Goal: Information Seeking & Learning: Learn about a topic

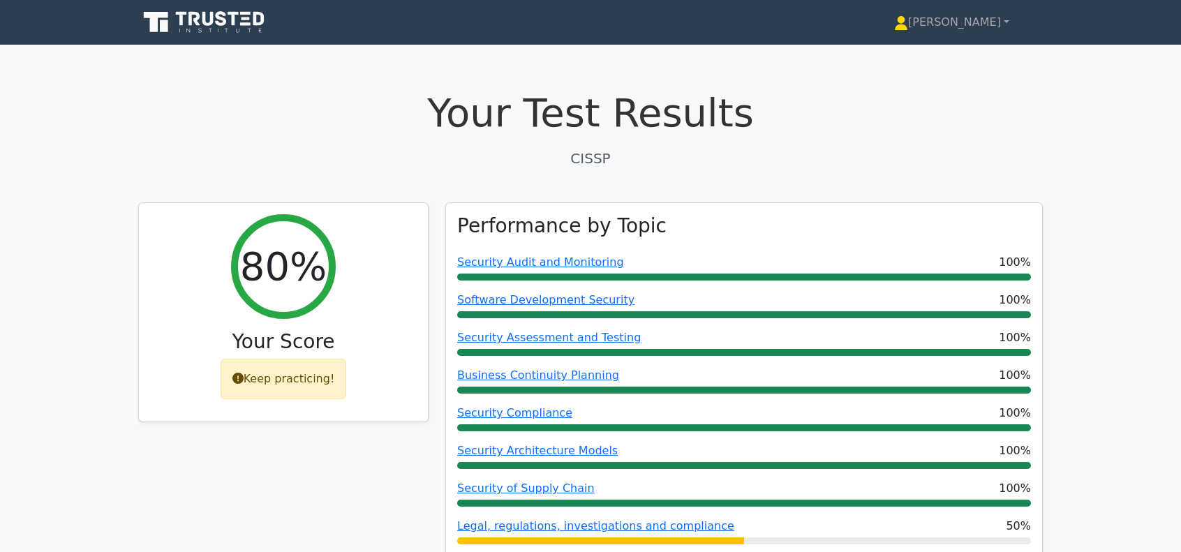
click at [176, 17] on icon at bounding box center [205, 22] width 134 height 27
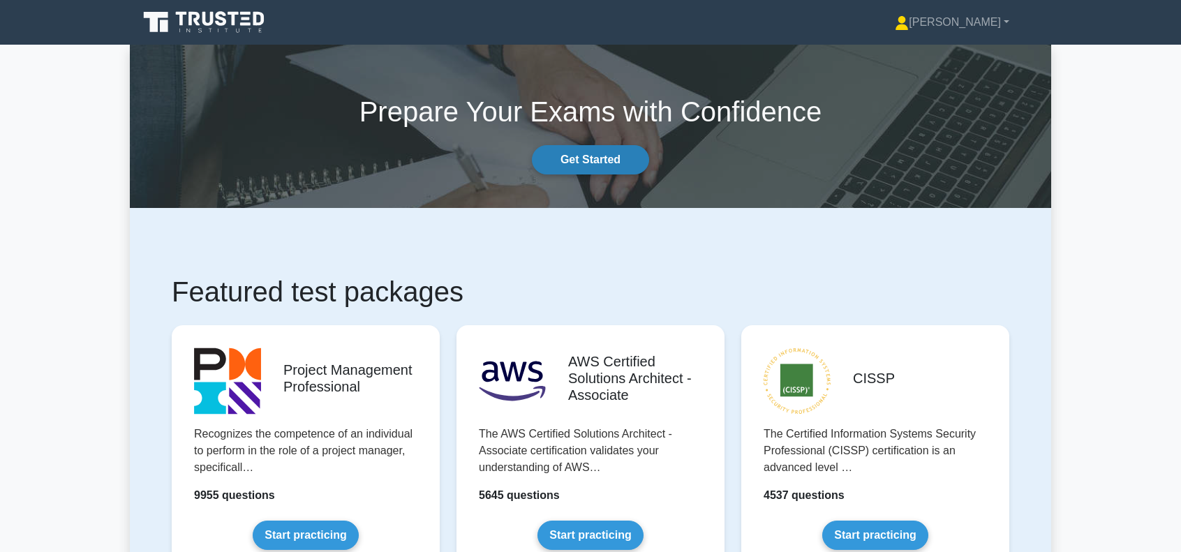
click at [634, 158] on link "Get Started" at bounding box center [590, 159] width 117 height 29
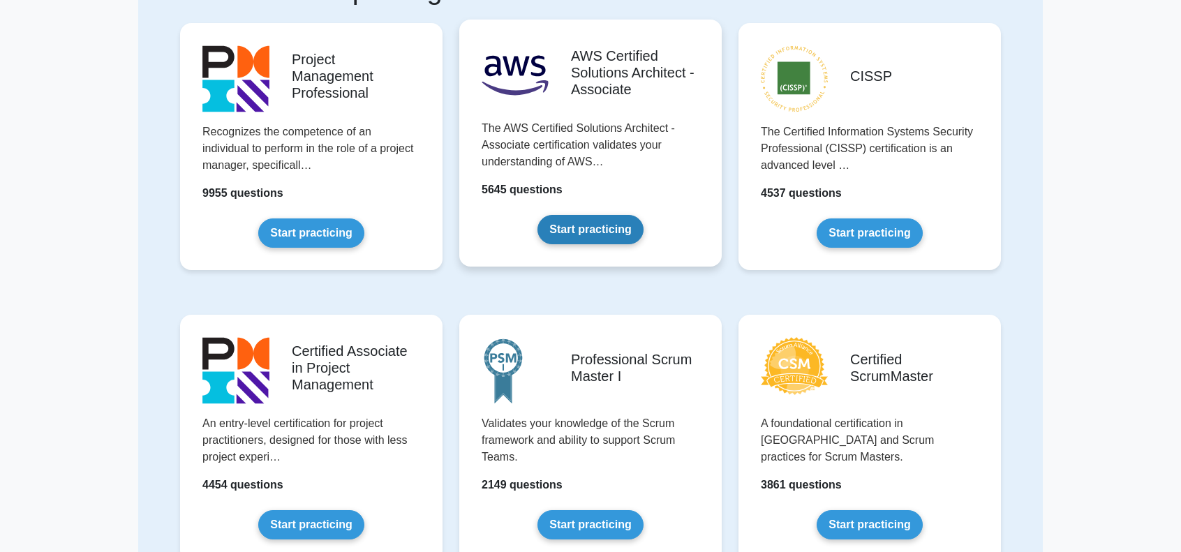
scroll to position [140, 0]
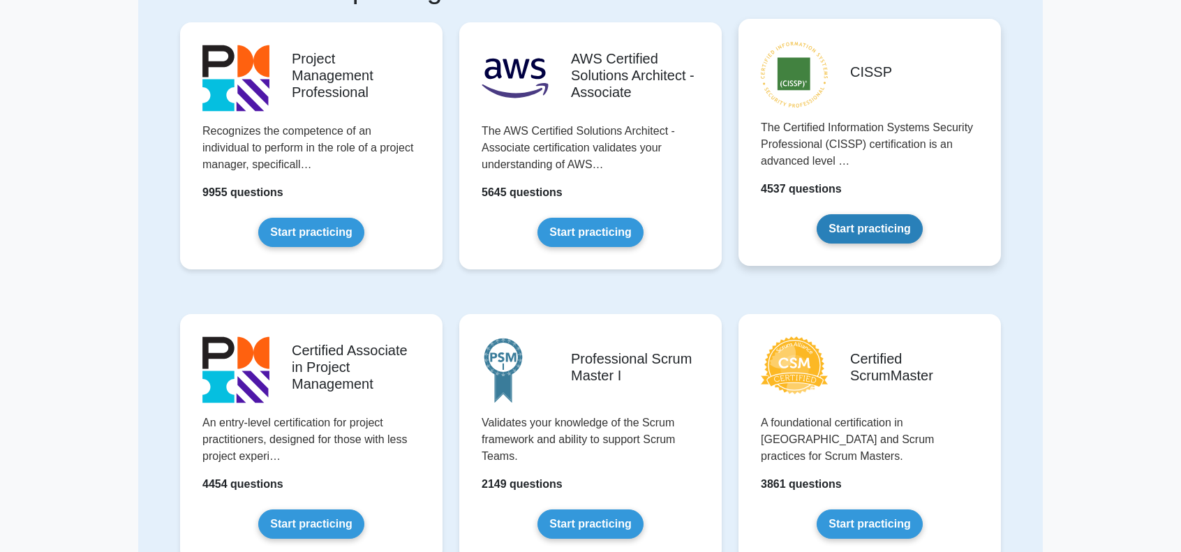
click at [902, 233] on link "Start practicing" at bounding box center [868, 228] width 105 height 29
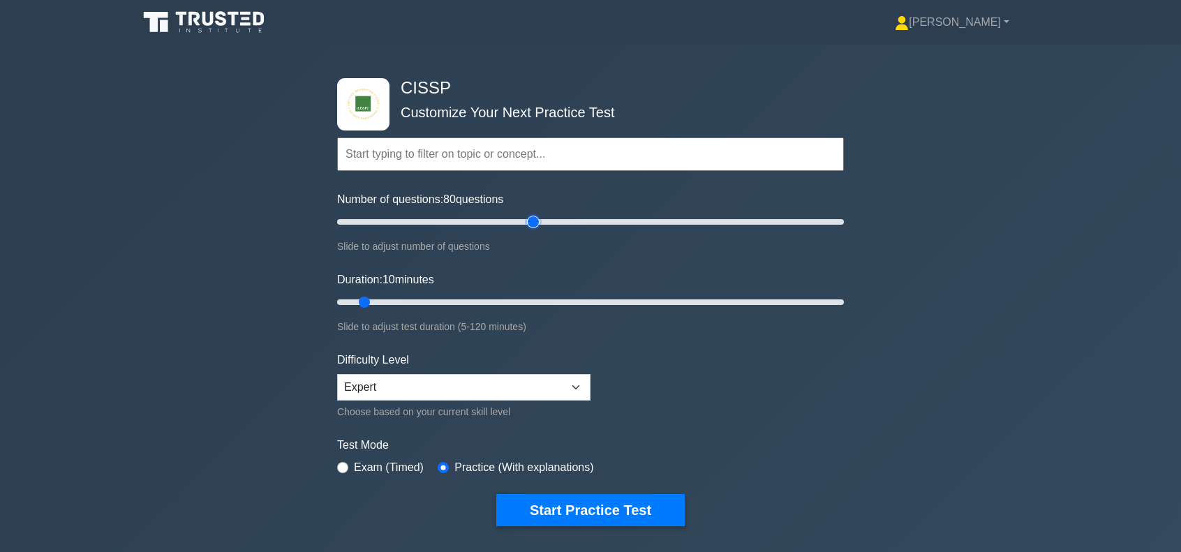
drag, startPoint x: 355, startPoint y: 225, endPoint x: 538, endPoint y: 258, distance: 185.9
type input "80"
click at [538, 230] on input "Number of questions: 80 questions" at bounding box center [590, 222] width 507 height 17
click at [366, 309] on input "Duration: 10 minutes" at bounding box center [590, 302] width 507 height 17
drag, startPoint x: 364, startPoint y: 303, endPoint x: 571, endPoint y: 316, distance: 207.0
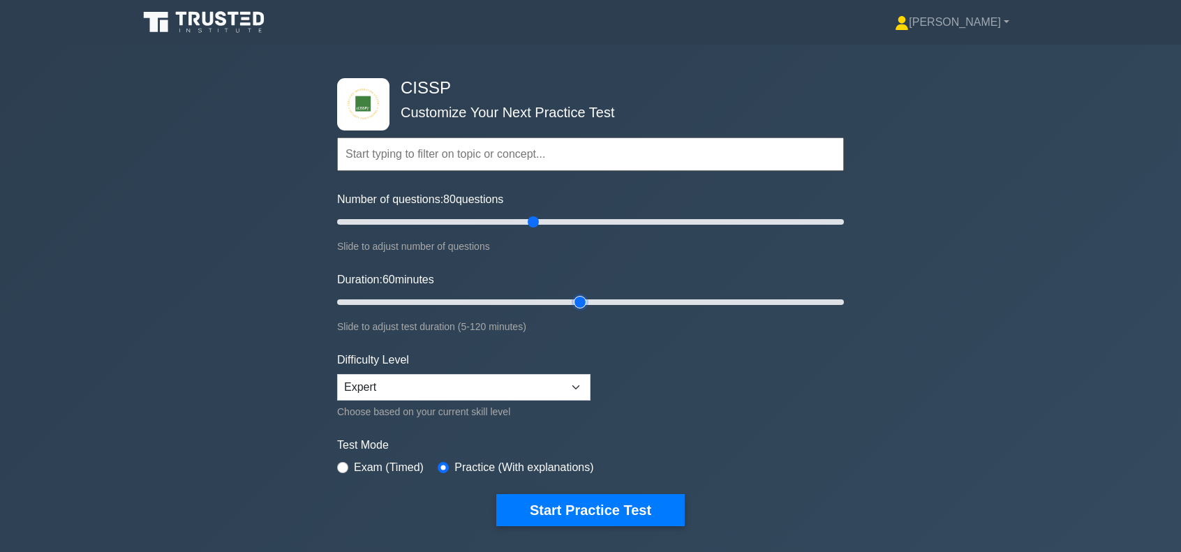
type input "60"
click at [571, 310] on input "Duration: 60 minutes" at bounding box center [590, 302] width 507 height 17
drag, startPoint x: 534, startPoint y: 222, endPoint x: 589, endPoint y: 232, distance: 55.4
type input "100"
click at [589, 230] on input "Number of questions: 100 questions" at bounding box center [590, 222] width 507 height 17
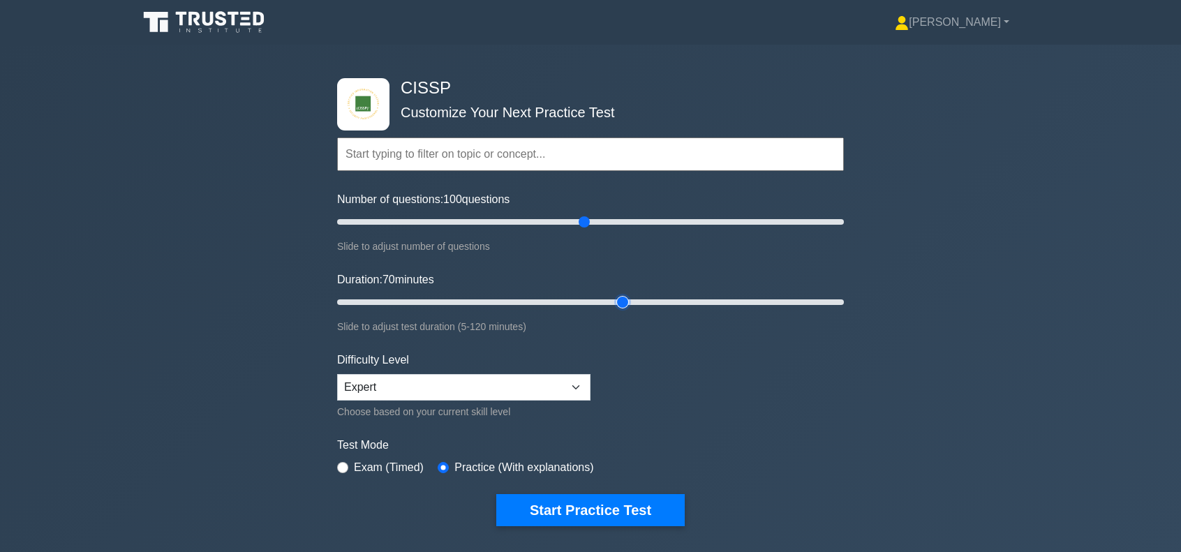
drag, startPoint x: 584, startPoint y: 302, endPoint x: 613, endPoint y: 308, distance: 29.1
type input "70"
click at [613, 308] on input "Duration: 70 minutes" at bounding box center [590, 302] width 507 height 17
click at [601, 509] on button "Start Practice Test" at bounding box center [590, 510] width 188 height 32
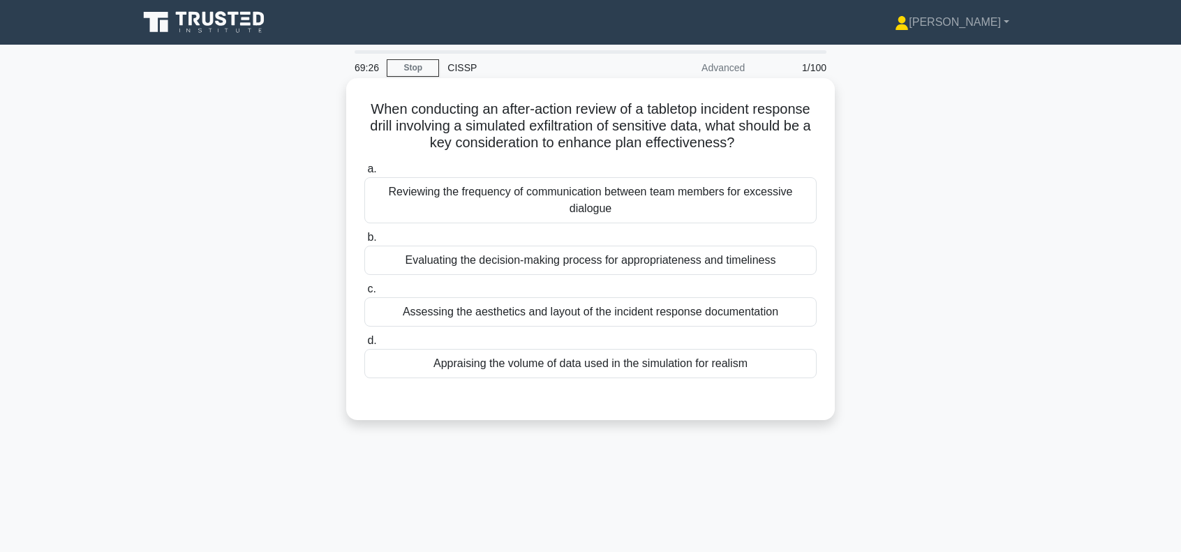
click at [636, 262] on div "Evaluating the decision-making process for appropriateness and timeliness" at bounding box center [590, 260] width 452 height 29
click at [364, 242] on input "b. Evaluating the decision-making process for appropriateness and timeliness" at bounding box center [364, 237] width 0 height 9
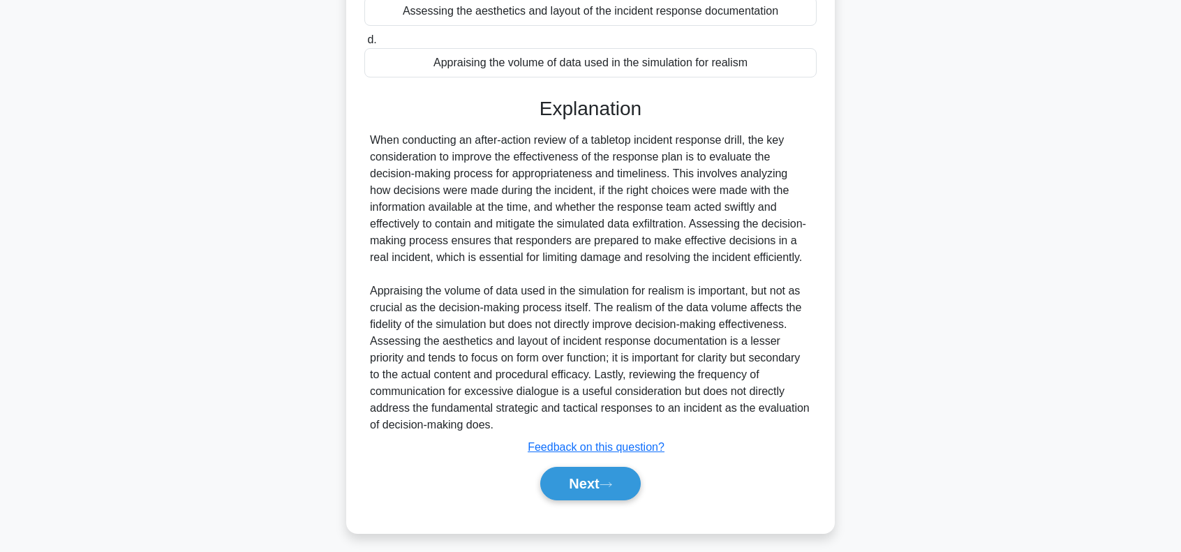
scroll to position [306, 0]
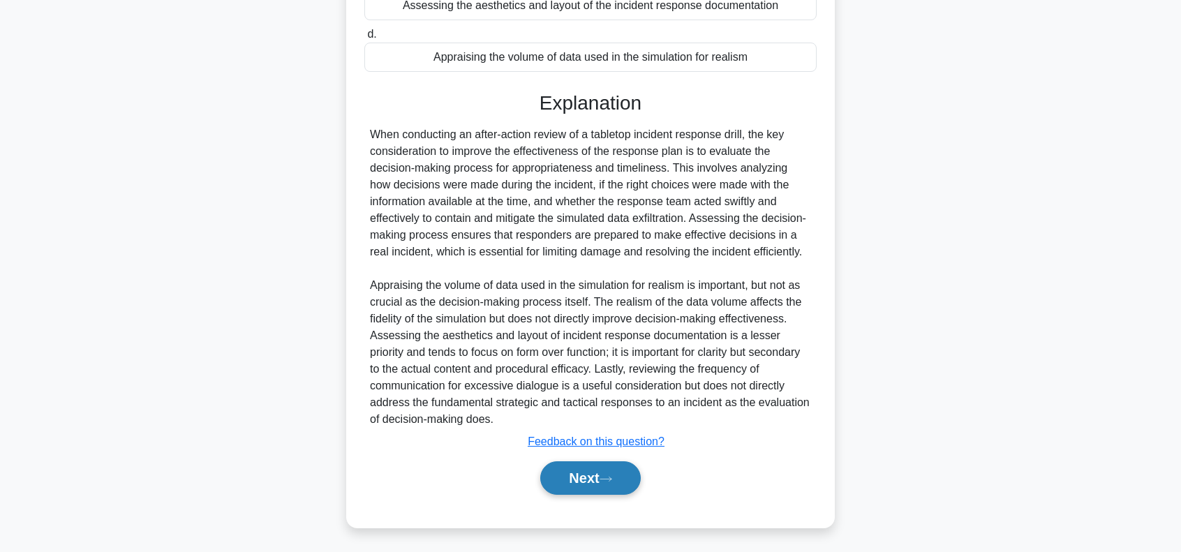
click at [610, 486] on button "Next" at bounding box center [590, 477] width 100 height 33
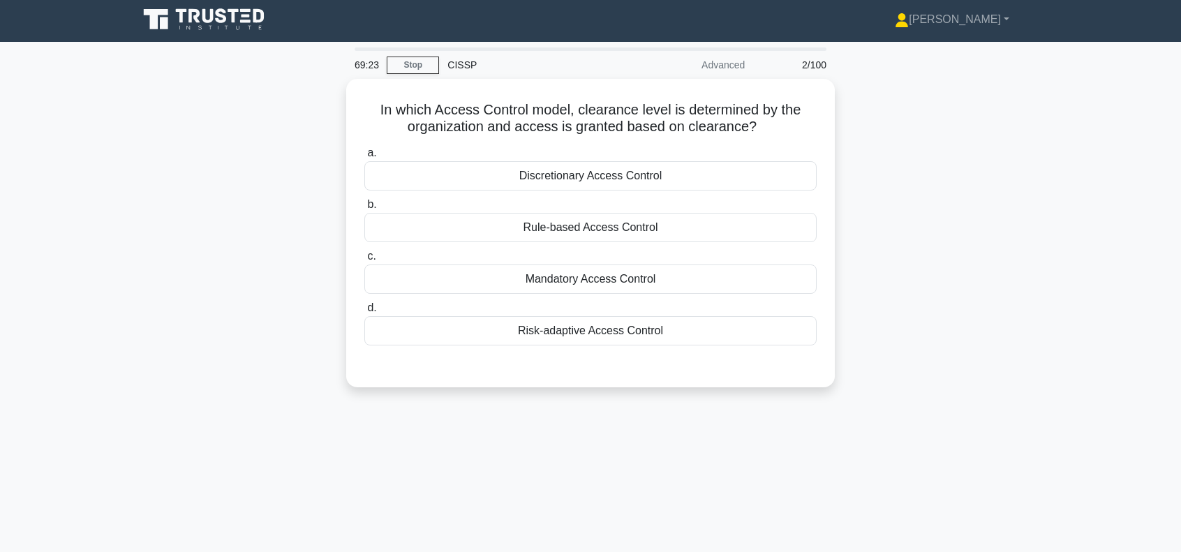
scroll to position [0, 0]
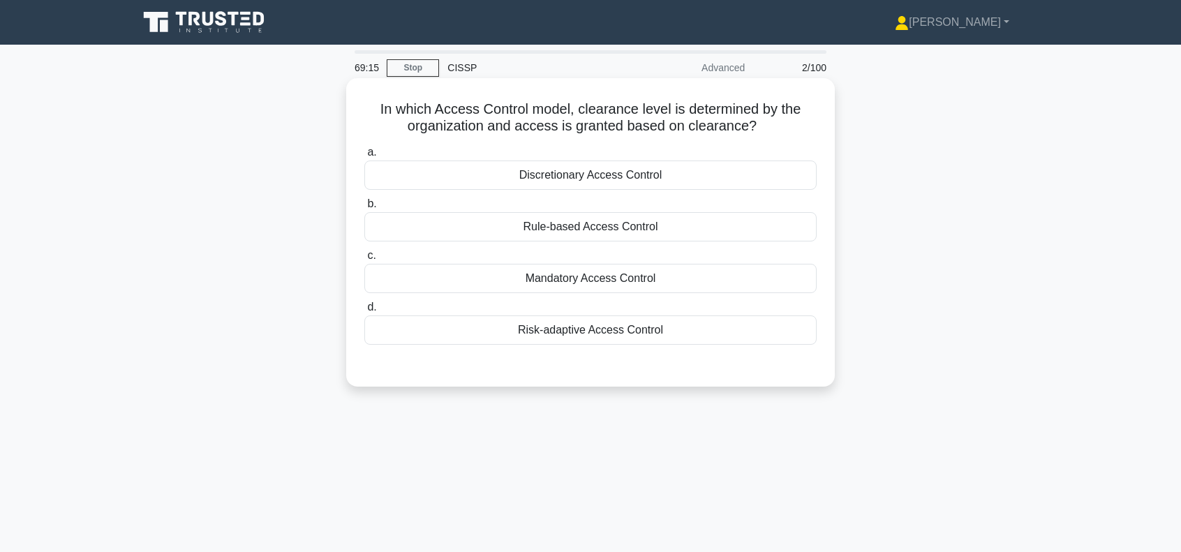
click at [606, 280] on div "Mandatory Access Control" at bounding box center [590, 278] width 452 height 29
click at [364, 260] on input "c. Mandatory Access Control" at bounding box center [364, 255] width 0 height 9
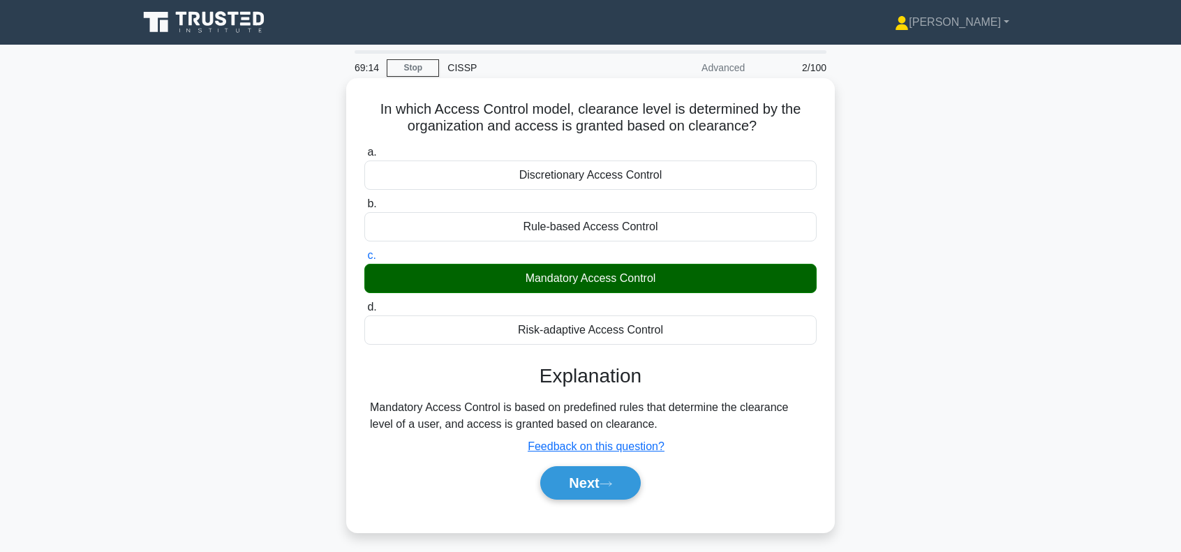
scroll to position [202, 0]
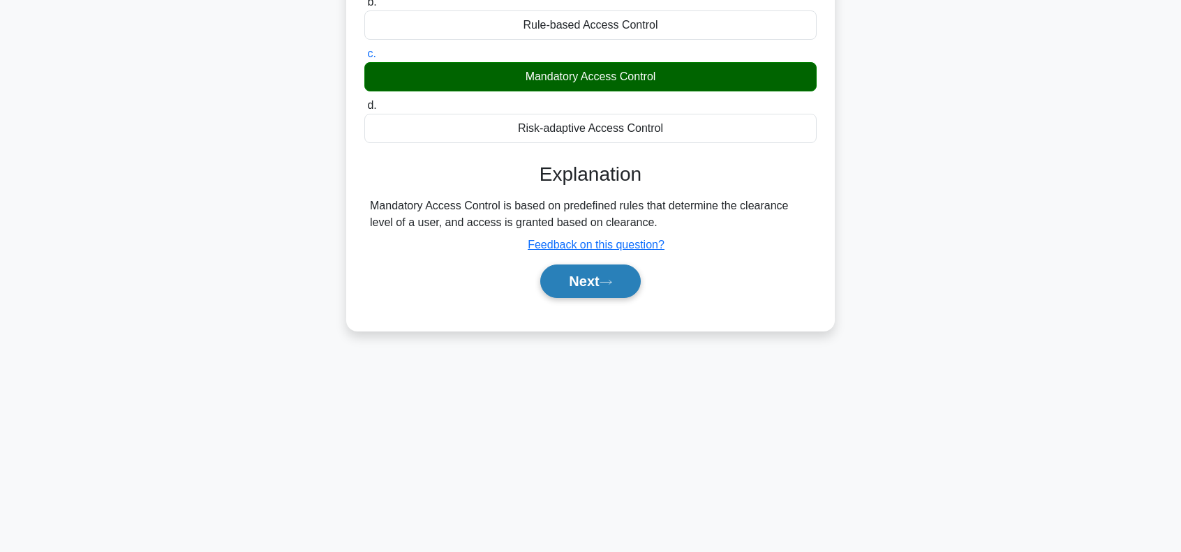
click at [599, 274] on button "Next" at bounding box center [590, 280] width 100 height 33
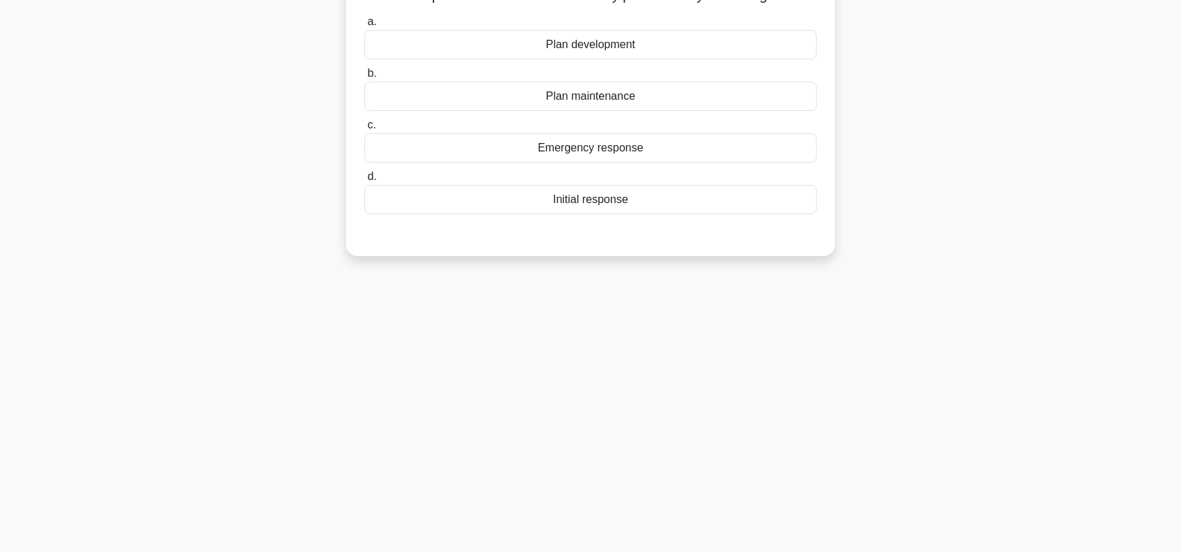
scroll to position [0, 0]
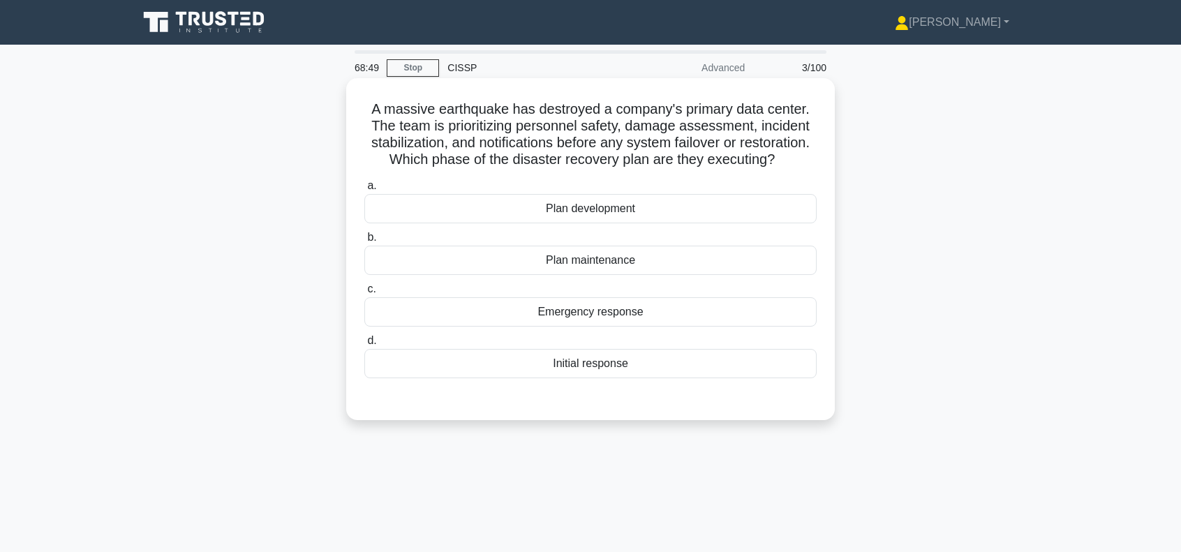
click at [621, 312] on div "Emergency response" at bounding box center [590, 311] width 452 height 29
click at [364, 294] on input "c. Emergency response" at bounding box center [364, 289] width 0 height 9
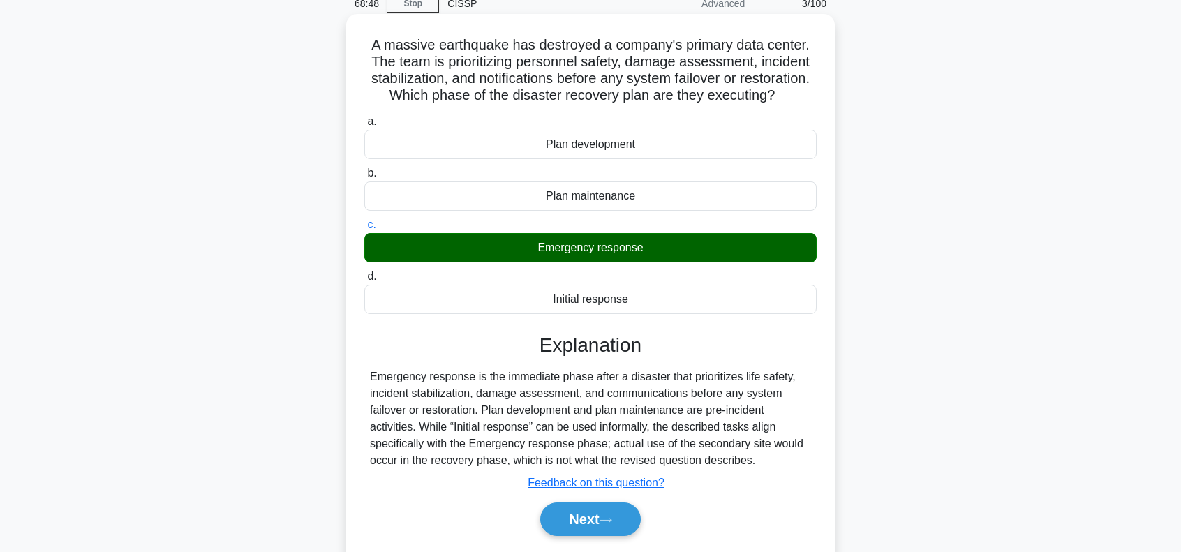
scroll to position [202, 0]
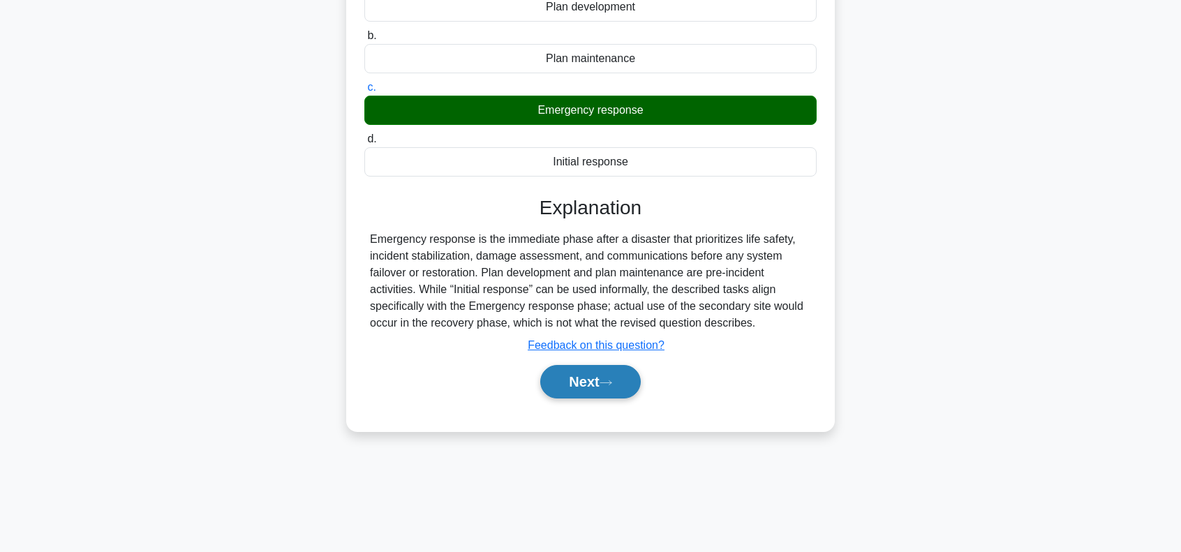
click at [573, 373] on button "Next" at bounding box center [590, 381] width 100 height 33
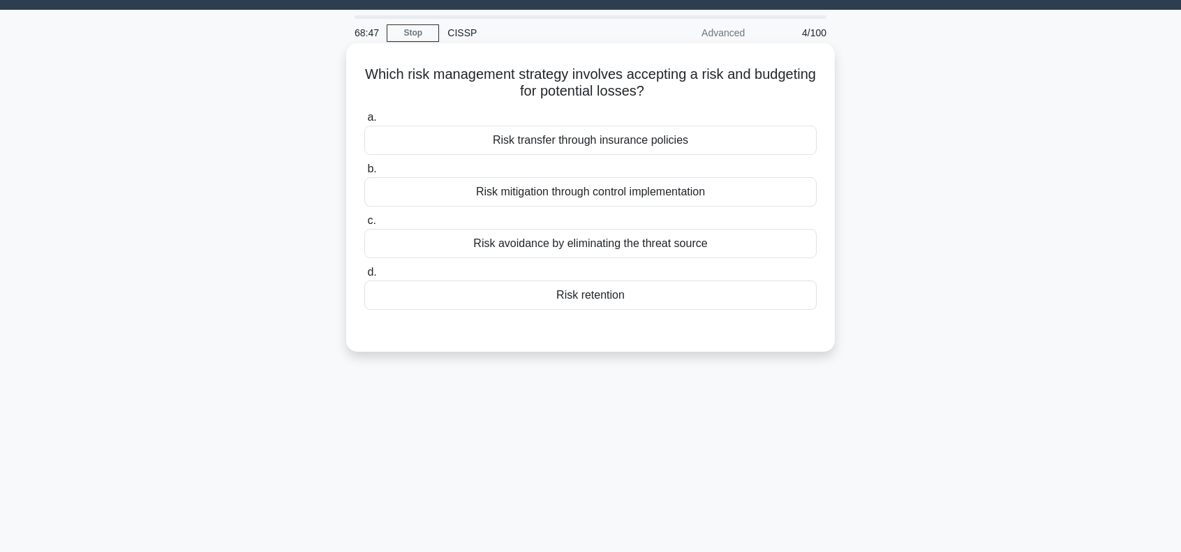
scroll to position [0, 0]
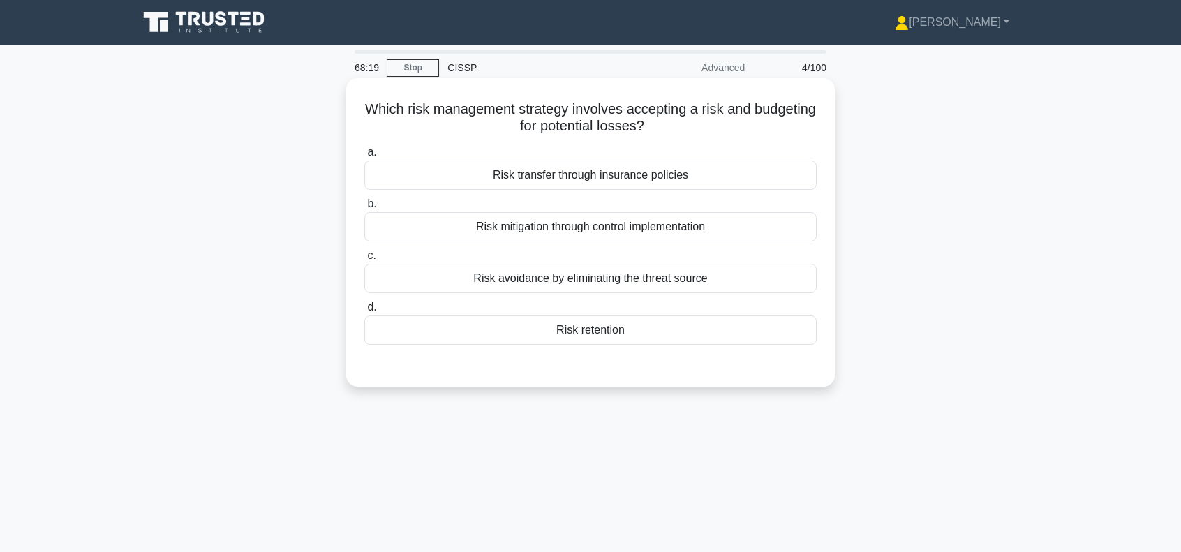
click at [585, 333] on div "Risk retention" at bounding box center [590, 329] width 452 height 29
click at [364, 312] on input "d. Risk retention" at bounding box center [364, 307] width 0 height 9
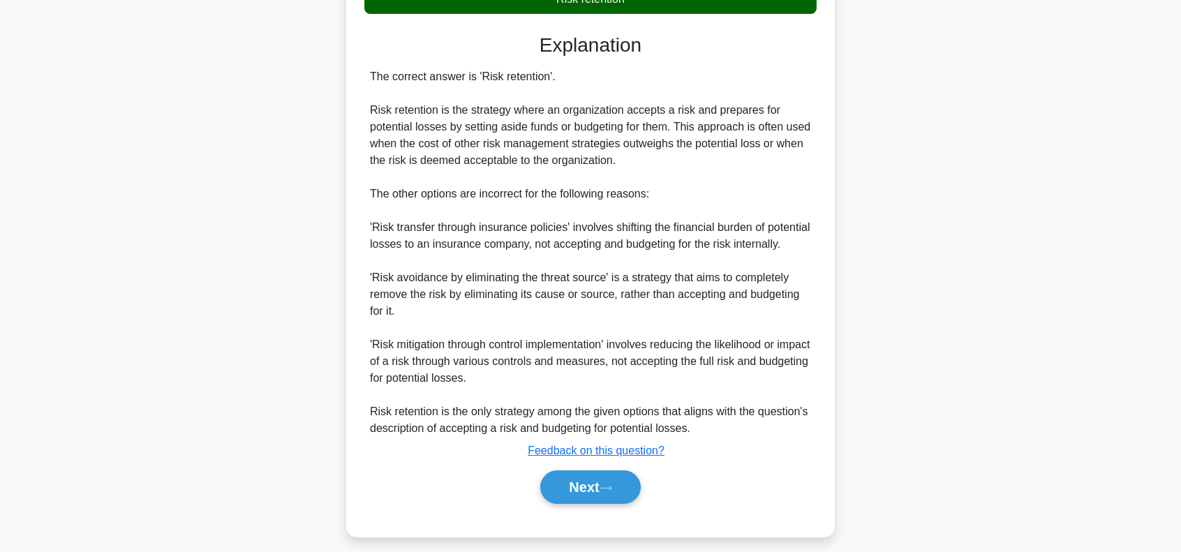
scroll to position [357, 0]
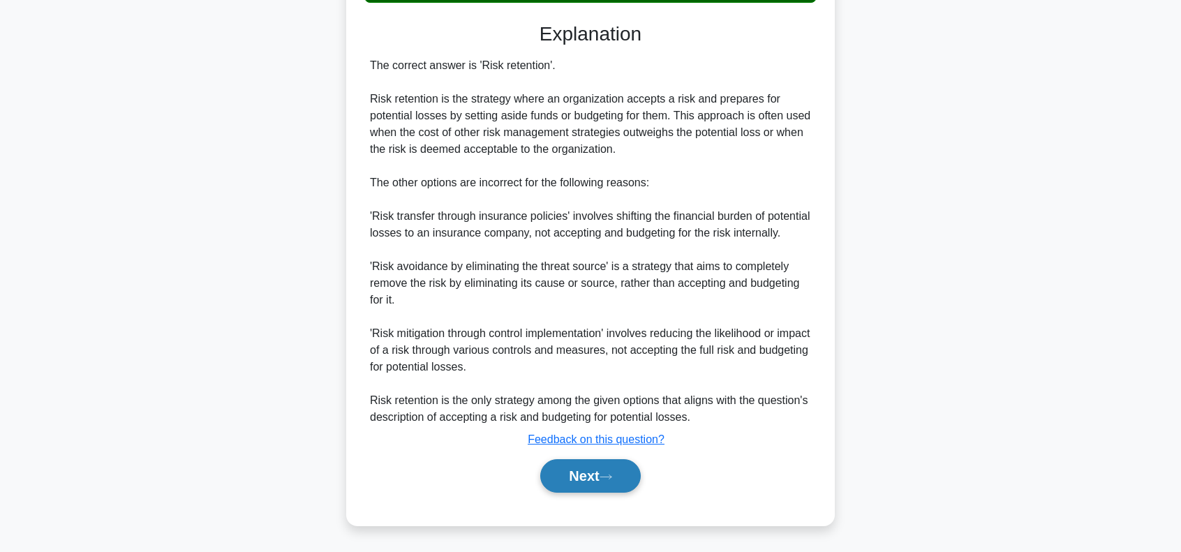
click at [596, 467] on button "Next" at bounding box center [590, 475] width 100 height 33
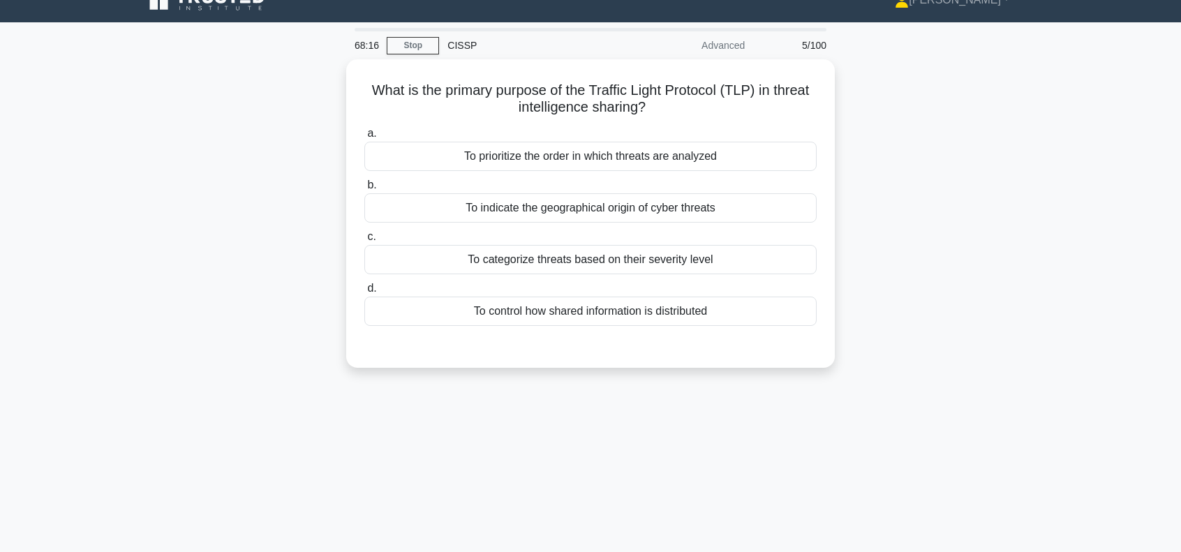
scroll to position [0, 0]
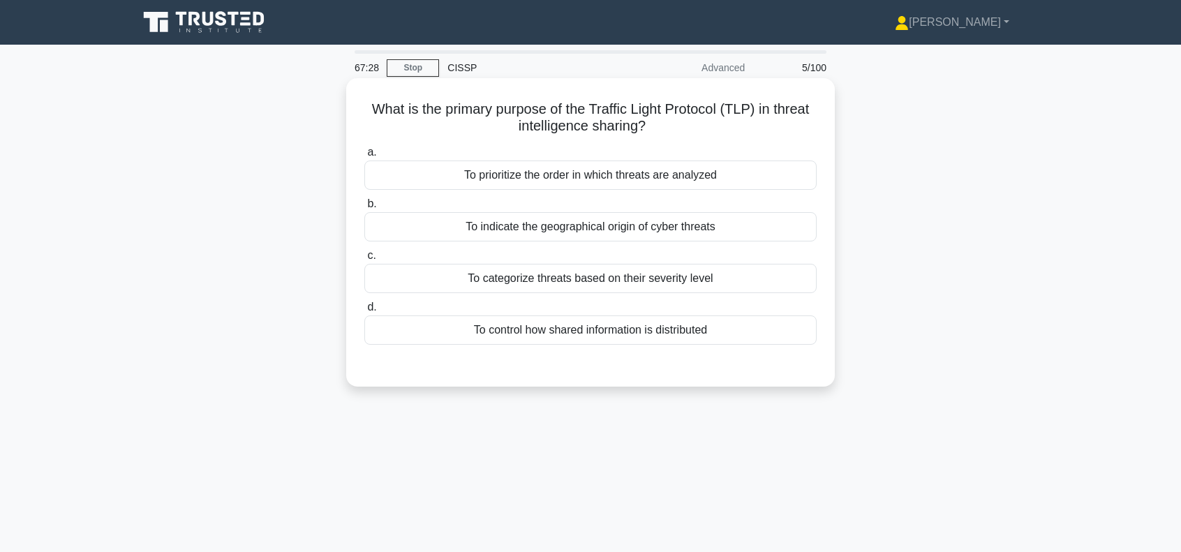
click at [675, 281] on div "To categorize threats based on their severity level" at bounding box center [590, 278] width 452 height 29
click at [364, 260] on input "c. To categorize threats based on their severity level" at bounding box center [364, 255] width 0 height 9
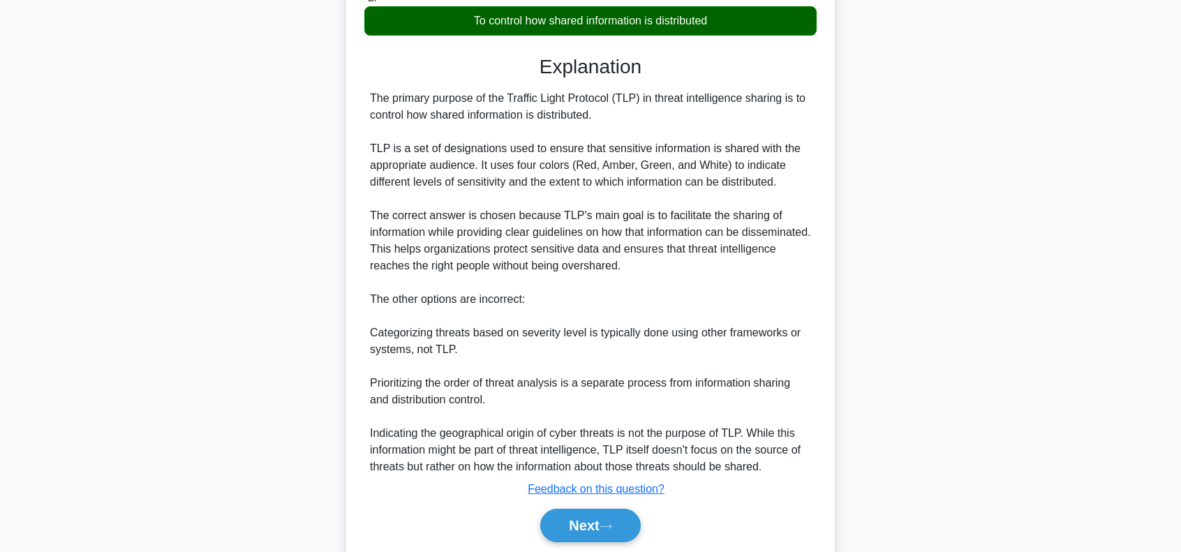
scroll to position [359, 0]
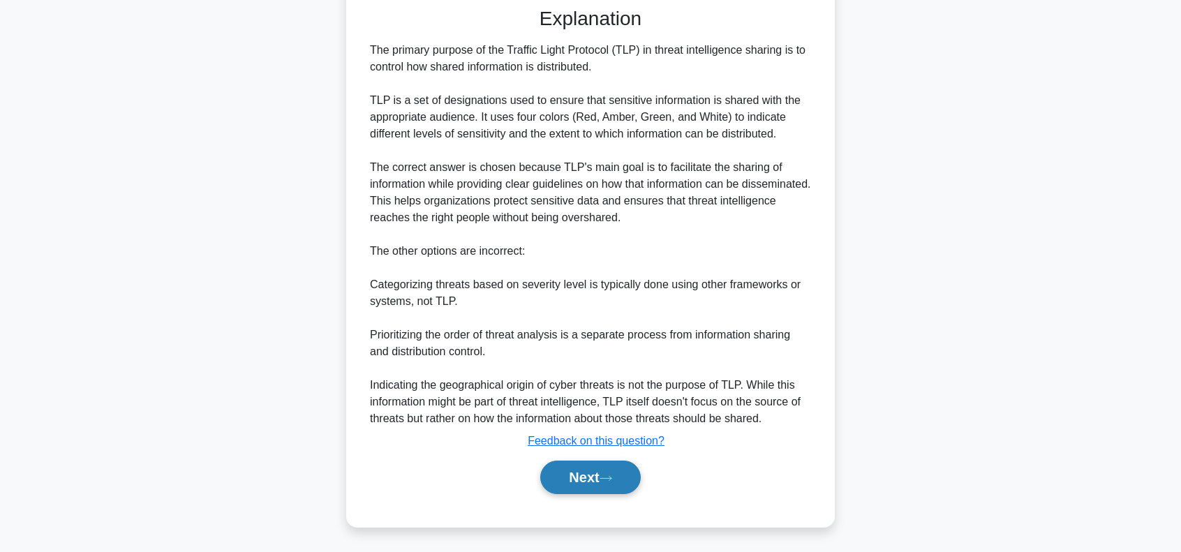
click at [594, 474] on button "Next" at bounding box center [590, 477] width 100 height 33
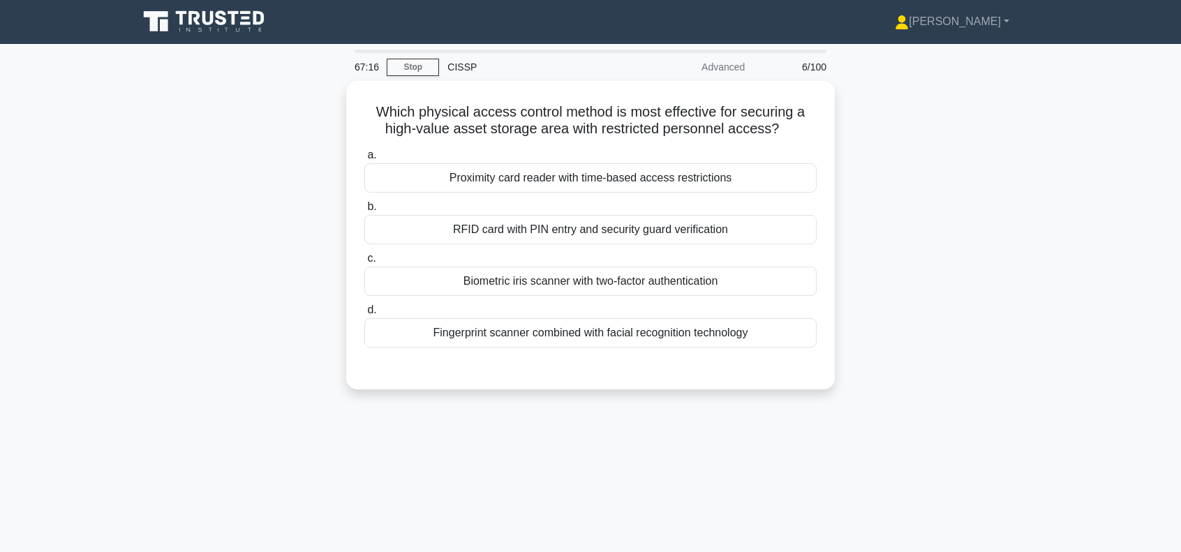
scroll to position [0, 0]
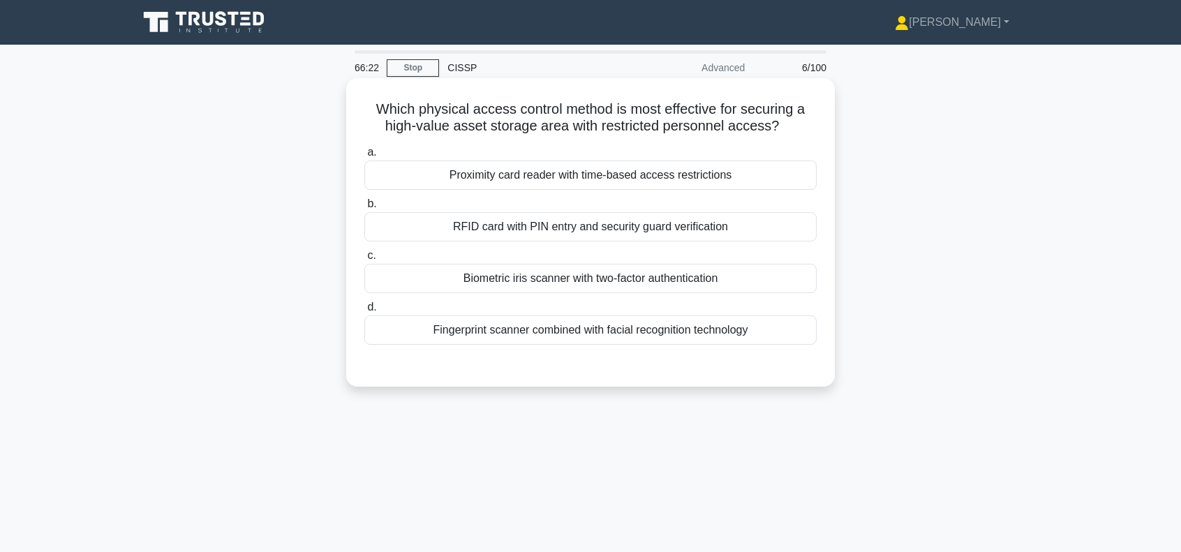
click at [636, 228] on div "RFID card with PIN entry and security guard verification" at bounding box center [590, 226] width 452 height 29
click at [364, 209] on input "b. RFID card with PIN entry and security guard verification" at bounding box center [364, 204] width 0 height 9
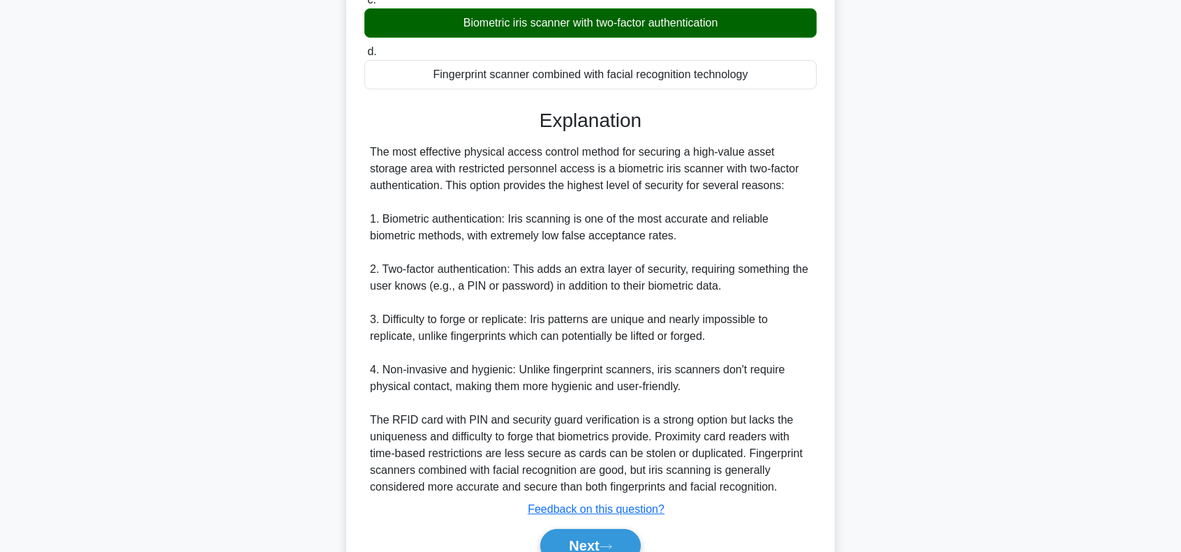
scroll to position [325, 0]
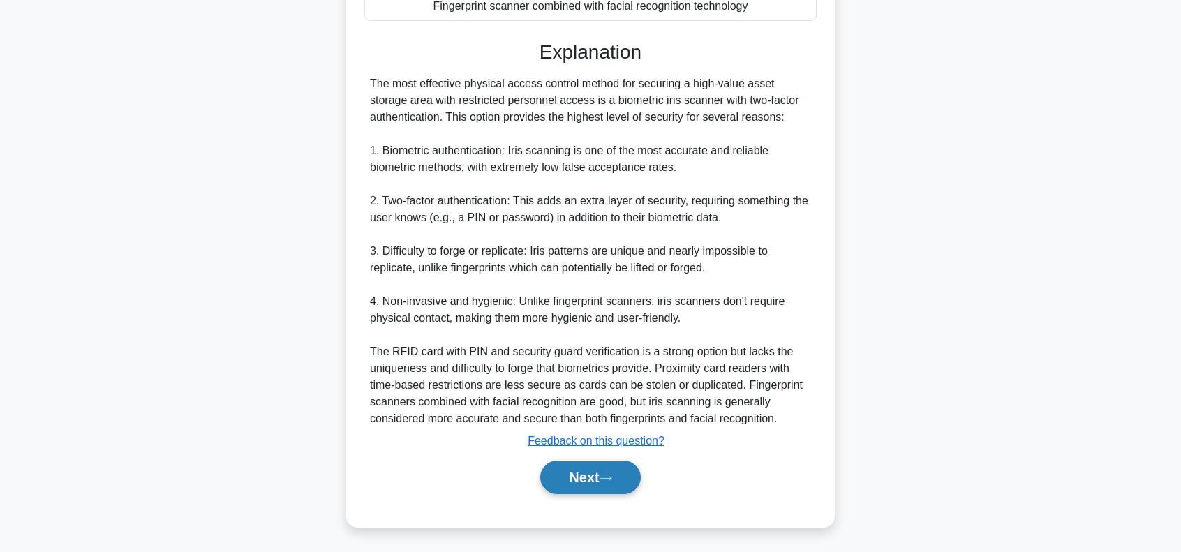
click at [594, 469] on button "Next" at bounding box center [590, 477] width 100 height 33
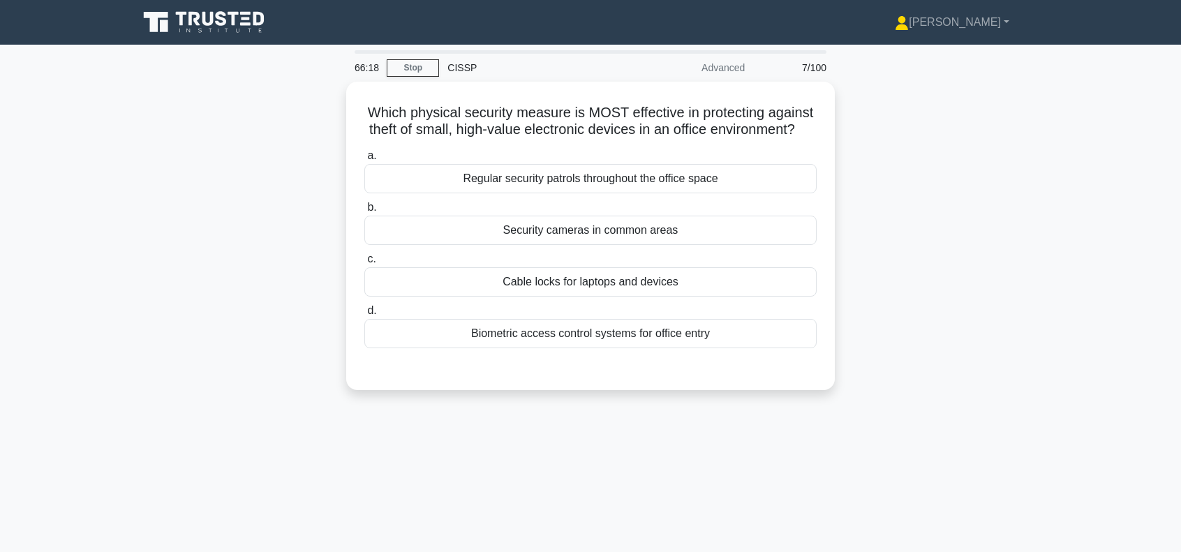
scroll to position [0, 0]
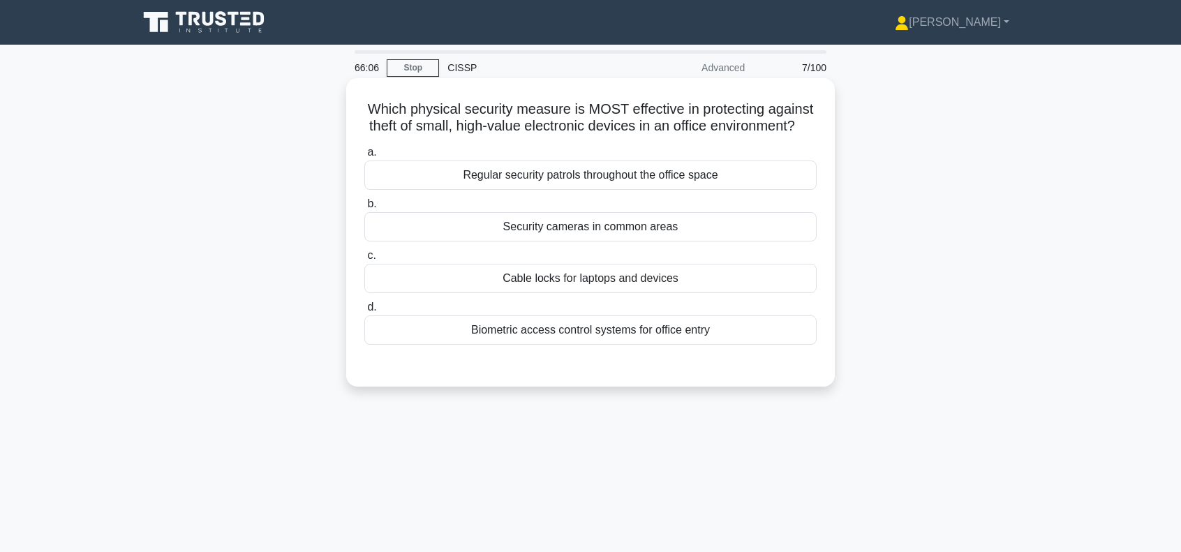
click at [615, 292] on div "Cable locks for laptops and devices" at bounding box center [590, 278] width 452 height 29
click at [364, 260] on input "c. Cable locks for laptops and devices" at bounding box center [364, 255] width 0 height 9
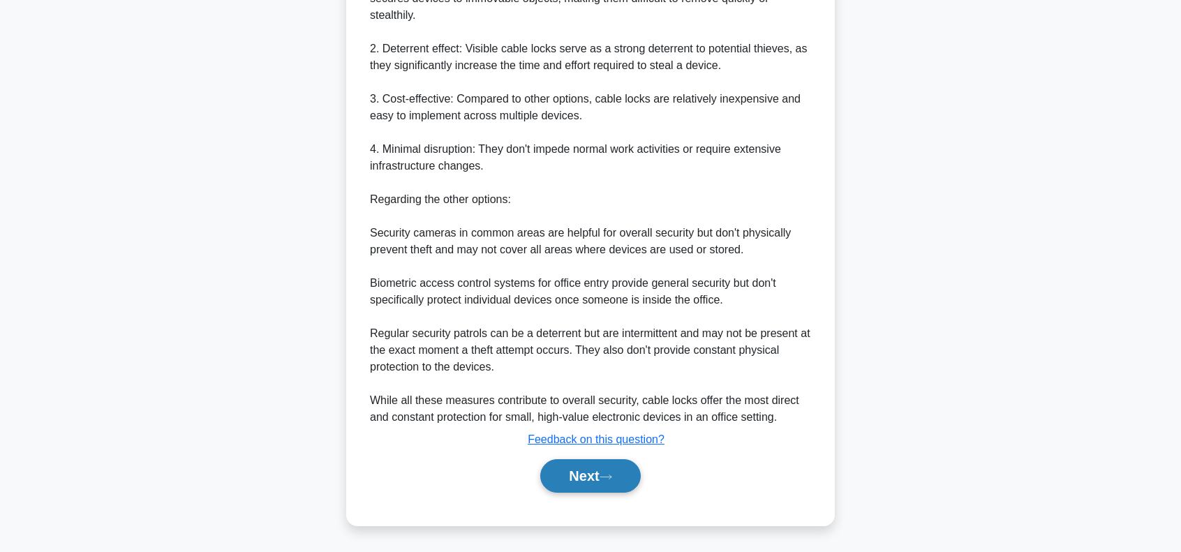
click at [586, 484] on button "Next" at bounding box center [590, 475] width 100 height 33
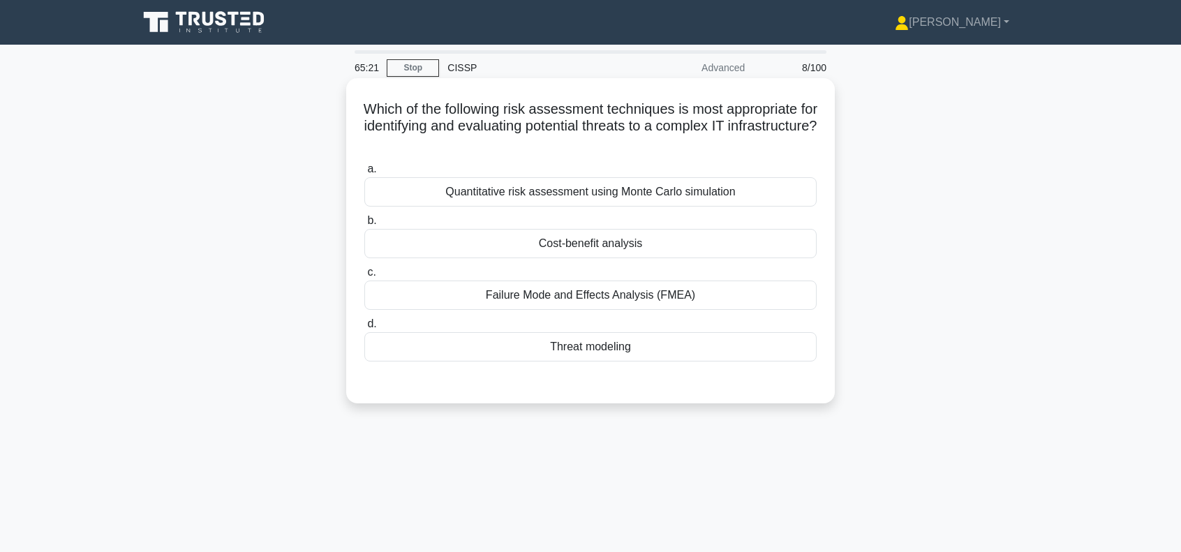
click at [569, 296] on div "Failure Mode and Effects Analysis (FMEA)" at bounding box center [590, 294] width 452 height 29
click at [364, 277] on input "c. Failure Mode and Effects Analysis (FMEA)" at bounding box center [364, 272] width 0 height 9
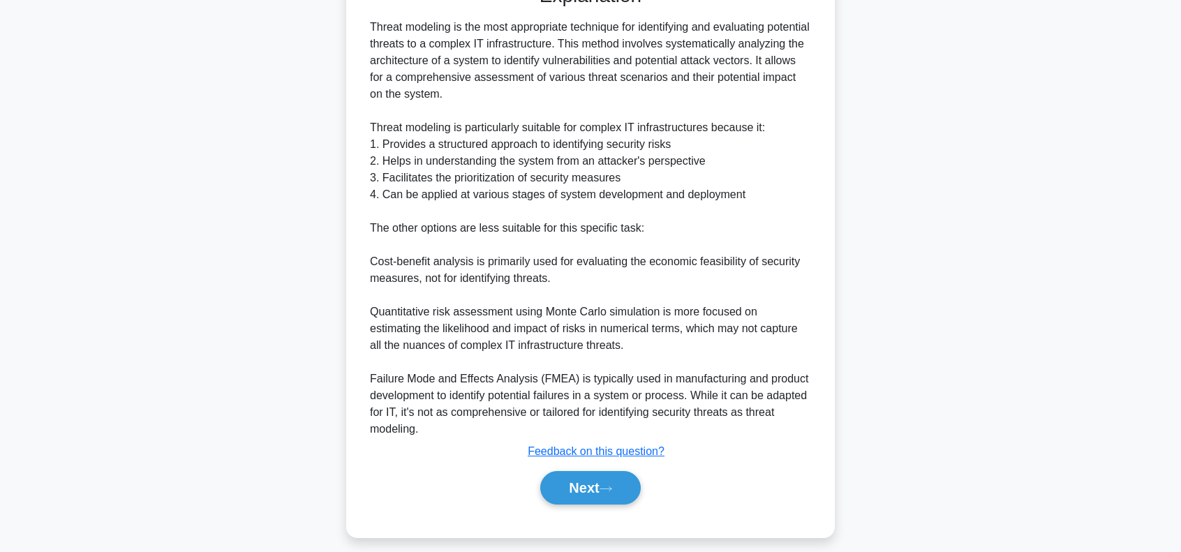
scroll to position [409, 0]
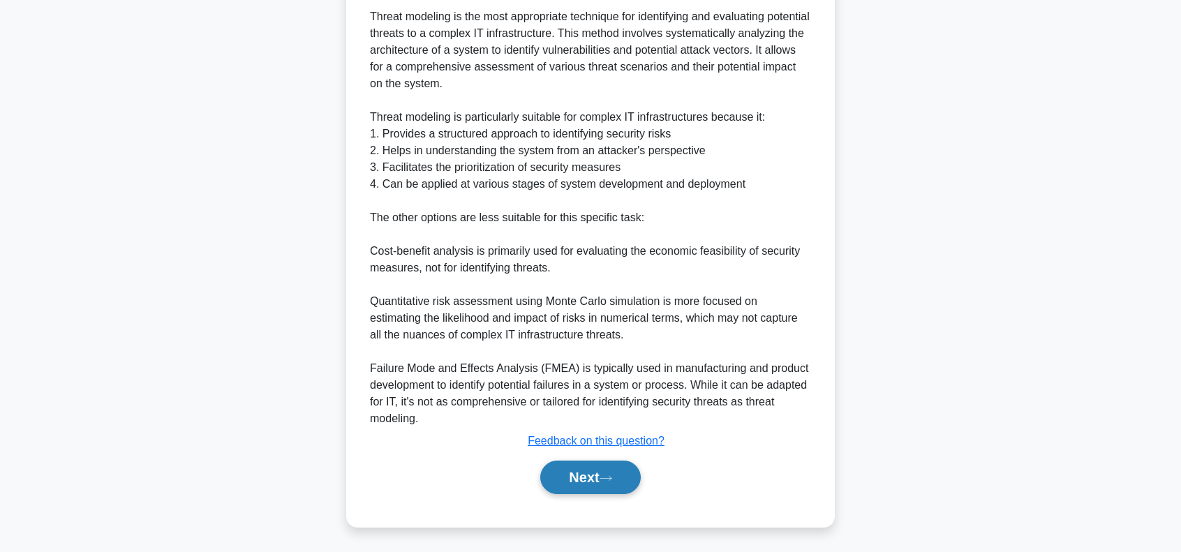
click at [583, 476] on button "Next" at bounding box center [590, 477] width 100 height 33
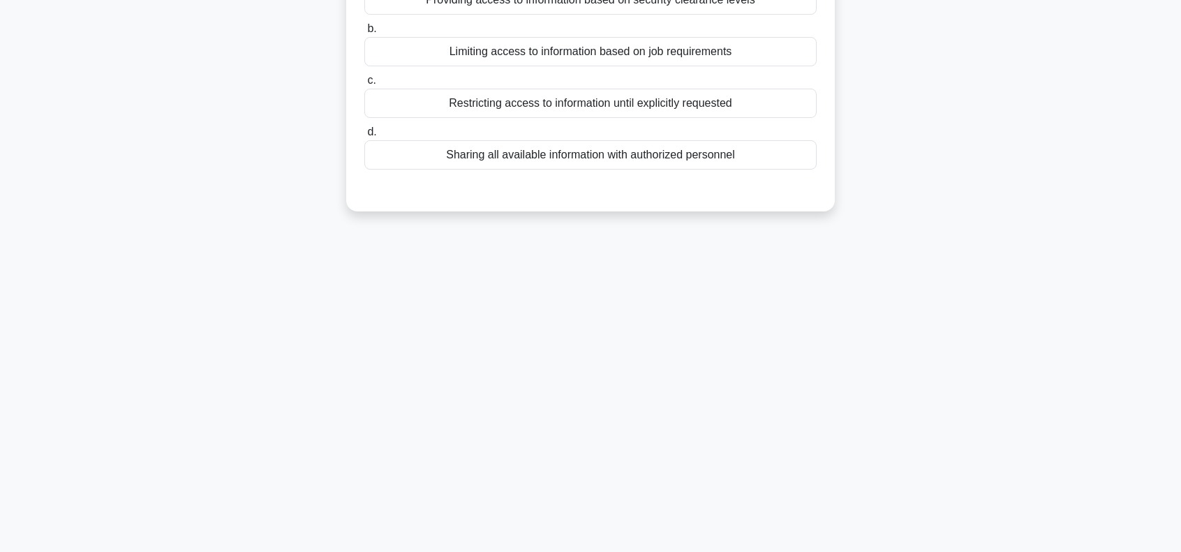
scroll to position [62, 0]
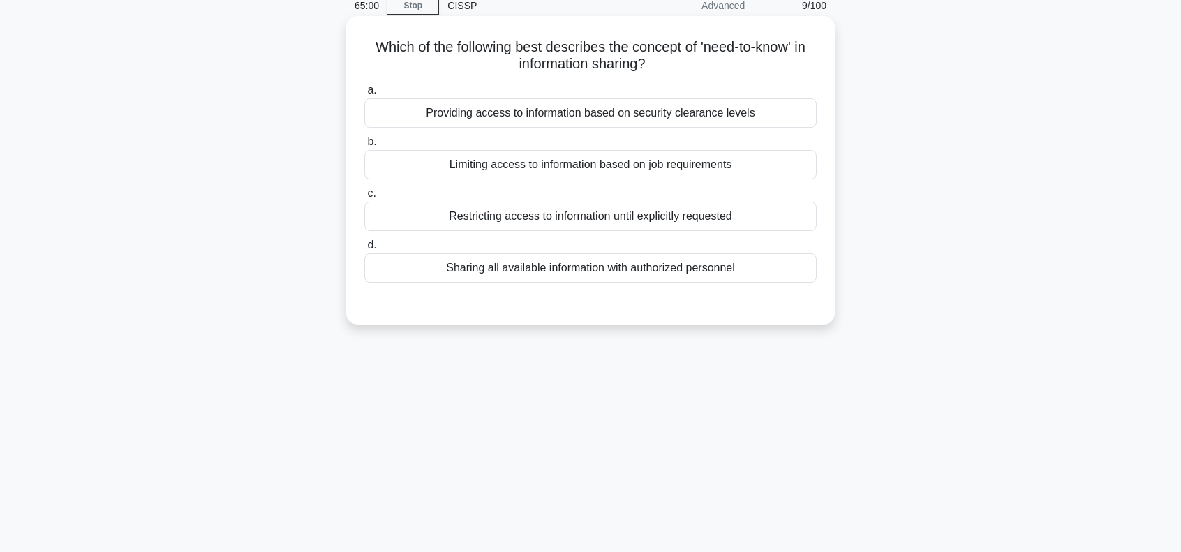
click at [546, 167] on div "Limiting access to information based on job requirements" at bounding box center [590, 164] width 452 height 29
click at [364, 147] on input "b. Limiting access to information based on job requirements" at bounding box center [364, 141] width 0 height 9
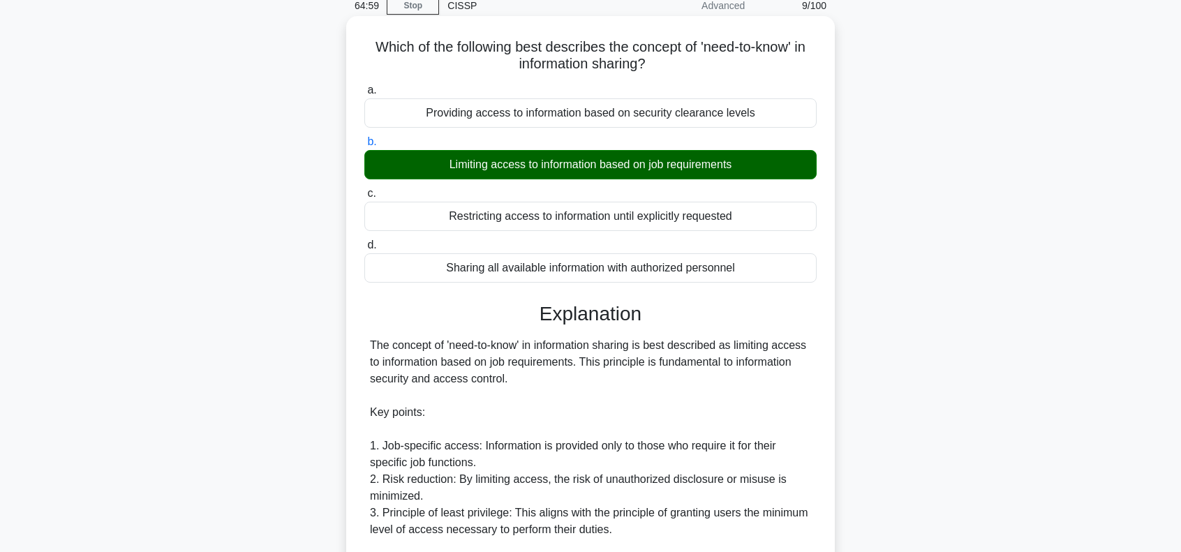
scroll to position [388, 0]
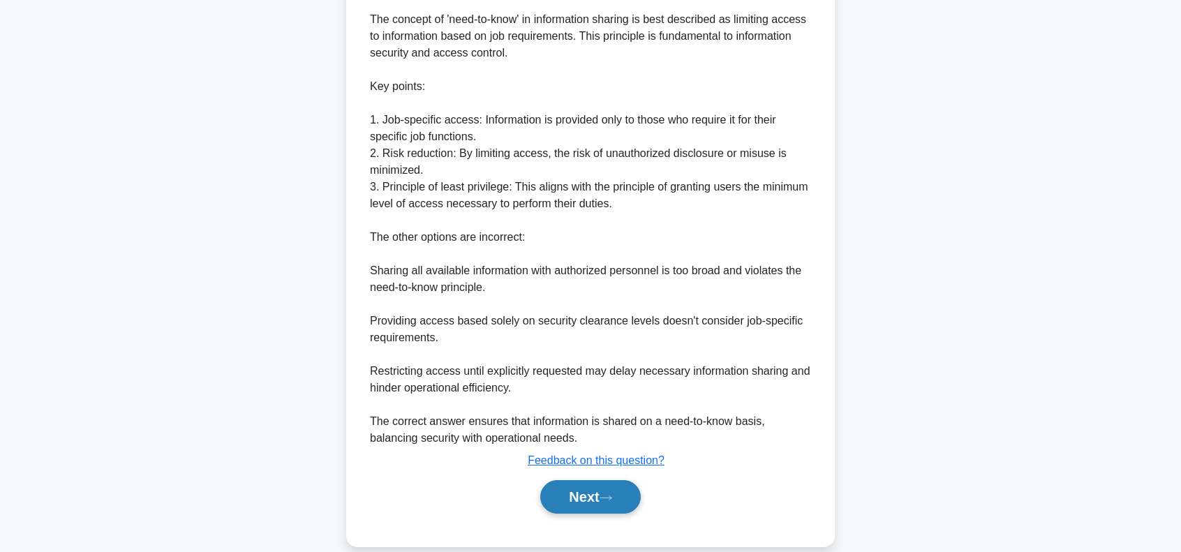
click at [578, 507] on button "Next" at bounding box center [590, 496] width 100 height 33
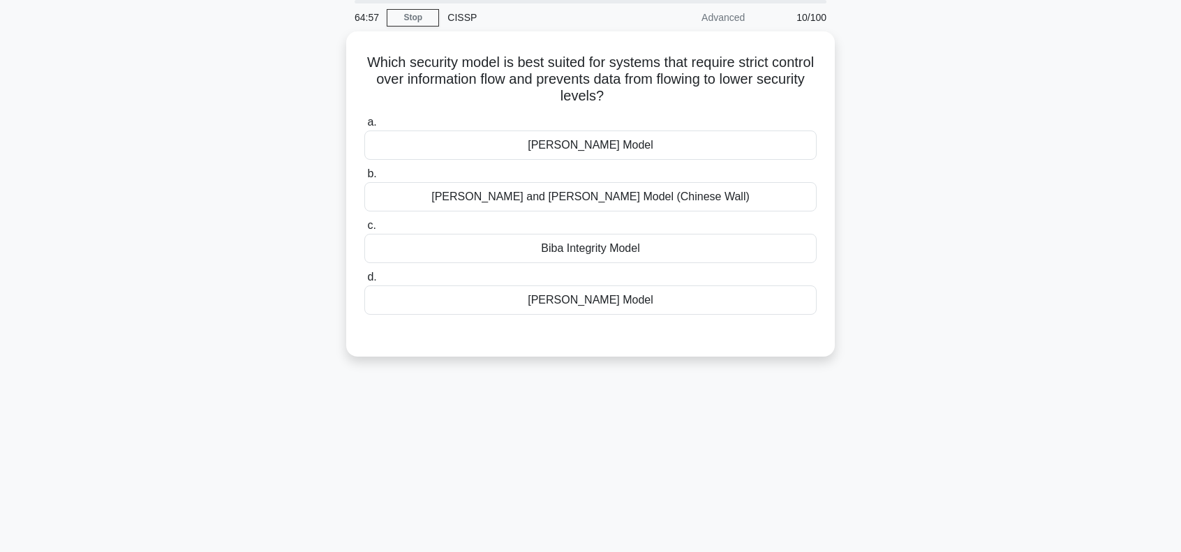
scroll to position [0, 0]
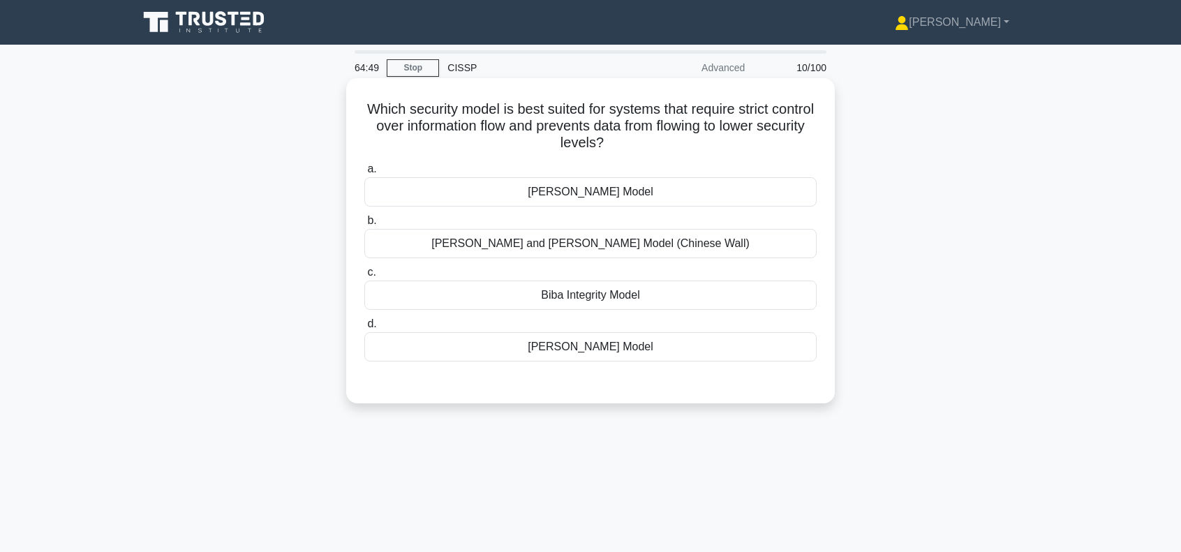
click at [636, 192] on div "Bell-LaPadula Model" at bounding box center [590, 191] width 452 height 29
click at [364, 174] on input "a. Bell-LaPadula Model" at bounding box center [364, 169] width 0 height 9
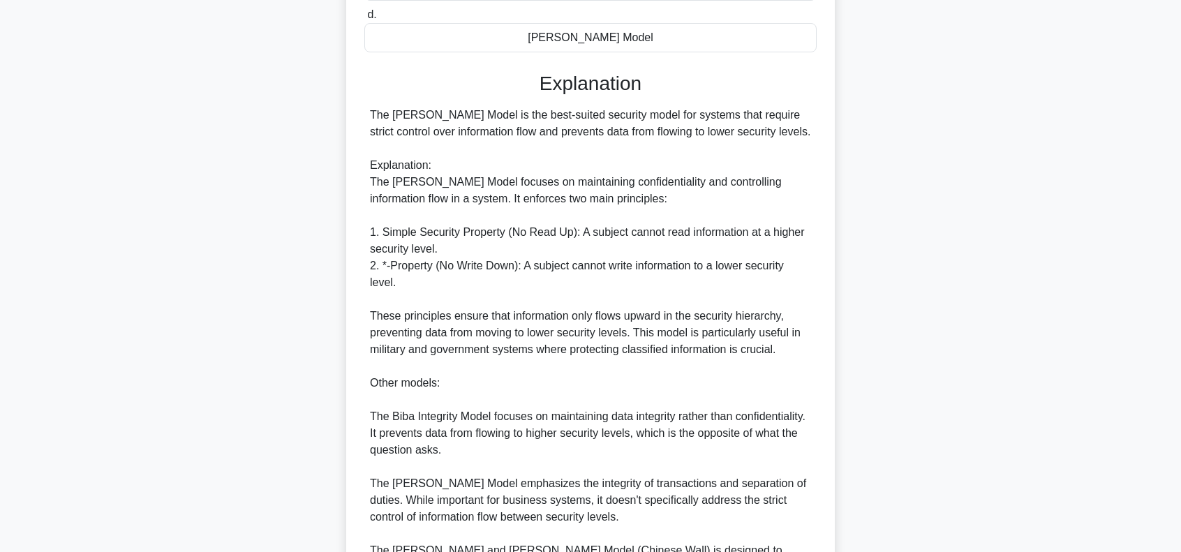
scroll to position [474, 0]
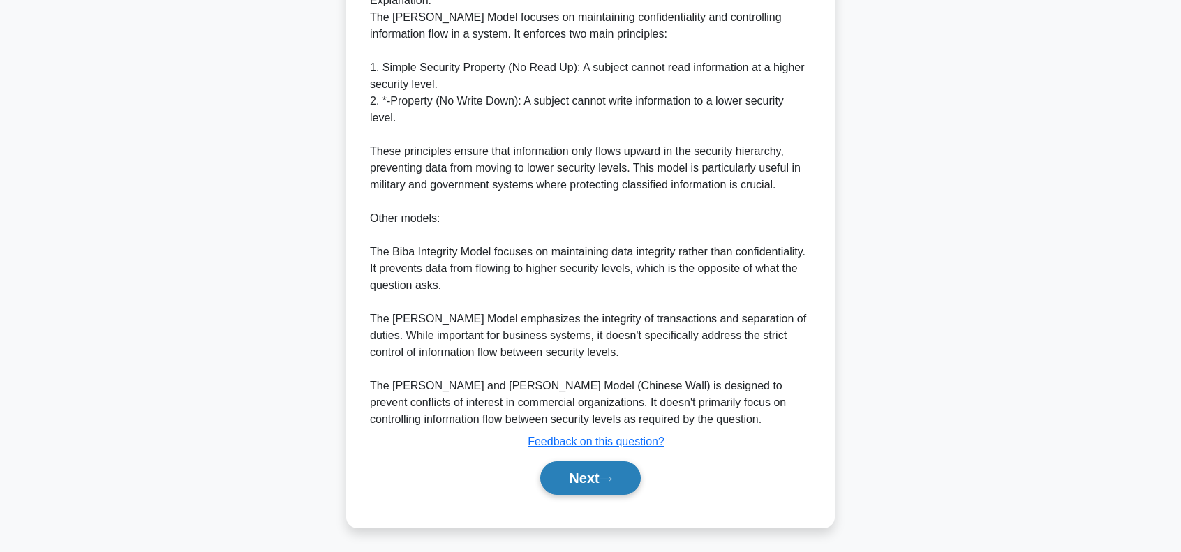
click at [591, 475] on button "Next" at bounding box center [590, 477] width 100 height 33
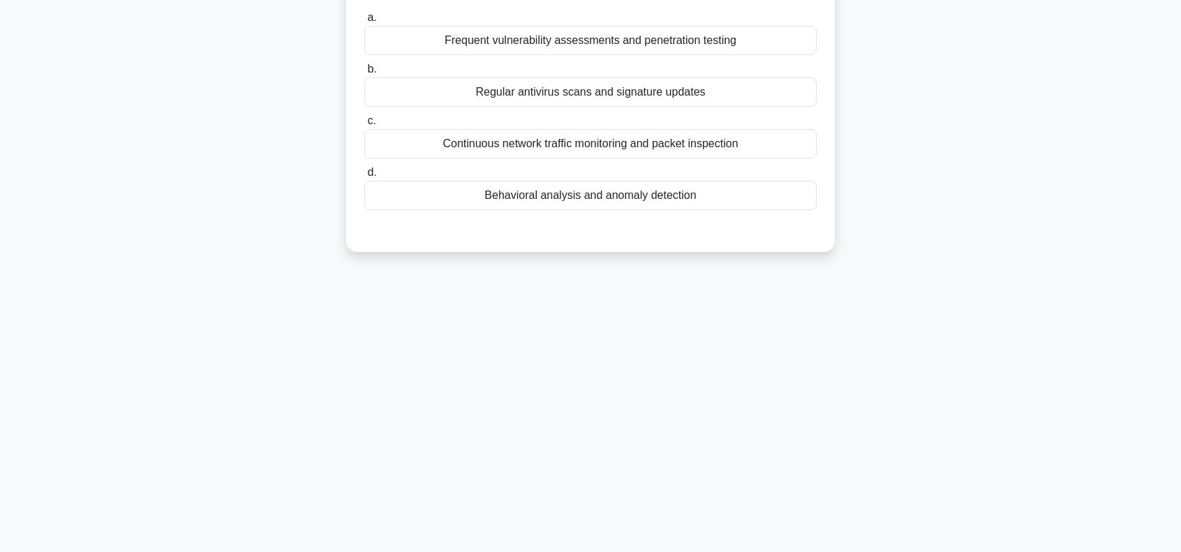
scroll to position [0, 0]
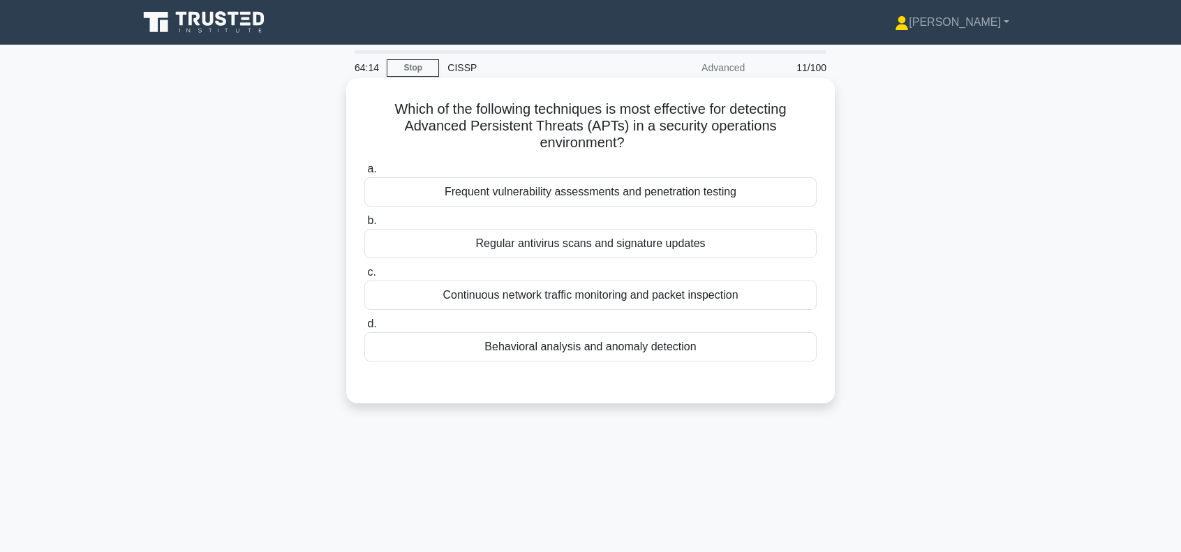
click at [631, 352] on div "Behavioral analysis and anomaly detection" at bounding box center [590, 346] width 452 height 29
click at [364, 329] on input "d. Behavioral analysis and anomaly detection" at bounding box center [364, 324] width 0 height 9
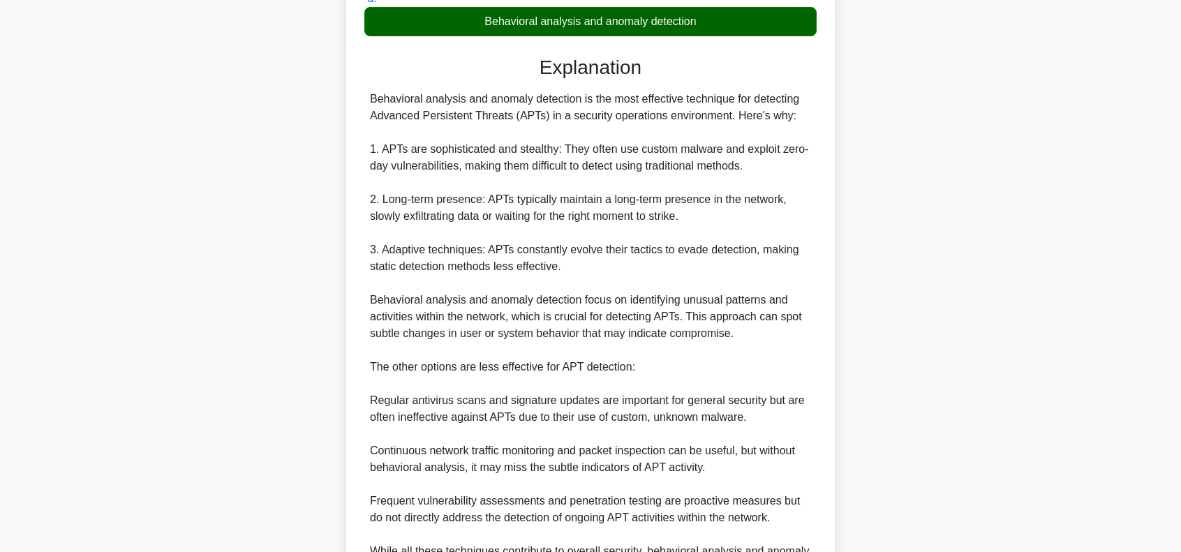
scroll to position [491, 0]
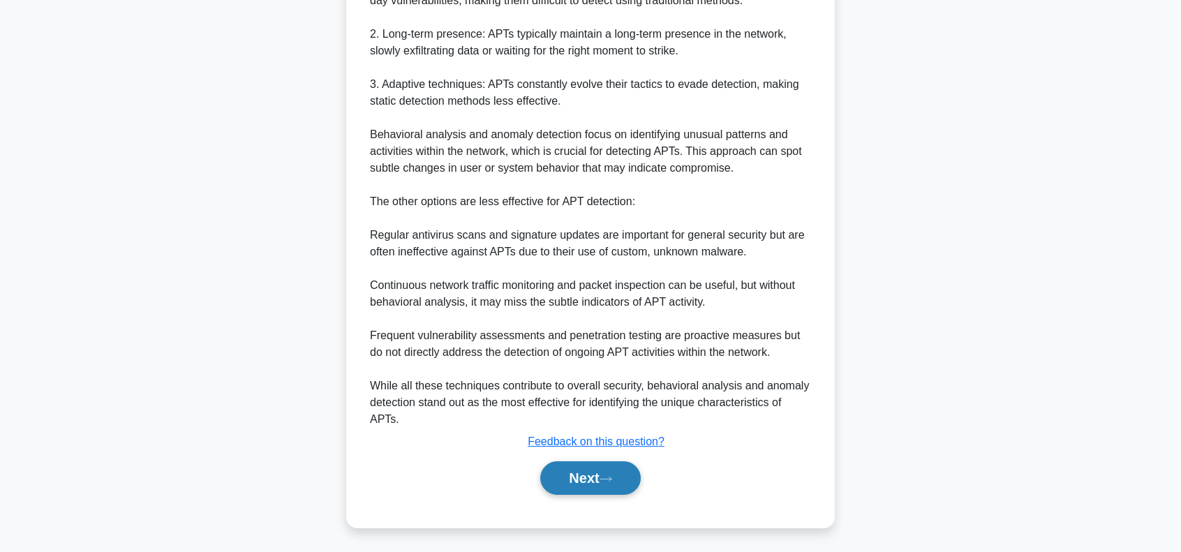
click at [598, 470] on button "Next" at bounding box center [590, 477] width 100 height 33
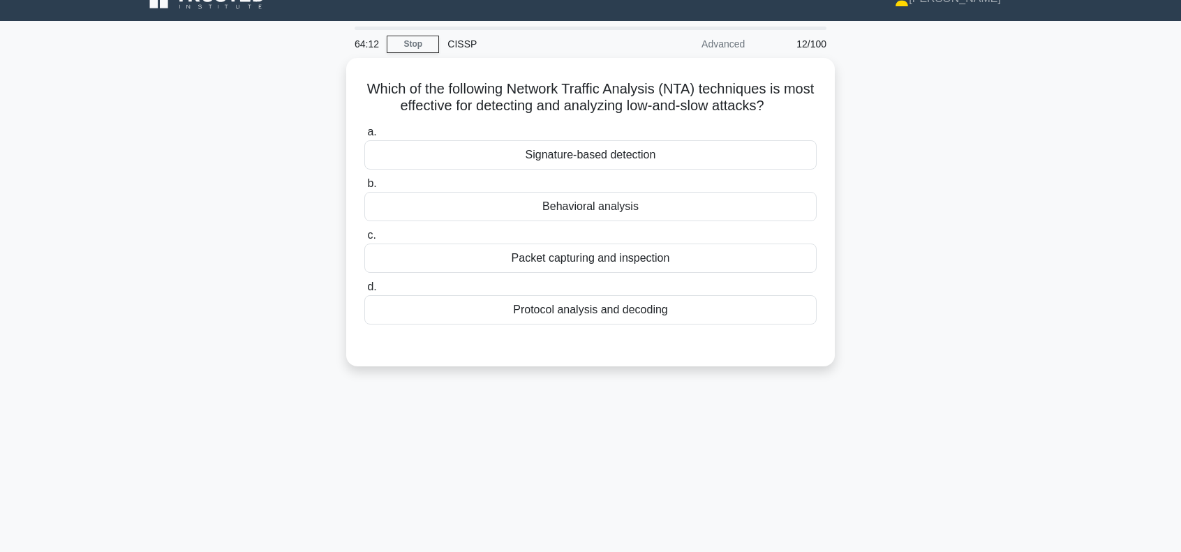
scroll to position [0, 0]
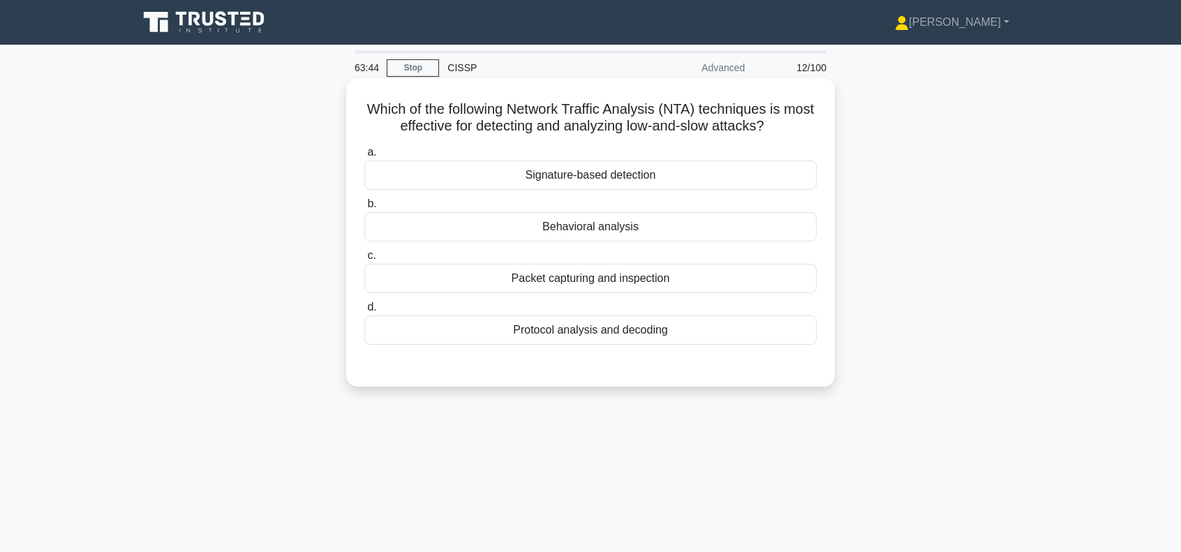
click at [618, 174] on div "Signature-based detection" at bounding box center [590, 174] width 452 height 29
click at [364, 157] on input "a. Signature-based detection" at bounding box center [364, 152] width 0 height 9
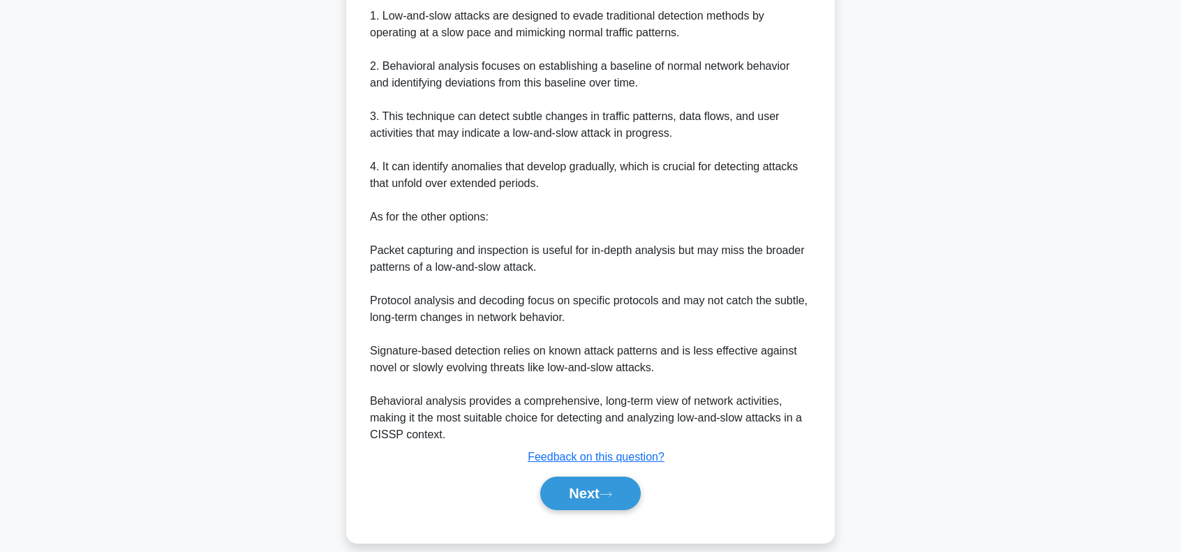
scroll to position [459, 0]
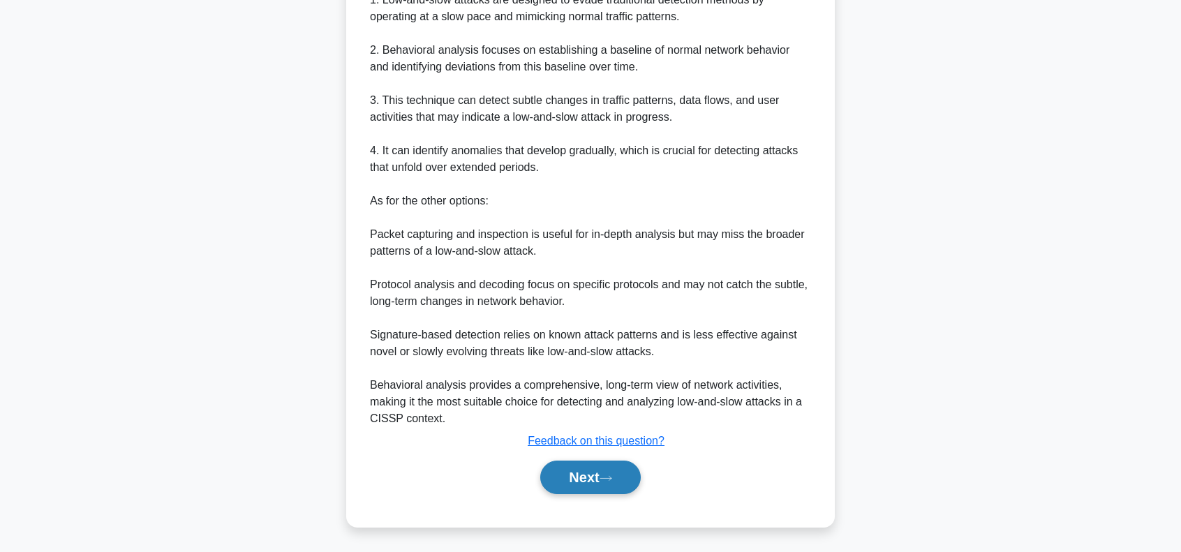
click at [585, 478] on button "Next" at bounding box center [590, 477] width 100 height 33
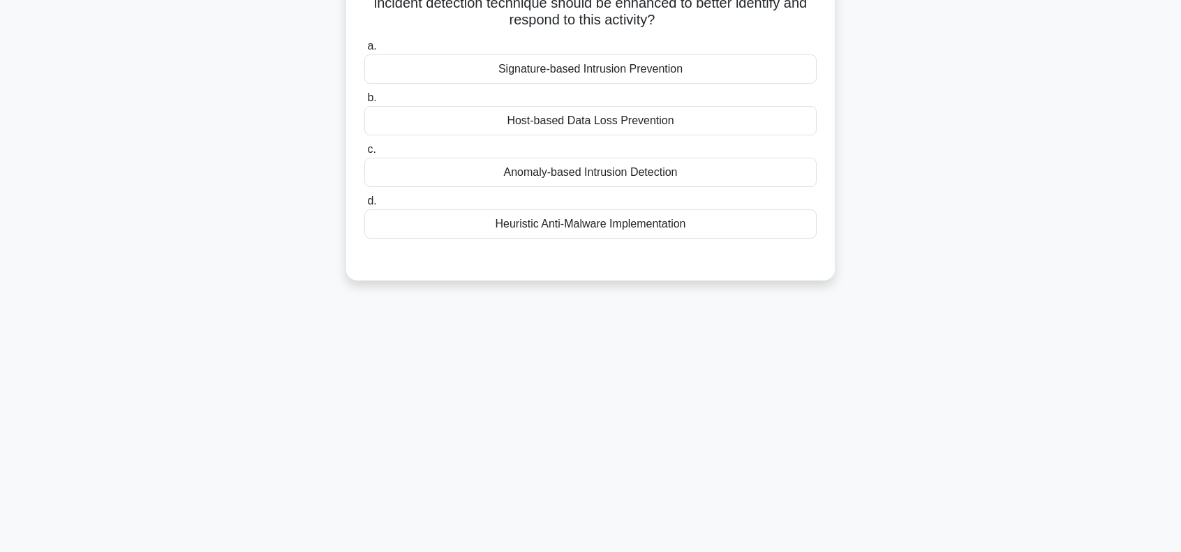
scroll to position [0, 0]
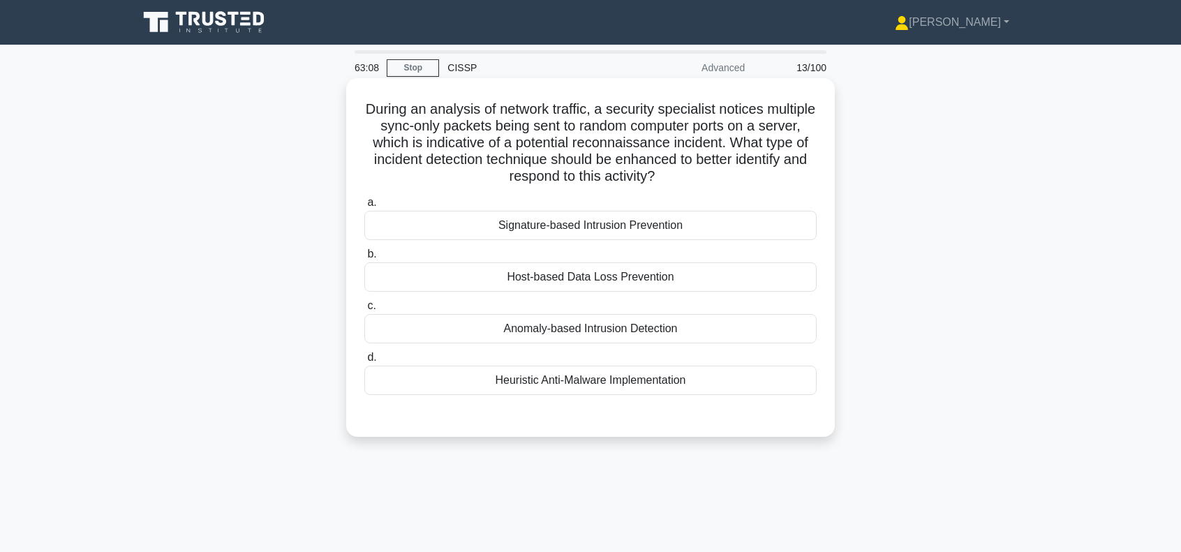
click at [618, 329] on div "Anomaly-based Intrusion Detection" at bounding box center [590, 328] width 452 height 29
click at [364, 310] on input "c. Anomaly-based Intrusion Detection" at bounding box center [364, 305] width 0 height 9
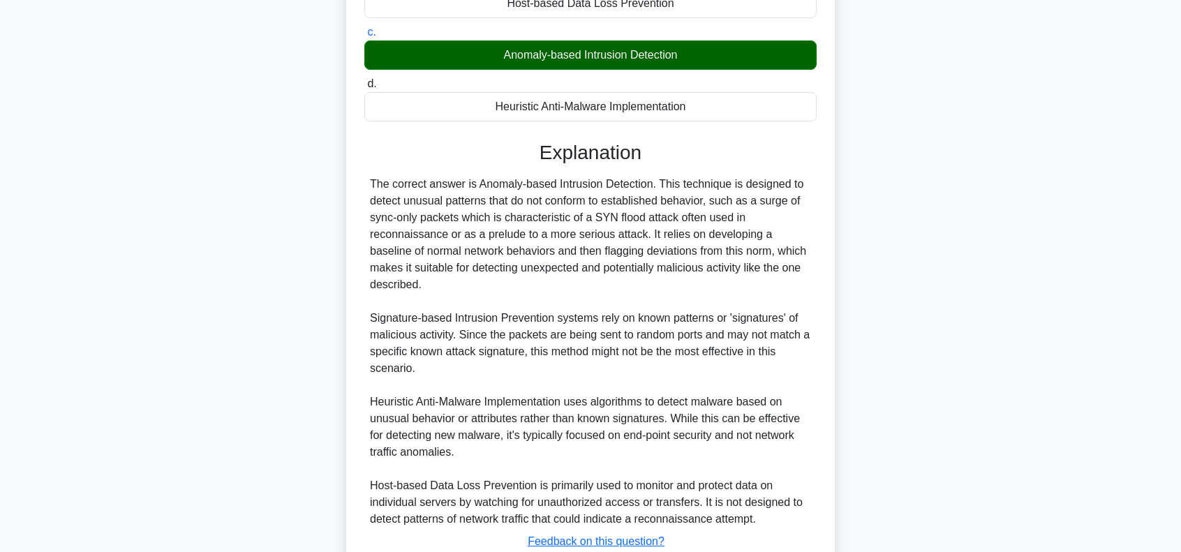
scroll to position [325, 0]
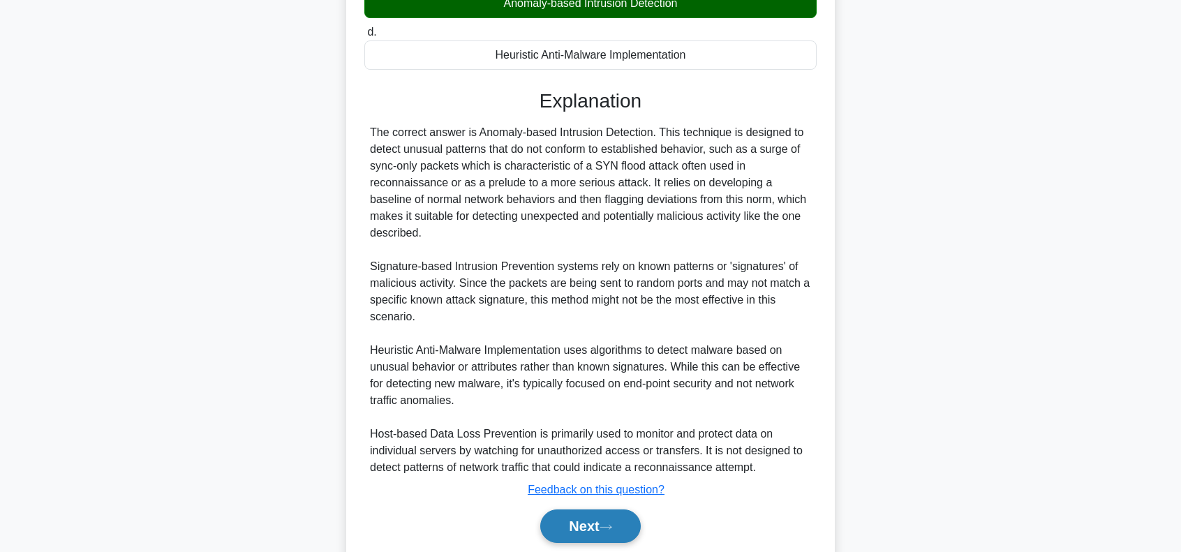
click at [578, 523] on button "Next" at bounding box center [590, 525] width 100 height 33
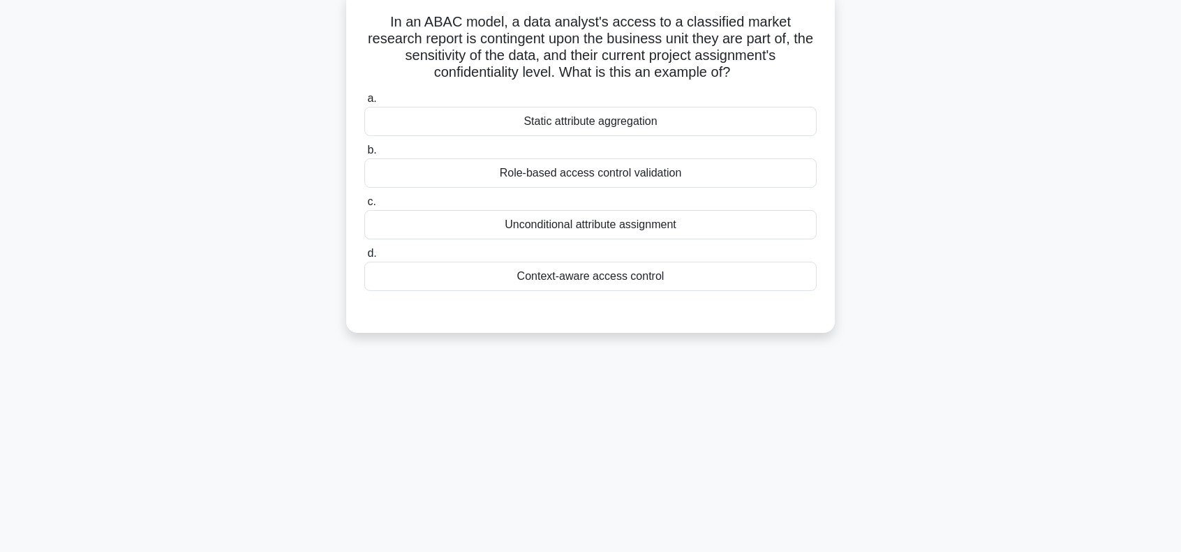
scroll to position [15, 0]
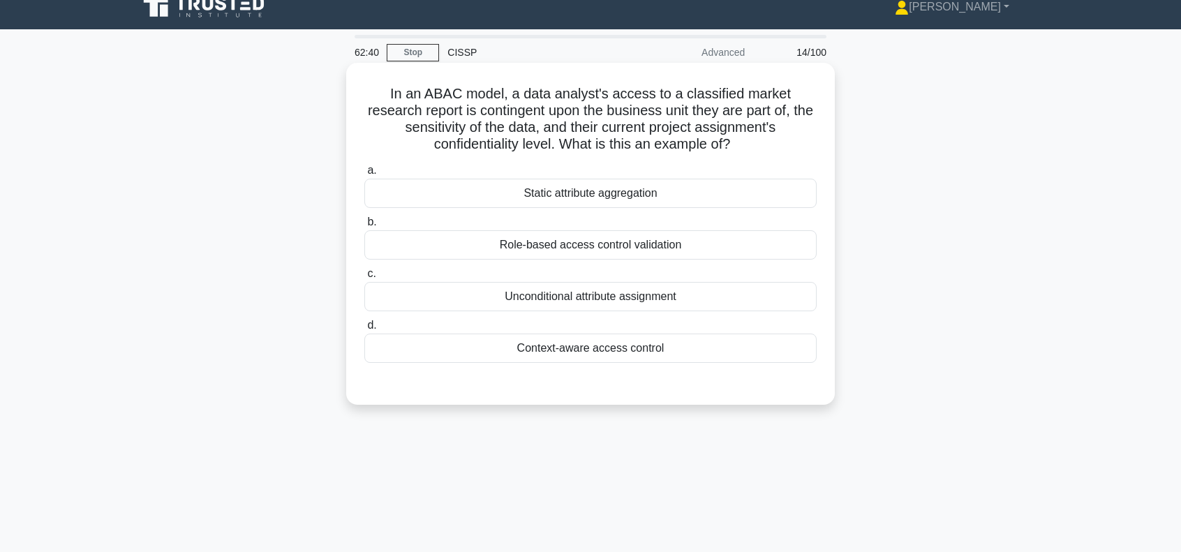
click at [608, 245] on div "Role-based access control validation" at bounding box center [590, 244] width 452 height 29
click at [364, 227] on input "b. Role-based access control validation" at bounding box center [364, 222] width 0 height 9
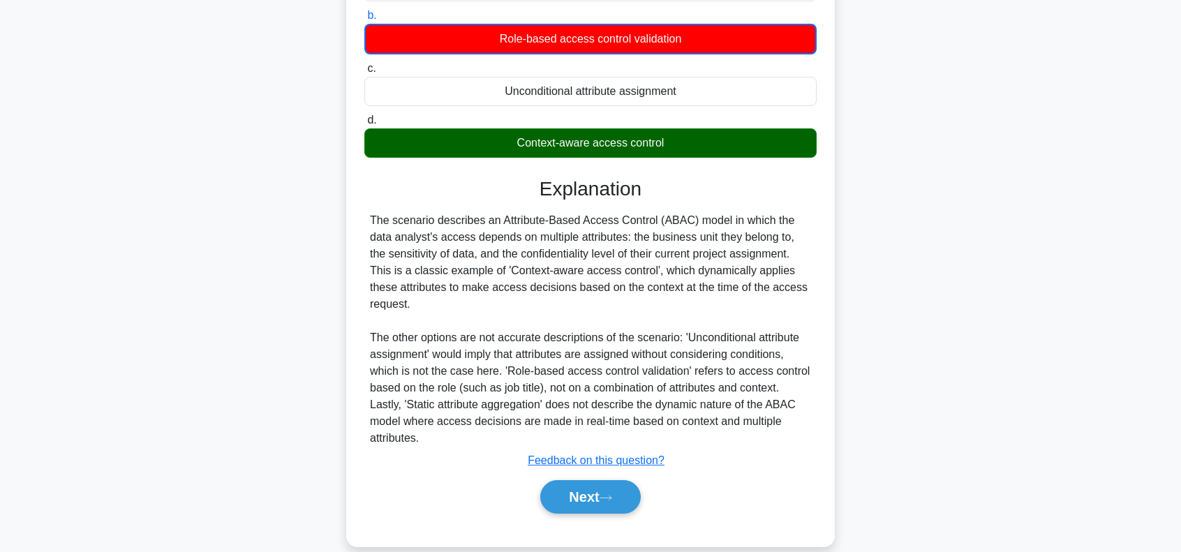
scroll to position [241, 0]
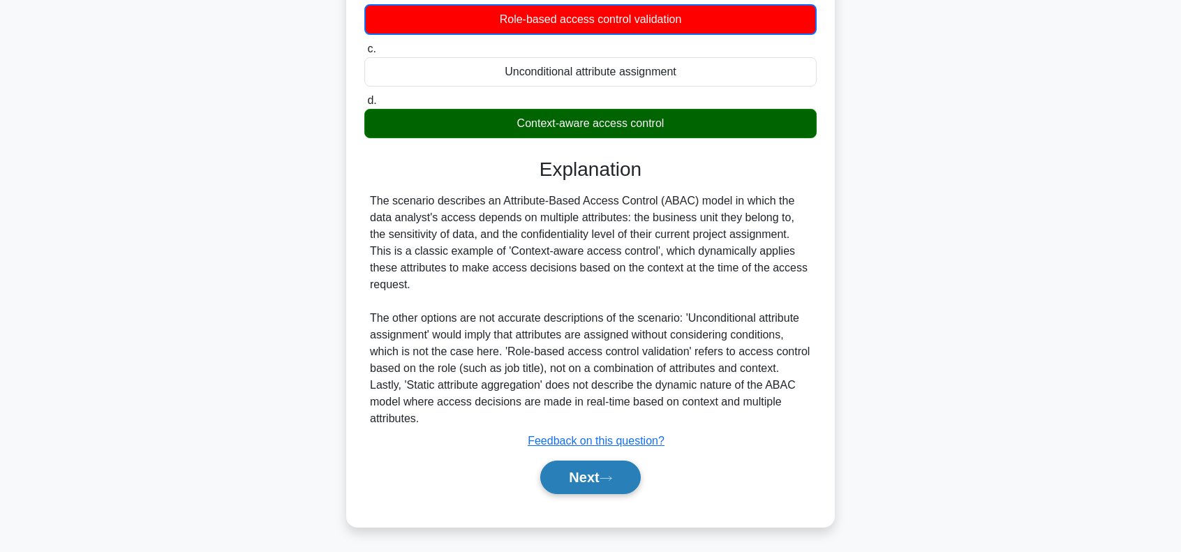
click at [597, 474] on button "Next" at bounding box center [590, 477] width 100 height 33
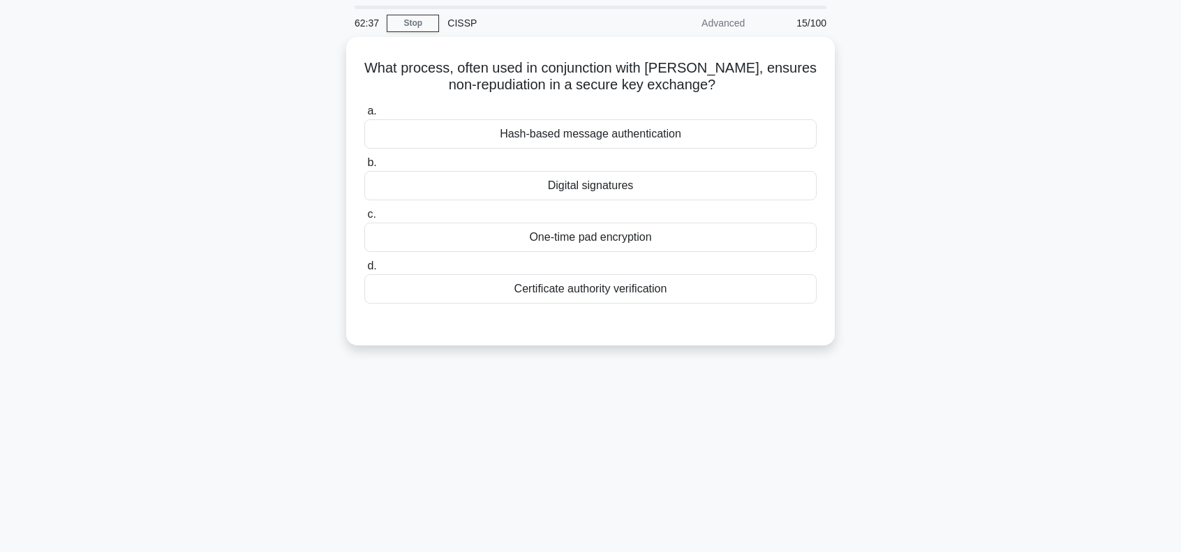
scroll to position [0, 0]
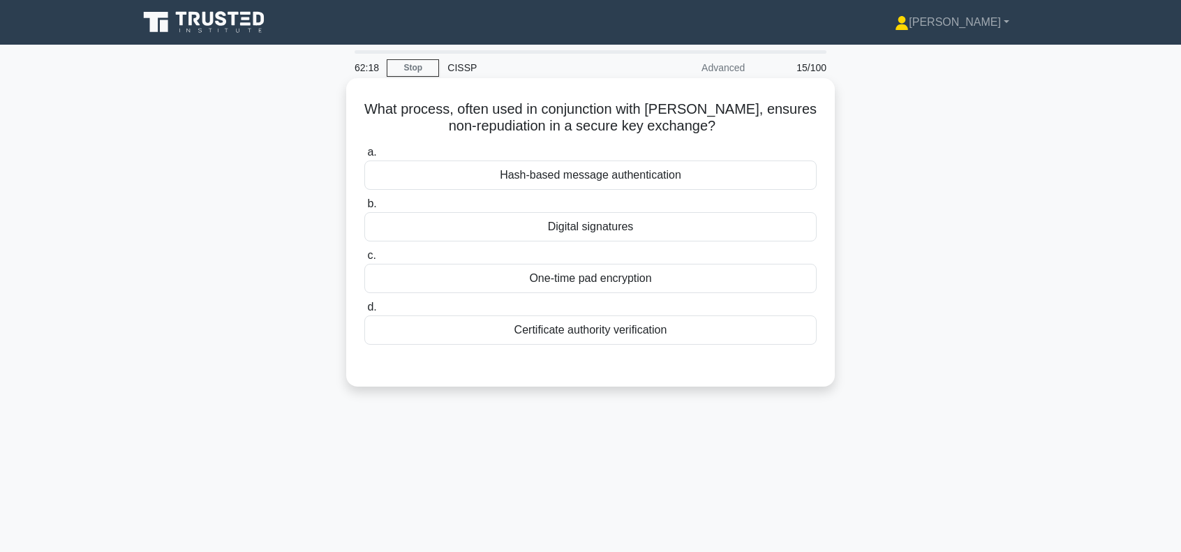
click at [594, 278] on div "One-time pad encryption" at bounding box center [590, 278] width 452 height 29
click at [364, 260] on input "c. One-time pad encryption" at bounding box center [364, 255] width 0 height 9
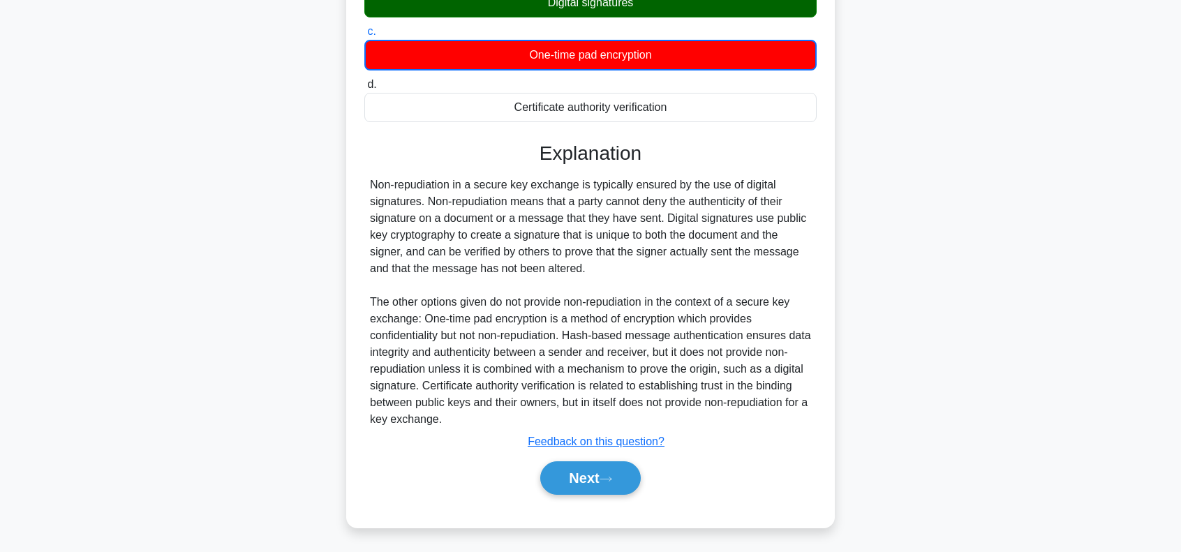
scroll to position [225, 0]
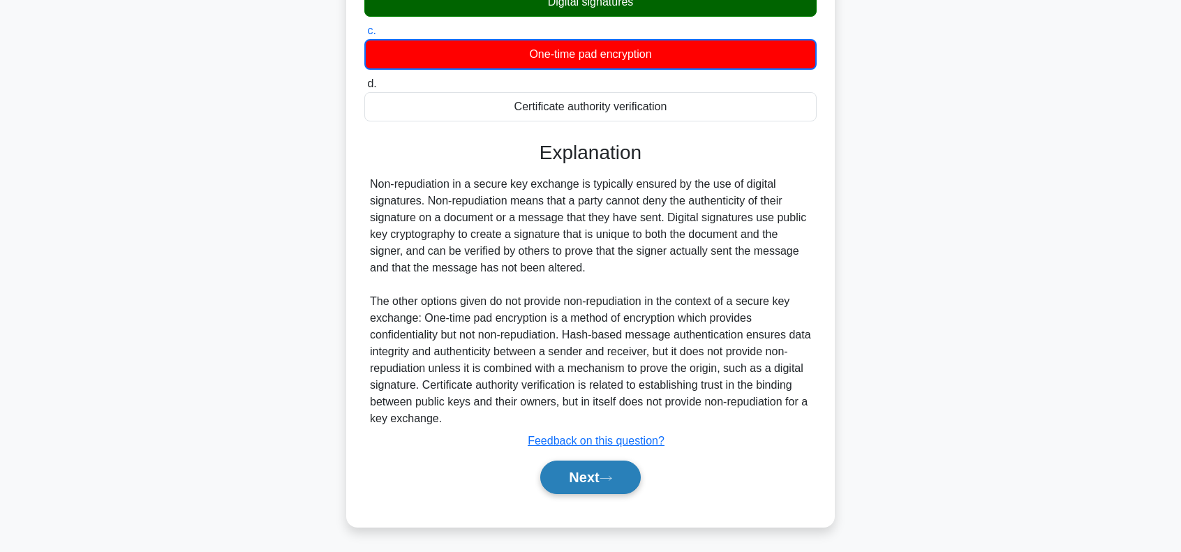
click at [561, 474] on button "Next" at bounding box center [590, 477] width 100 height 33
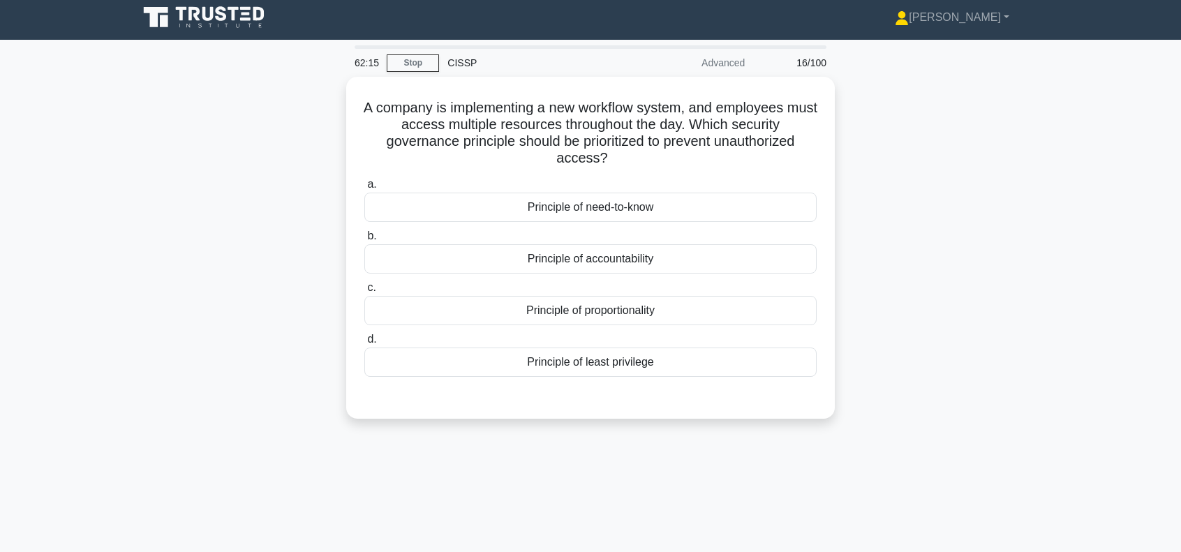
scroll to position [0, 0]
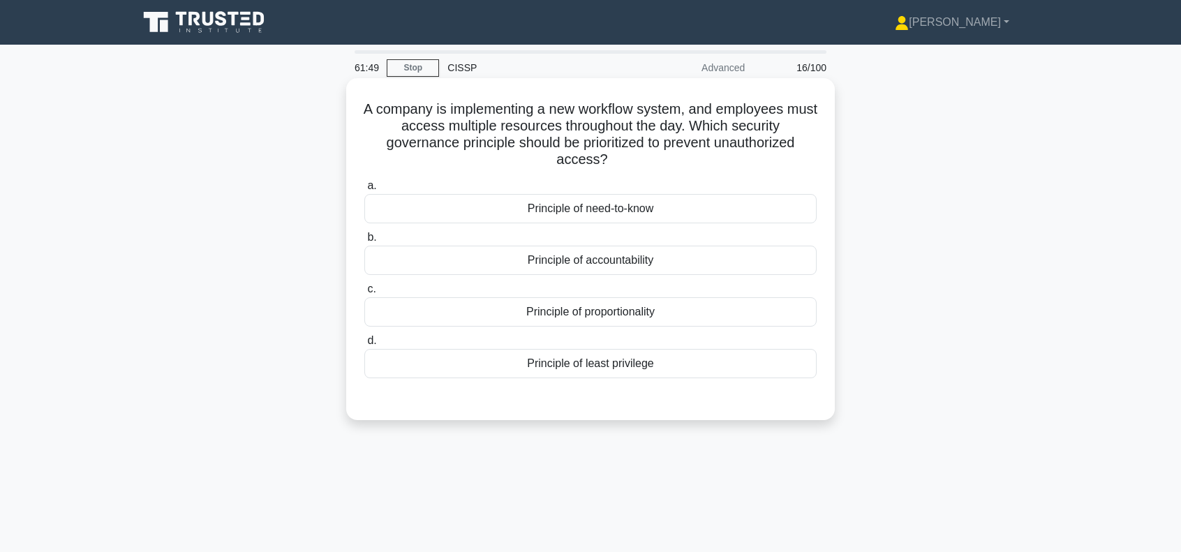
click at [597, 368] on div "Principle of least privilege" at bounding box center [590, 363] width 452 height 29
click at [364, 345] on input "d. Principle of least privilege" at bounding box center [364, 340] width 0 height 9
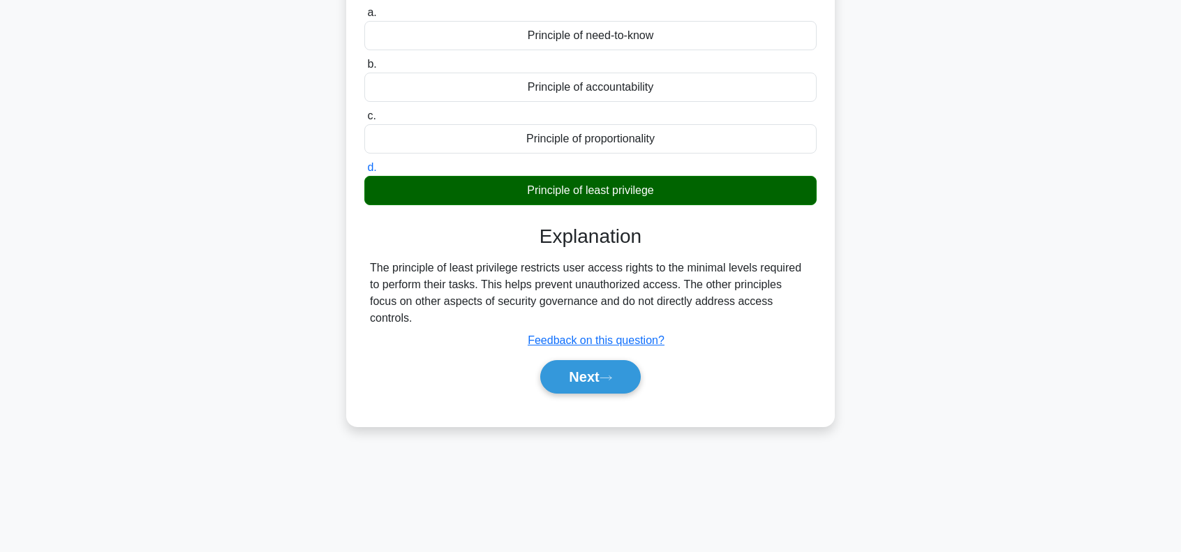
scroll to position [186, 0]
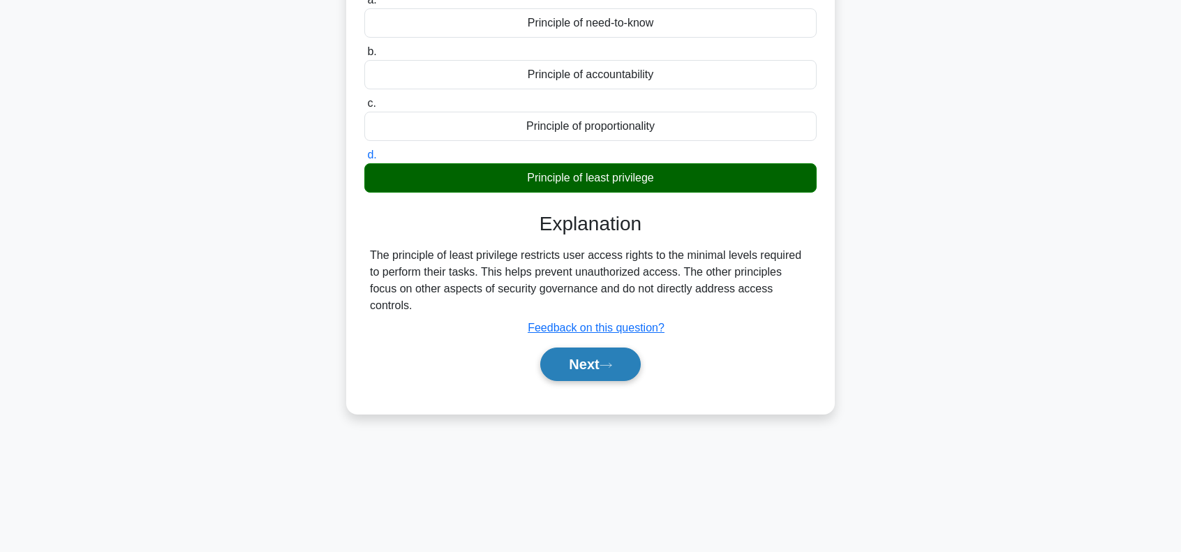
click at [590, 347] on button "Next" at bounding box center [590, 363] width 100 height 33
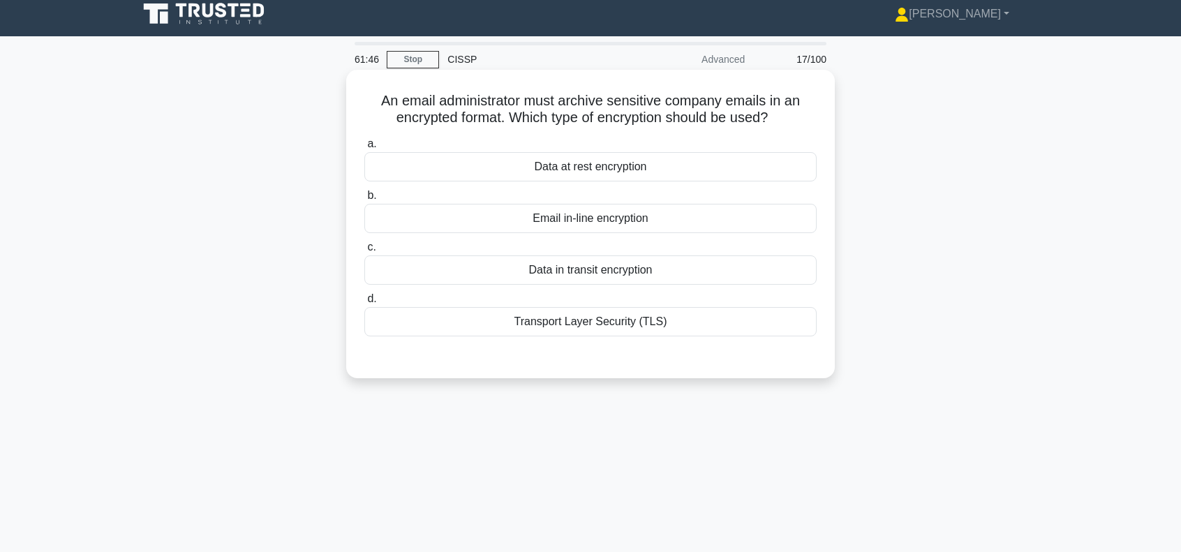
scroll to position [0, 0]
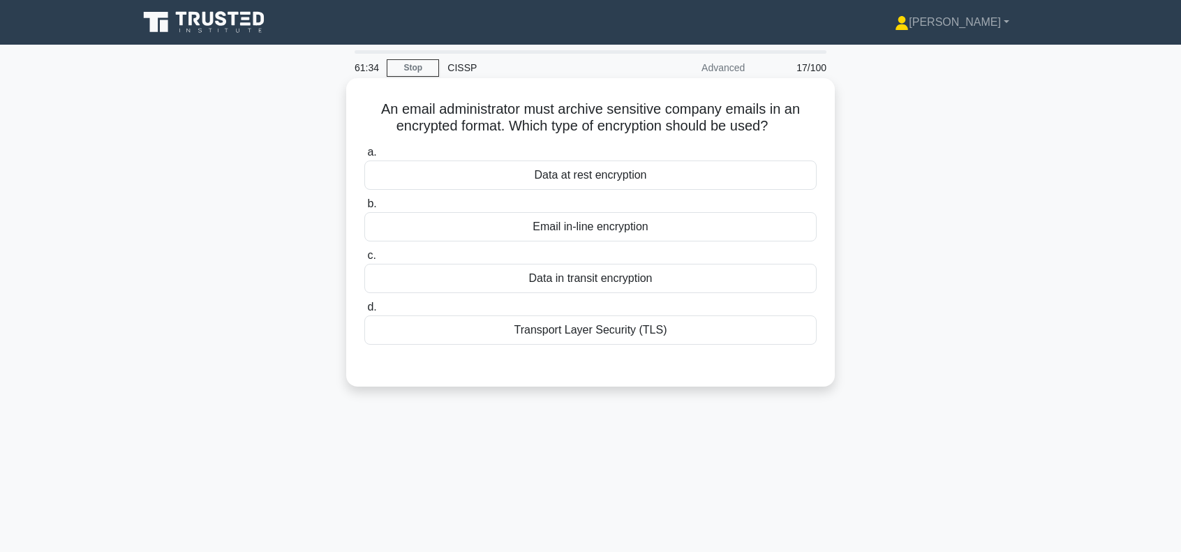
click at [576, 179] on div "Data at rest encryption" at bounding box center [590, 174] width 452 height 29
click at [364, 157] on input "a. Data at rest encryption" at bounding box center [364, 152] width 0 height 9
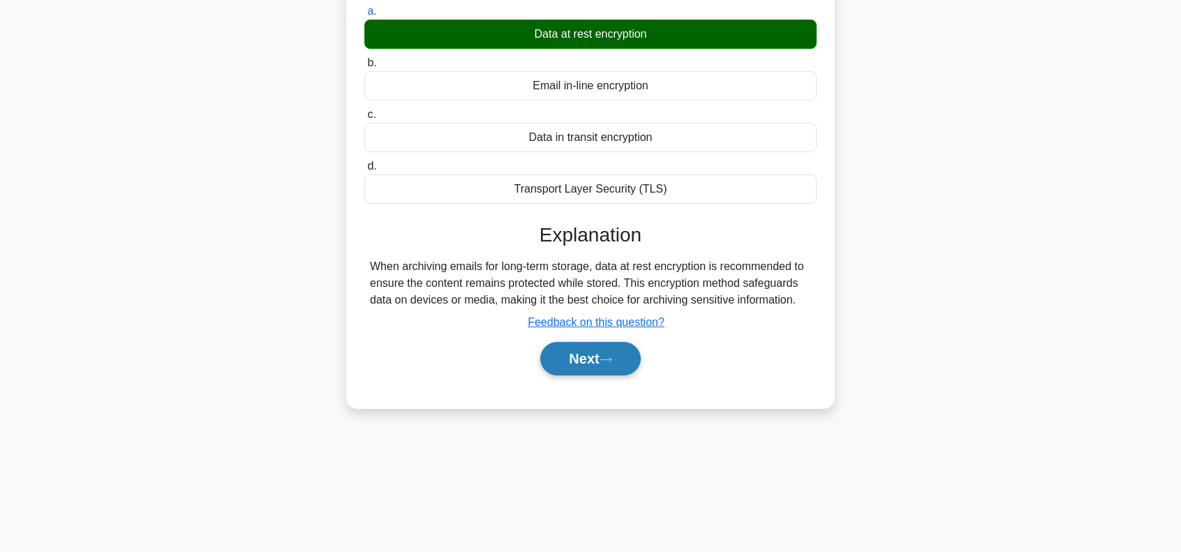
scroll to position [202, 0]
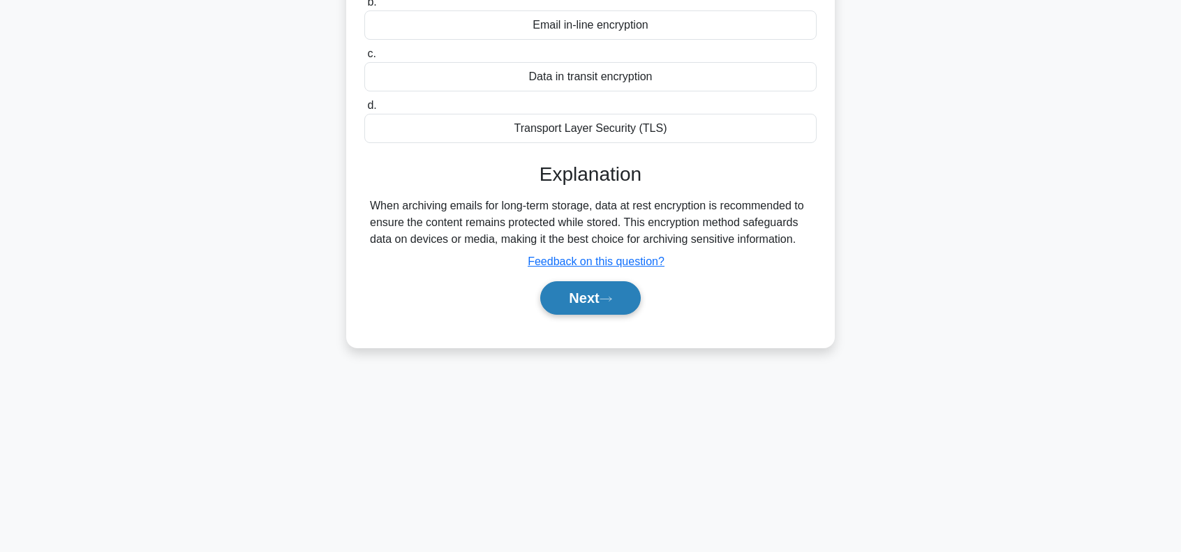
click at [562, 288] on button "Next" at bounding box center [590, 297] width 100 height 33
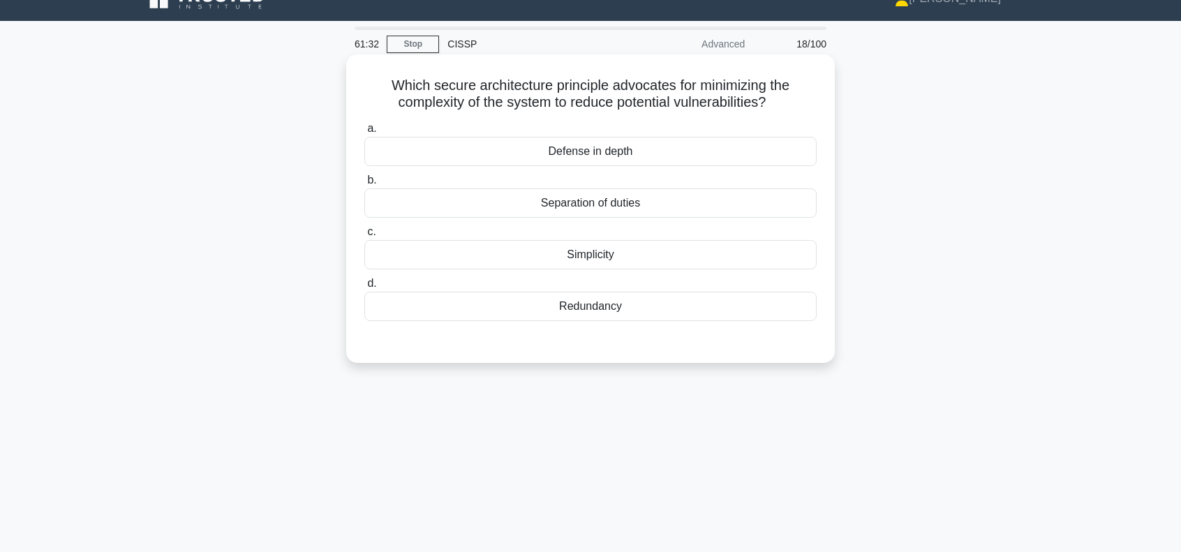
scroll to position [0, 0]
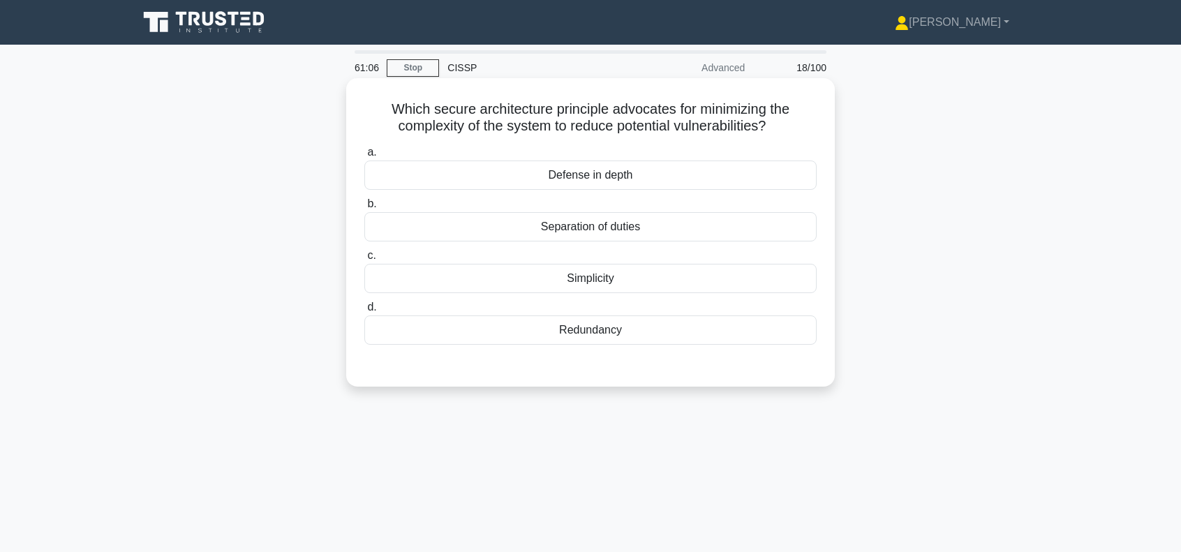
click at [598, 280] on div "Simplicity" at bounding box center [590, 278] width 452 height 29
click at [364, 260] on input "c. Simplicity" at bounding box center [364, 255] width 0 height 9
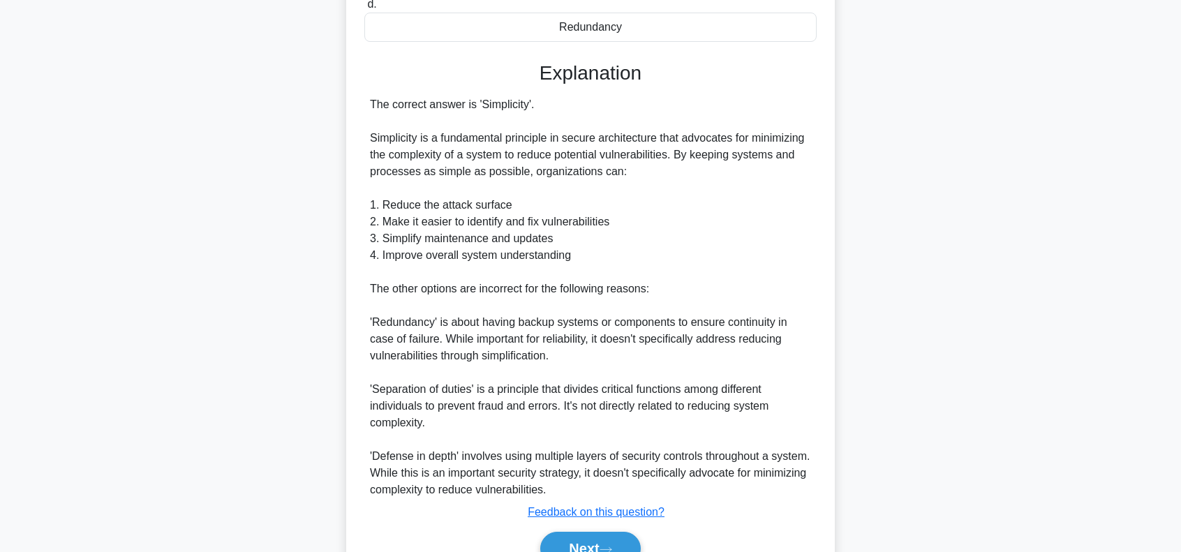
scroll to position [373, 0]
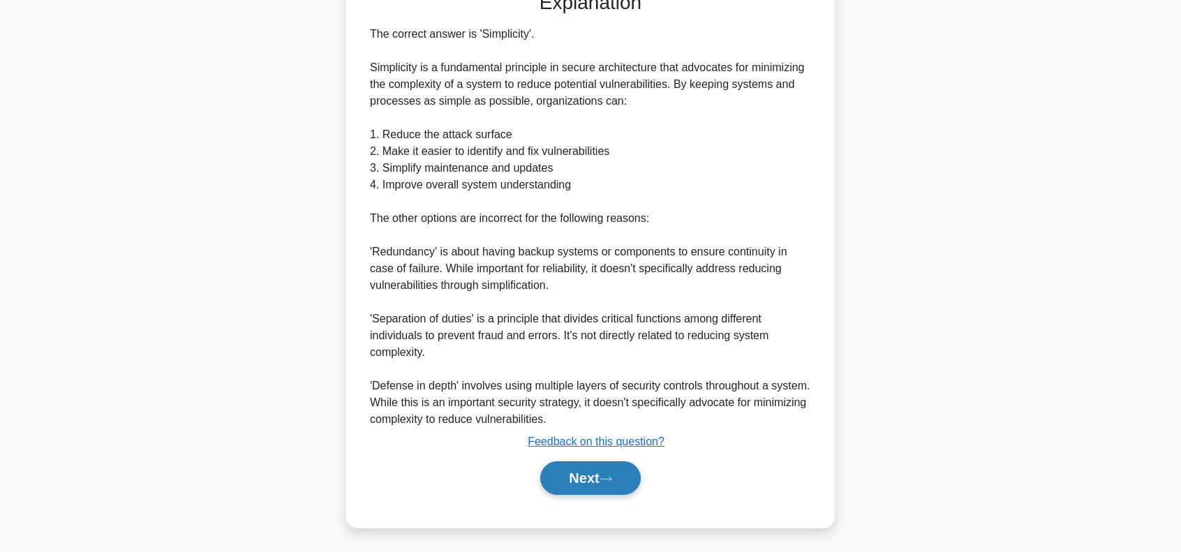
click at [584, 467] on button "Next" at bounding box center [590, 477] width 100 height 33
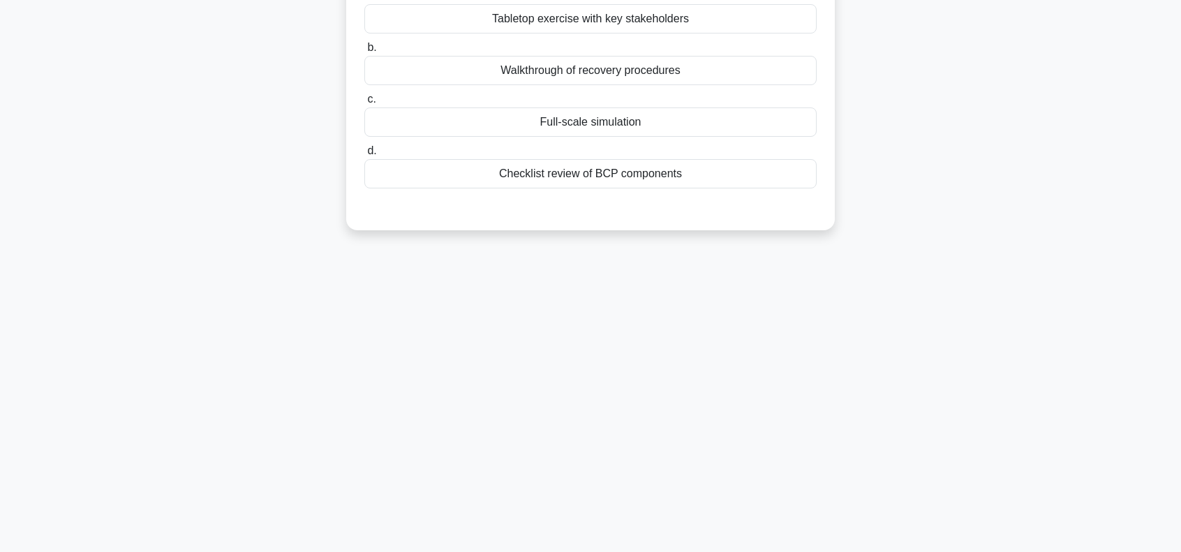
scroll to position [15, 0]
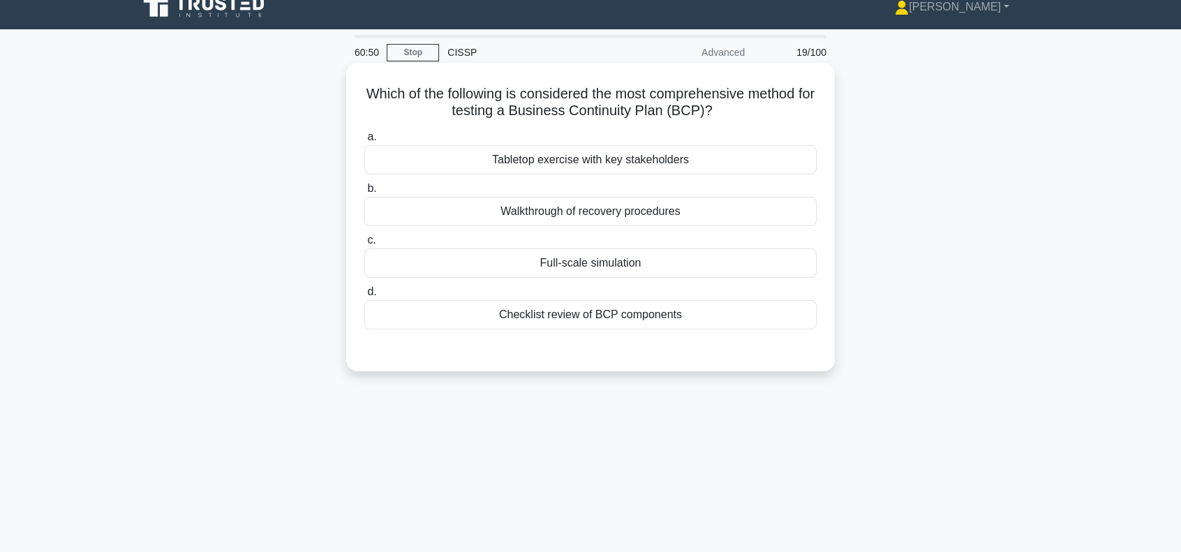
click at [582, 266] on div "Full-scale simulation" at bounding box center [590, 262] width 452 height 29
click at [364, 245] on input "c. Full-scale simulation" at bounding box center [364, 240] width 0 height 9
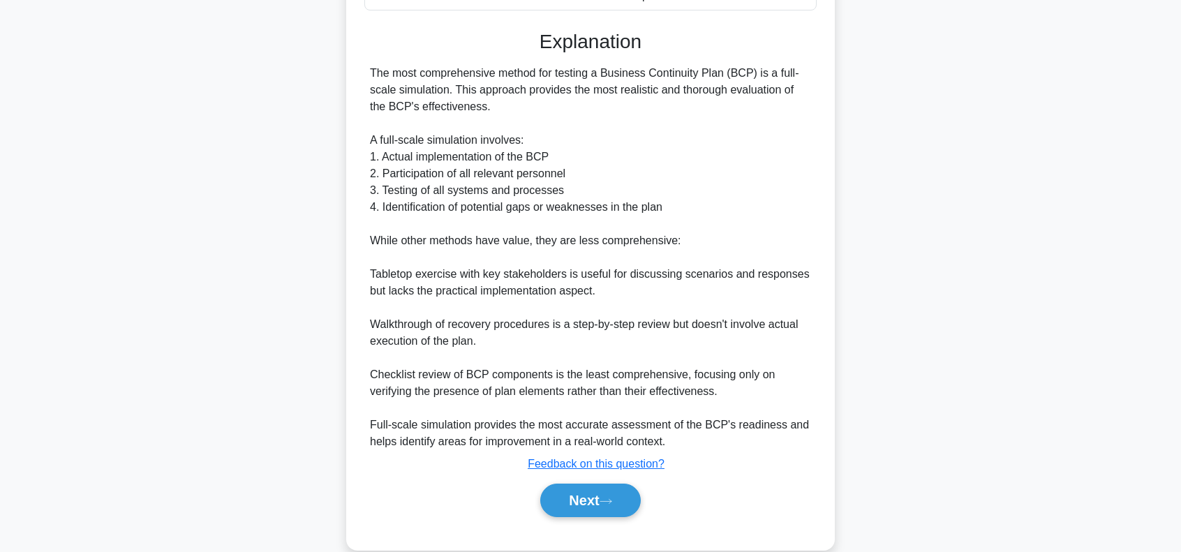
scroll to position [357, 0]
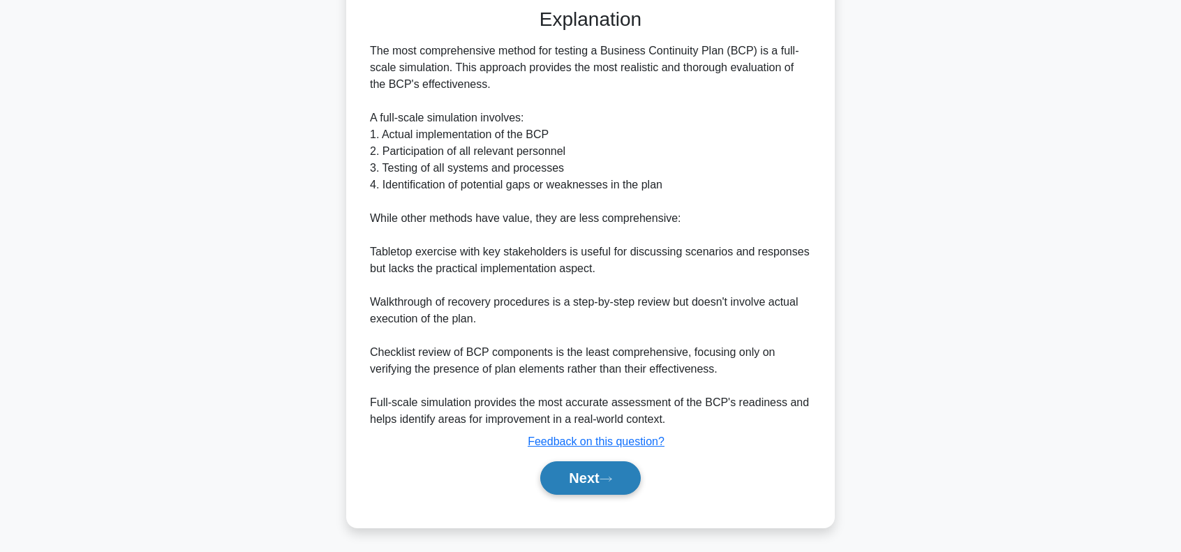
click at [587, 486] on button "Next" at bounding box center [590, 477] width 100 height 33
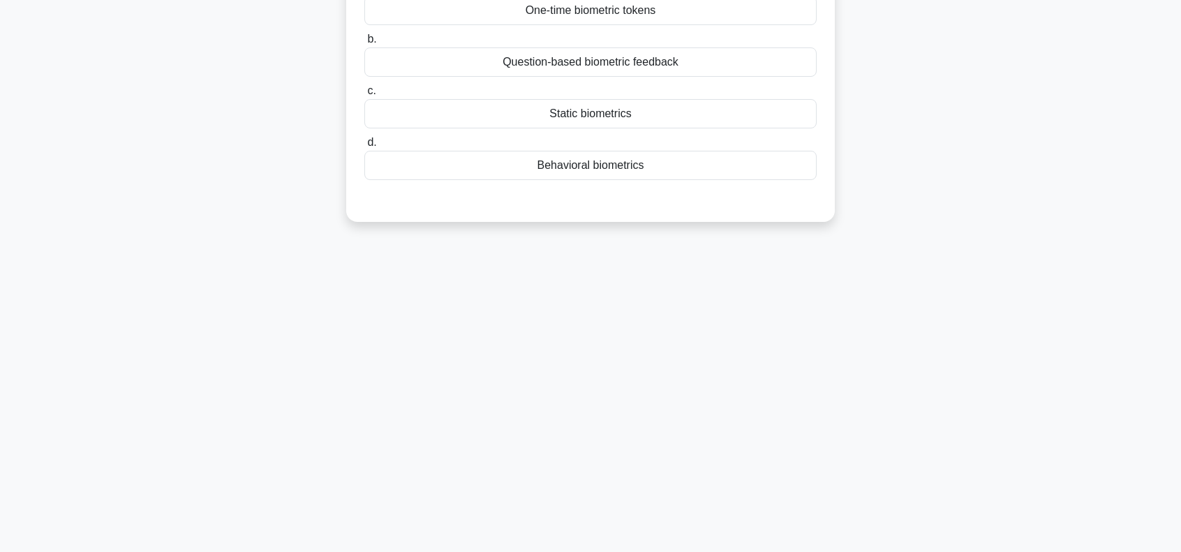
scroll to position [0, 0]
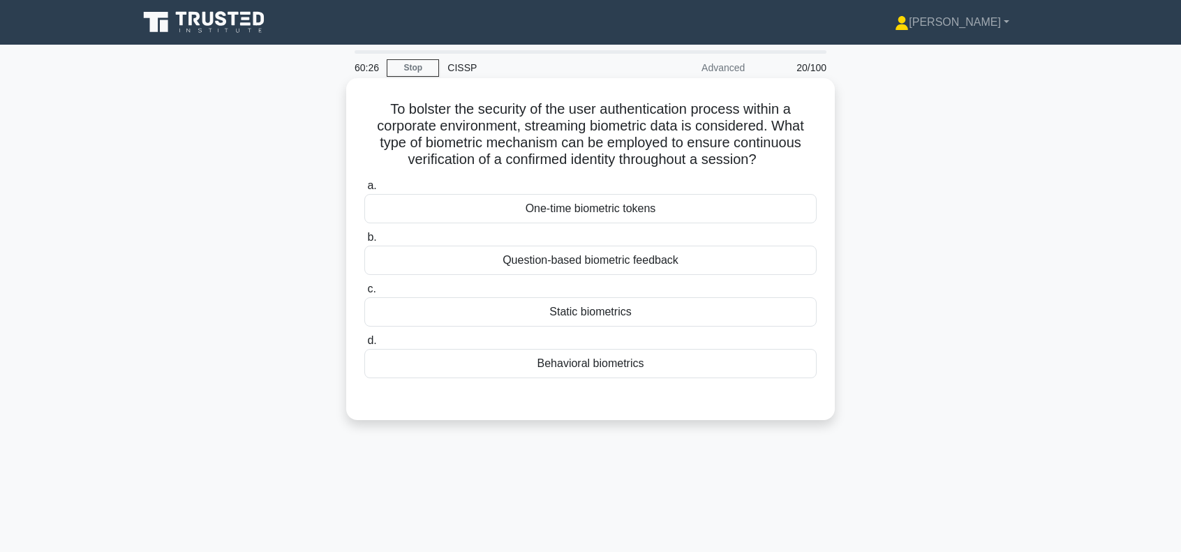
click at [646, 366] on div "Behavioral biometrics" at bounding box center [590, 363] width 452 height 29
click at [364, 345] on input "d. Behavioral biometrics" at bounding box center [364, 340] width 0 height 9
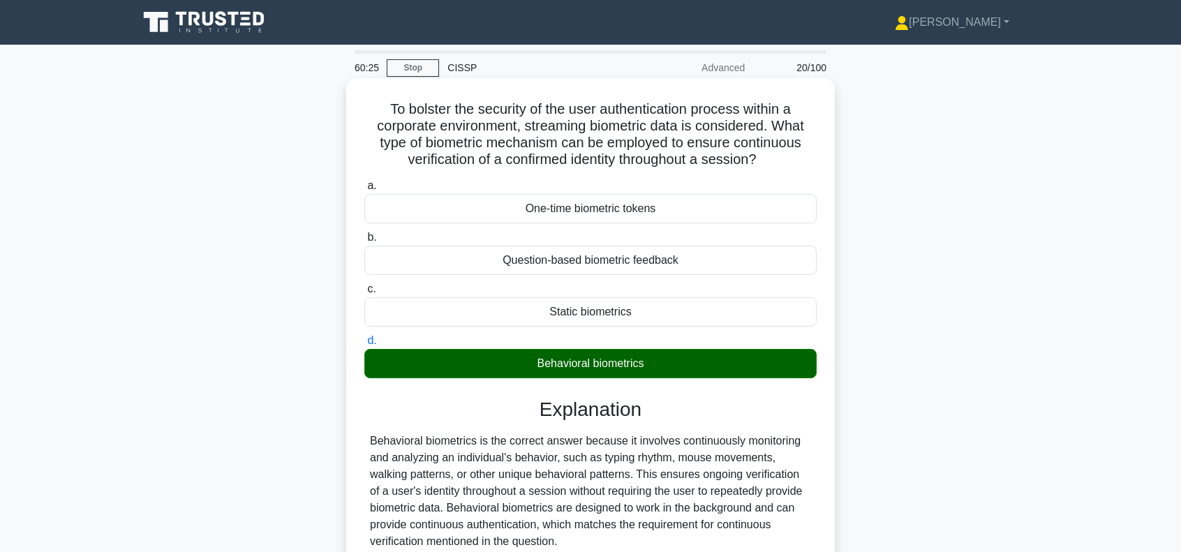
scroll to position [256, 0]
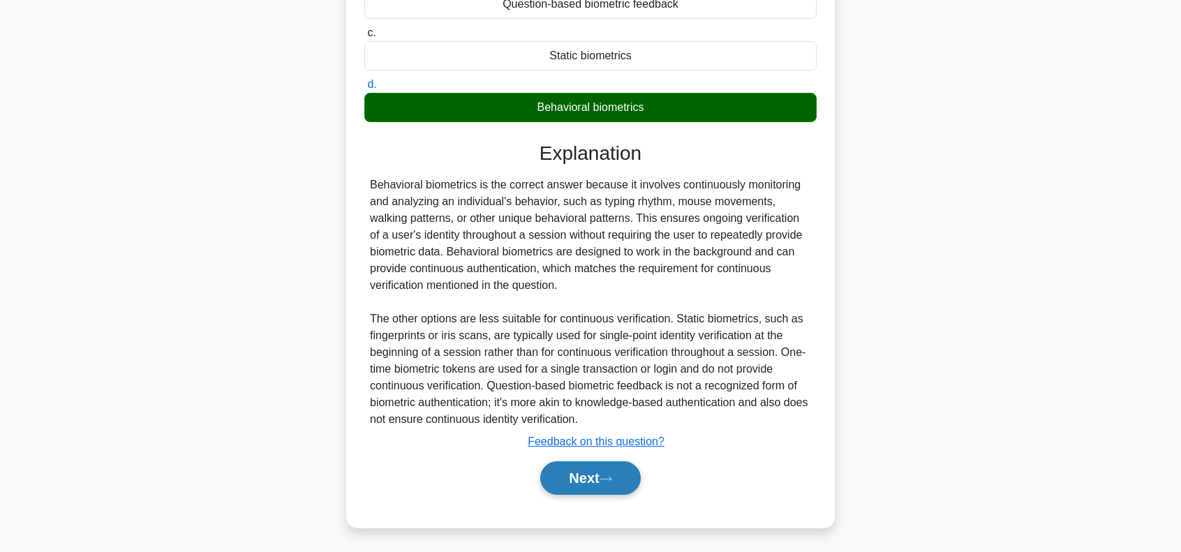
click at [581, 481] on button "Next" at bounding box center [590, 477] width 100 height 33
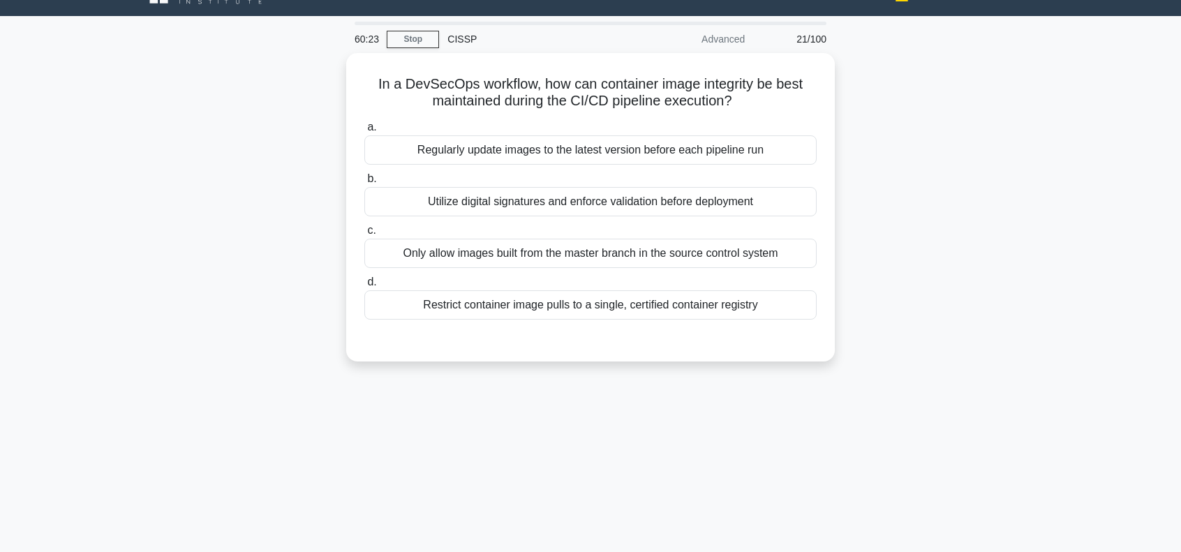
scroll to position [0, 0]
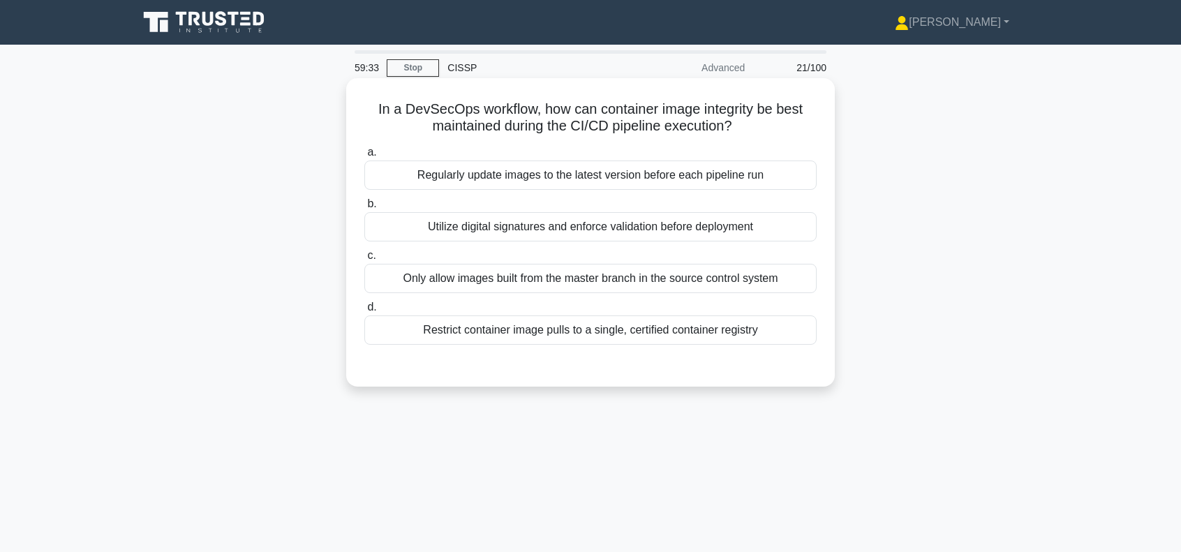
click at [715, 329] on div "Restrict container image pulls to a single, certified container registry" at bounding box center [590, 329] width 452 height 29
click at [364, 312] on input "d. Restrict container image pulls to a single, certified container registry" at bounding box center [364, 307] width 0 height 9
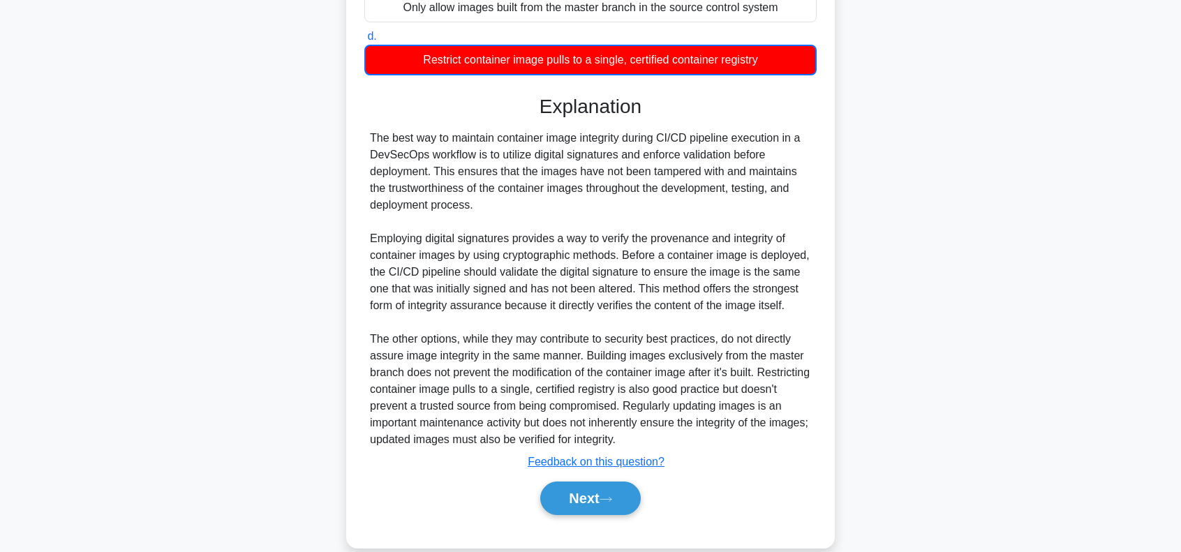
scroll to position [292, 0]
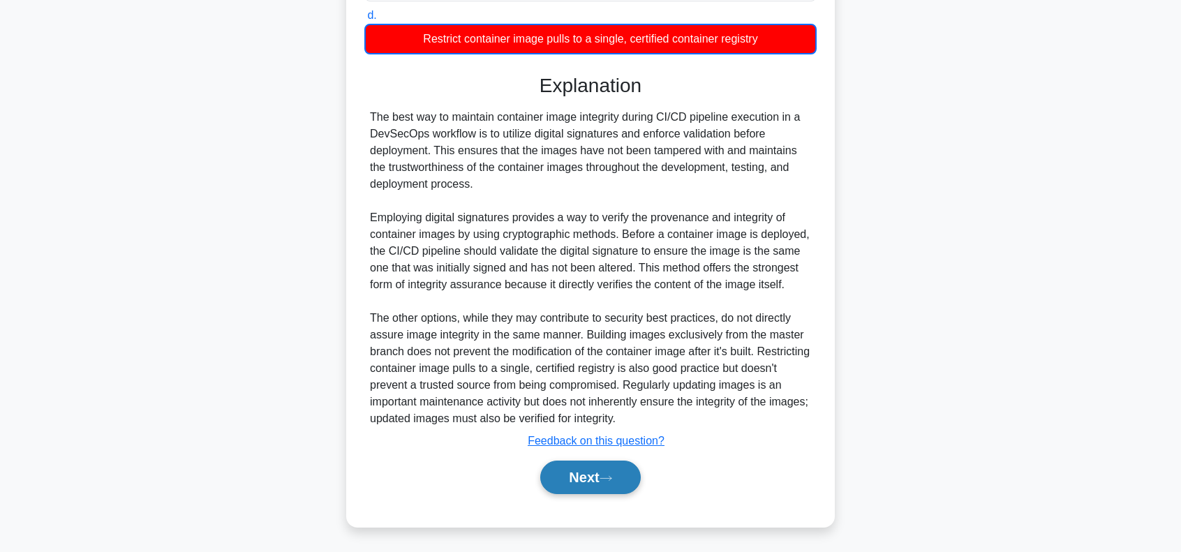
click at [618, 472] on button "Next" at bounding box center [590, 477] width 100 height 33
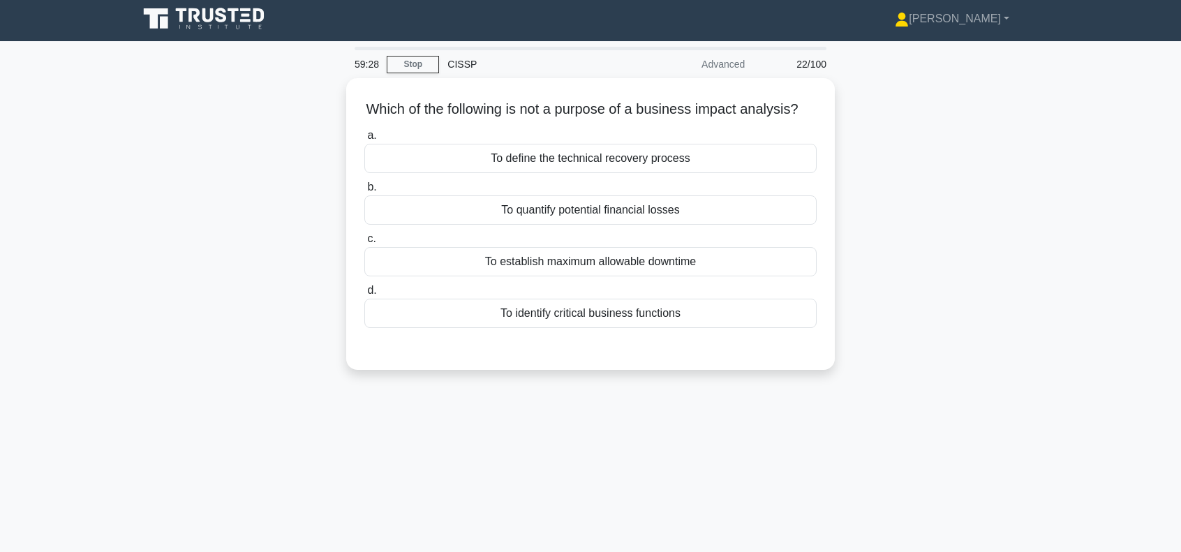
scroll to position [0, 0]
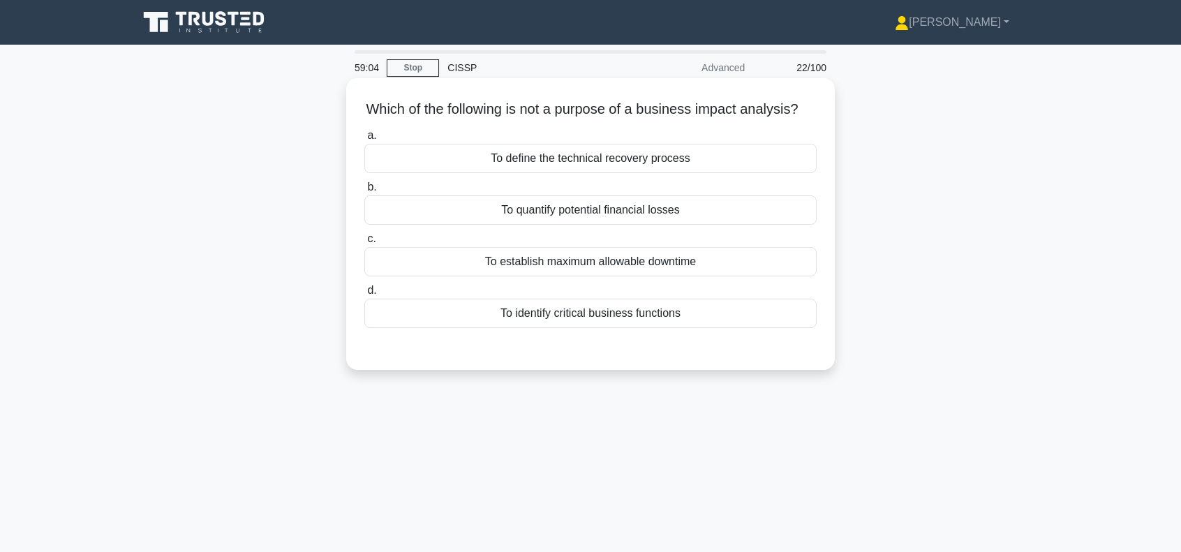
click at [668, 173] on div "To define the technical recovery process" at bounding box center [590, 158] width 452 height 29
click at [364, 140] on input "a. To define the technical recovery process" at bounding box center [364, 135] width 0 height 9
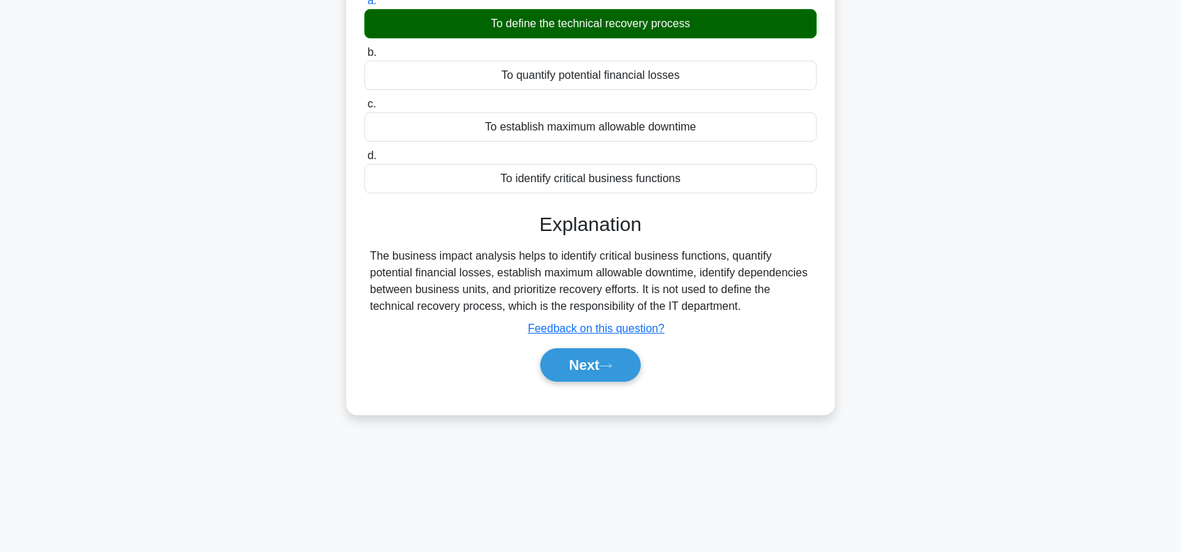
scroll to position [202, 0]
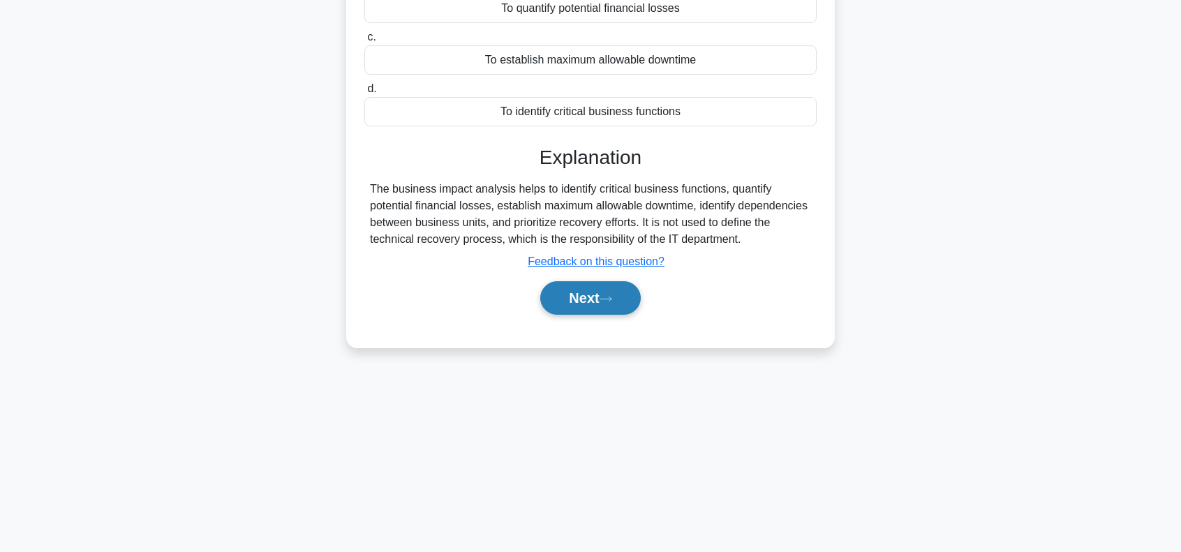
click at [594, 315] on button "Next" at bounding box center [590, 297] width 100 height 33
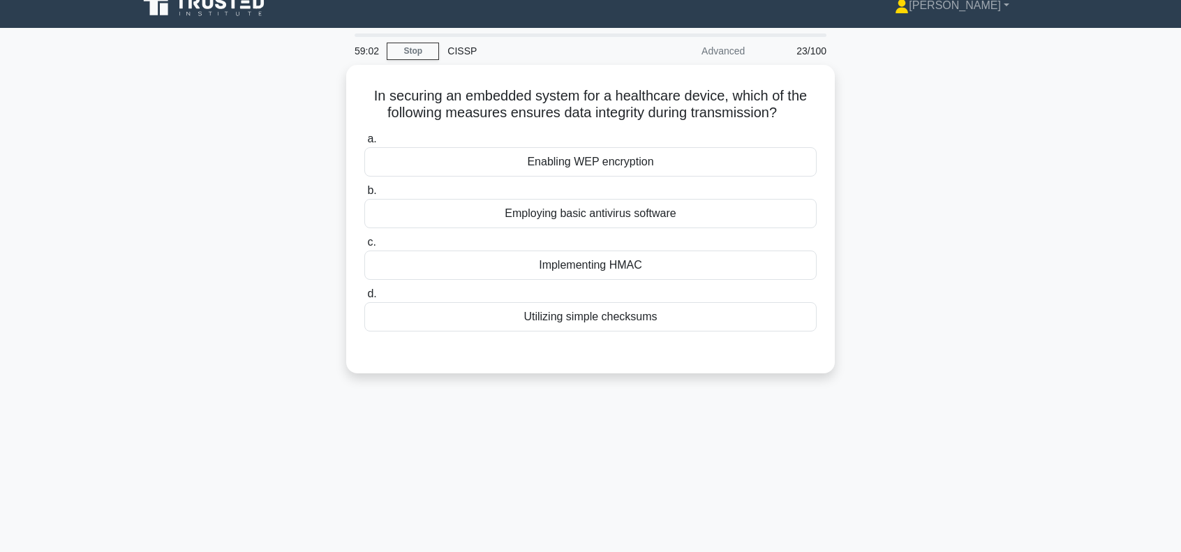
scroll to position [0, 0]
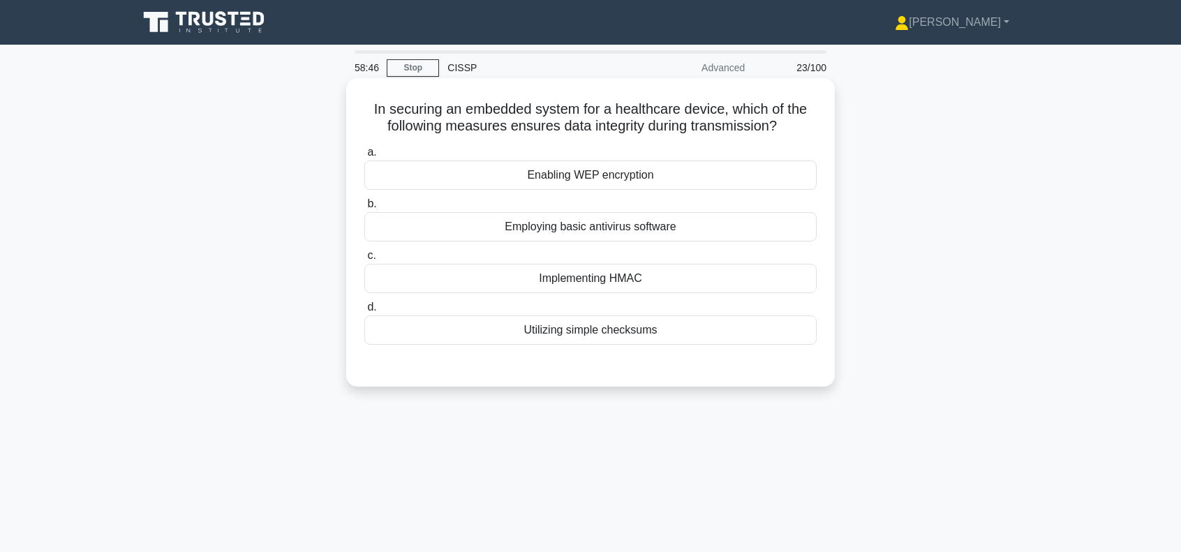
click at [617, 280] on div "Implementing HMAC" at bounding box center [590, 278] width 452 height 29
click at [364, 260] on input "c. Implementing HMAC" at bounding box center [364, 255] width 0 height 9
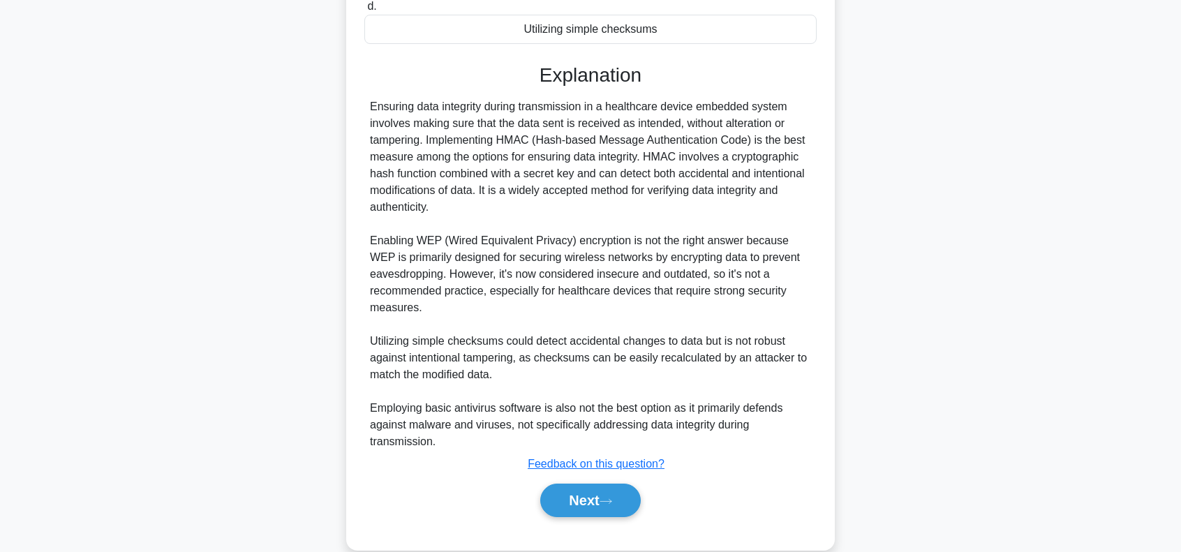
scroll to position [323, 0]
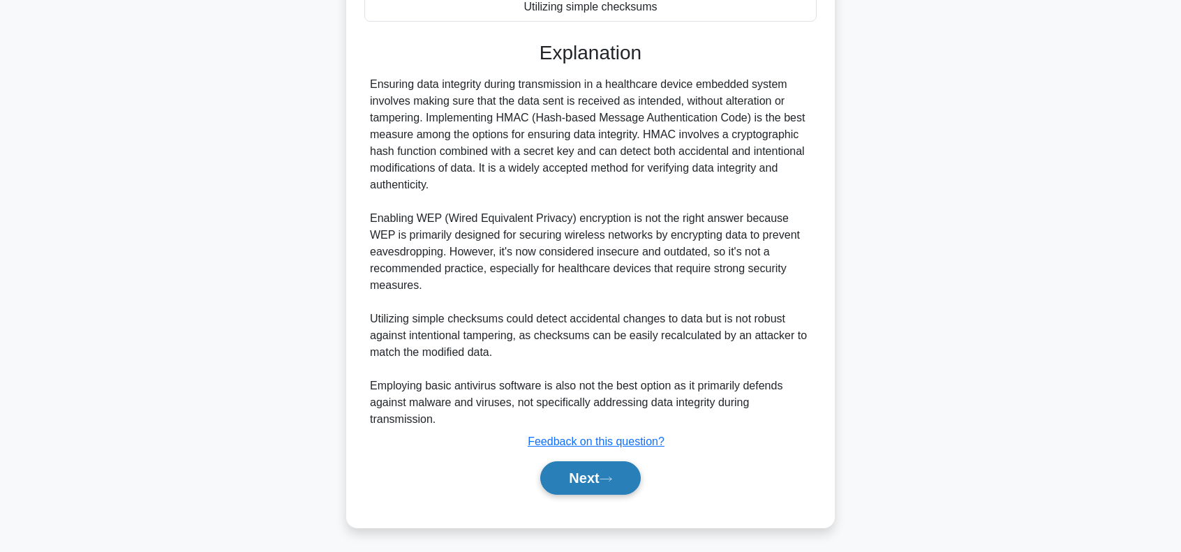
click at [597, 470] on button "Next" at bounding box center [590, 477] width 100 height 33
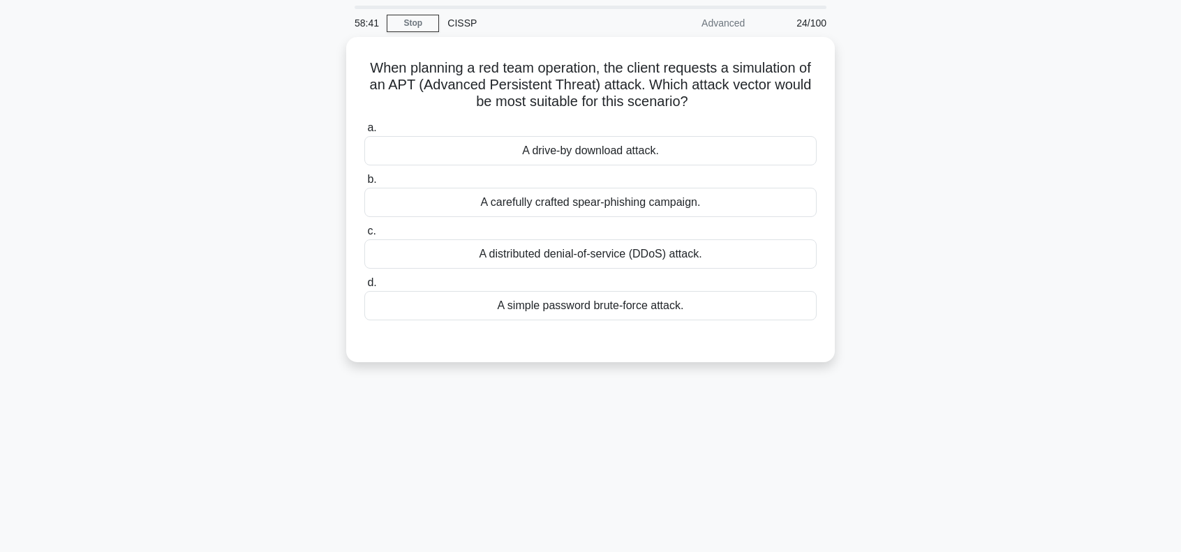
scroll to position [0, 0]
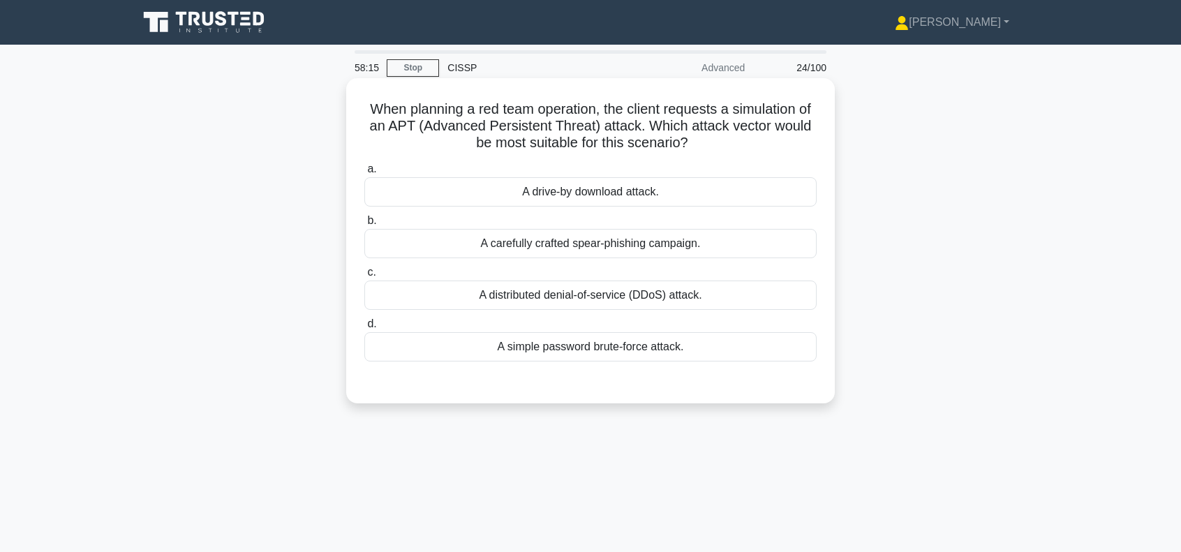
click at [614, 297] on div "A distributed denial-of-service (DDoS) attack." at bounding box center [590, 294] width 452 height 29
click at [364, 277] on input "c. A distributed denial-of-service (DDoS) attack." at bounding box center [364, 272] width 0 height 9
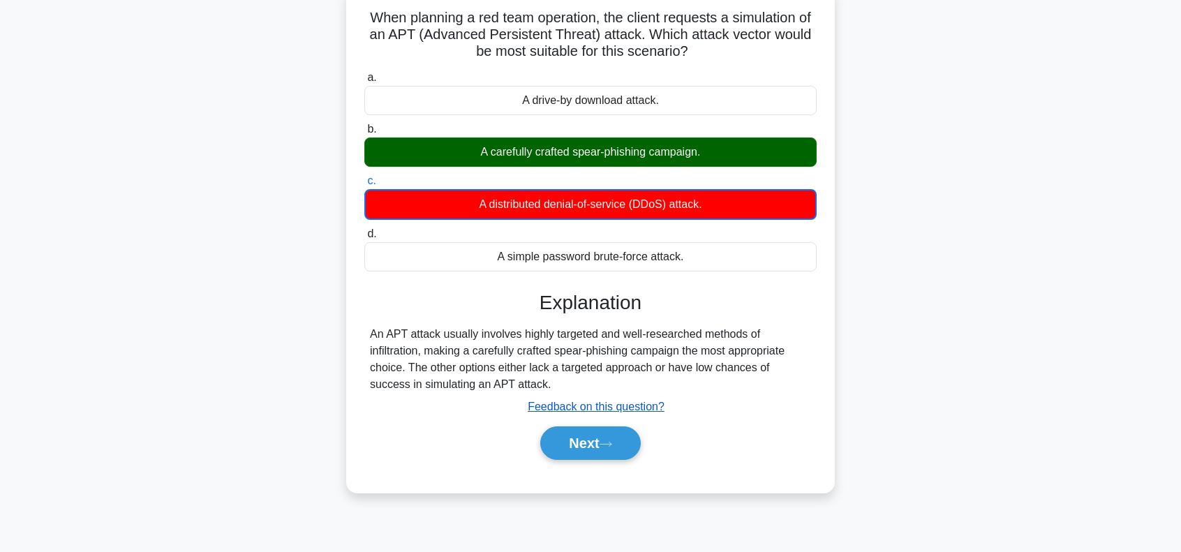
scroll to position [93, 0]
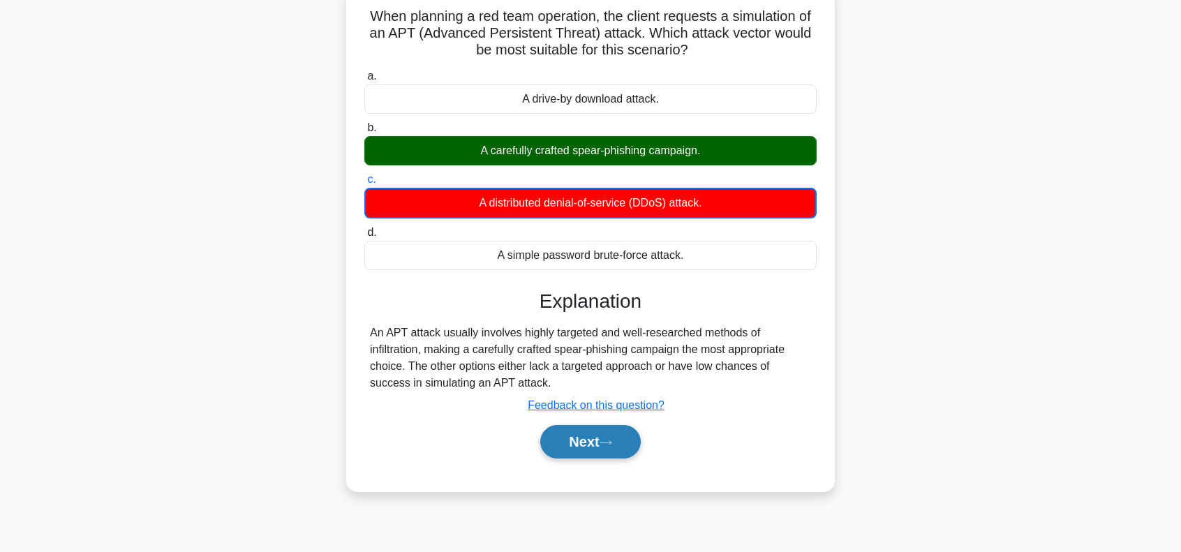
click at [595, 440] on button "Next" at bounding box center [590, 441] width 100 height 33
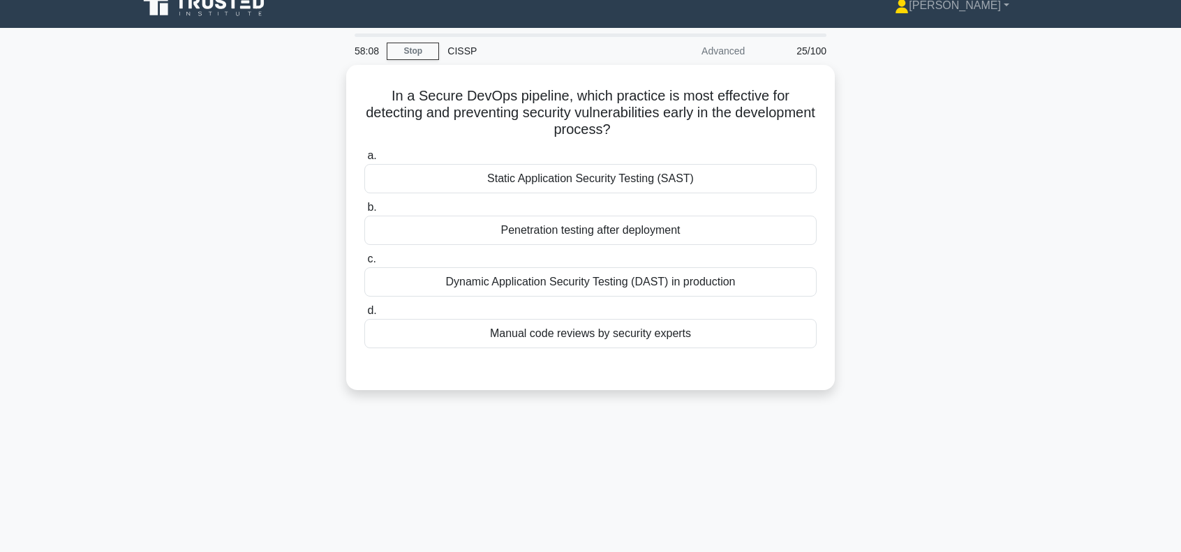
scroll to position [0, 0]
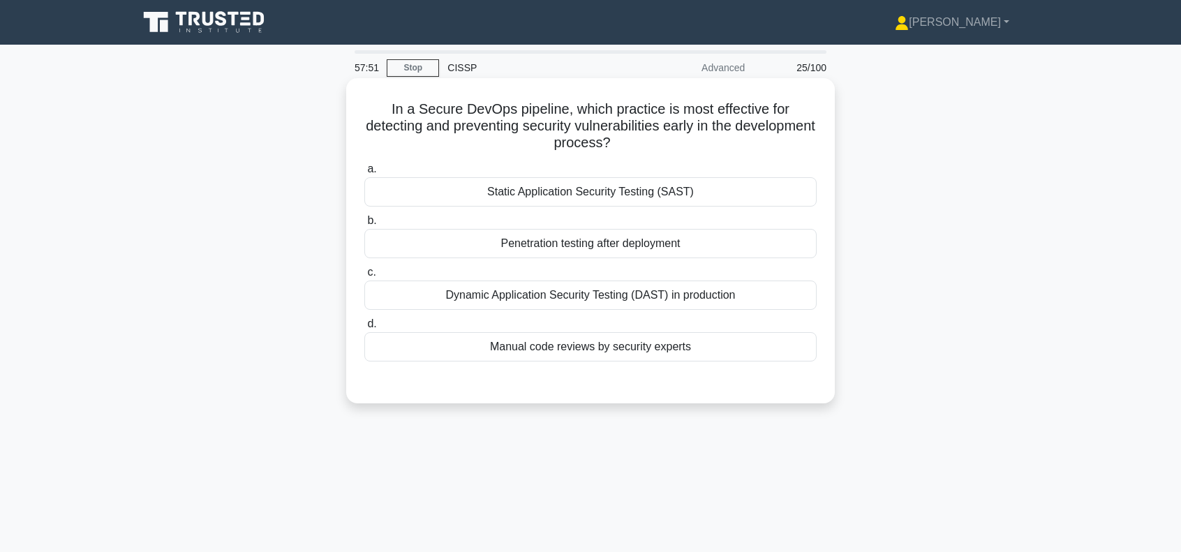
click at [608, 297] on div "Dynamic Application Security Testing (DAST) in production" at bounding box center [590, 294] width 452 height 29
click at [364, 277] on input "c. Dynamic Application Security Testing (DAST) in production" at bounding box center [364, 272] width 0 height 9
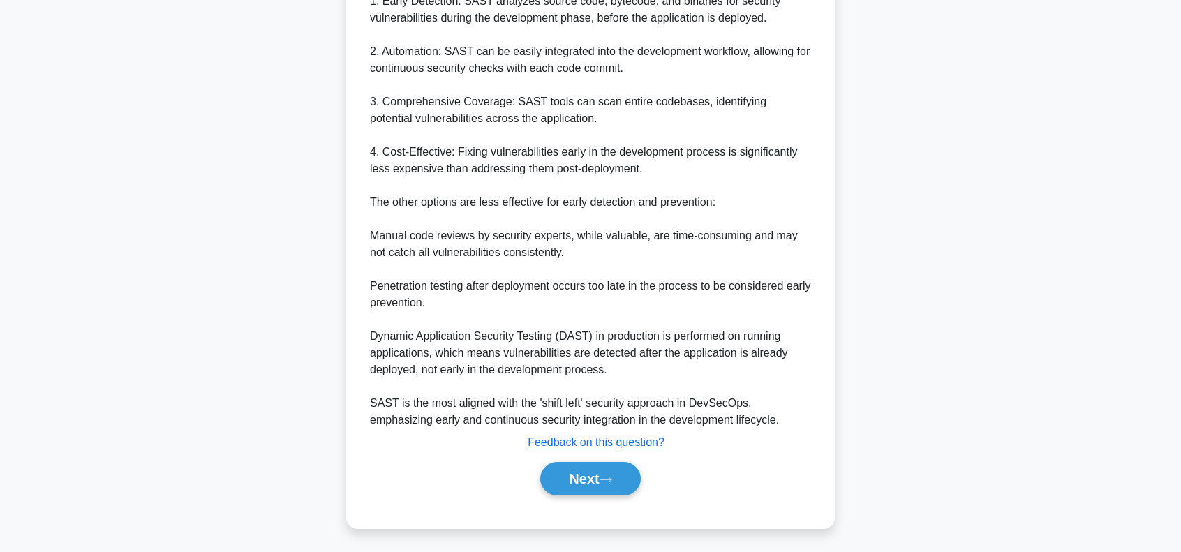
scroll to position [493, 0]
click at [620, 479] on button "Next" at bounding box center [590, 477] width 100 height 33
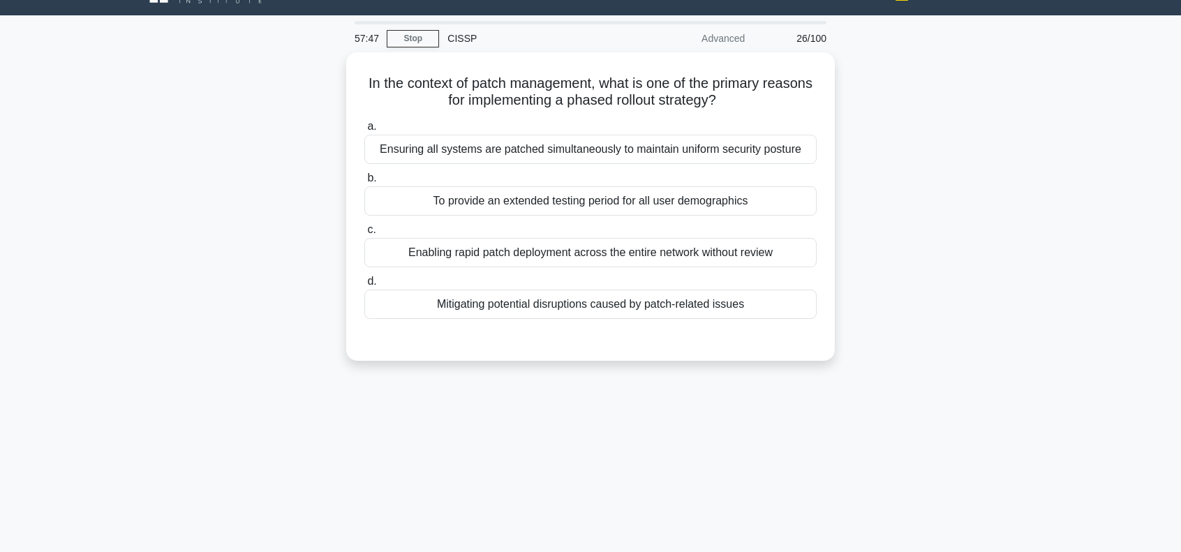
scroll to position [0, 0]
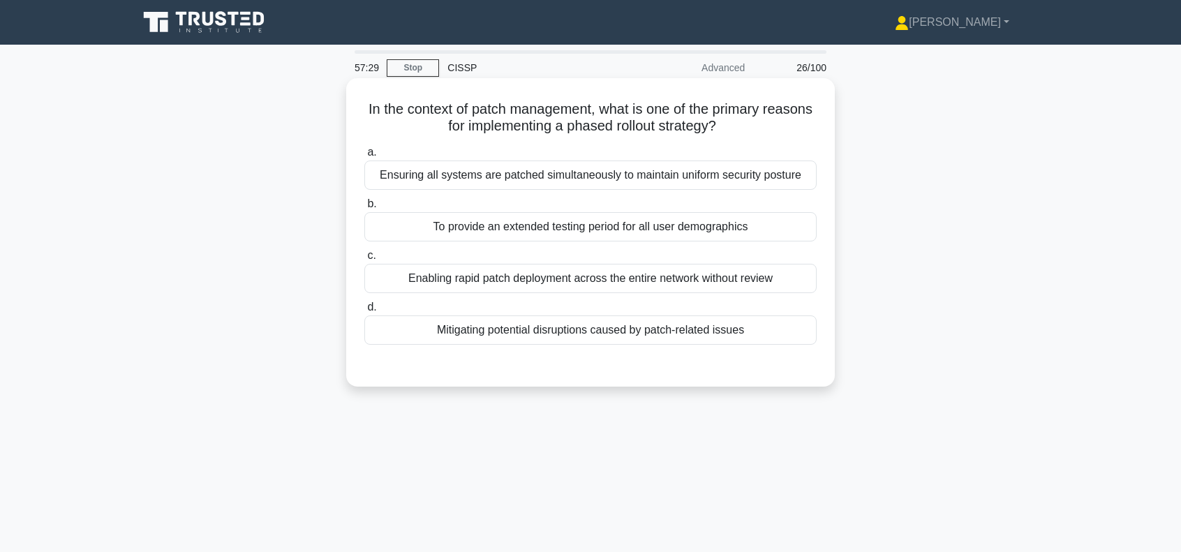
click at [737, 332] on div "Mitigating potential disruptions caused by patch-related issues" at bounding box center [590, 329] width 452 height 29
click at [364, 312] on input "d. Mitigating potential disruptions caused by patch-related issues" at bounding box center [364, 307] width 0 height 9
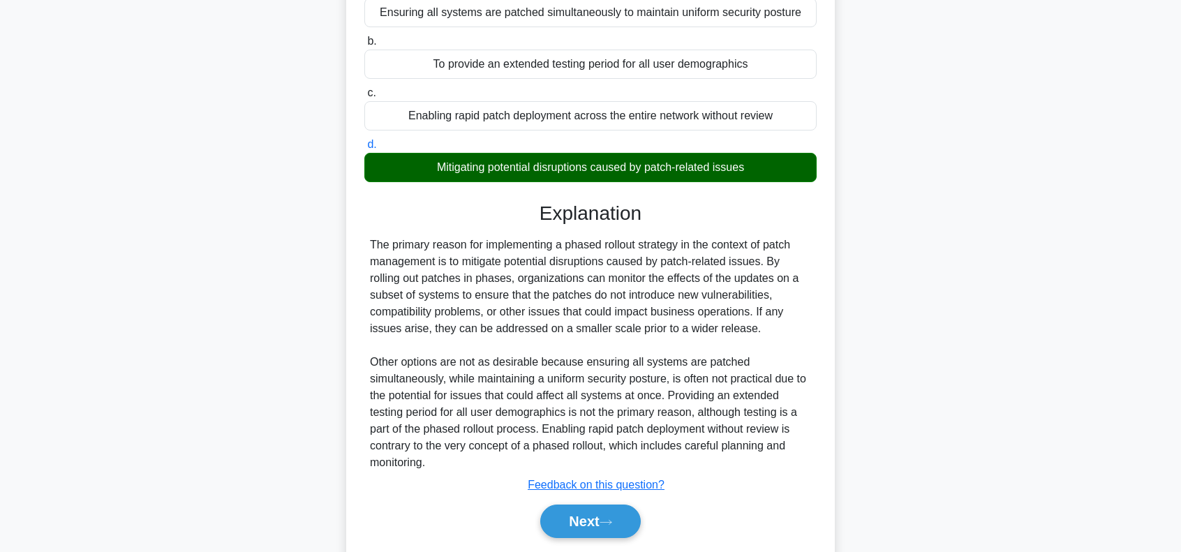
scroll to position [206, 0]
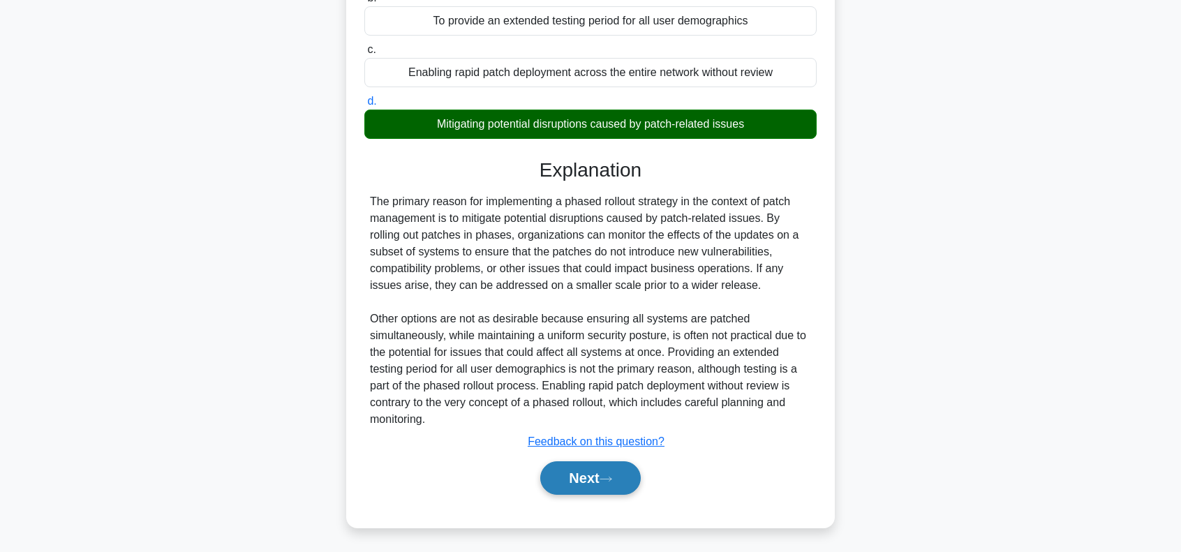
click at [570, 475] on button "Next" at bounding box center [590, 477] width 100 height 33
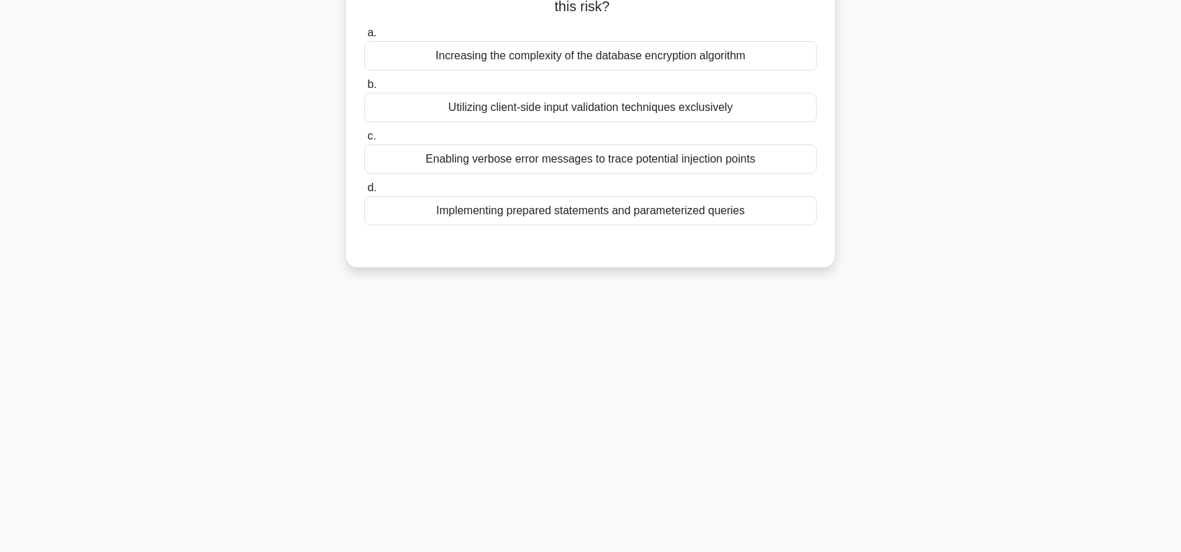
scroll to position [0, 0]
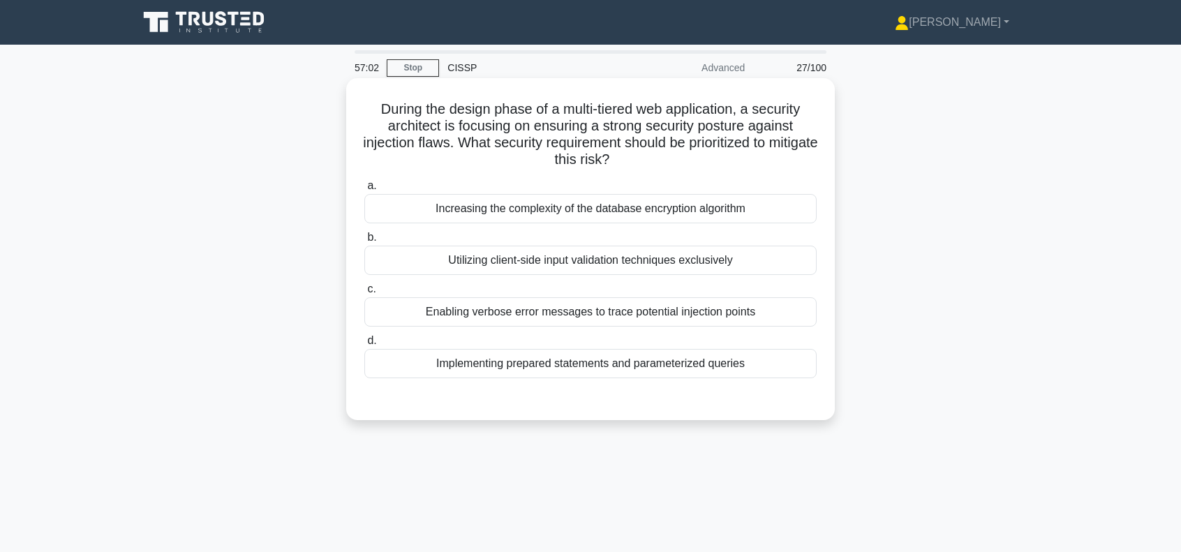
click at [677, 361] on div "Implementing prepared statements and parameterized queries" at bounding box center [590, 363] width 452 height 29
click at [364, 345] on input "d. Implementing prepared statements and parameterized queries" at bounding box center [364, 340] width 0 height 9
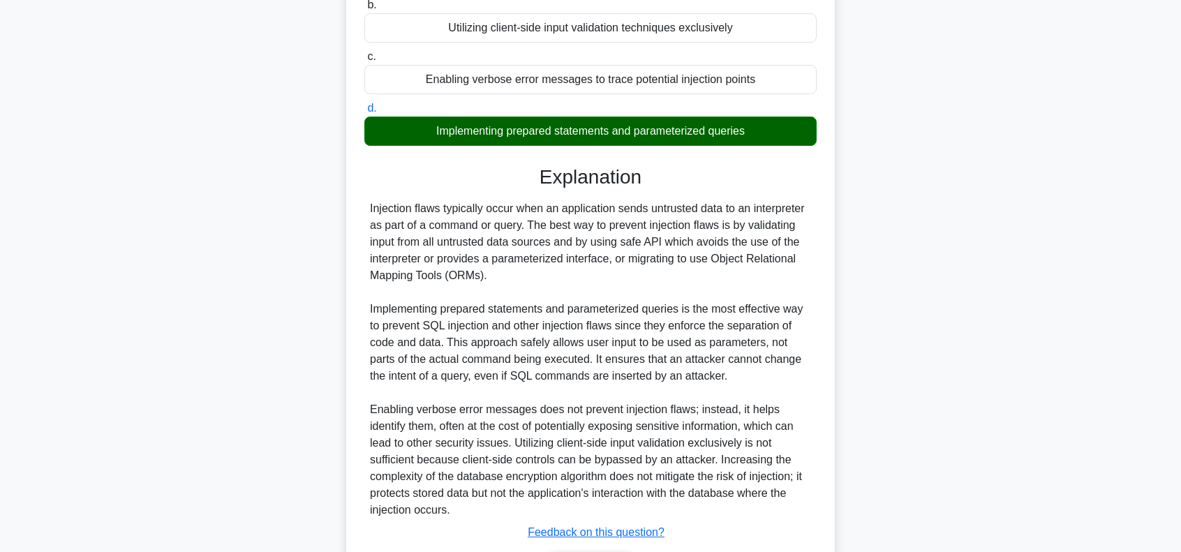
scroll to position [279, 0]
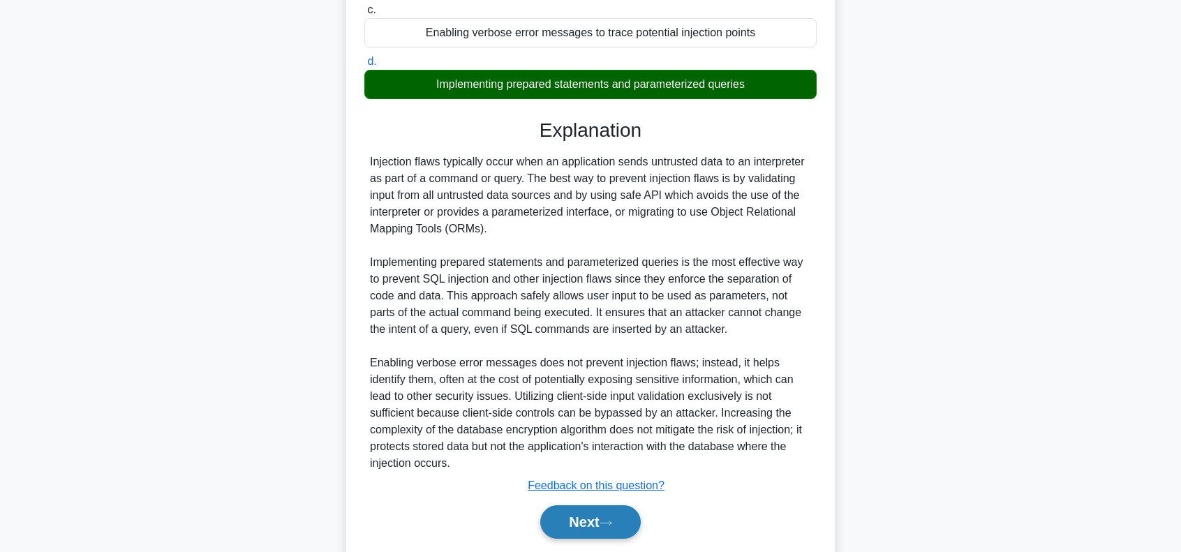
click at [584, 519] on button "Next" at bounding box center [590, 521] width 100 height 33
click at [594, 519] on button "Next" at bounding box center [590, 521] width 100 height 33
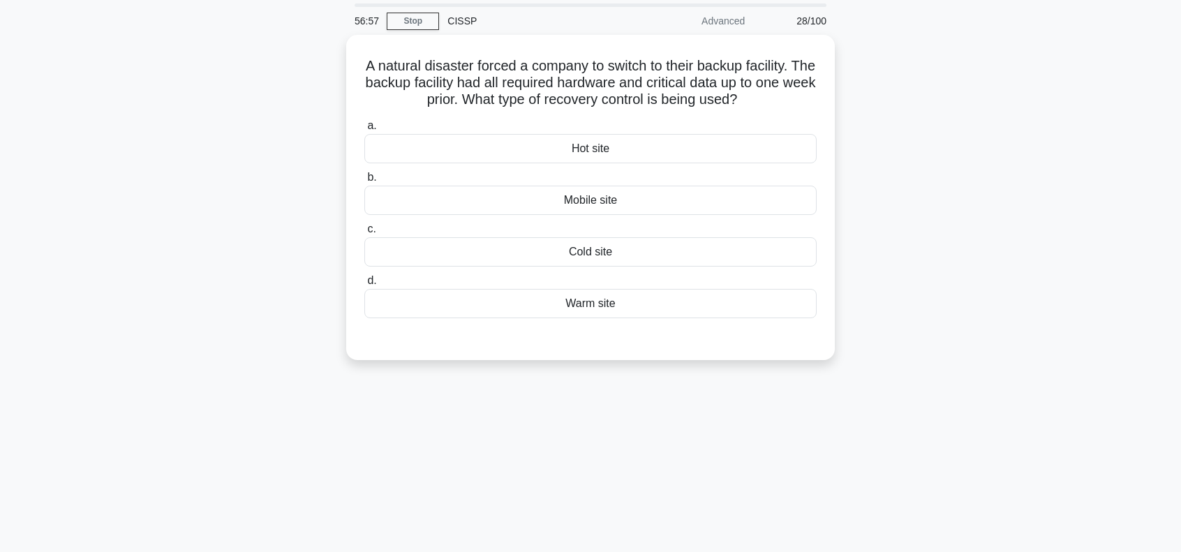
scroll to position [0, 0]
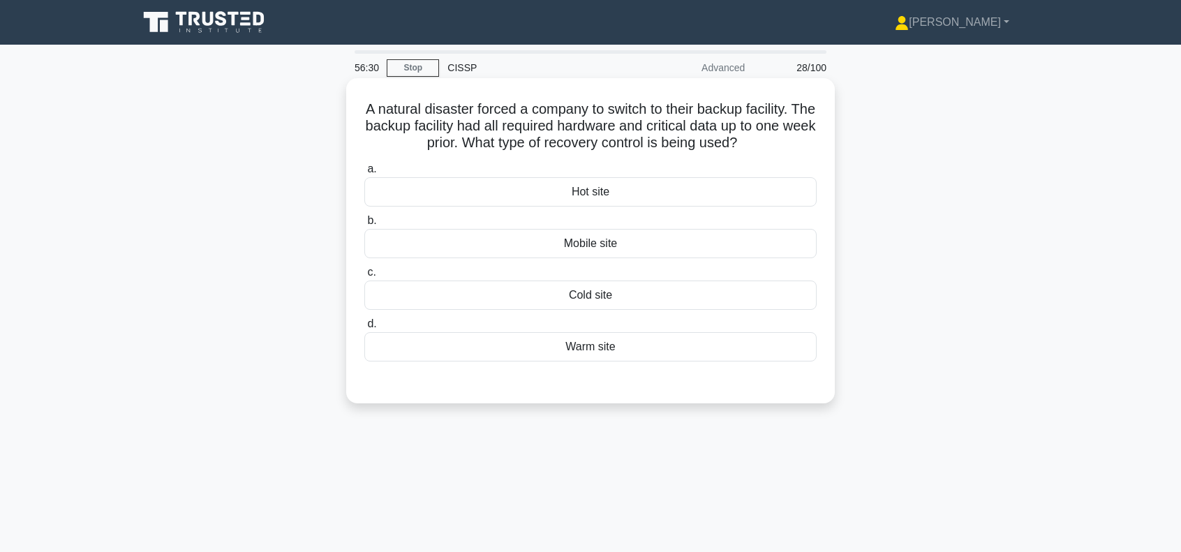
click at [579, 345] on div "Warm site" at bounding box center [590, 346] width 452 height 29
click at [364, 329] on input "d. Warm site" at bounding box center [364, 324] width 0 height 9
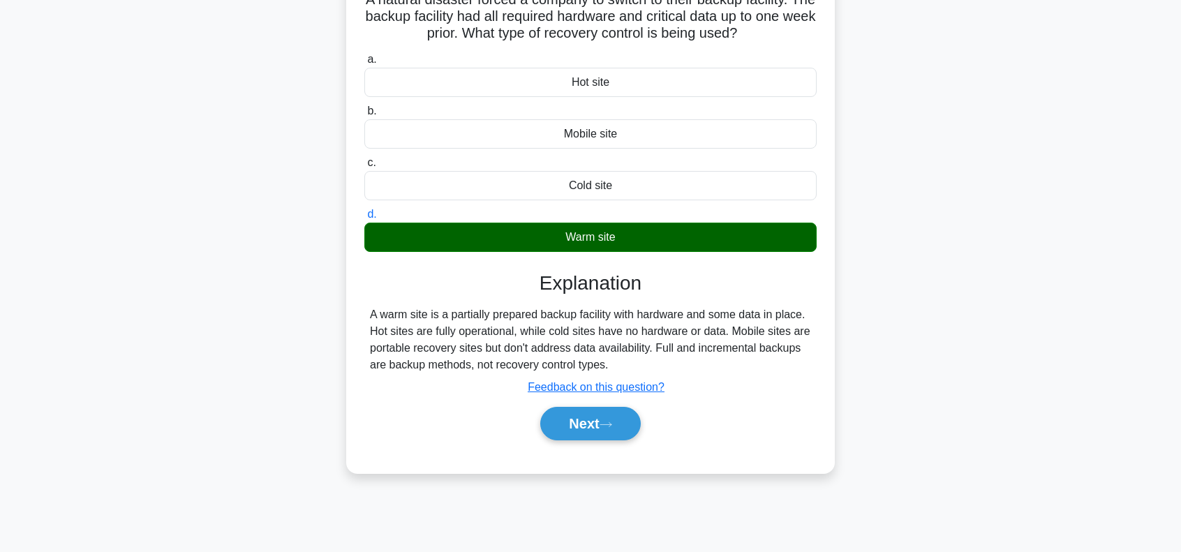
scroll to position [186, 0]
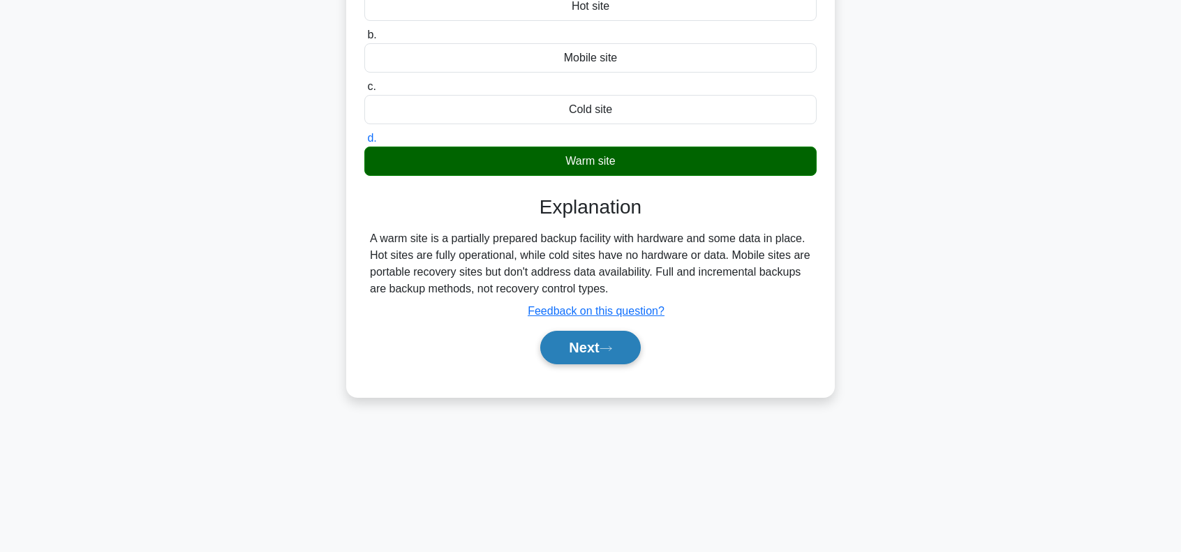
click at [587, 341] on button "Next" at bounding box center [590, 347] width 100 height 33
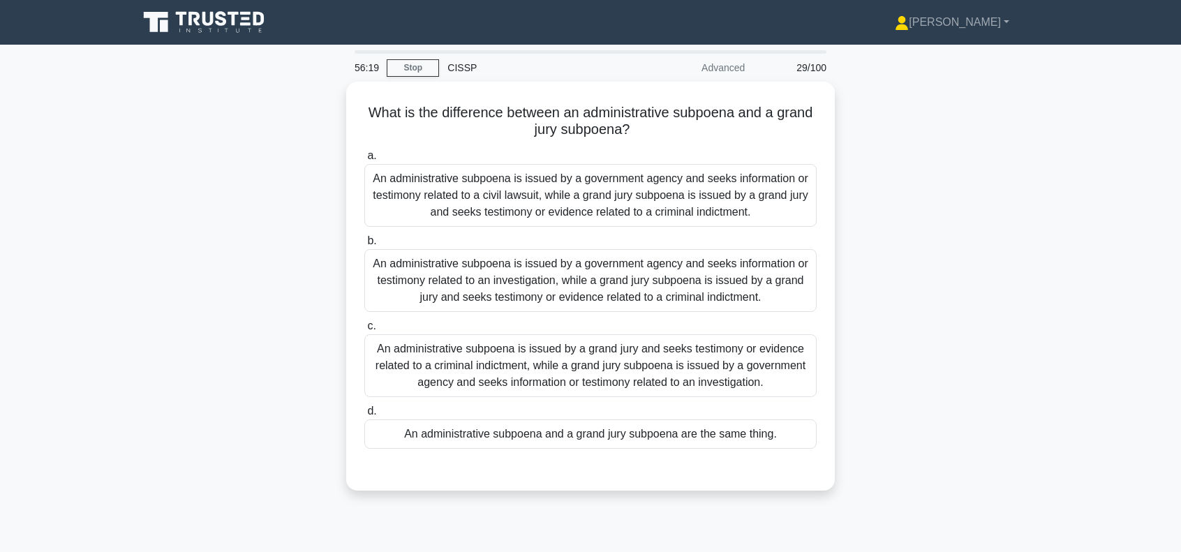
scroll to position [0, 0]
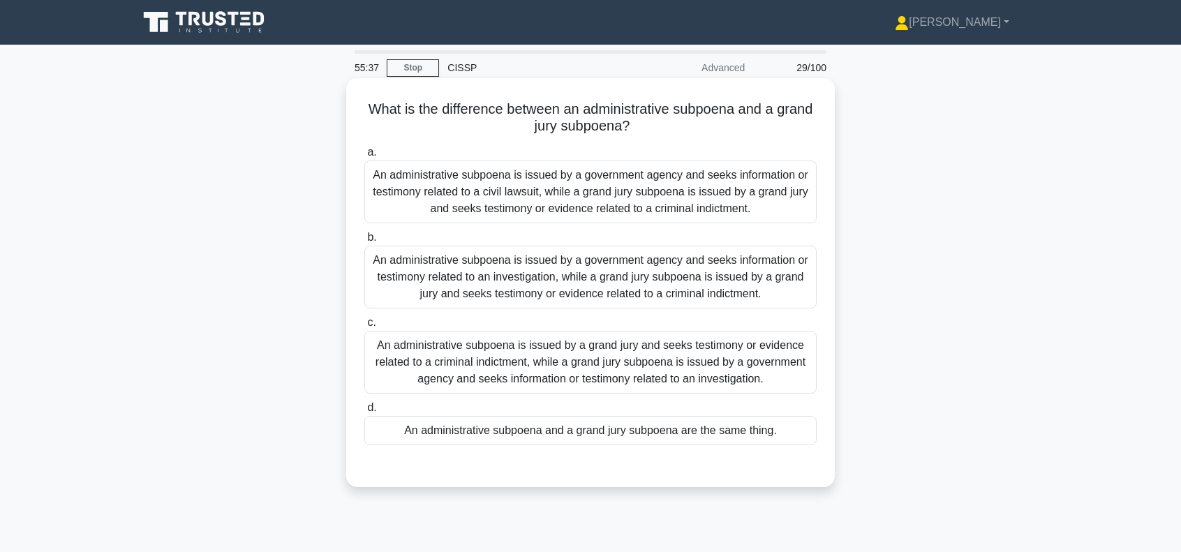
click at [650, 190] on div "An administrative subpoena is issued by a government agency and seeks informati…" at bounding box center [590, 191] width 452 height 63
click at [364, 157] on input "a. An administrative subpoena is issued by a government agency and seeks inform…" at bounding box center [364, 152] width 0 height 9
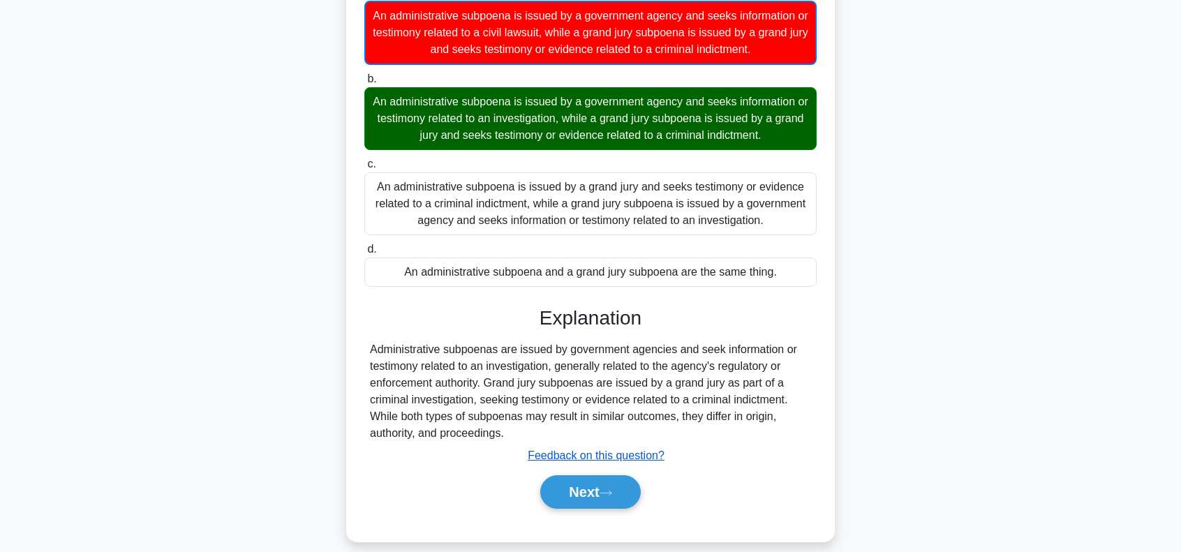
scroll to position [202, 0]
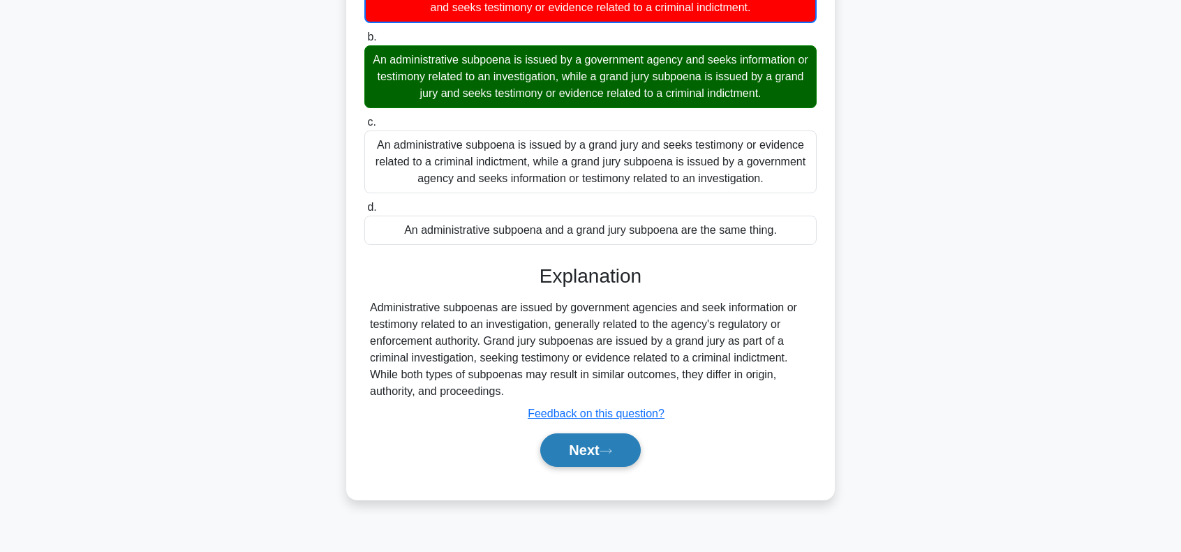
click at [601, 451] on button "Next" at bounding box center [590, 449] width 100 height 33
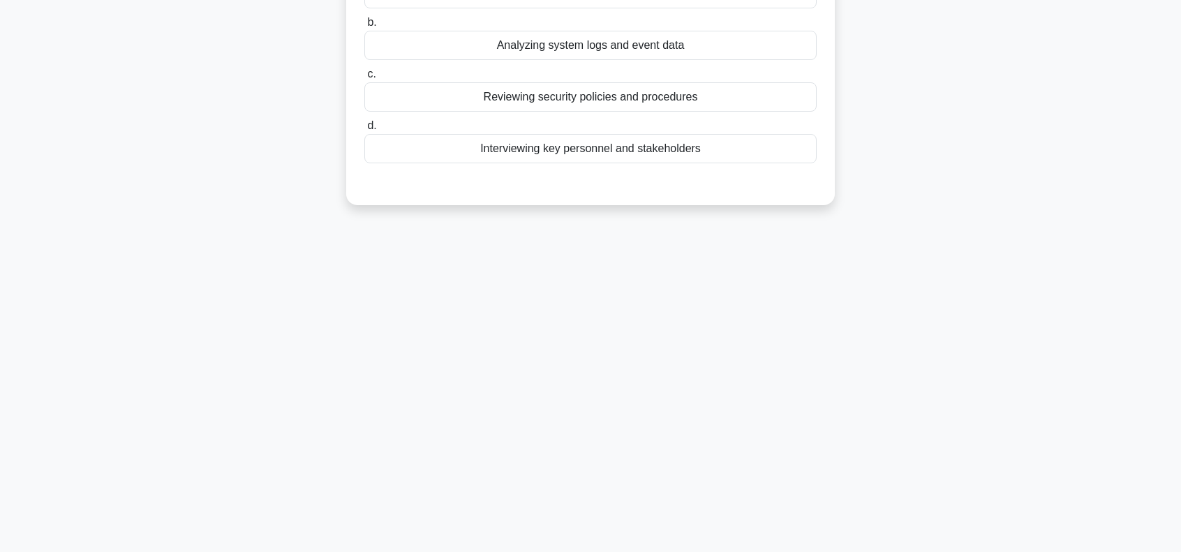
scroll to position [0, 0]
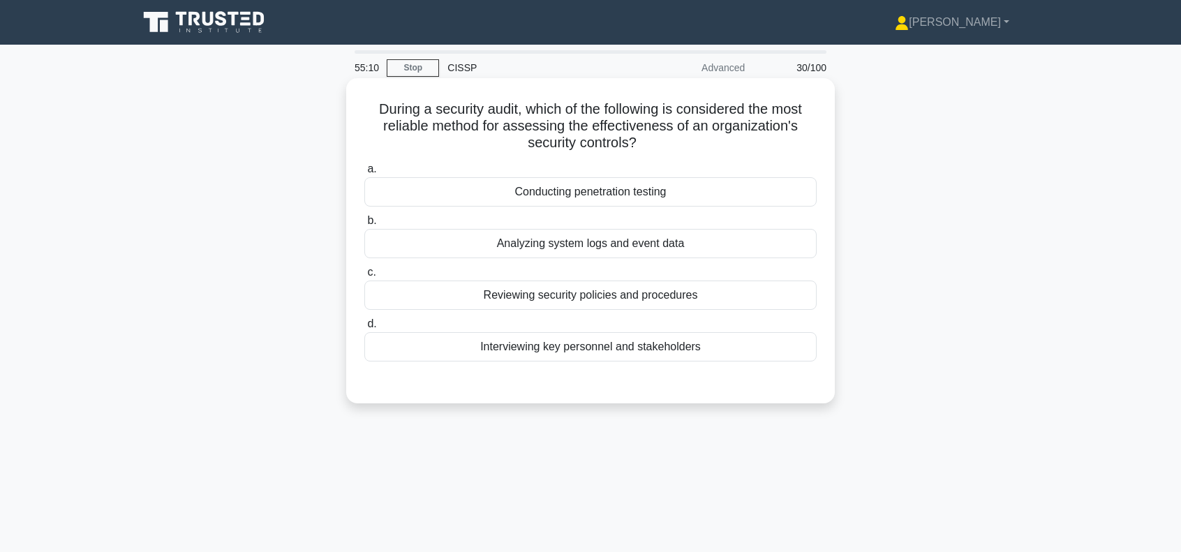
click at [628, 195] on div "Conducting penetration testing" at bounding box center [590, 191] width 452 height 29
click at [364, 174] on input "a. Conducting penetration testing" at bounding box center [364, 169] width 0 height 9
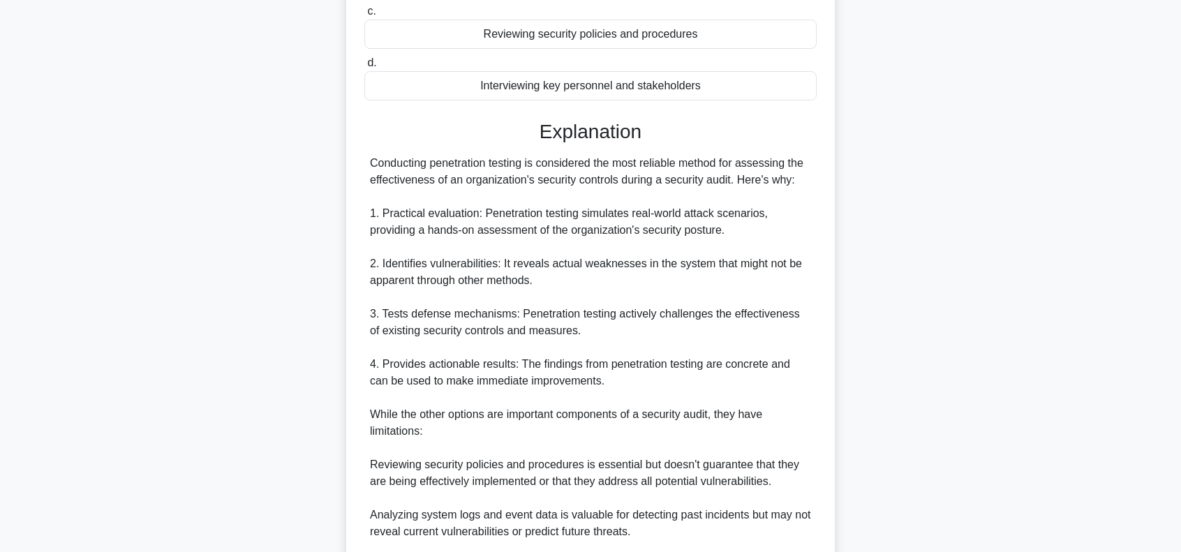
scroll to position [465, 0]
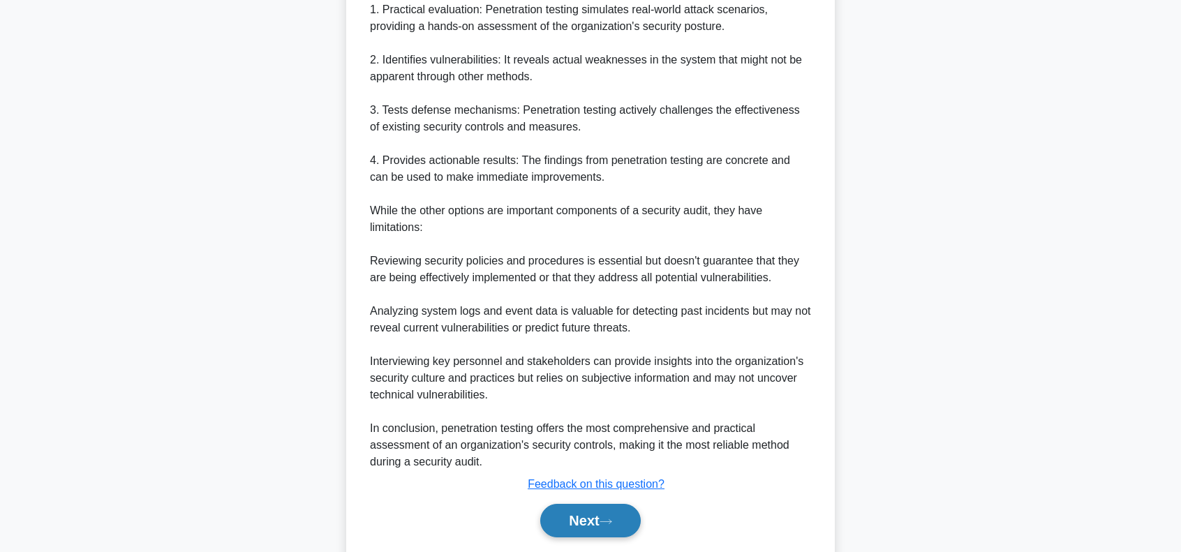
click at [588, 520] on button "Next" at bounding box center [590, 520] width 100 height 33
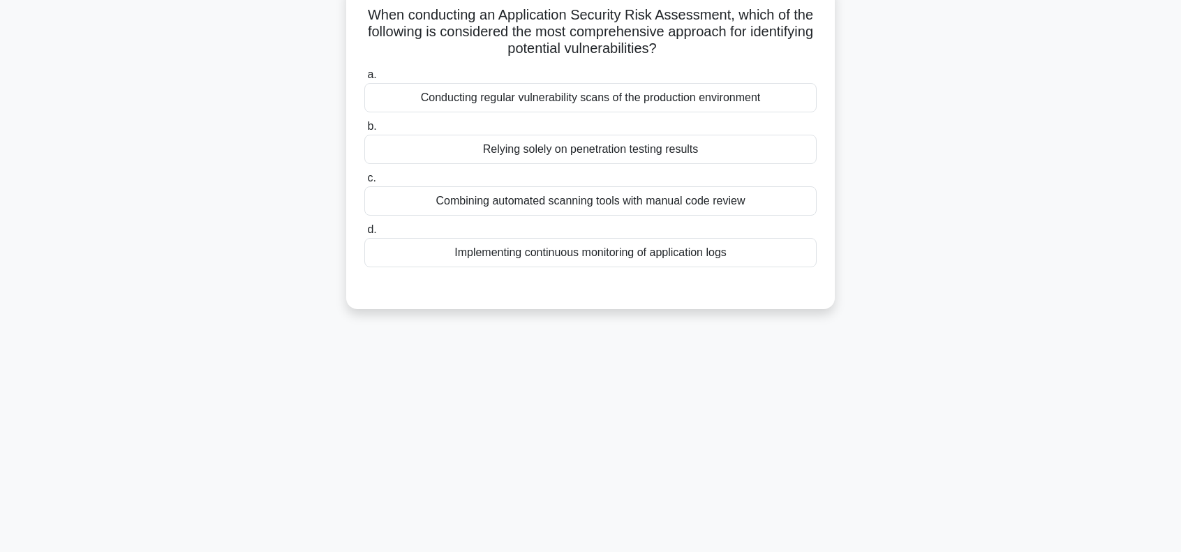
scroll to position [0, 0]
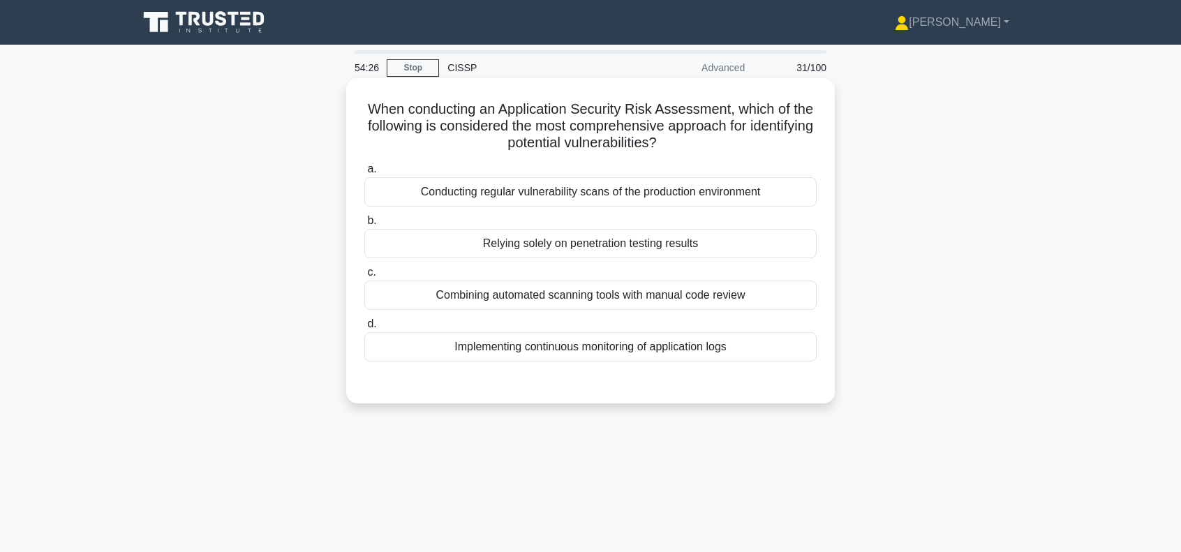
click at [578, 297] on div "Combining automated scanning tools with manual code review" at bounding box center [590, 294] width 452 height 29
click at [364, 277] on input "c. Combining automated scanning tools with manual code review" at bounding box center [364, 272] width 0 height 9
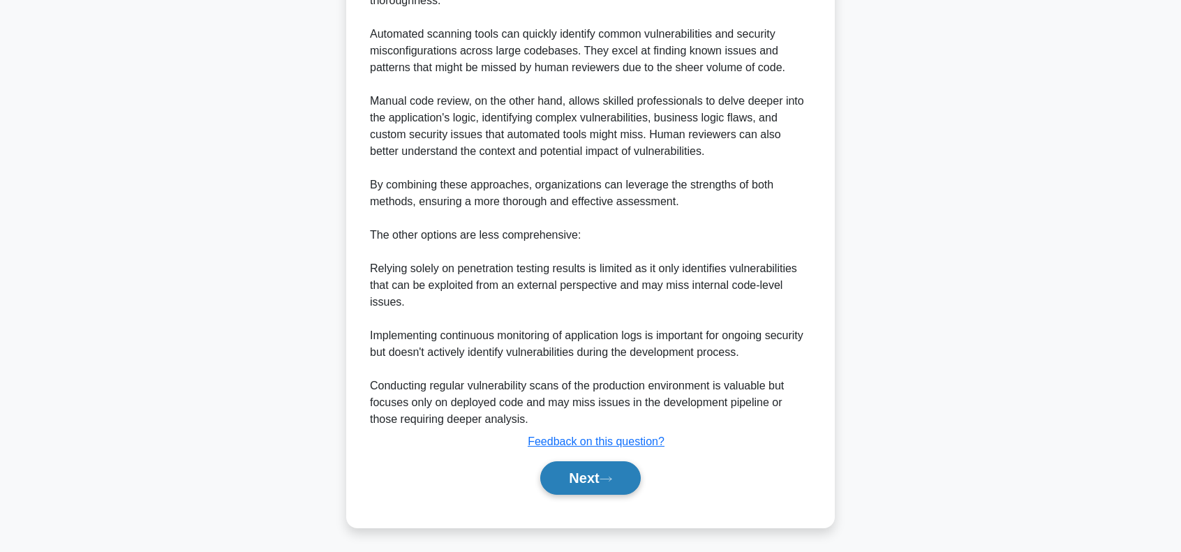
click at [589, 474] on button "Next" at bounding box center [590, 477] width 100 height 33
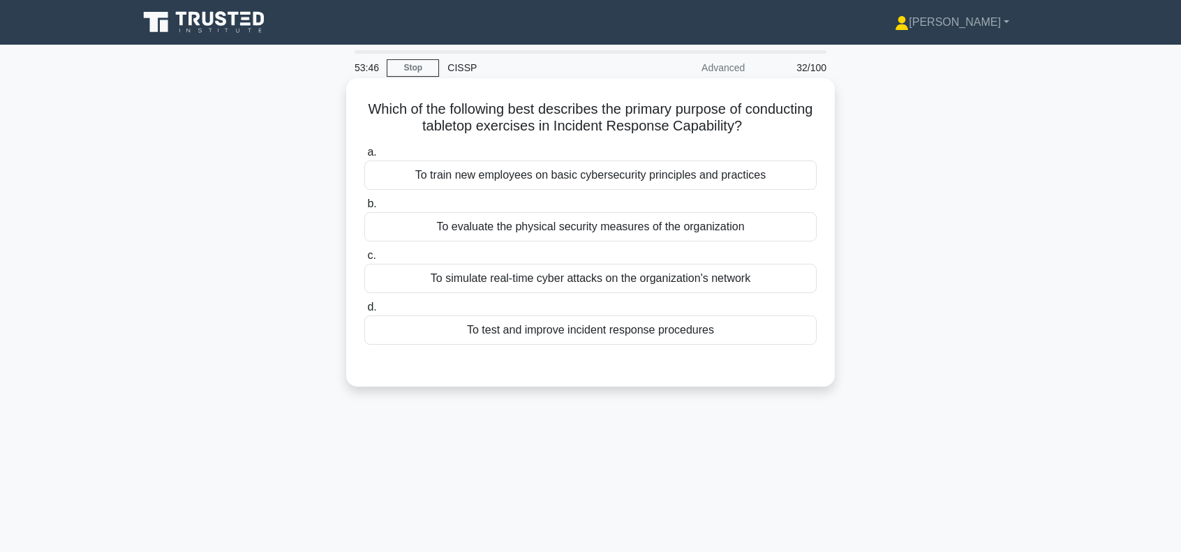
click at [557, 331] on div "To test and improve incident response procedures" at bounding box center [590, 329] width 452 height 29
click at [364, 312] on input "d. To test and improve incident response procedures" at bounding box center [364, 307] width 0 height 9
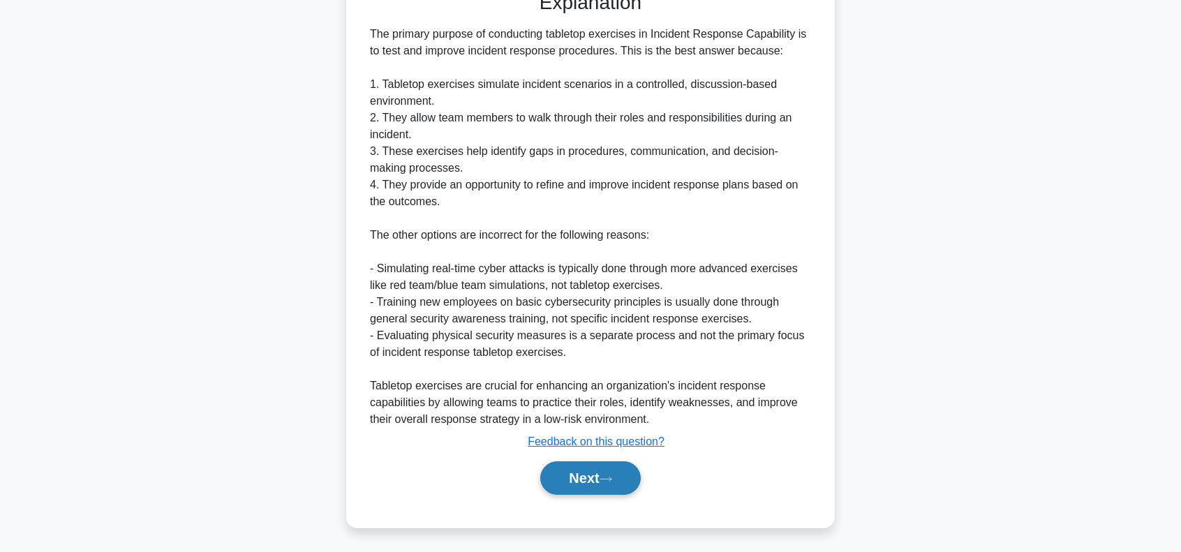
click at [573, 481] on button "Next" at bounding box center [590, 477] width 100 height 33
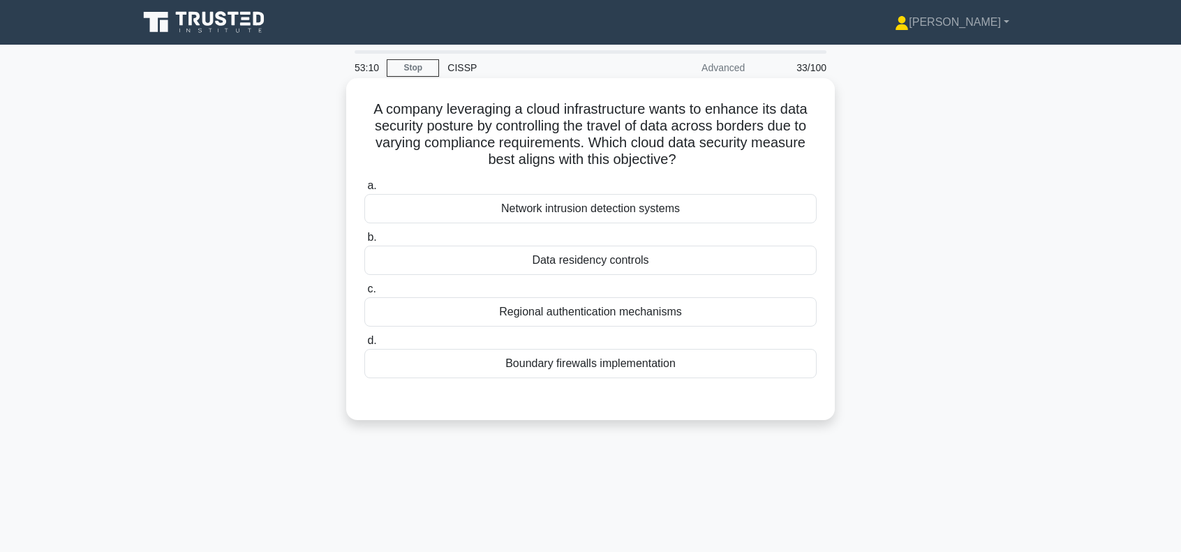
click at [577, 264] on div "Data residency controls" at bounding box center [590, 260] width 452 height 29
click at [364, 242] on input "b. Data residency controls" at bounding box center [364, 237] width 0 height 9
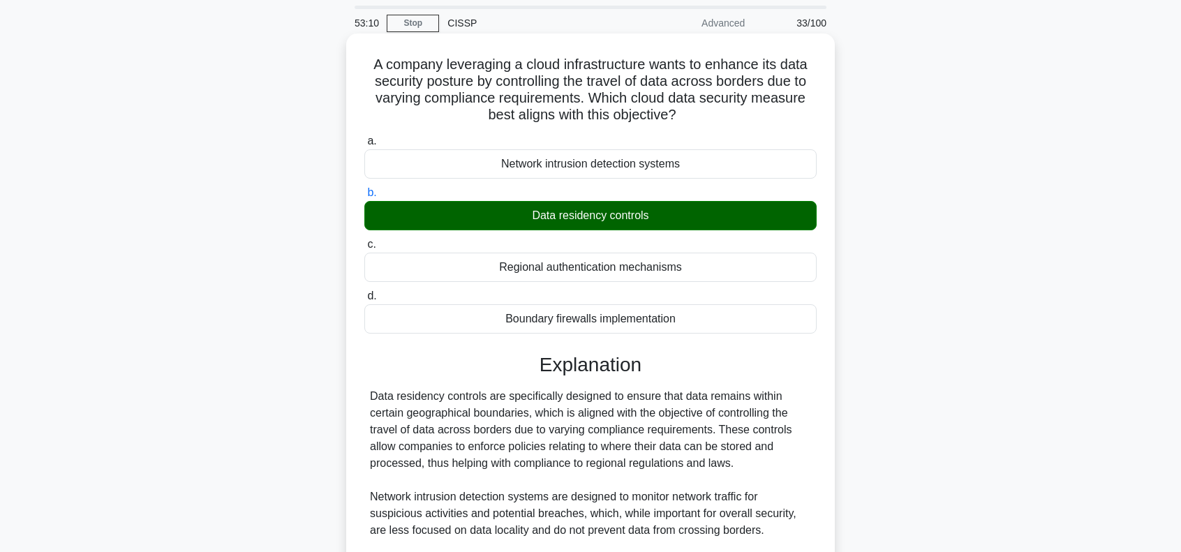
scroll to position [279, 0]
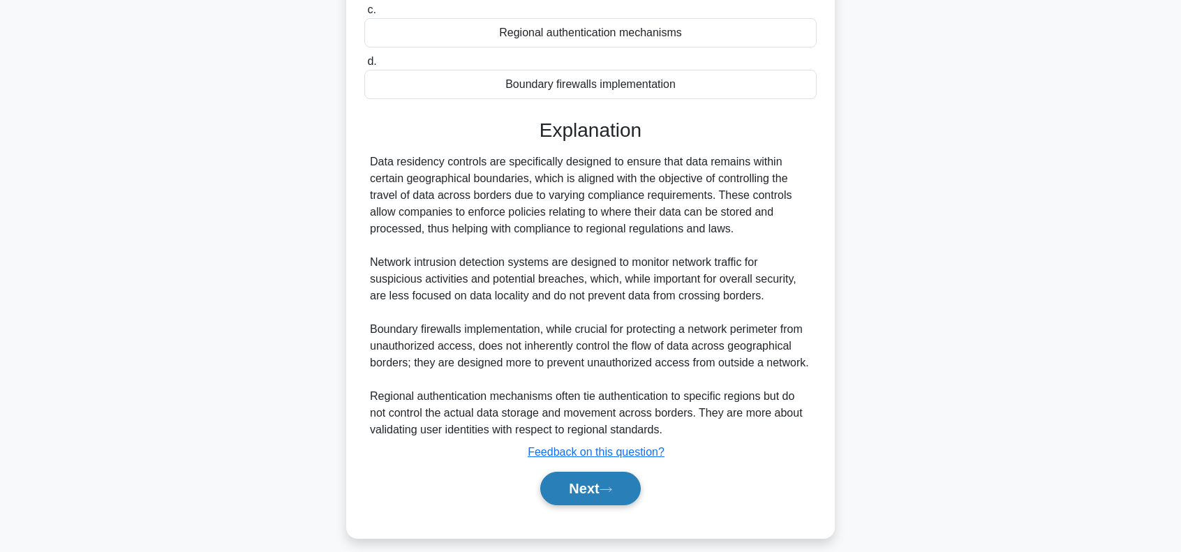
click at [604, 487] on button "Next" at bounding box center [590, 488] width 100 height 33
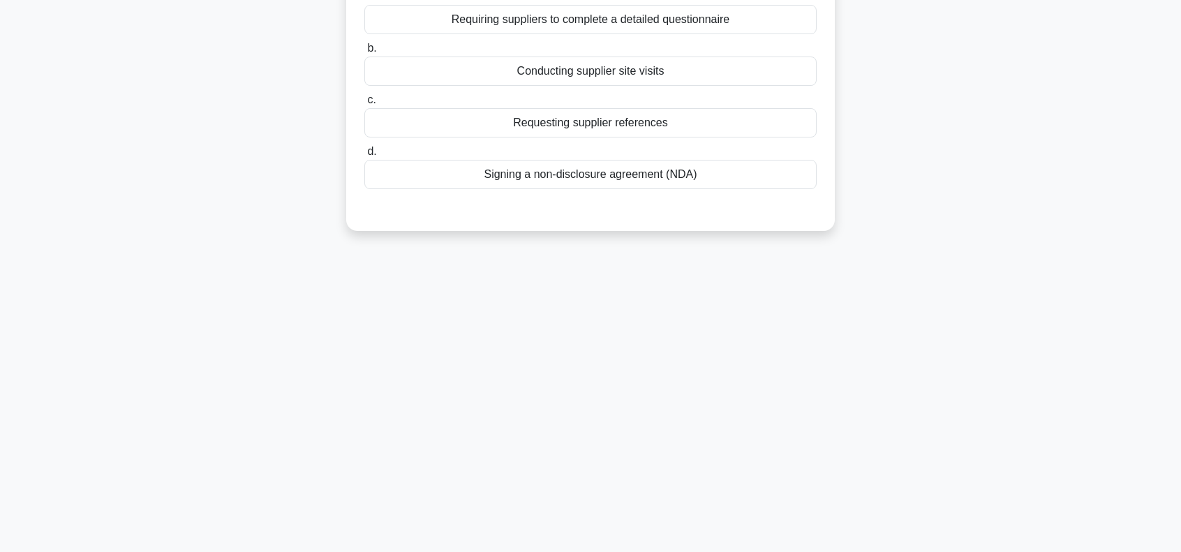
scroll to position [0, 0]
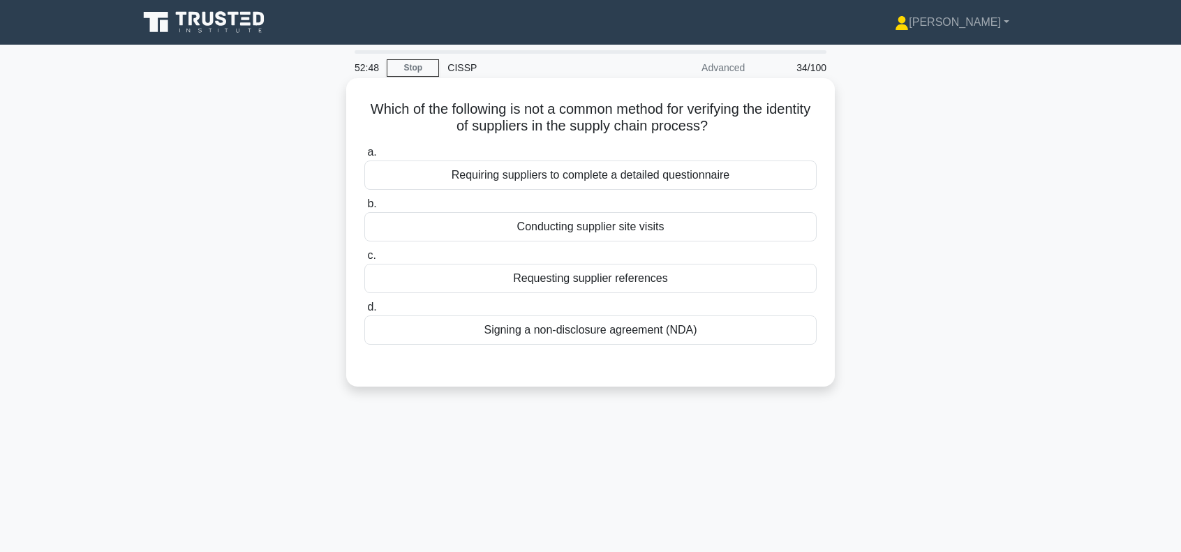
click at [637, 281] on div "Requesting supplier references" at bounding box center [590, 278] width 452 height 29
click at [364, 260] on input "c. Requesting supplier references" at bounding box center [364, 255] width 0 height 9
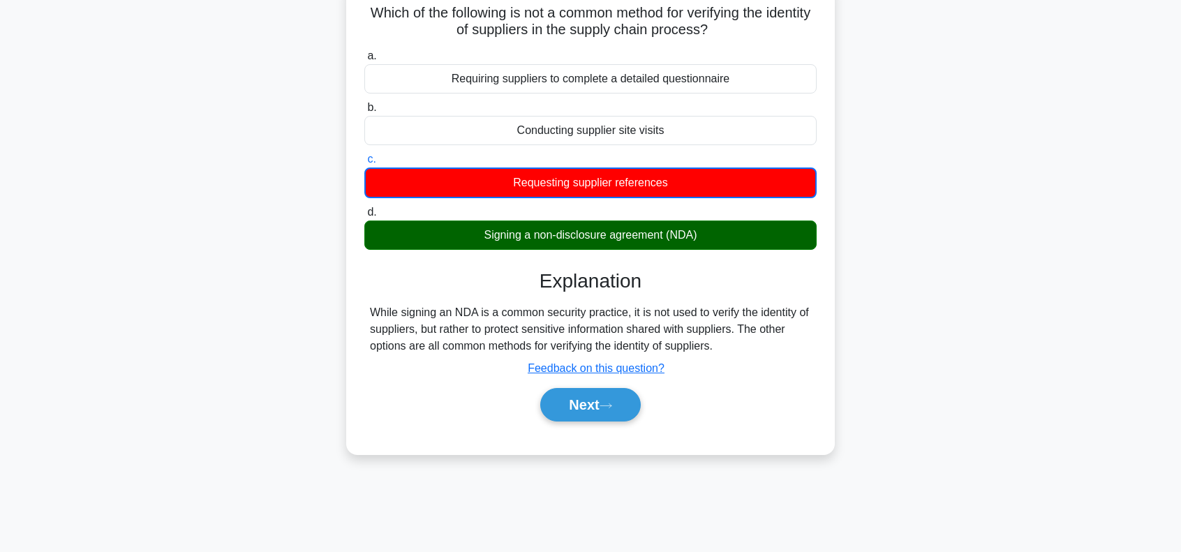
scroll to position [186, 0]
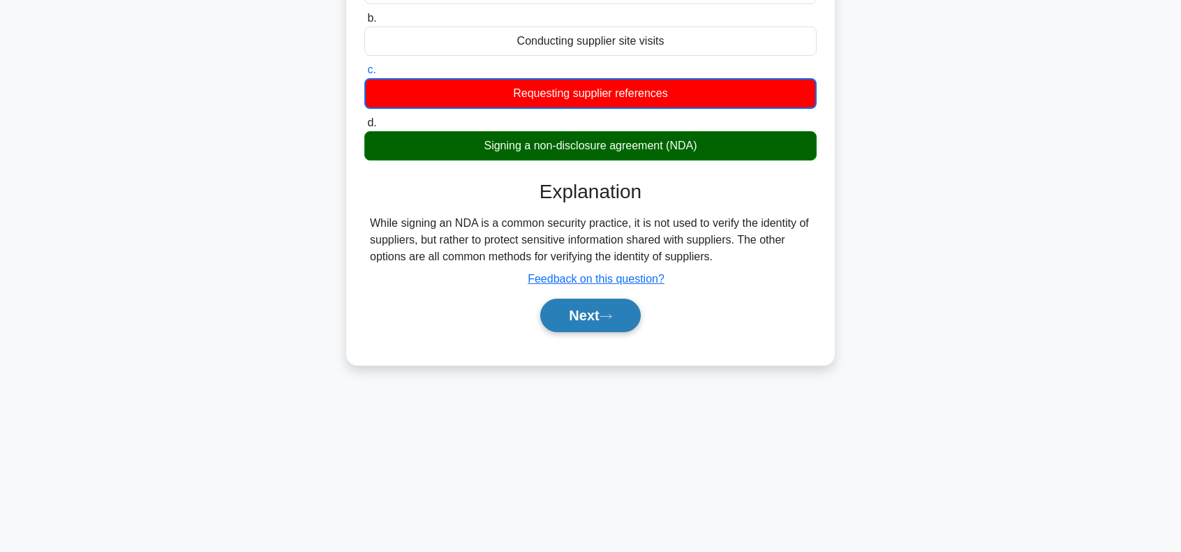
click at [597, 315] on button "Next" at bounding box center [590, 315] width 100 height 33
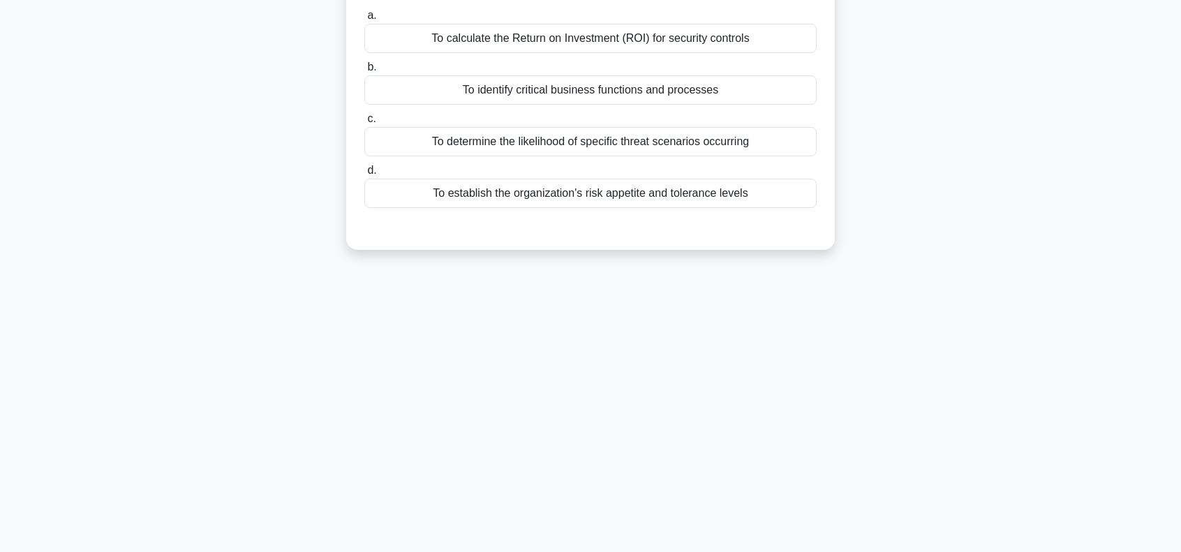
scroll to position [0, 0]
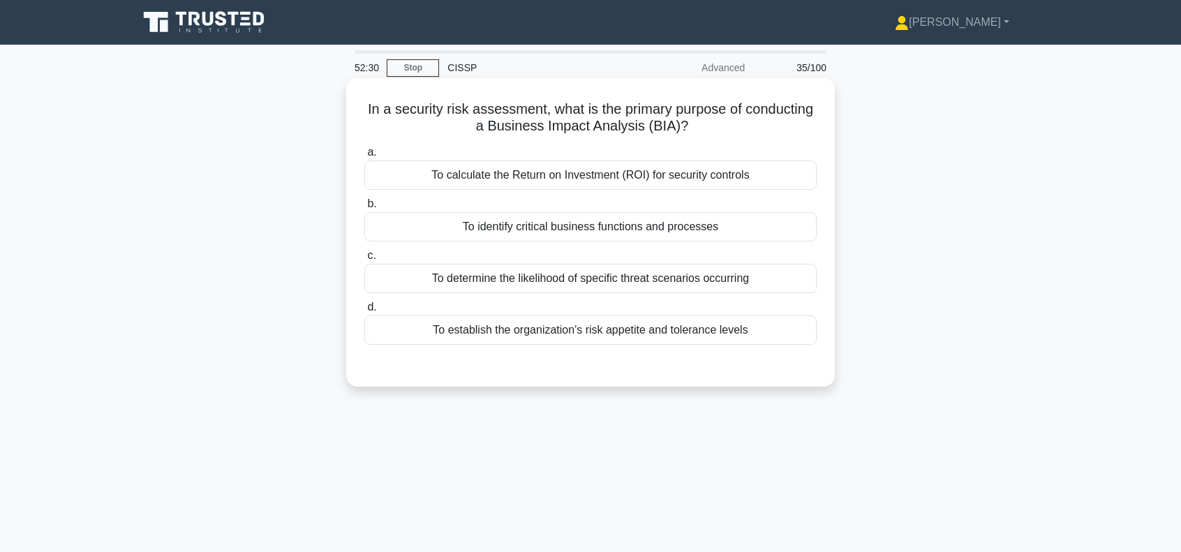
click at [571, 226] on div "To identify critical business functions and processes" at bounding box center [590, 226] width 452 height 29
click at [364, 209] on input "b. To identify critical business functions and processes" at bounding box center [364, 204] width 0 height 9
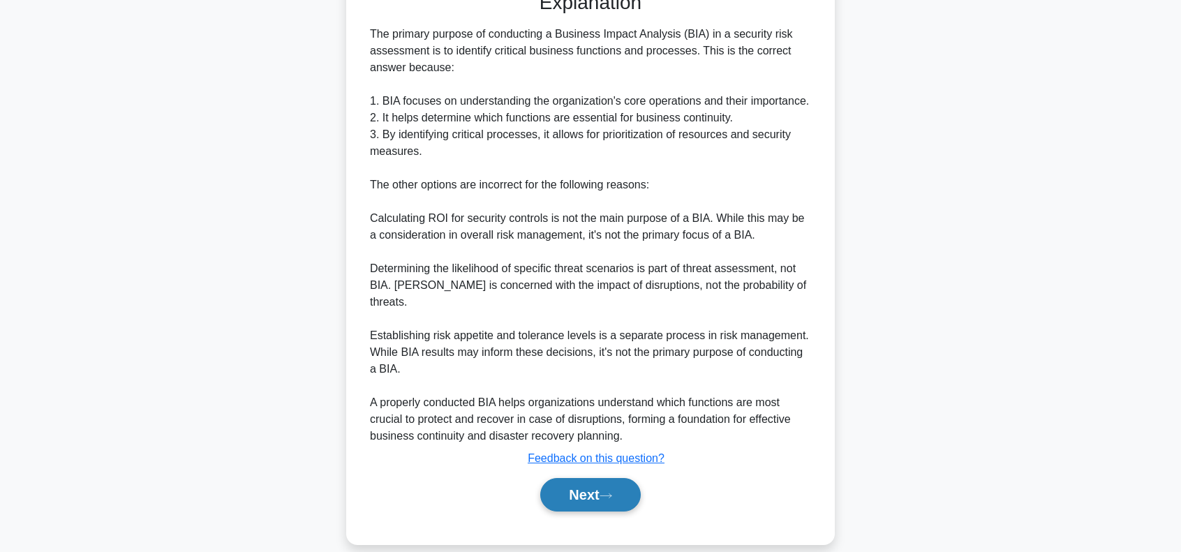
click at [574, 478] on button "Next" at bounding box center [590, 494] width 100 height 33
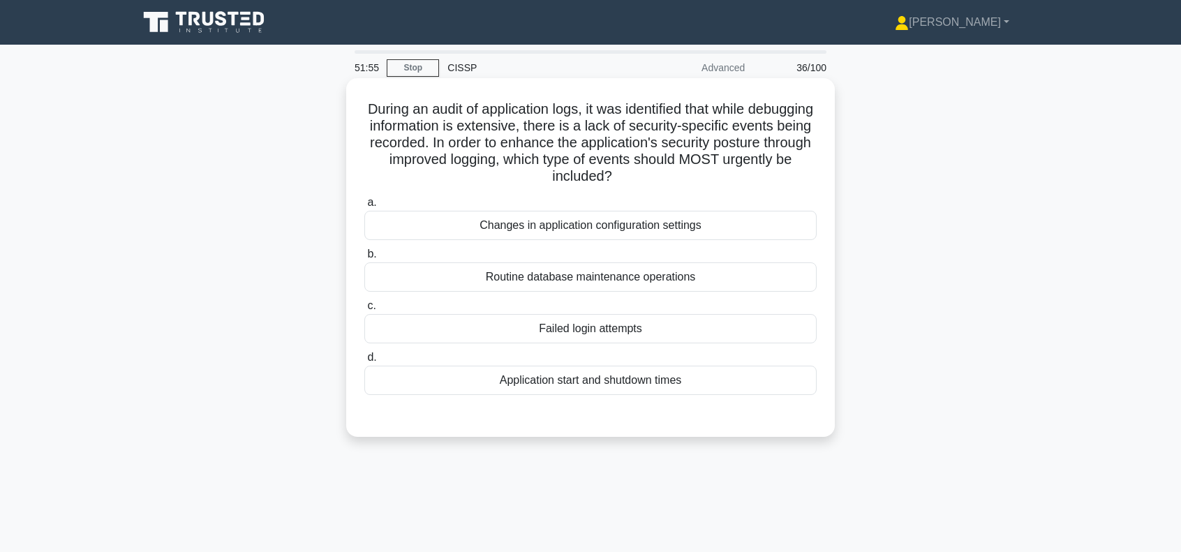
click at [632, 327] on div "Failed login attempts" at bounding box center [590, 328] width 452 height 29
click at [364, 310] on input "c. Failed login attempts" at bounding box center [364, 305] width 0 height 9
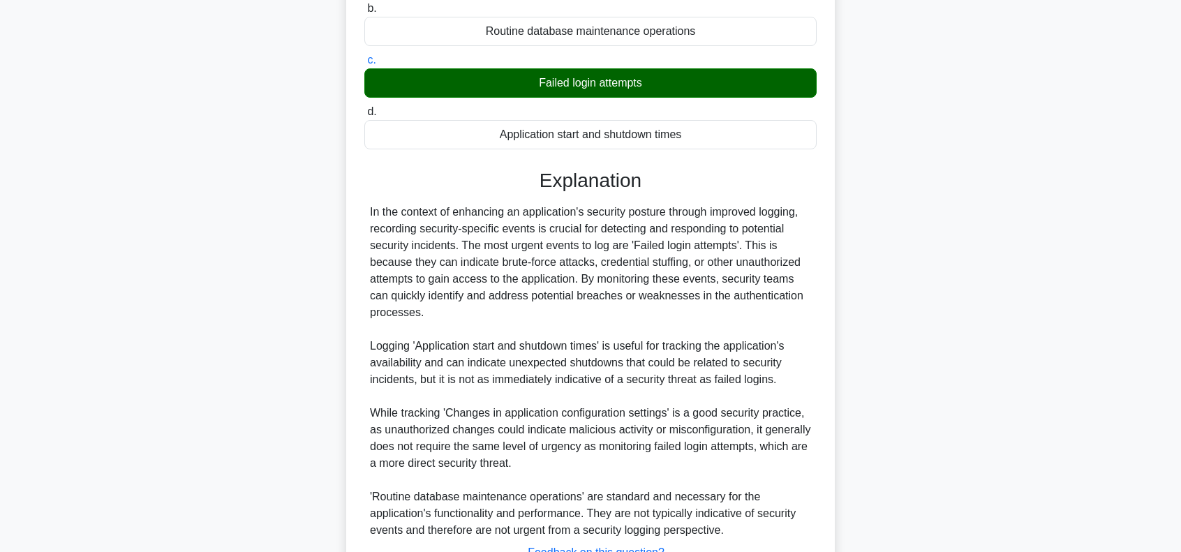
scroll to position [325, 0]
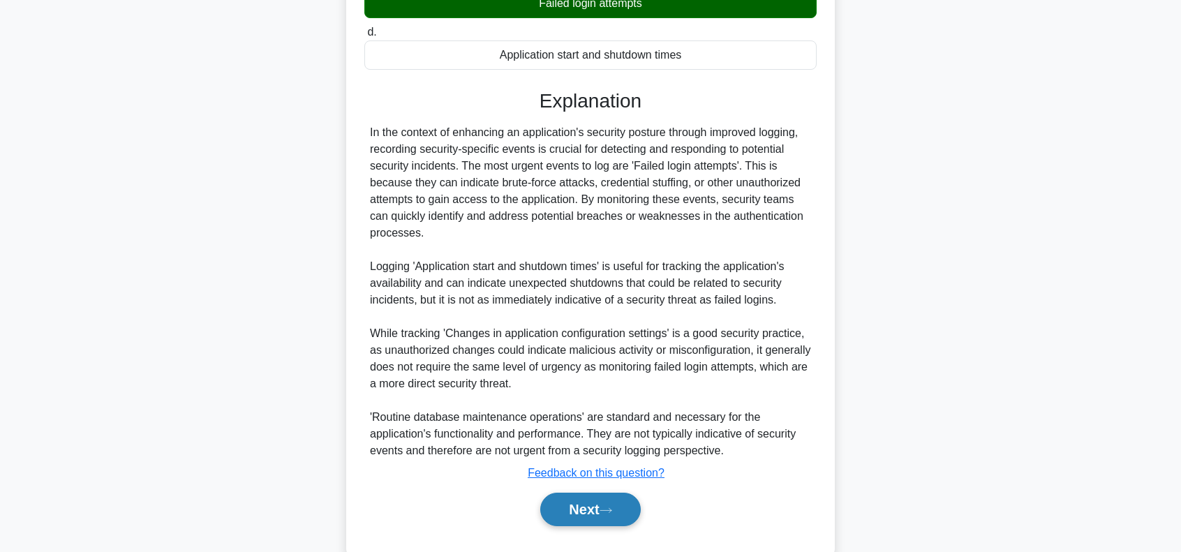
click at [585, 503] on button "Next" at bounding box center [590, 509] width 100 height 33
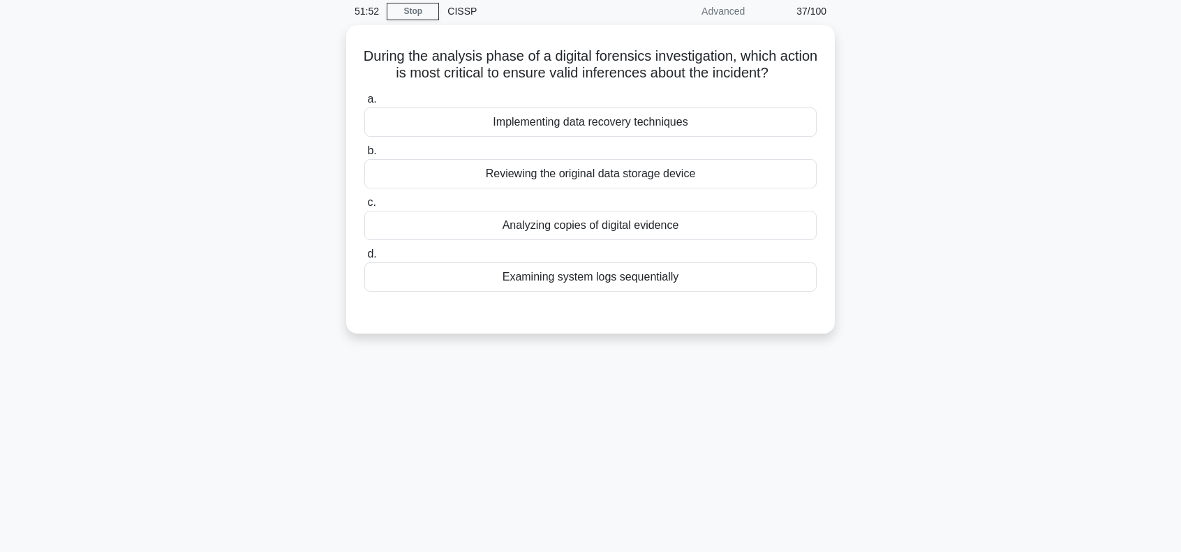
scroll to position [0, 0]
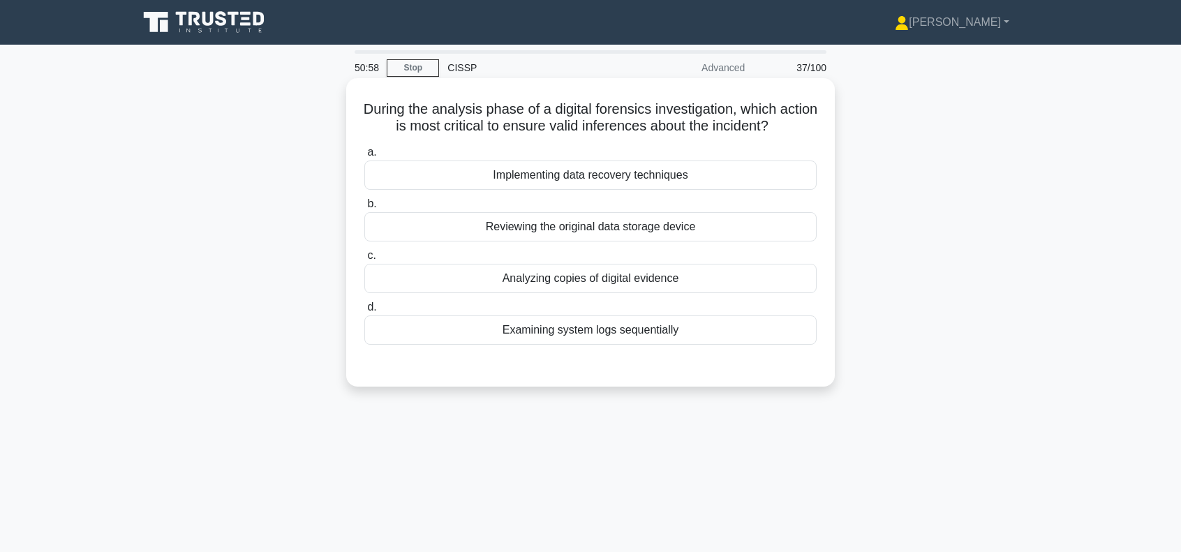
click at [663, 227] on div "Reviewing the original data storage device" at bounding box center [590, 226] width 452 height 29
click at [364, 209] on input "b. Reviewing the original data storage device" at bounding box center [364, 204] width 0 height 9
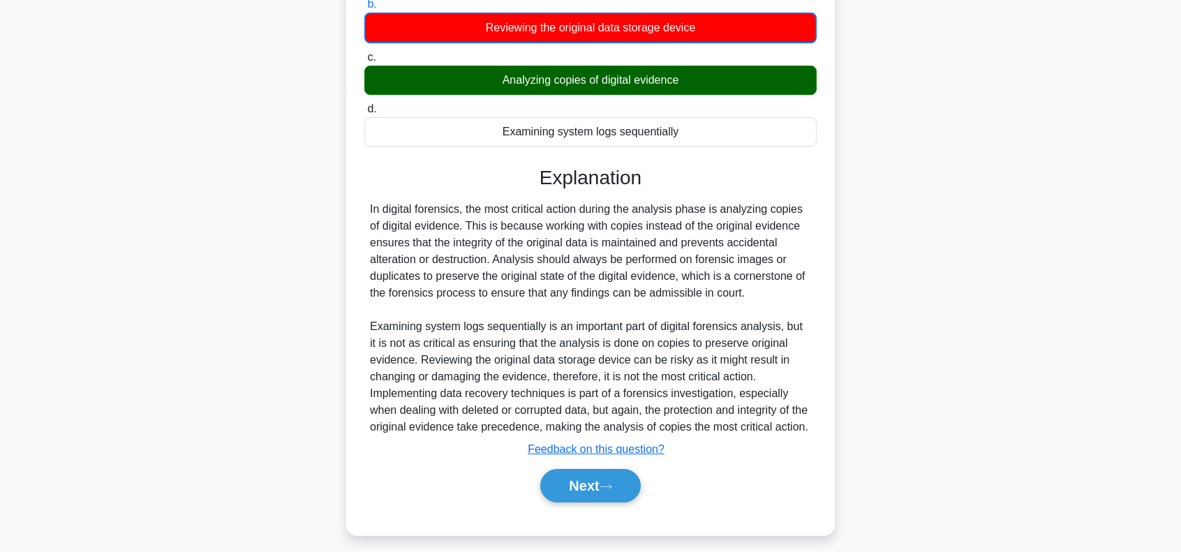
scroll to position [225, 0]
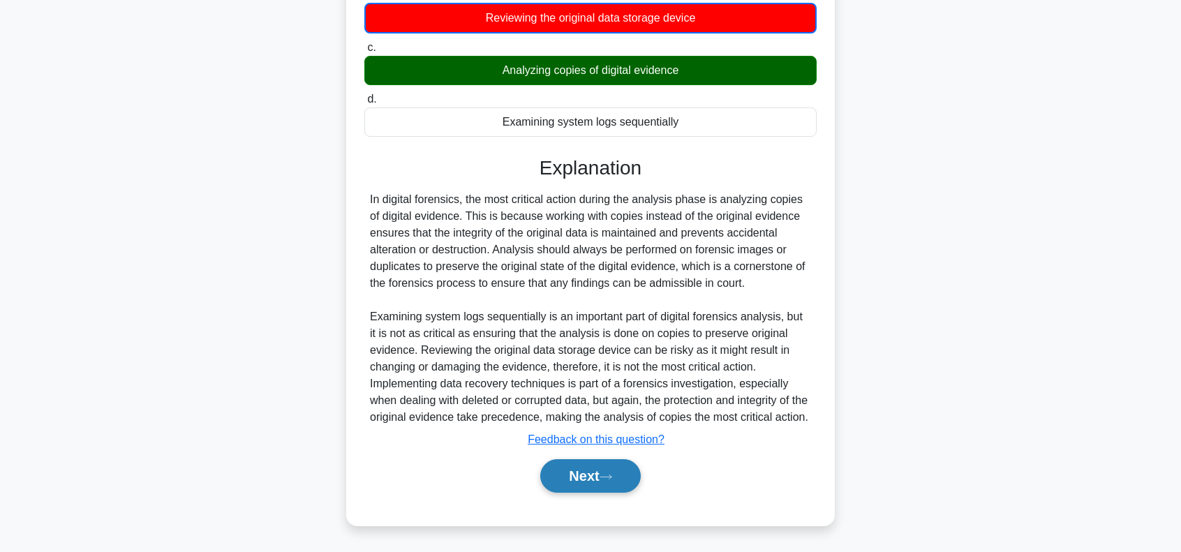
click at [608, 474] on icon at bounding box center [605, 477] width 13 height 8
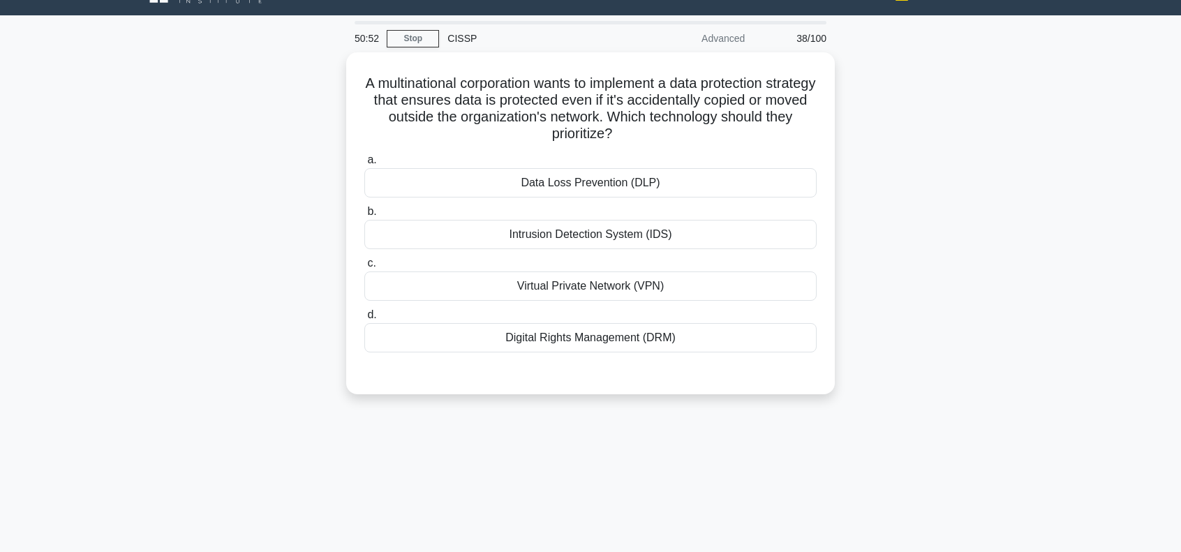
scroll to position [0, 0]
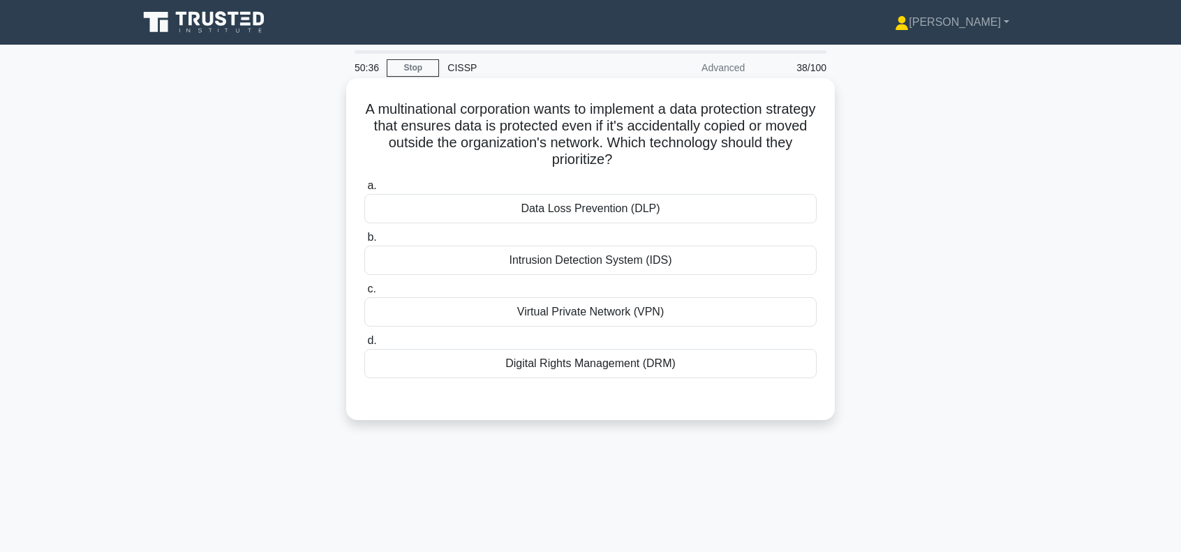
click at [622, 213] on div "Data Loss Prevention (DLP)" at bounding box center [590, 208] width 452 height 29
click at [364, 190] on input "a. Data Loss Prevention (DLP)" at bounding box center [364, 185] width 0 height 9
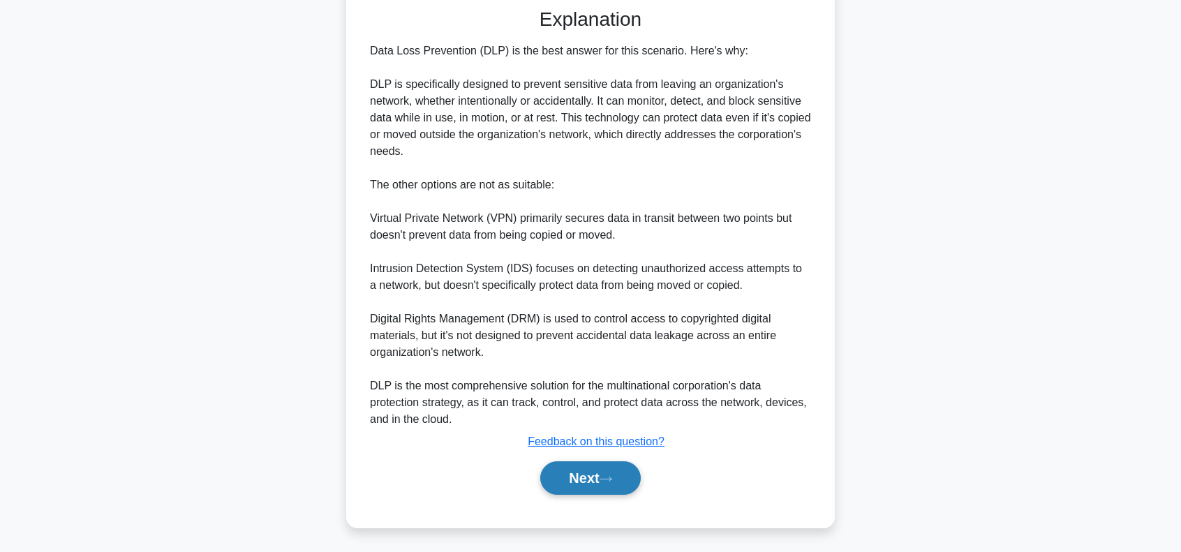
click at [592, 477] on button "Next" at bounding box center [590, 477] width 100 height 33
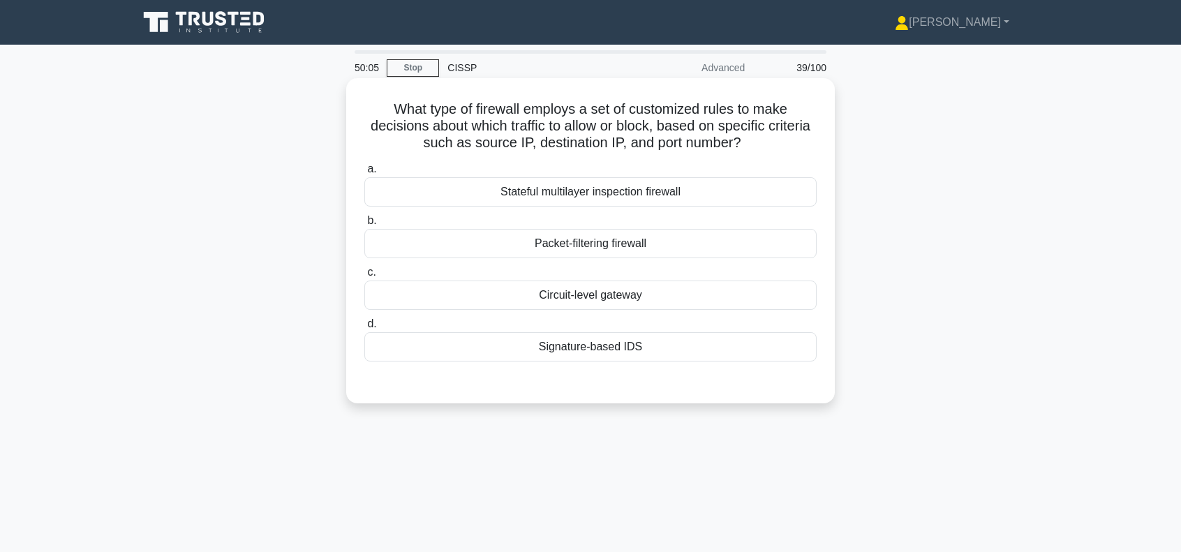
click at [632, 197] on div "Stateful multilayer inspection firewall" at bounding box center [590, 191] width 452 height 29
click at [364, 174] on input "a. Stateful multilayer inspection firewall" at bounding box center [364, 169] width 0 height 9
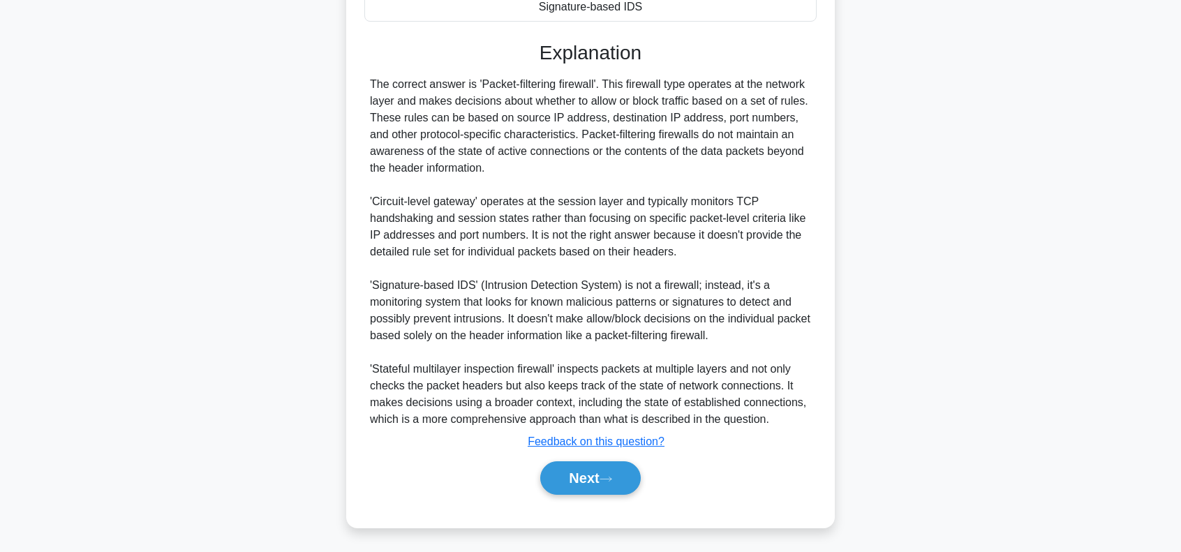
scroll to position [342, 0]
click at [576, 471] on button "Next" at bounding box center [590, 477] width 100 height 33
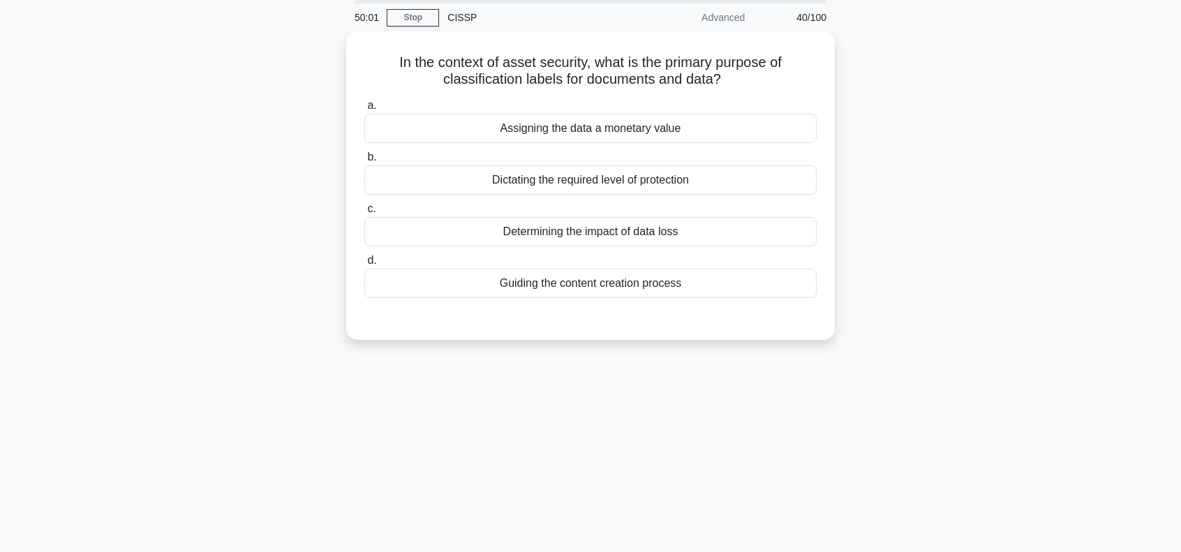
scroll to position [0, 0]
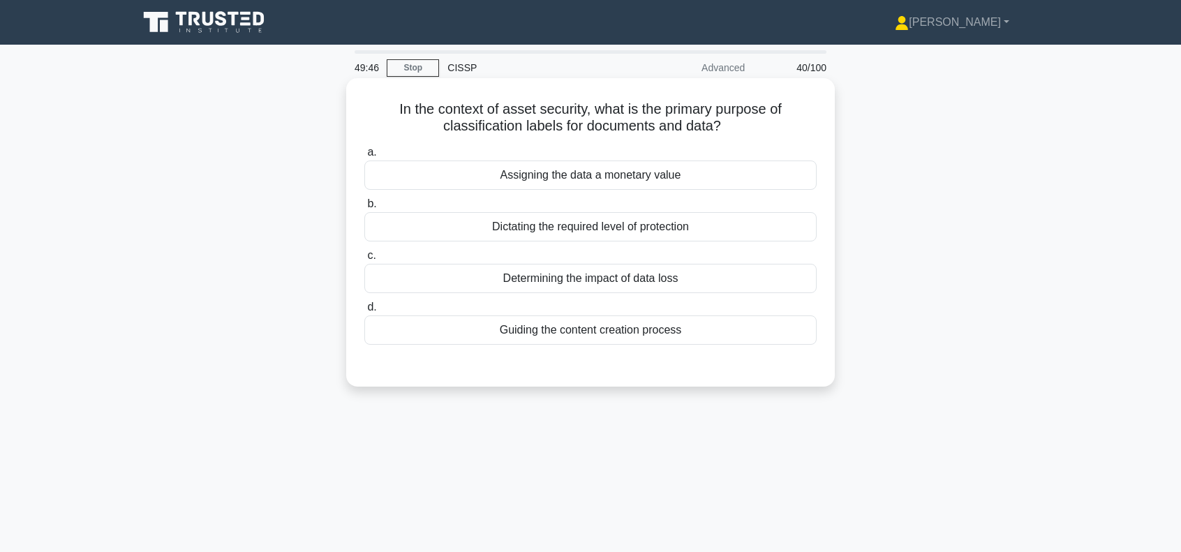
click at [656, 230] on div "Dictating the required level of protection" at bounding box center [590, 226] width 452 height 29
click at [364, 209] on input "b. Dictating the required level of protection" at bounding box center [364, 204] width 0 height 9
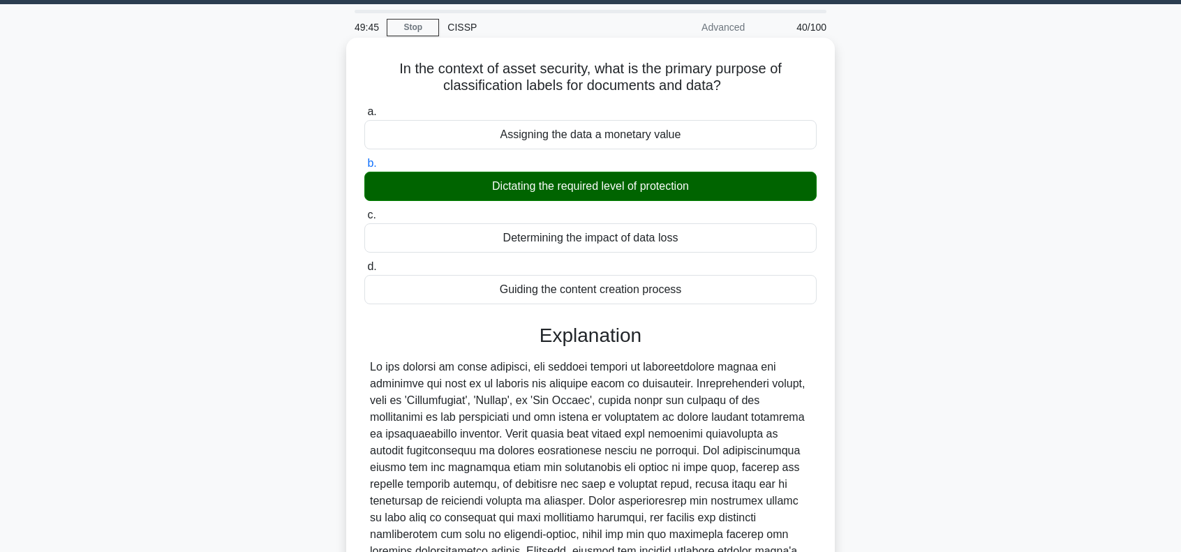
scroll to position [202, 0]
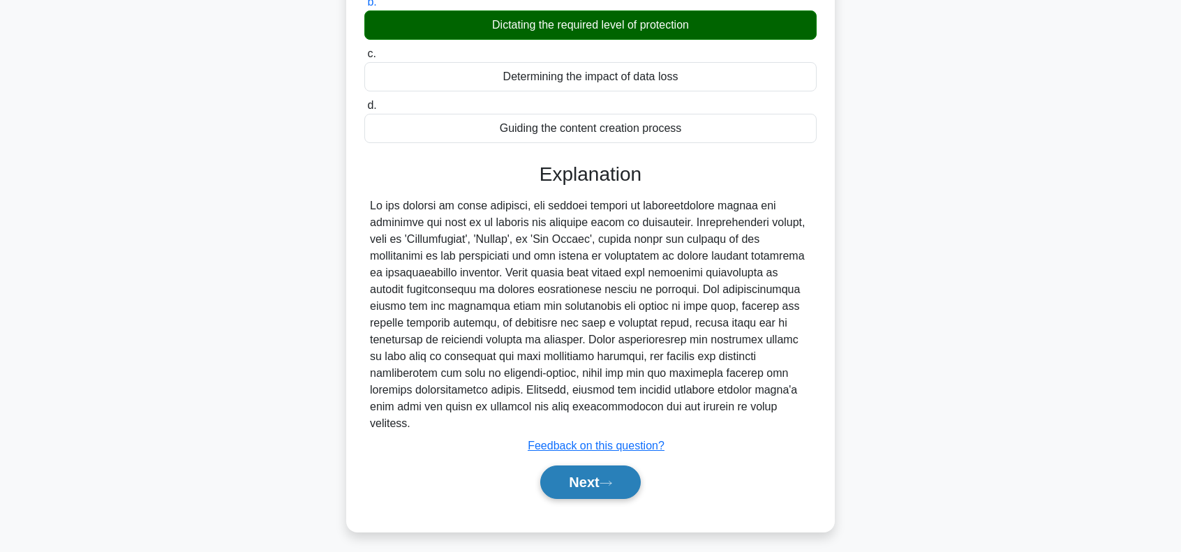
click at [602, 465] on button "Next" at bounding box center [590, 481] width 100 height 33
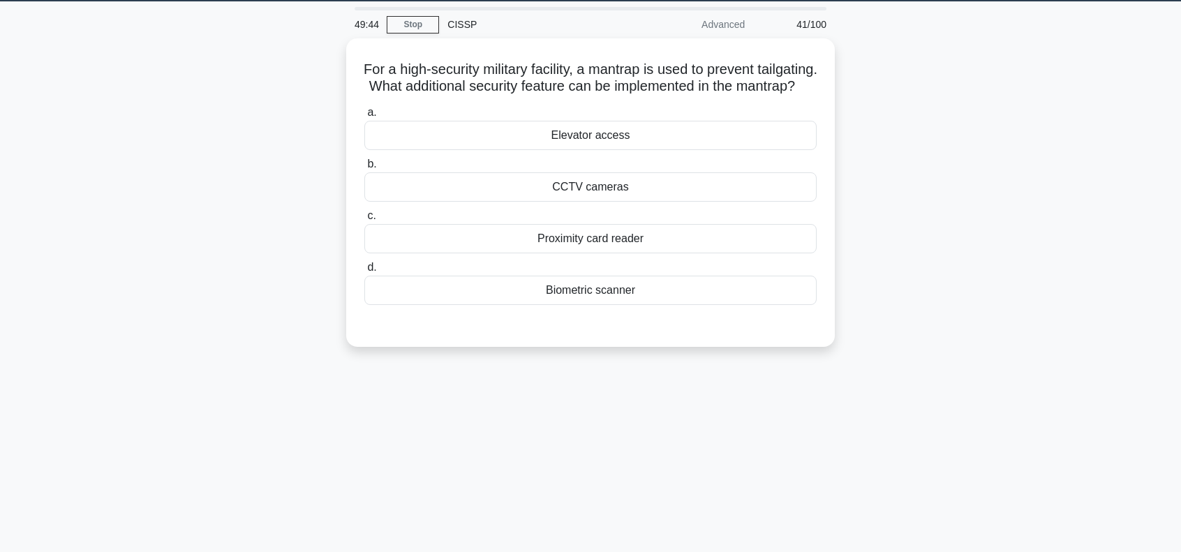
scroll to position [0, 0]
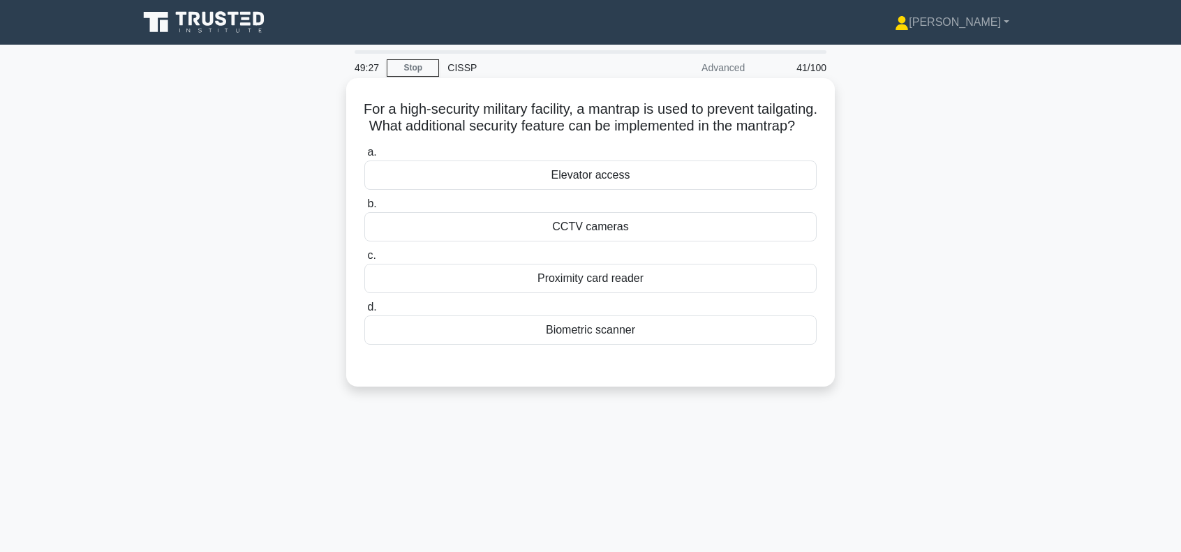
click at [597, 345] on div "Biometric scanner" at bounding box center [590, 329] width 452 height 29
click at [364, 312] on input "d. Biometric scanner" at bounding box center [364, 307] width 0 height 9
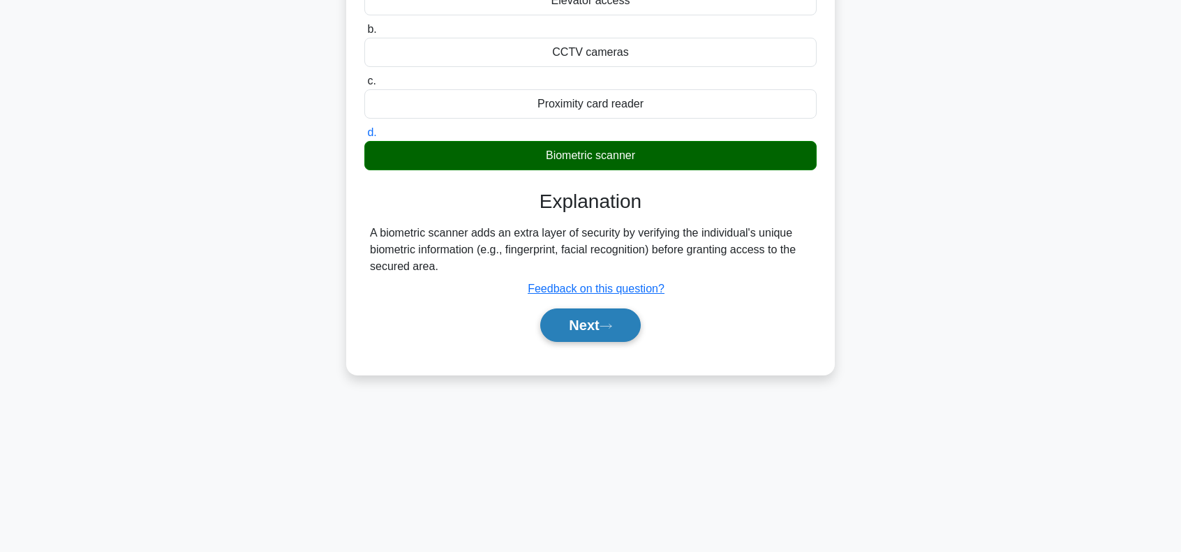
scroll to position [202, 0]
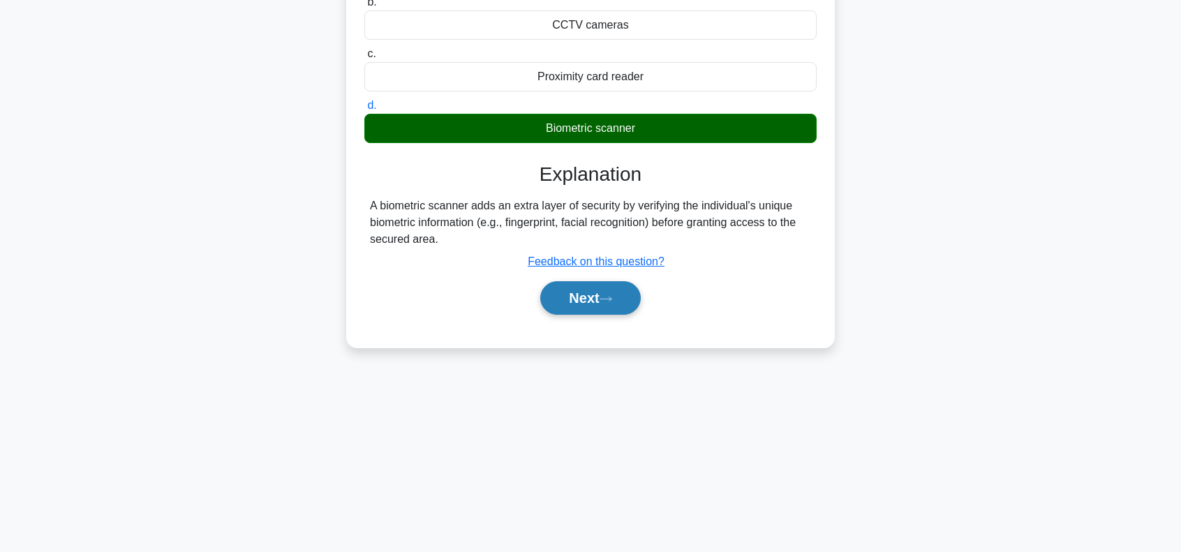
click at [599, 301] on button "Next" at bounding box center [590, 297] width 100 height 33
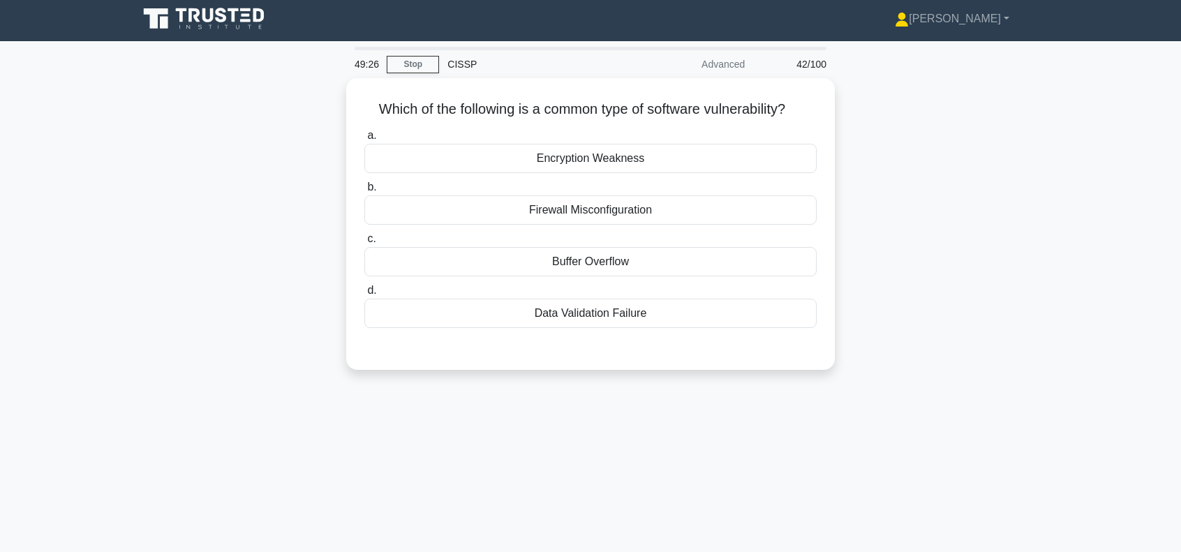
scroll to position [0, 0]
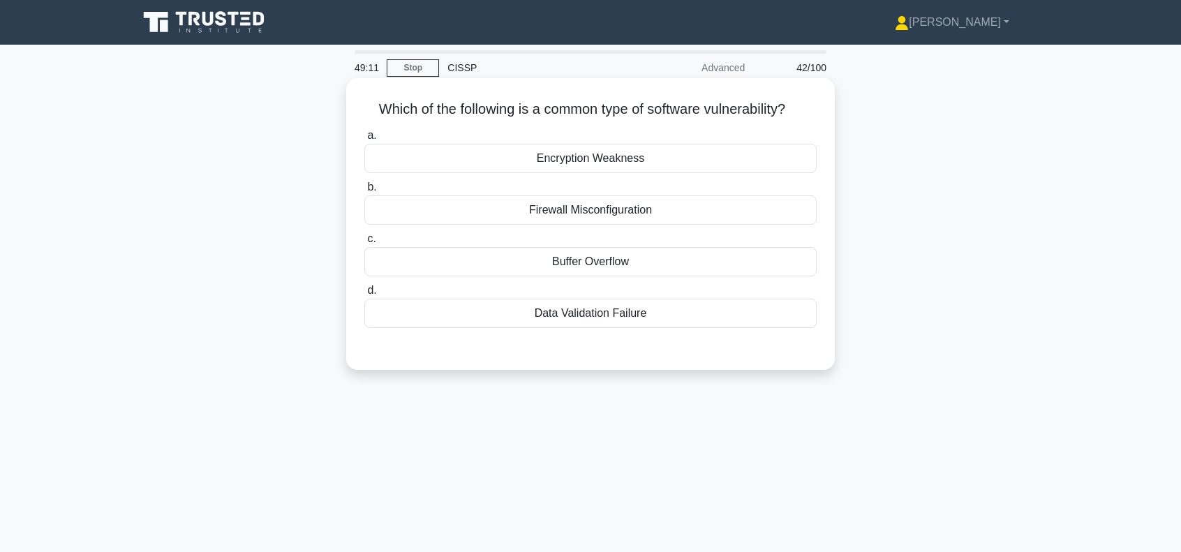
click at [617, 156] on div "Encryption Weakness" at bounding box center [590, 158] width 452 height 29
click at [364, 140] on input "a. Encryption Weakness" at bounding box center [364, 135] width 0 height 9
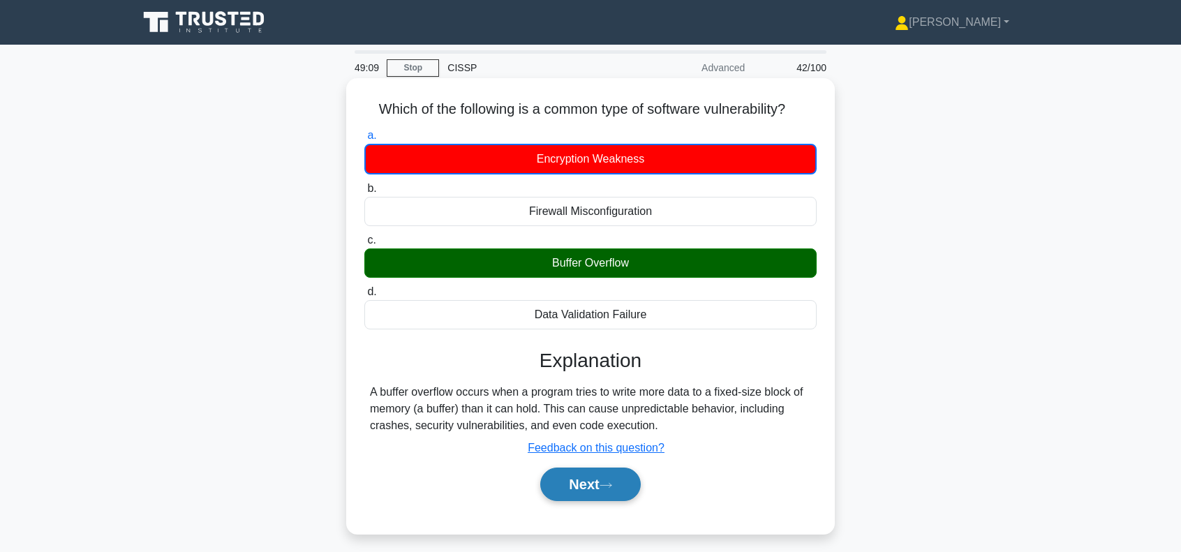
click at [577, 477] on button "Next" at bounding box center [590, 483] width 100 height 33
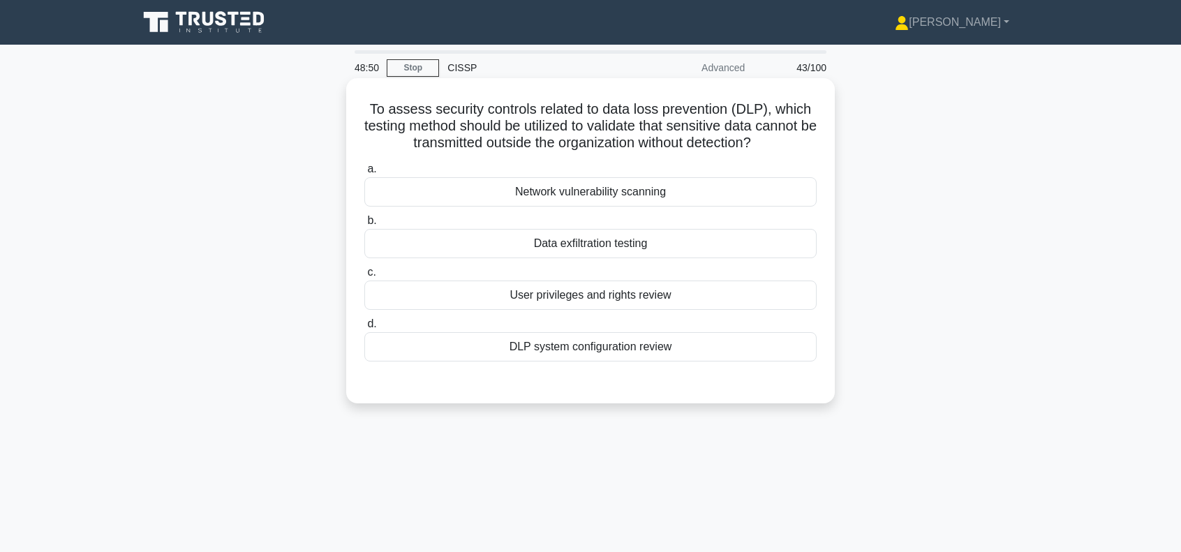
click at [598, 242] on div "Data exfiltration testing" at bounding box center [590, 243] width 452 height 29
click at [364, 225] on input "b. Data exfiltration testing" at bounding box center [364, 220] width 0 height 9
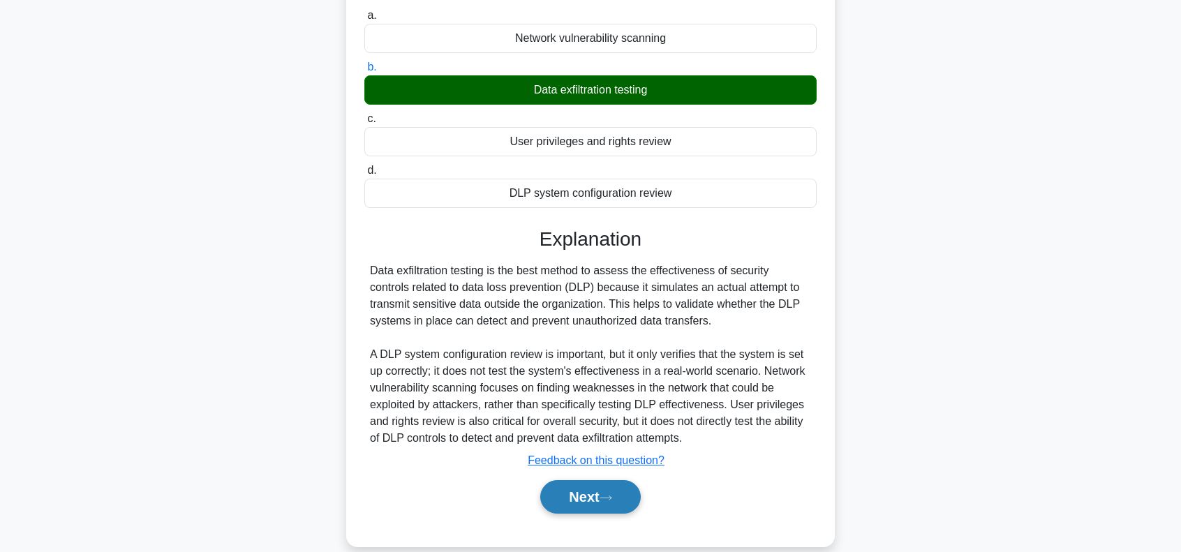
scroll to position [202, 0]
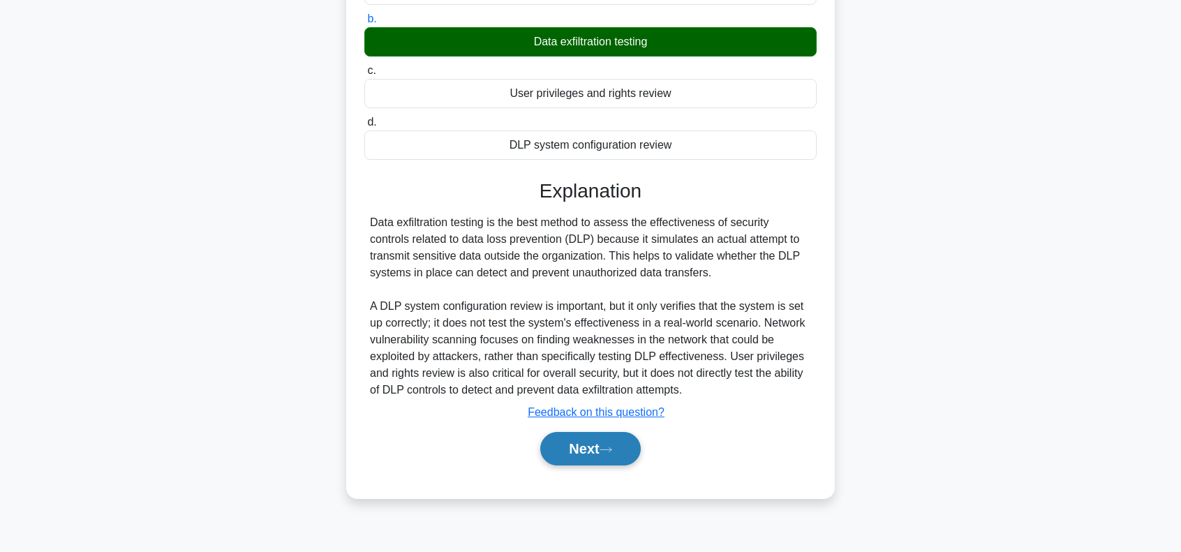
click at [597, 453] on button "Next" at bounding box center [590, 448] width 100 height 33
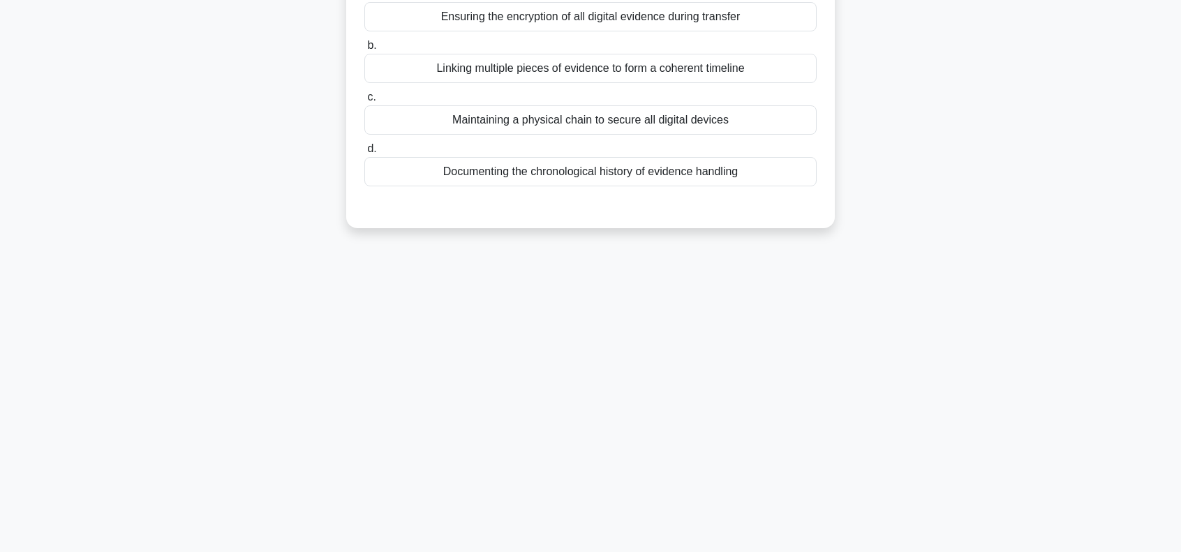
scroll to position [0, 0]
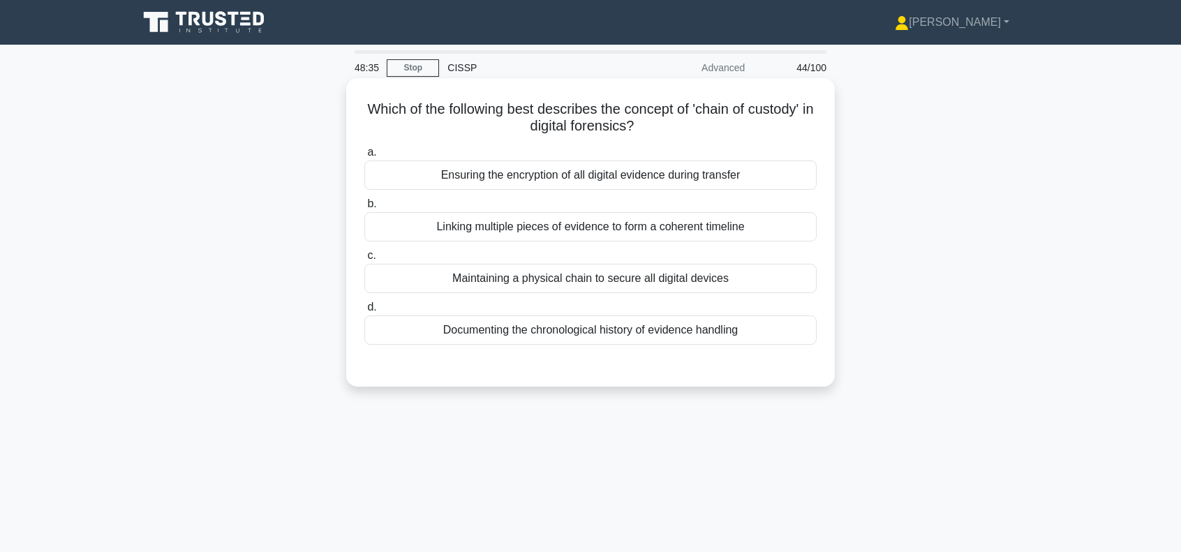
click at [576, 331] on div "Documenting the chronological history of evidence handling" at bounding box center [590, 329] width 452 height 29
click at [364, 312] on input "d. Documenting the chronological history of evidence handling" at bounding box center [364, 307] width 0 height 9
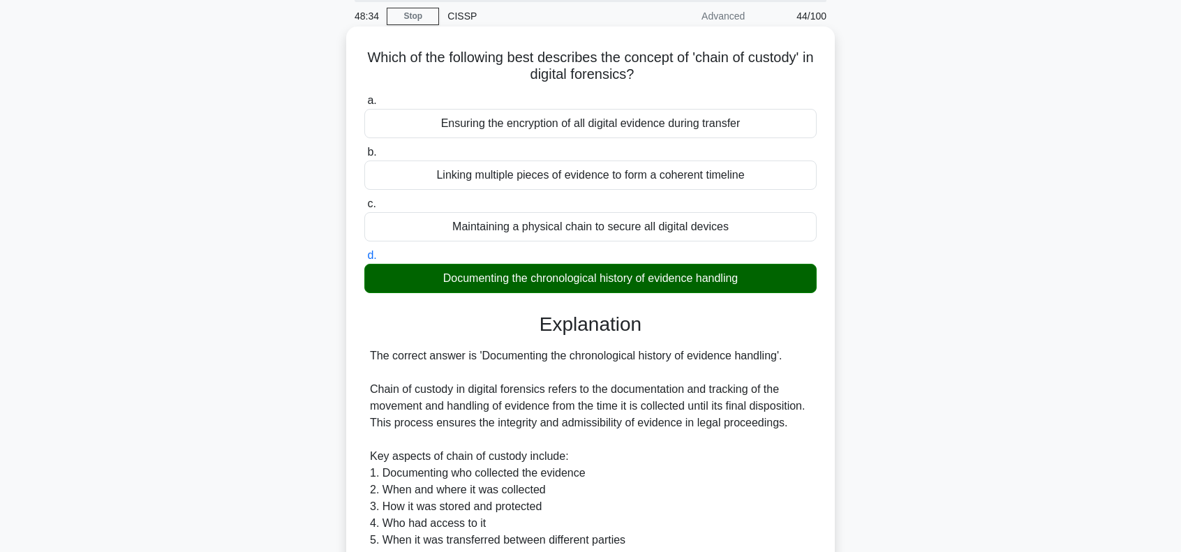
scroll to position [325, 0]
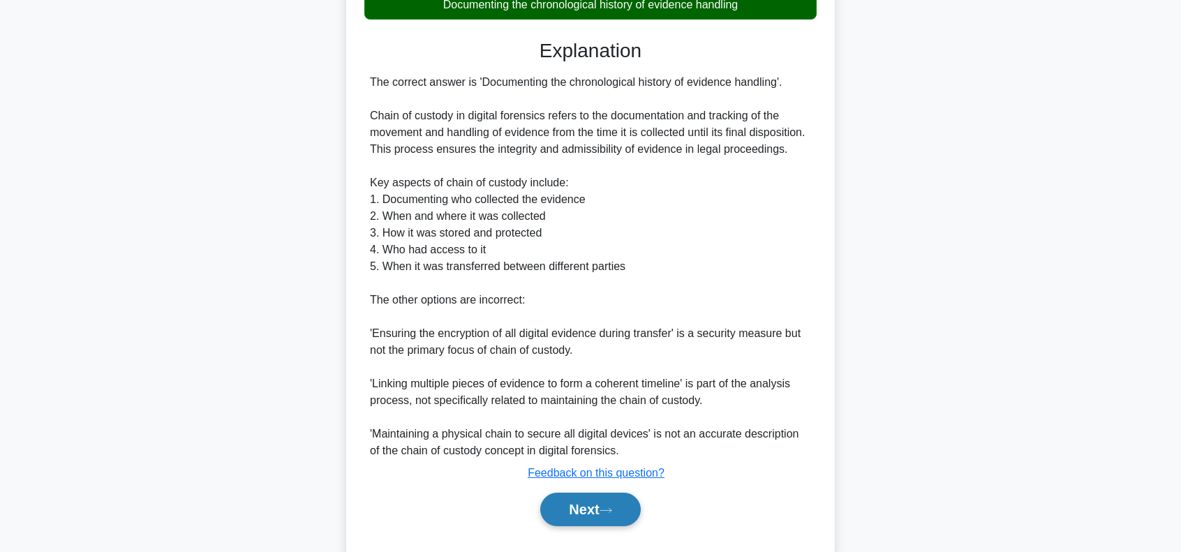
click at [578, 523] on button "Next" at bounding box center [590, 509] width 100 height 33
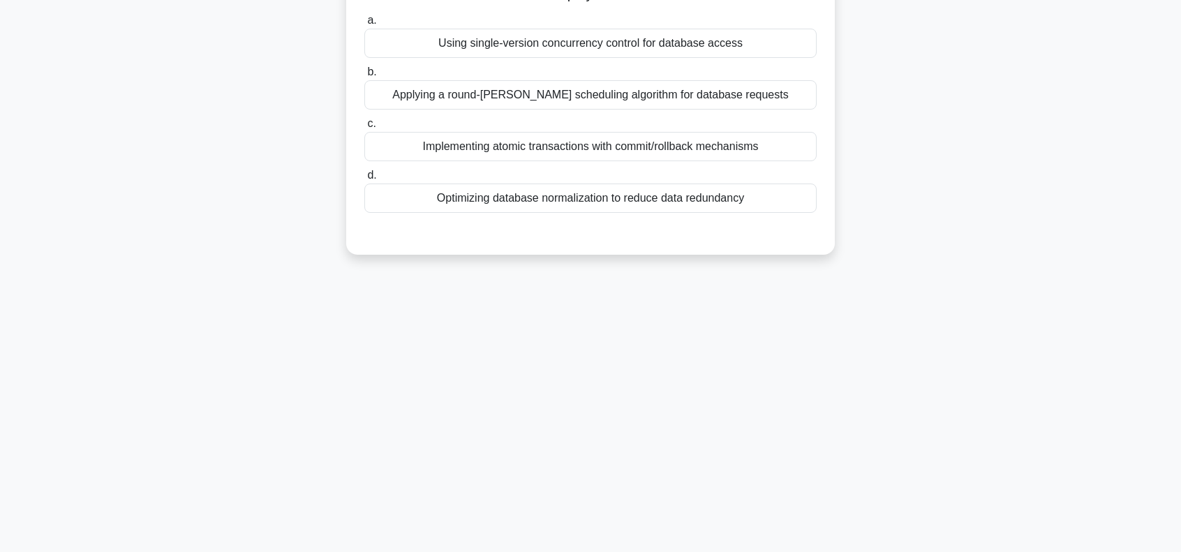
scroll to position [0, 0]
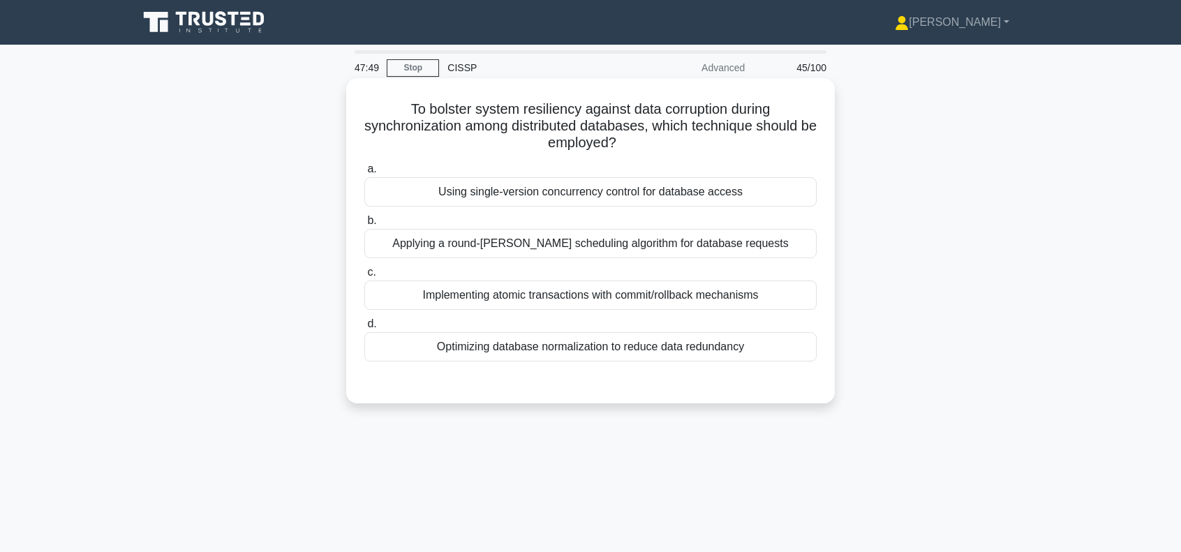
click at [656, 190] on div "Using single-version concurrency control for database access" at bounding box center [590, 191] width 452 height 29
click at [364, 174] on input "a. Using single-version concurrency control for database access" at bounding box center [364, 169] width 0 height 9
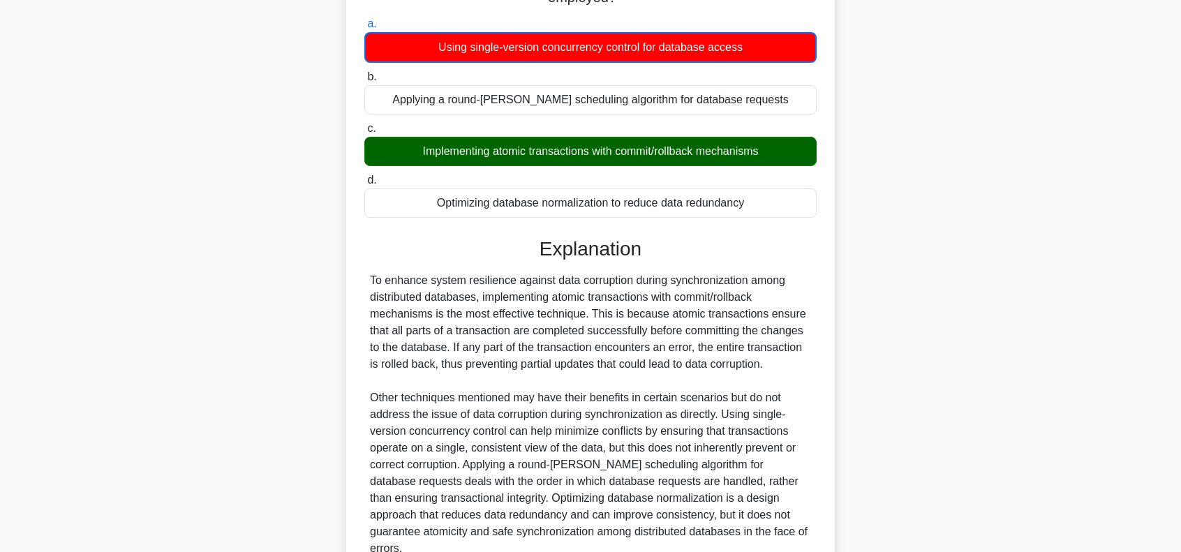
scroll to position [232, 0]
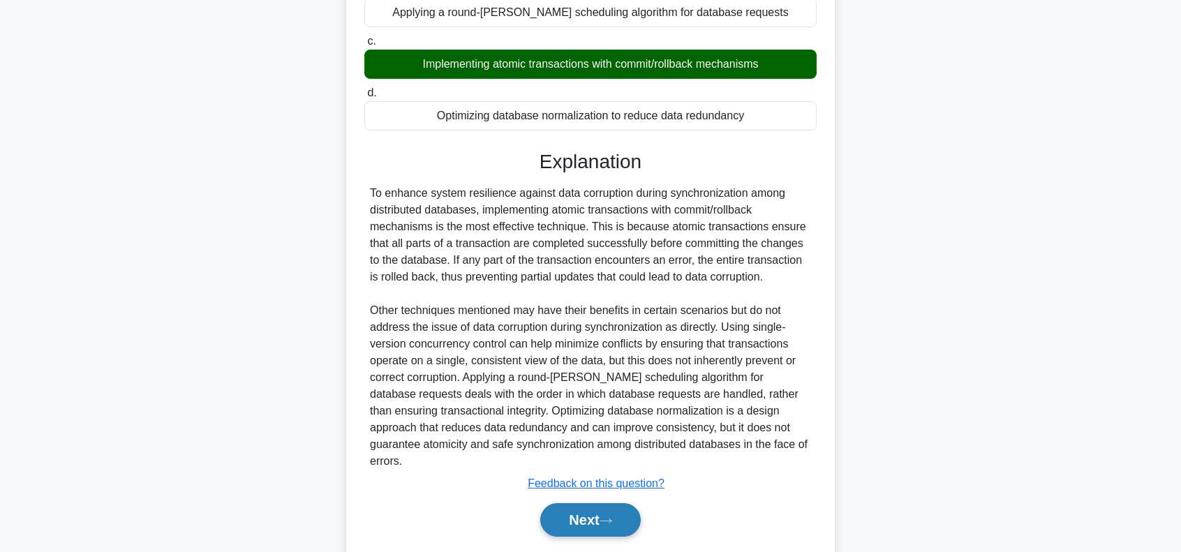
click at [610, 503] on button "Next" at bounding box center [590, 519] width 100 height 33
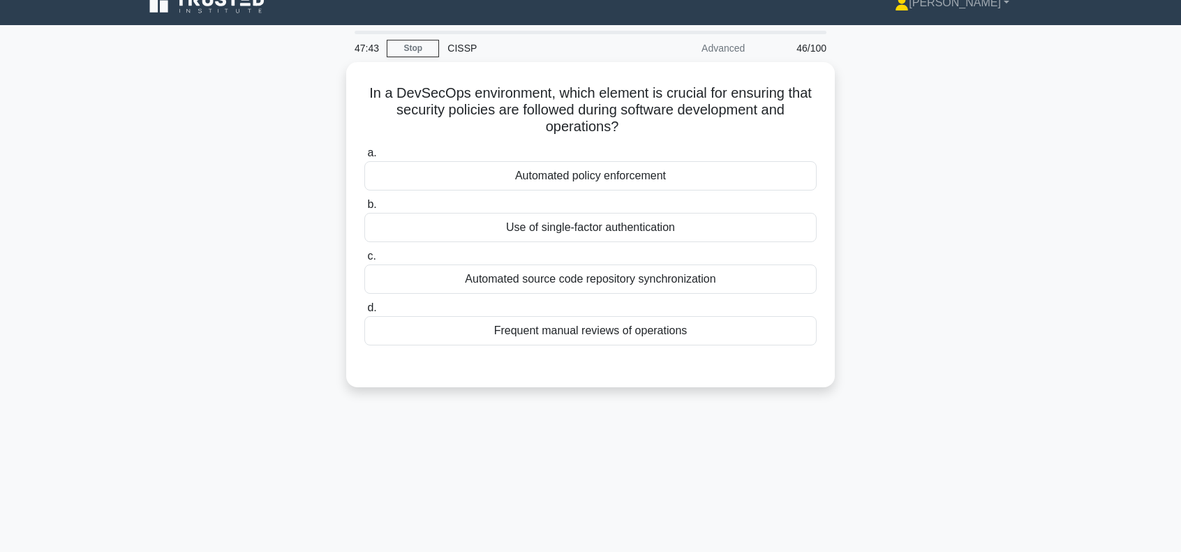
scroll to position [0, 0]
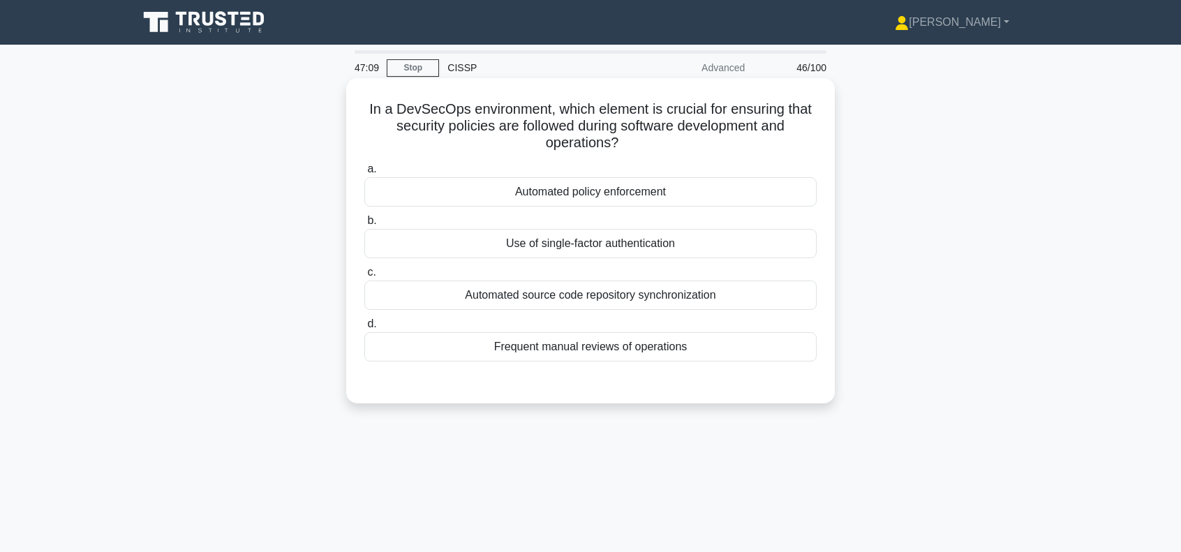
click at [620, 193] on div "Automated policy enforcement" at bounding box center [590, 191] width 452 height 29
click at [364, 174] on input "a. Automated policy enforcement" at bounding box center [364, 169] width 0 height 9
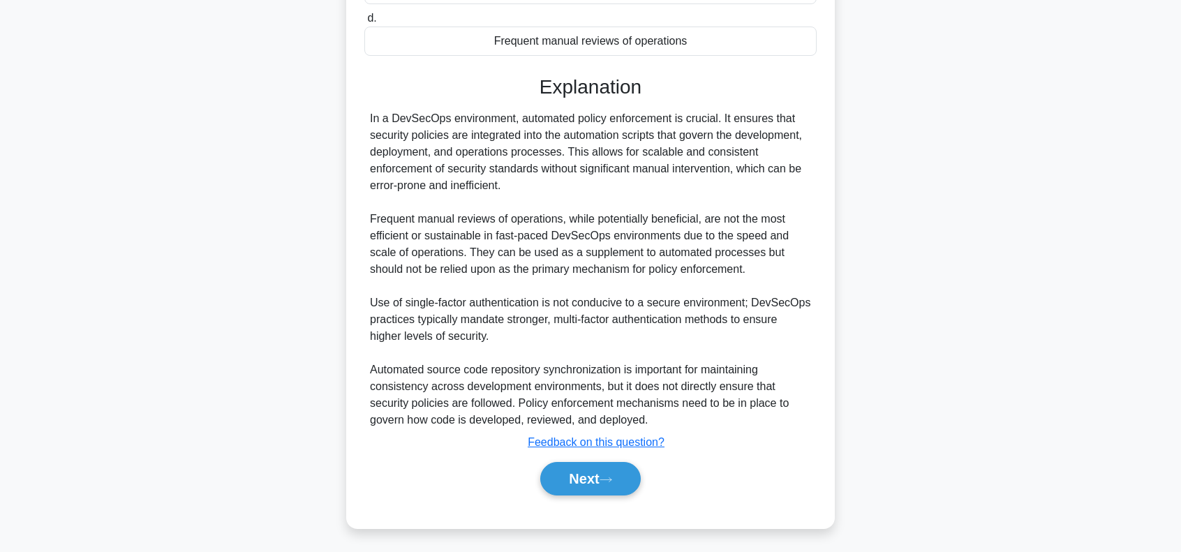
scroll to position [306, 0]
click at [599, 478] on button "Next" at bounding box center [590, 477] width 100 height 33
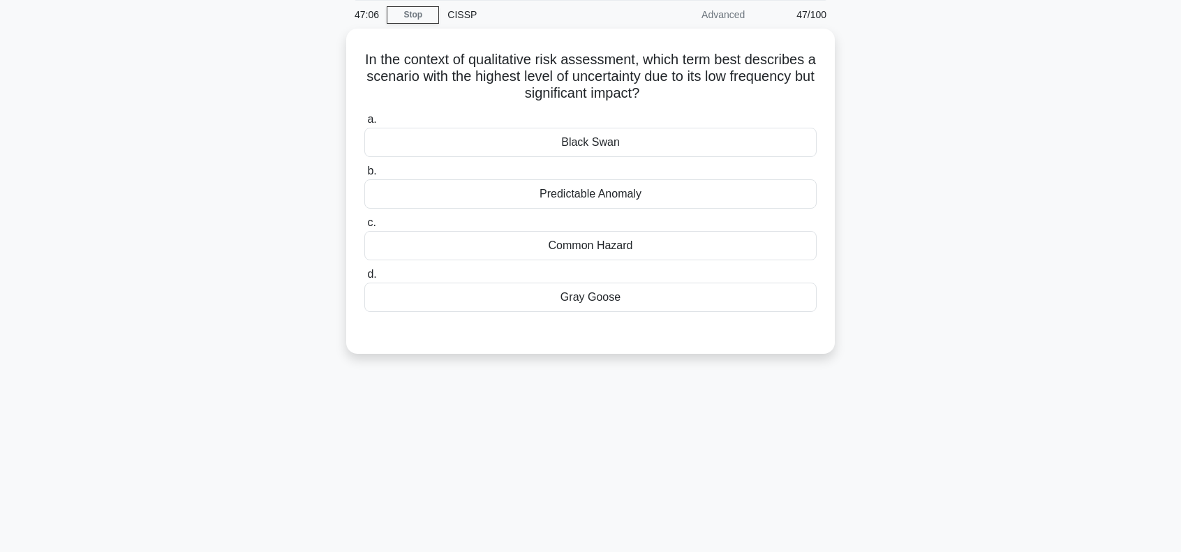
scroll to position [0, 0]
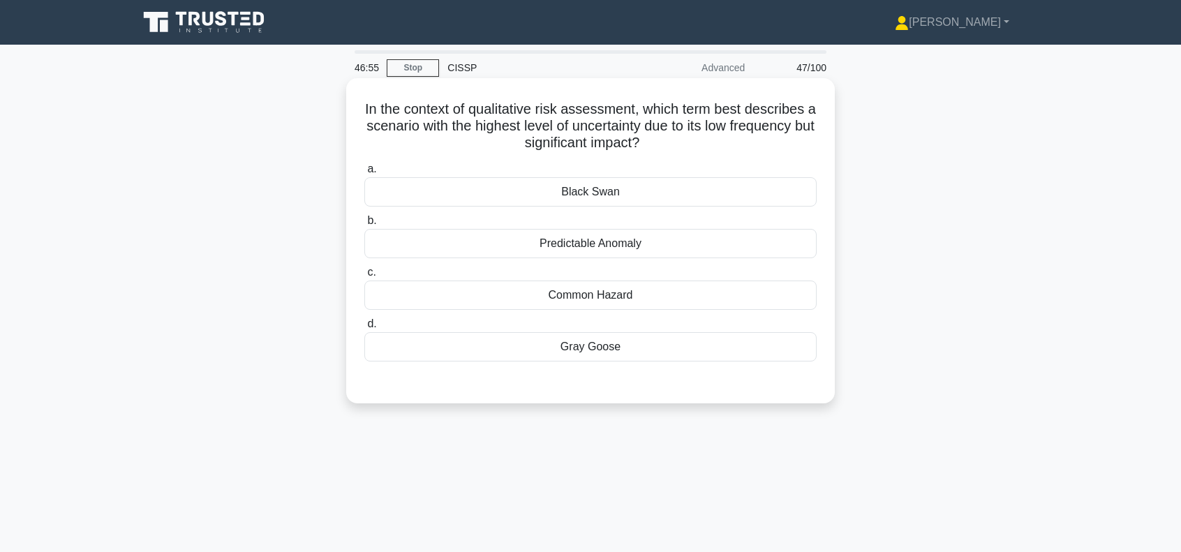
click at [621, 197] on div "Black Swan" at bounding box center [590, 191] width 452 height 29
click at [364, 174] on input "a. Black Swan" at bounding box center [364, 169] width 0 height 9
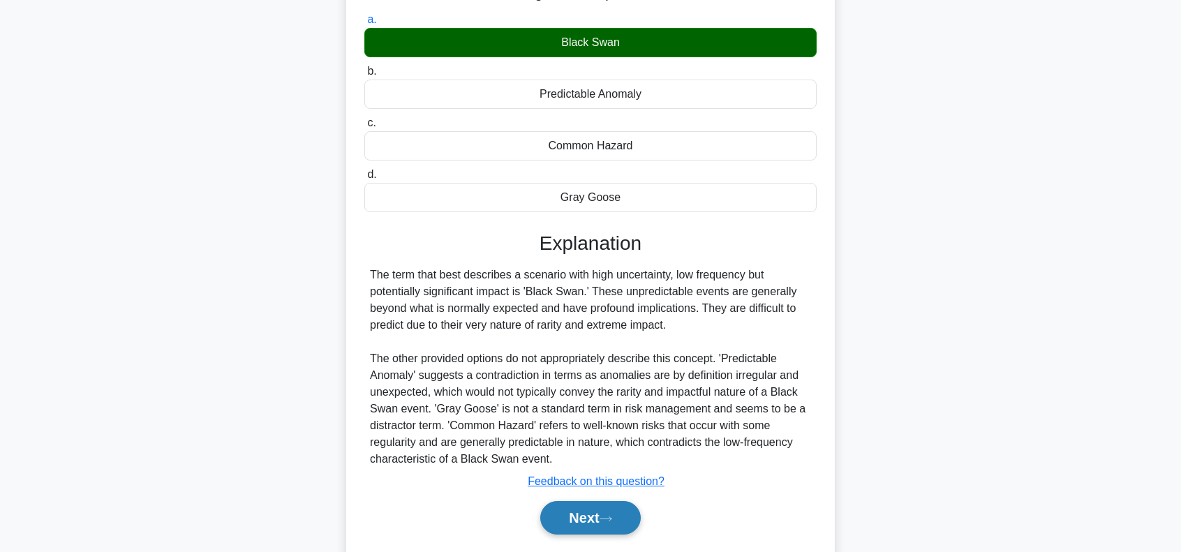
scroll to position [202, 0]
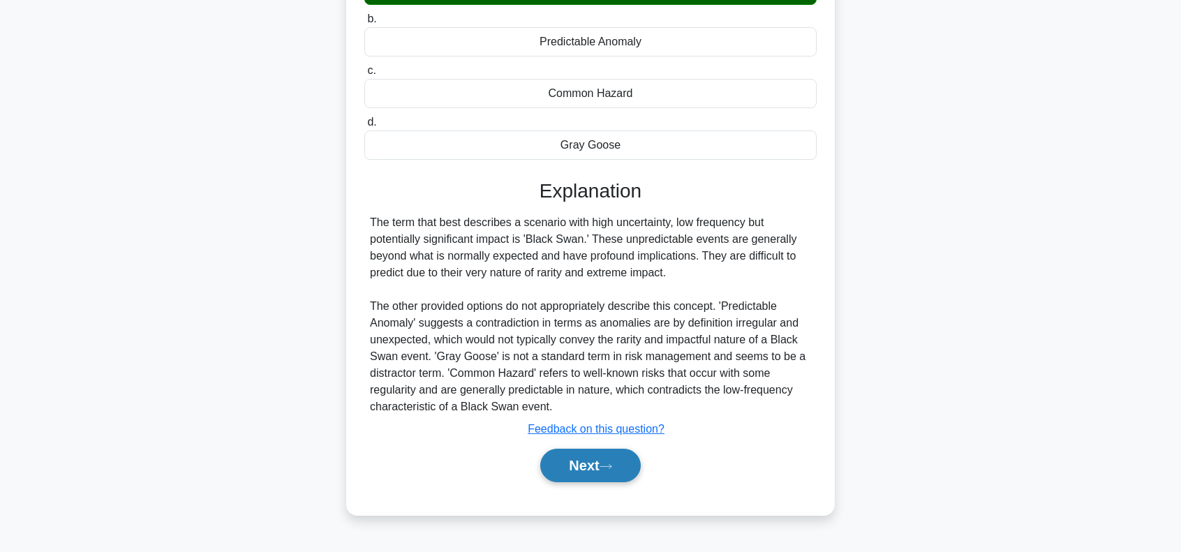
click at [589, 457] on button "Next" at bounding box center [590, 465] width 100 height 33
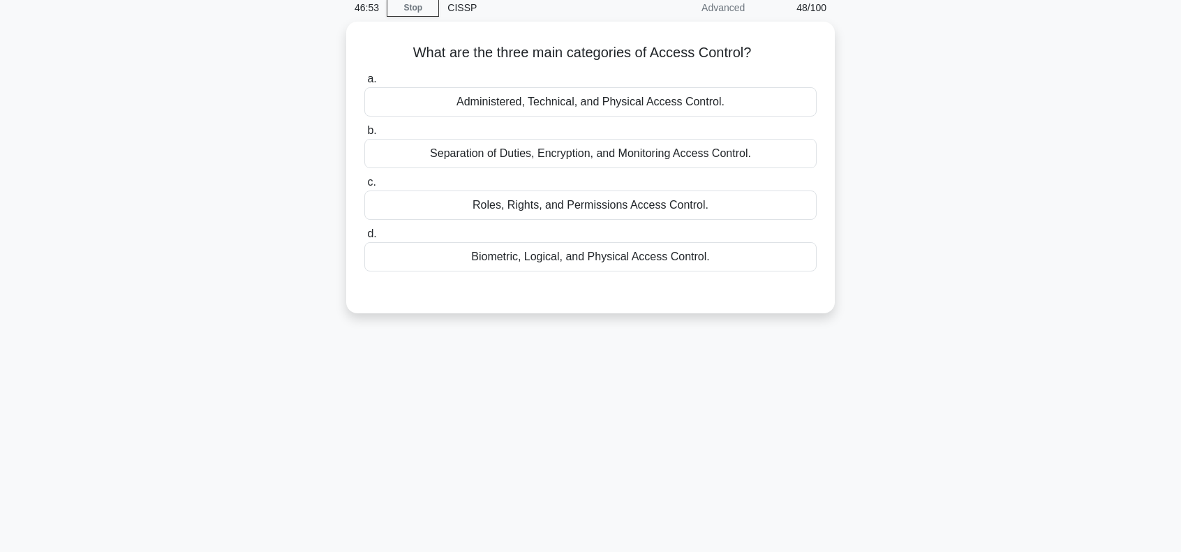
scroll to position [0, 0]
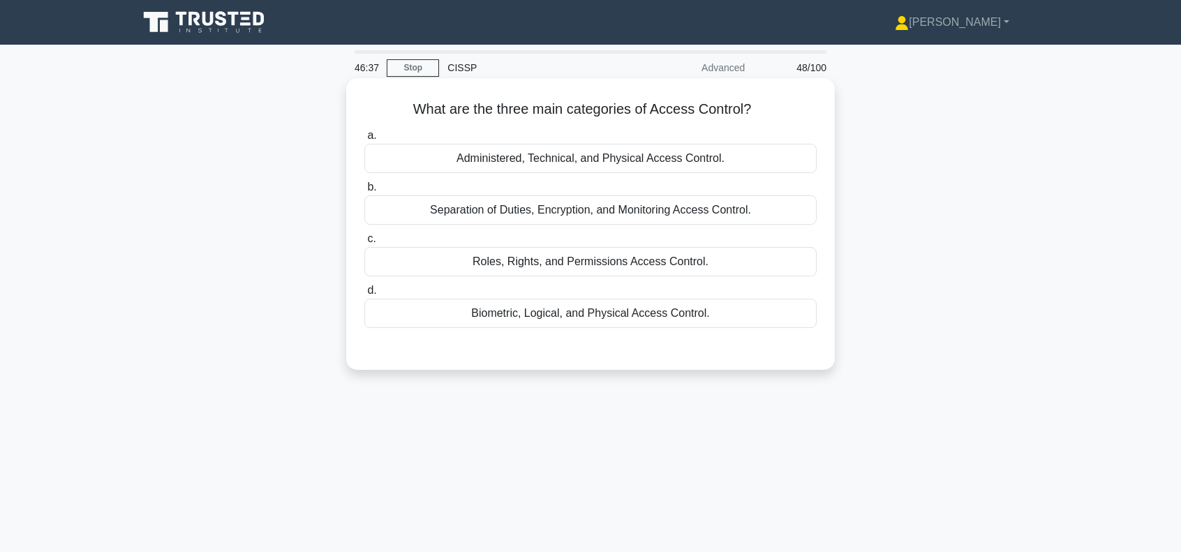
click at [550, 161] on div "Administered, Technical, and Physical Access Control." at bounding box center [590, 158] width 452 height 29
click at [364, 140] on input "a. Administered, Technical, and Physical Access Control." at bounding box center [364, 135] width 0 height 9
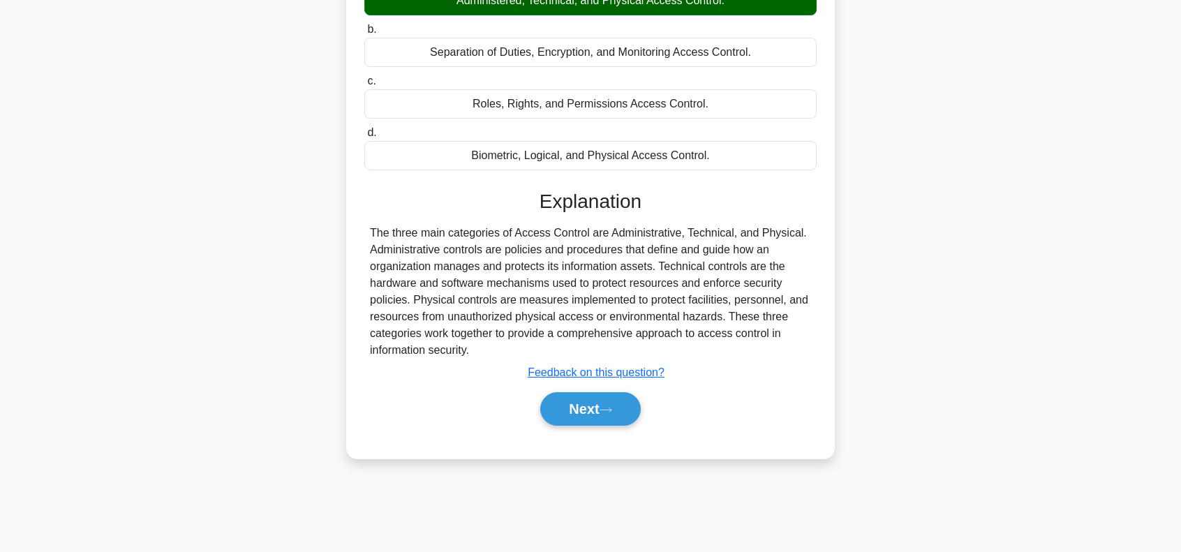
scroll to position [202, 0]
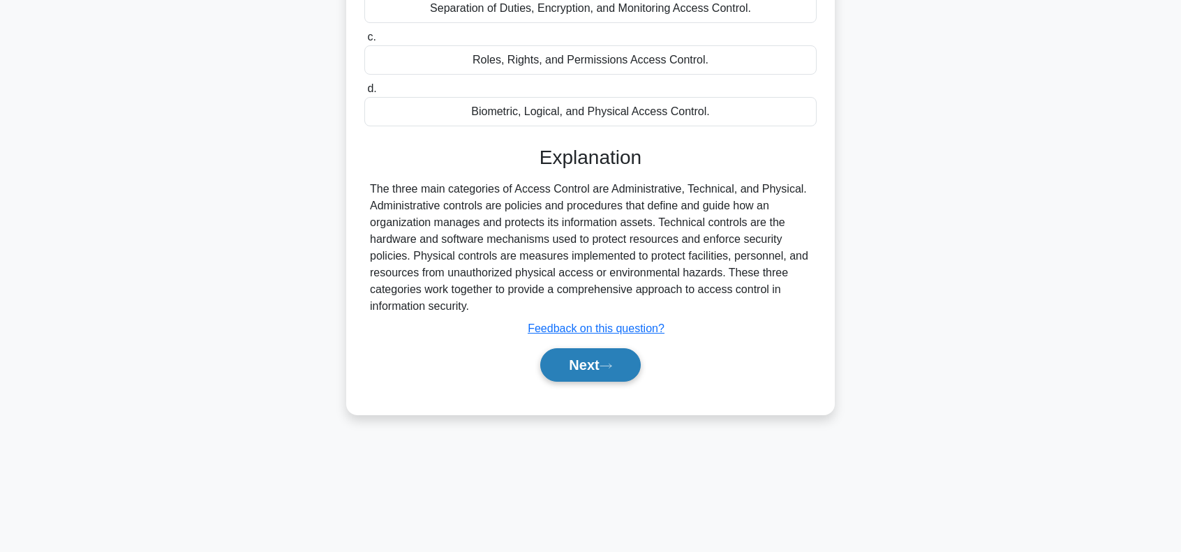
click at [581, 361] on button "Next" at bounding box center [590, 364] width 100 height 33
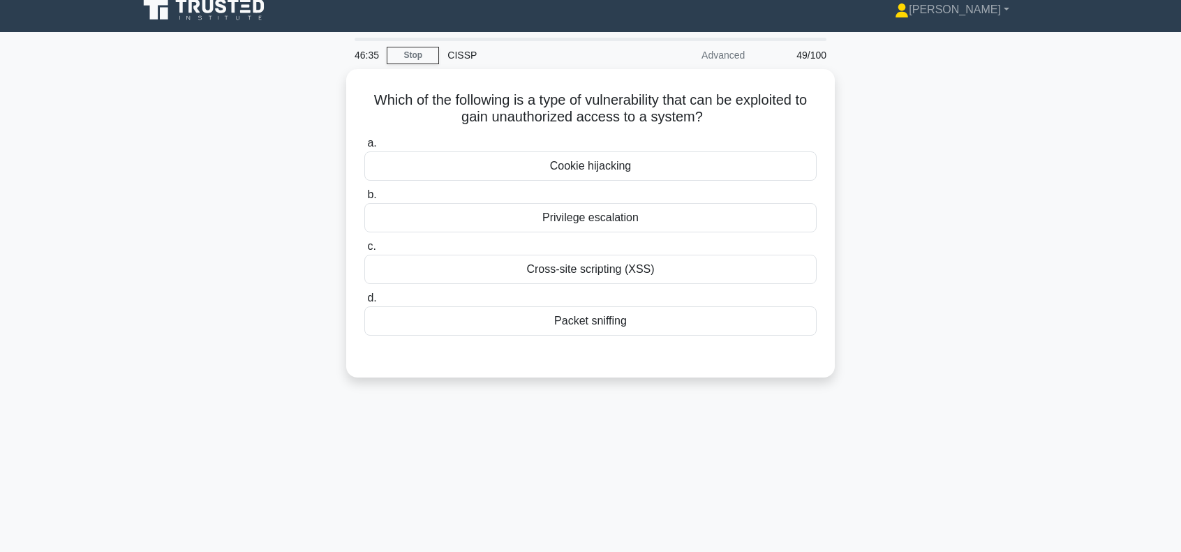
scroll to position [0, 0]
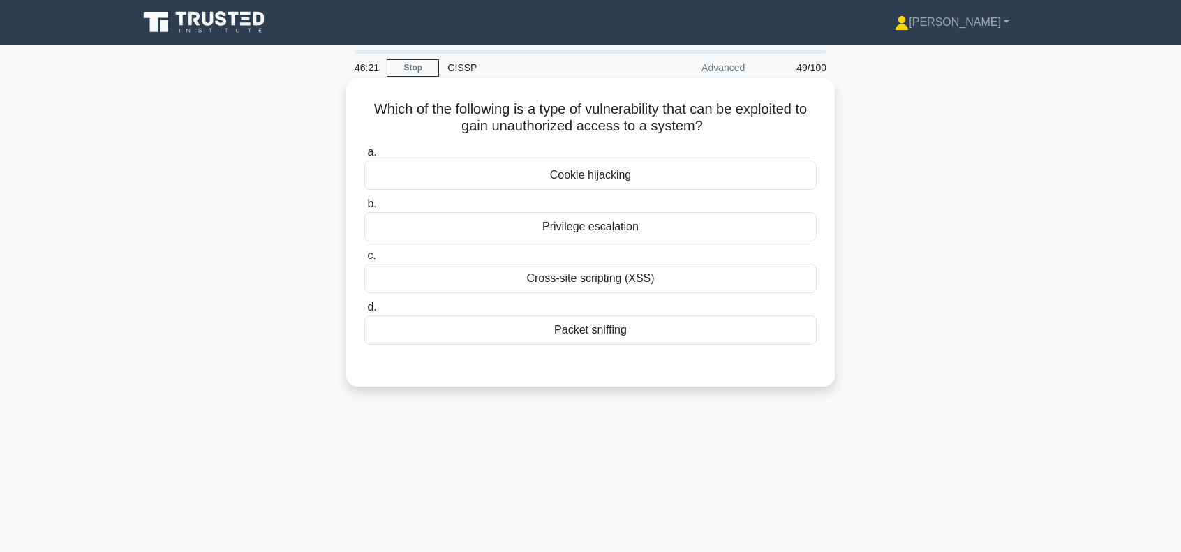
click at [600, 174] on div "Cookie hijacking" at bounding box center [590, 174] width 452 height 29
click at [364, 157] on input "a. Cookie hijacking" at bounding box center [364, 152] width 0 height 9
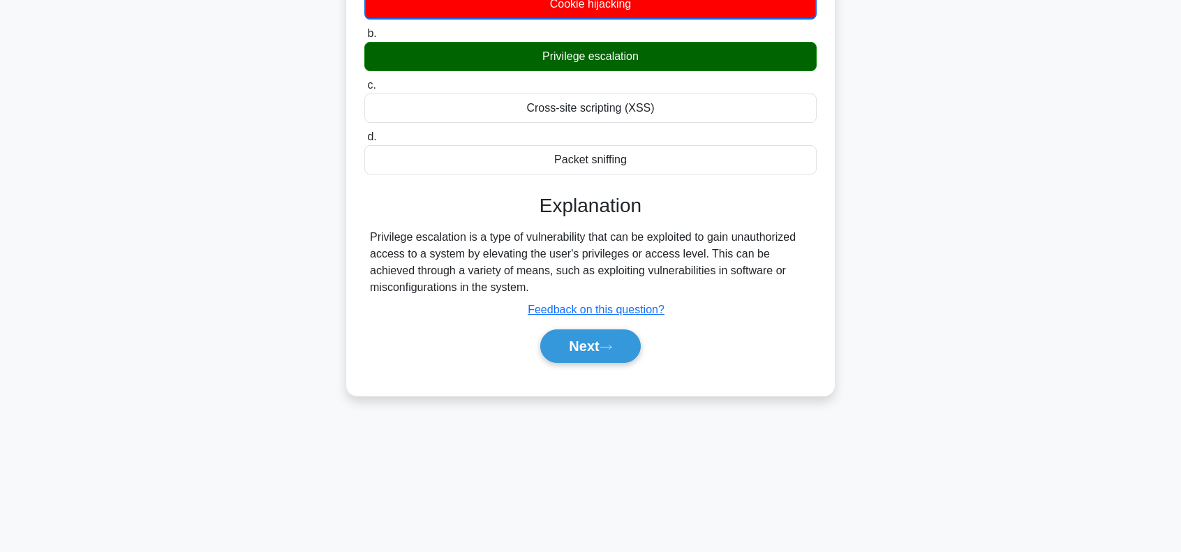
scroll to position [186, 0]
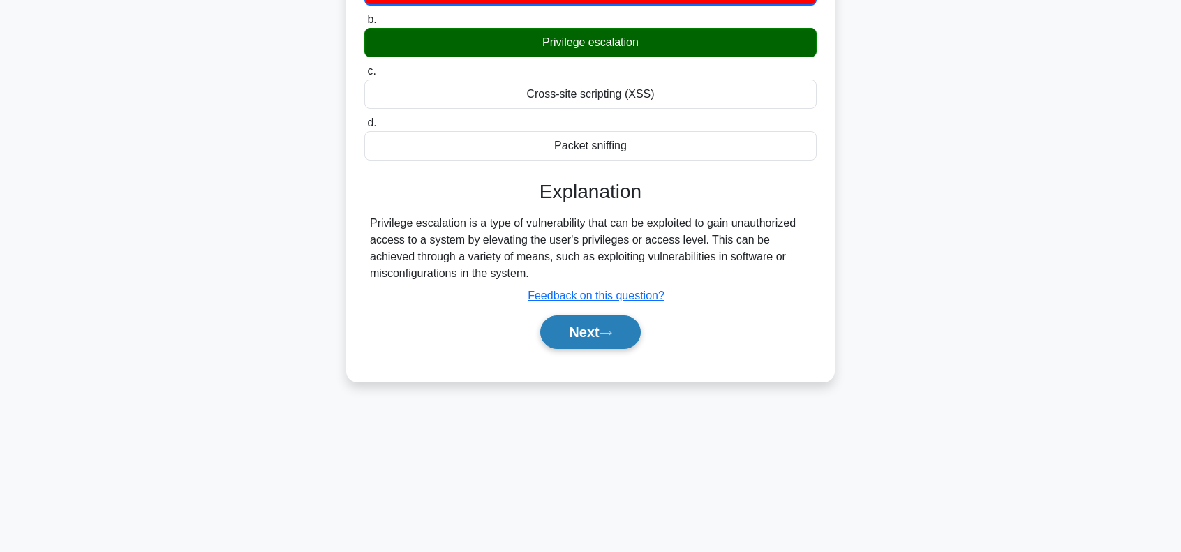
click at [589, 327] on button "Next" at bounding box center [590, 331] width 100 height 33
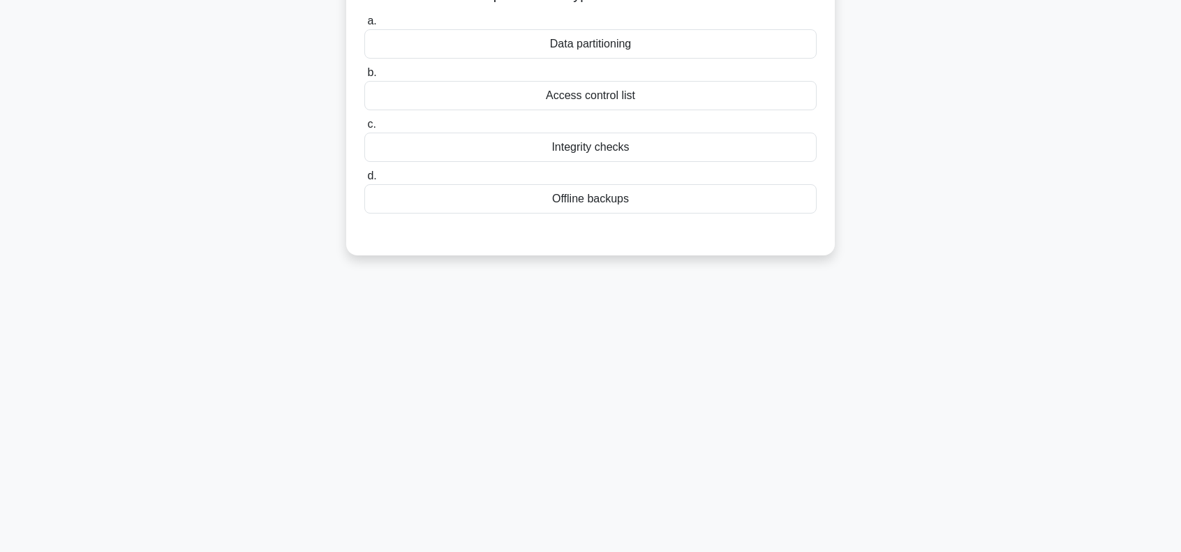
scroll to position [0, 0]
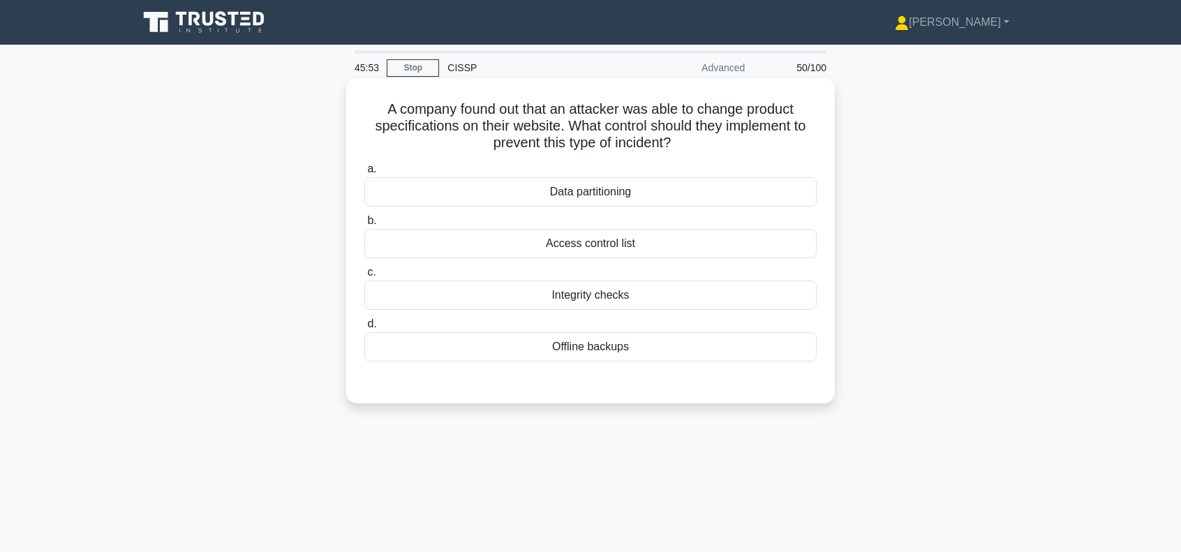
click at [593, 245] on div "Access control list" at bounding box center [590, 243] width 452 height 29
click at [364, 225] on input "b. Access control list" at bounding box center [364, 220] width 0 height 9
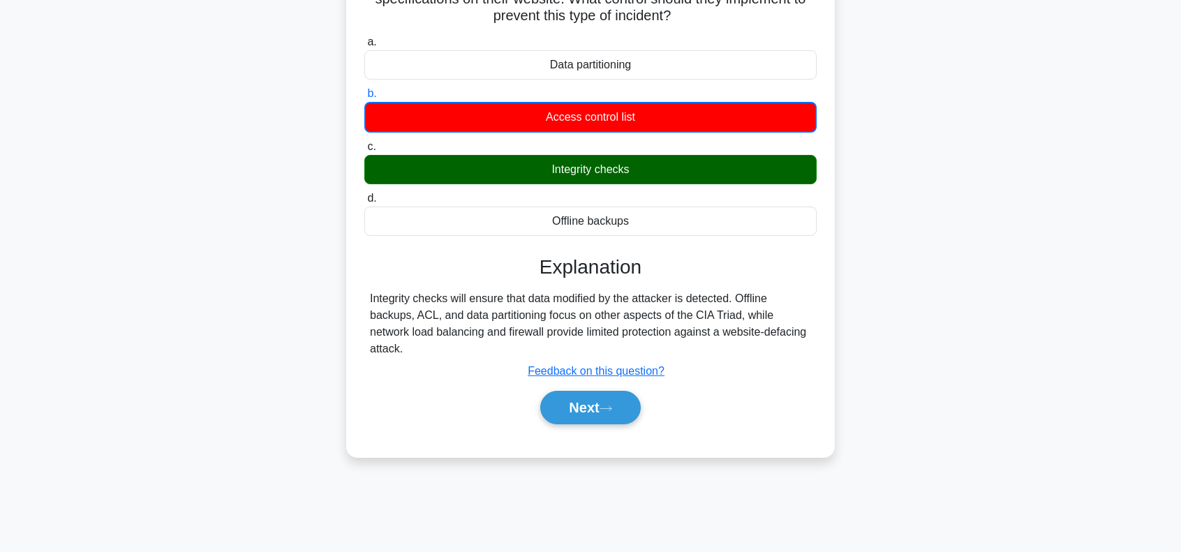
scroll to position [140, 0]
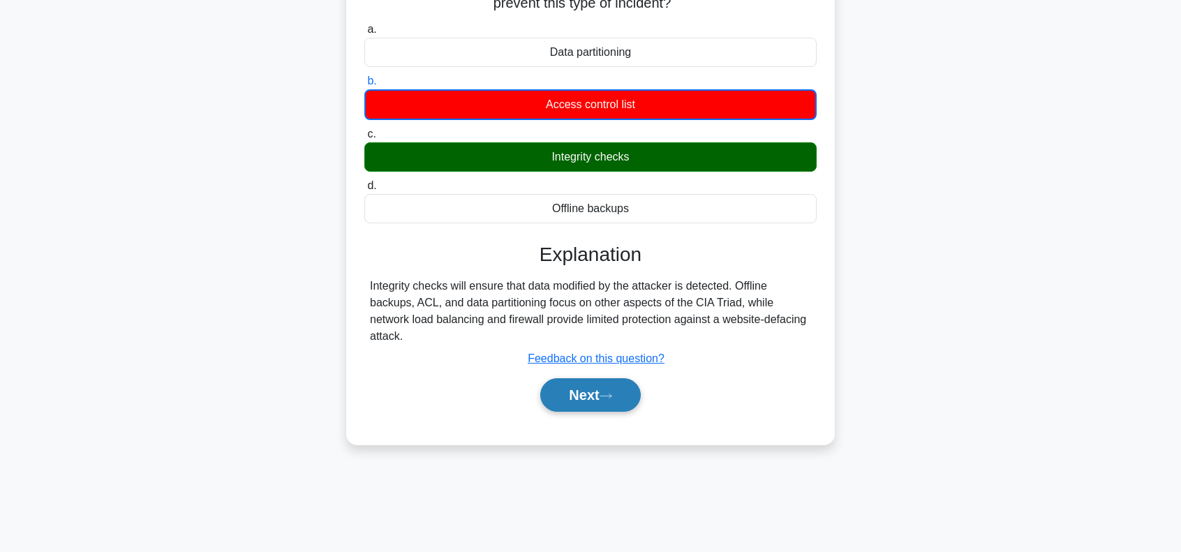
click at [590, 390] on button "Next" at bounding box center [590, 394] width 100 height 33
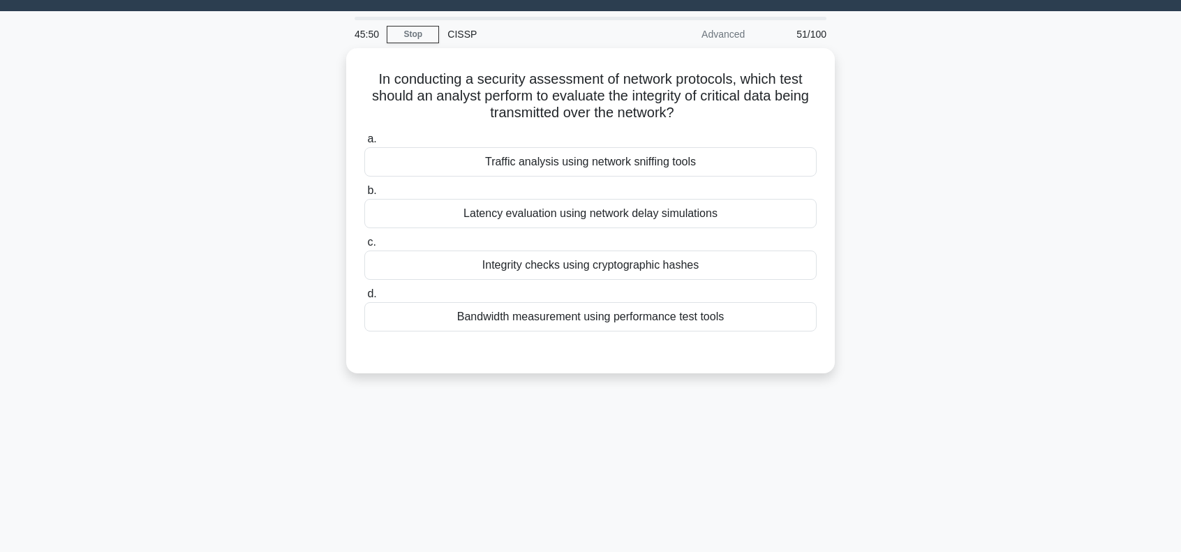
scroll to position [0, 0]
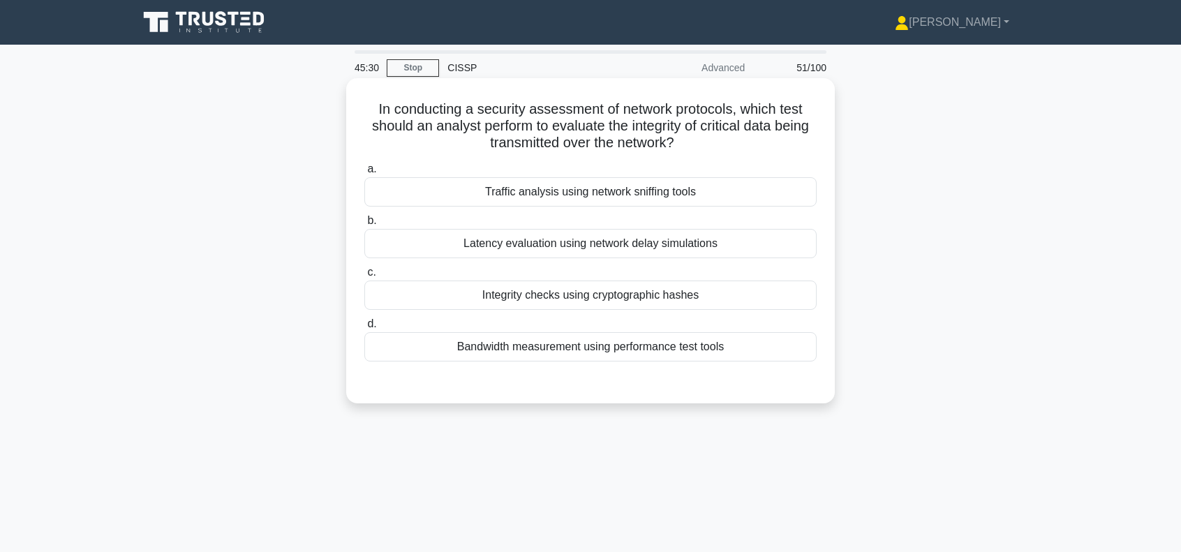
click at [615, 294] on div "Integrity checks using cryptographic hashes" at bounding box center [590, 294] width 452 height 29
click at [364, 277] on input "c. Integrity checks using cryptographic hashes" at bounding box center [364, 272] width 0 height 9
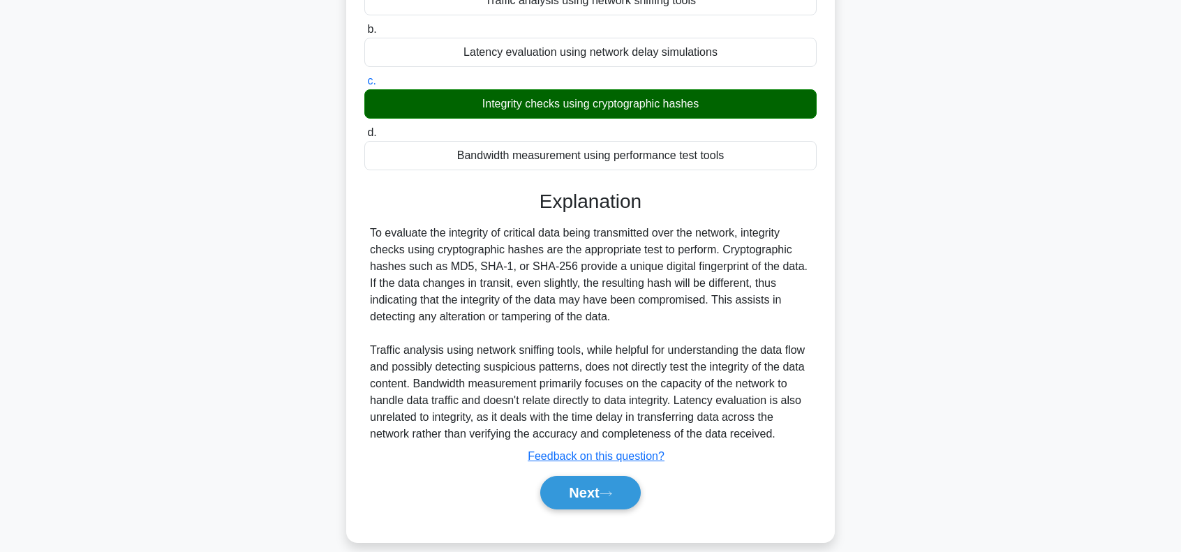
scroll to position [206, 0]
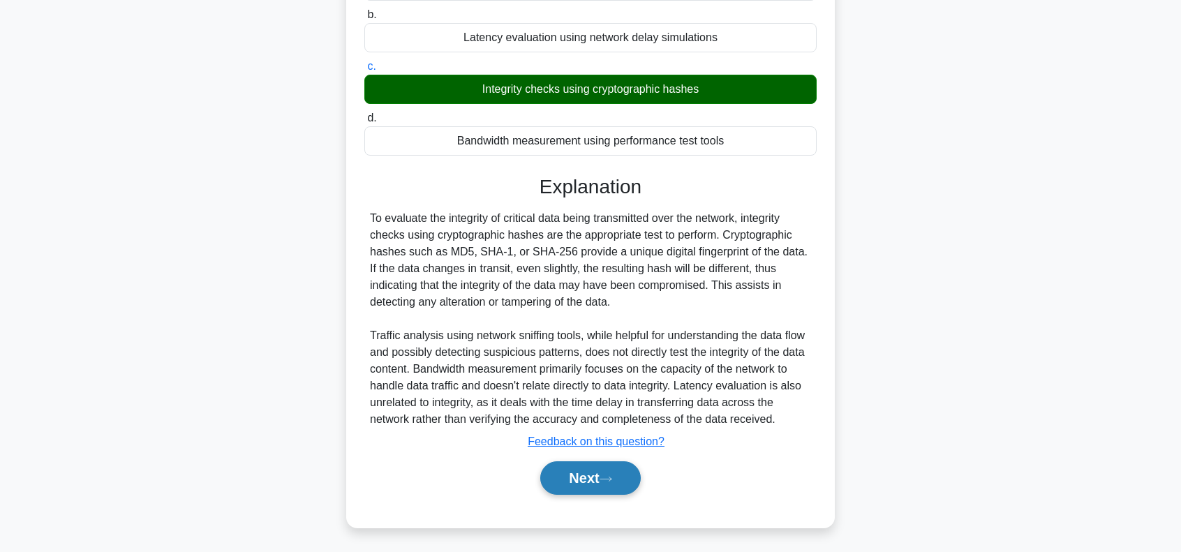
click at [583, 471] on button "Next" at bounding box center [590, 477] width 100 height 33
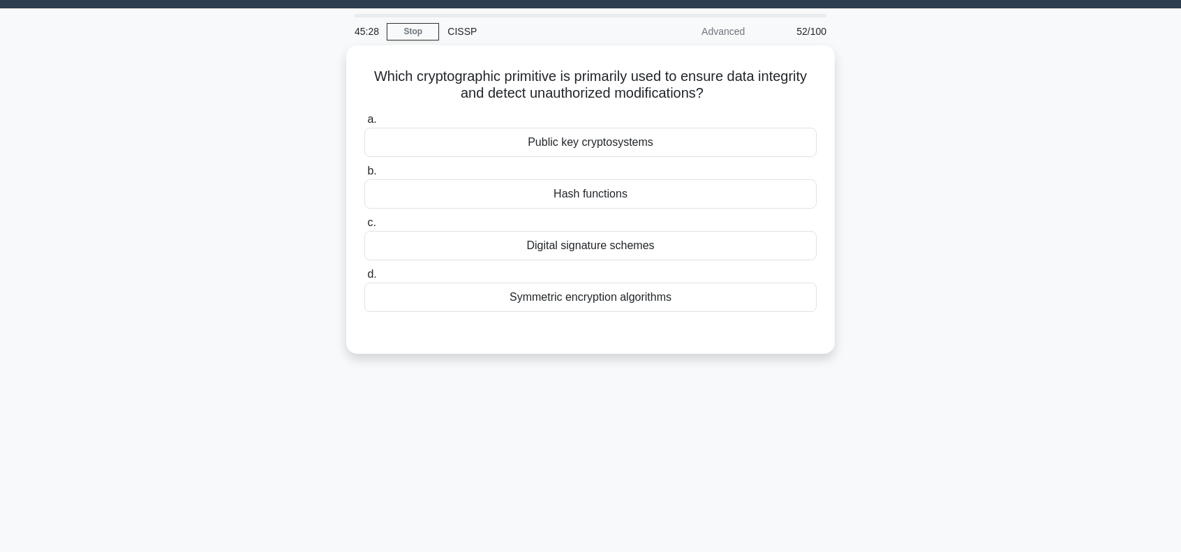
scroll to position [0, 0]
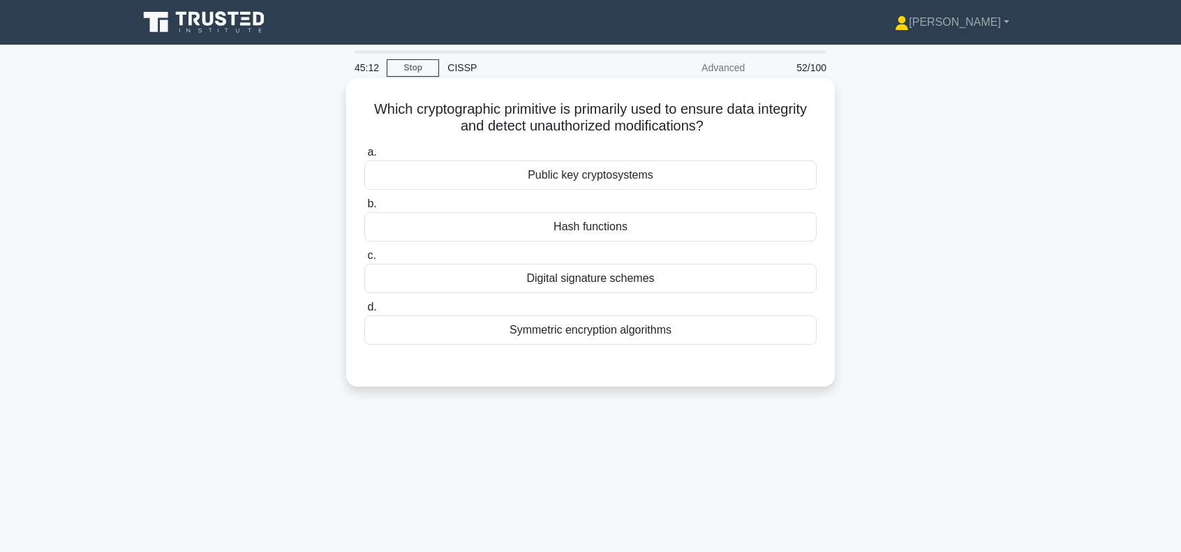
click at [585, 227] on div "Hash functions" at bounding box center [590, 226] width 452 height 29
click at [364, 209] on input "b. Hash functions" at bounding box center [364, 204] width 0 height 9
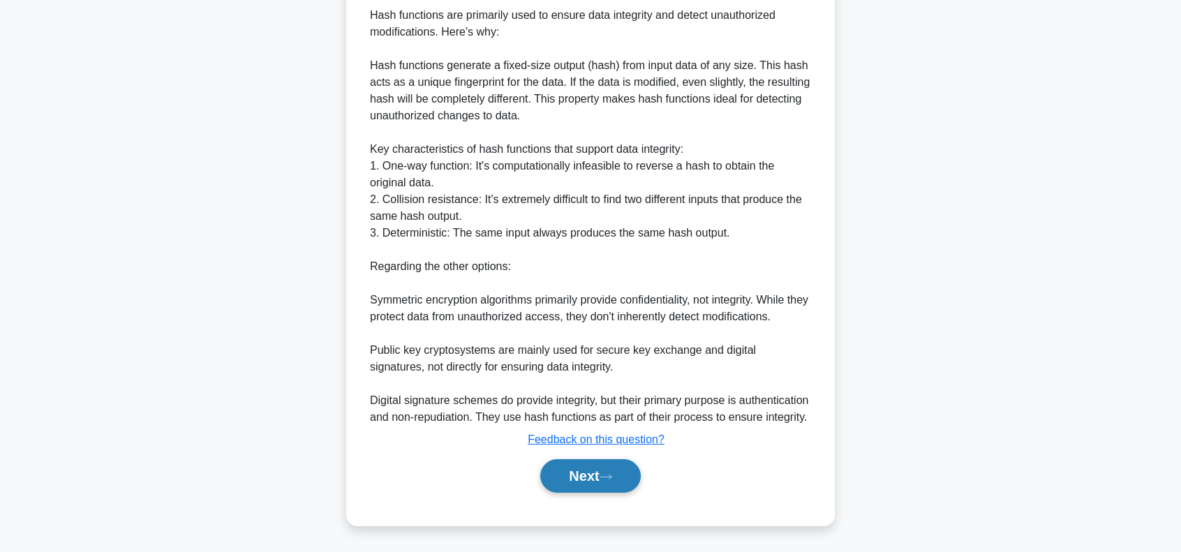
click at [597, 474] on button "Next" at bounding box center [590, 475] width 100 height 33
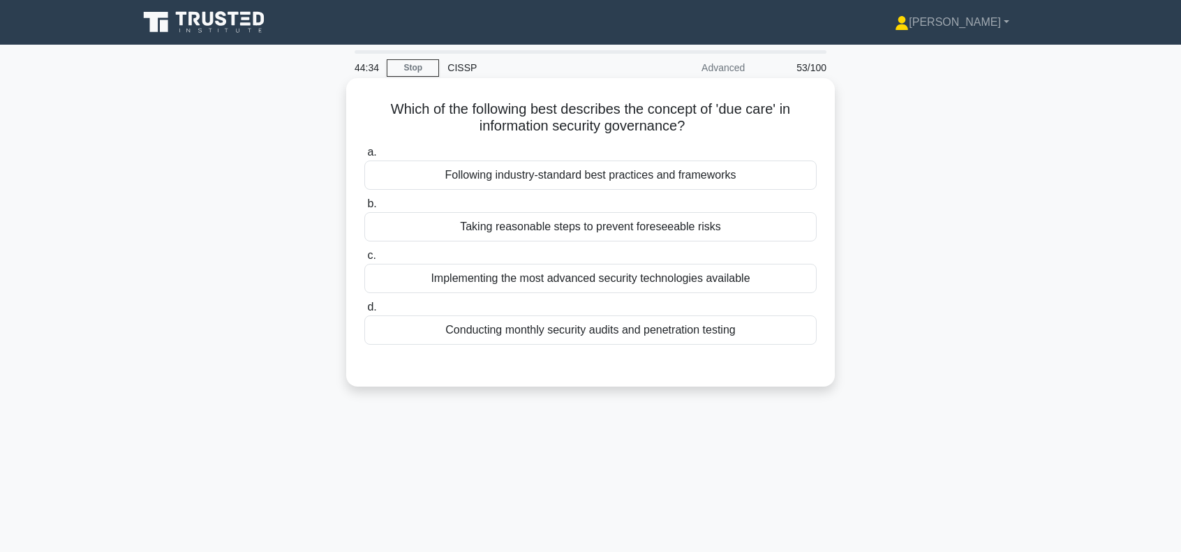
click at [613, 225] on div "Taking reasonable steps to prevent foreseeable risks" at bounding box center [590, 226] width 452 height 29
click at [364, 209] on input "b. Taking reasonable steps to prevent foreseeable risks" at bounding box center [364, 204] width 0 height 9
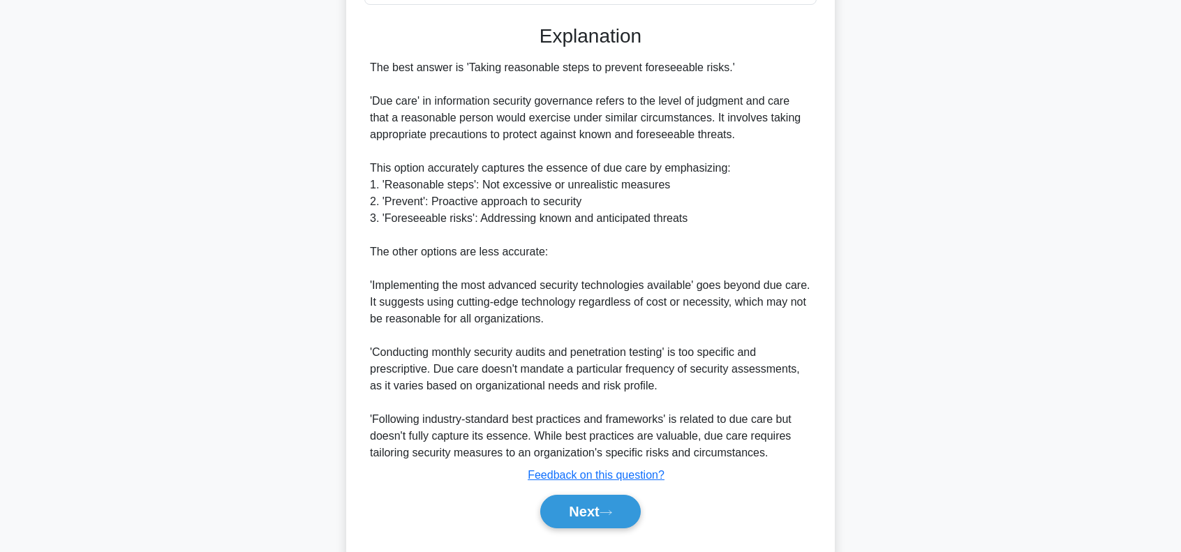
scroll to position [373, 0]
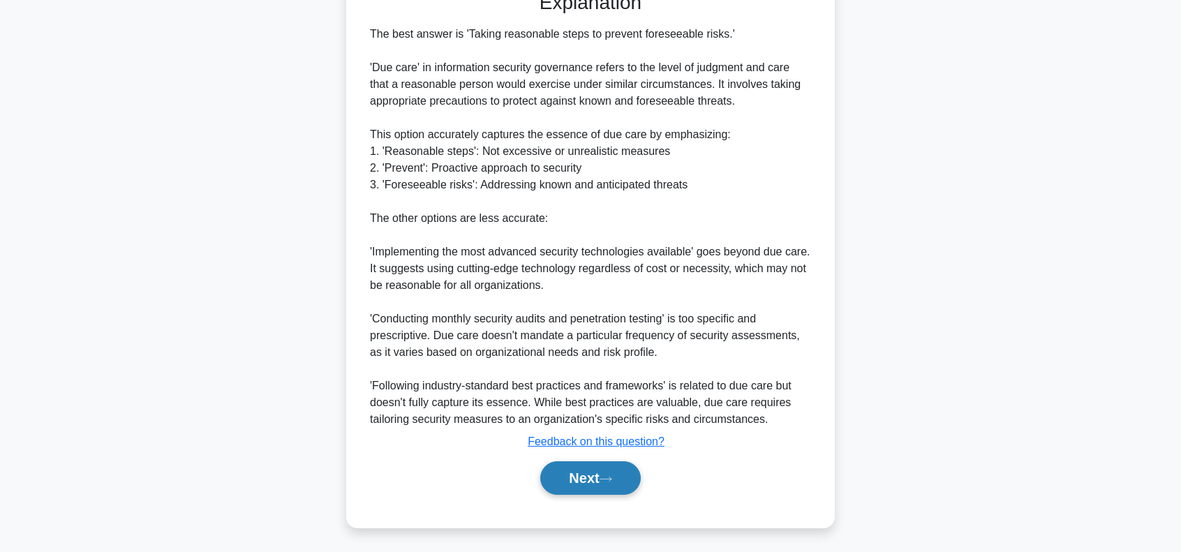
click at [611, 478] on icon at bounding box center [605, 479] width 13 height 8
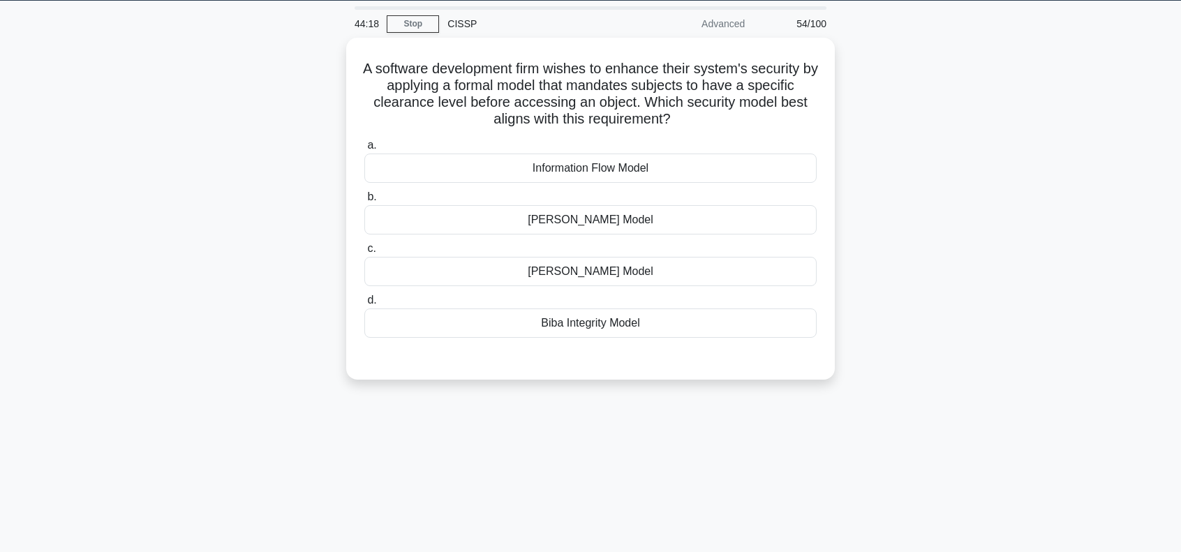
scroll to position [0, 0]
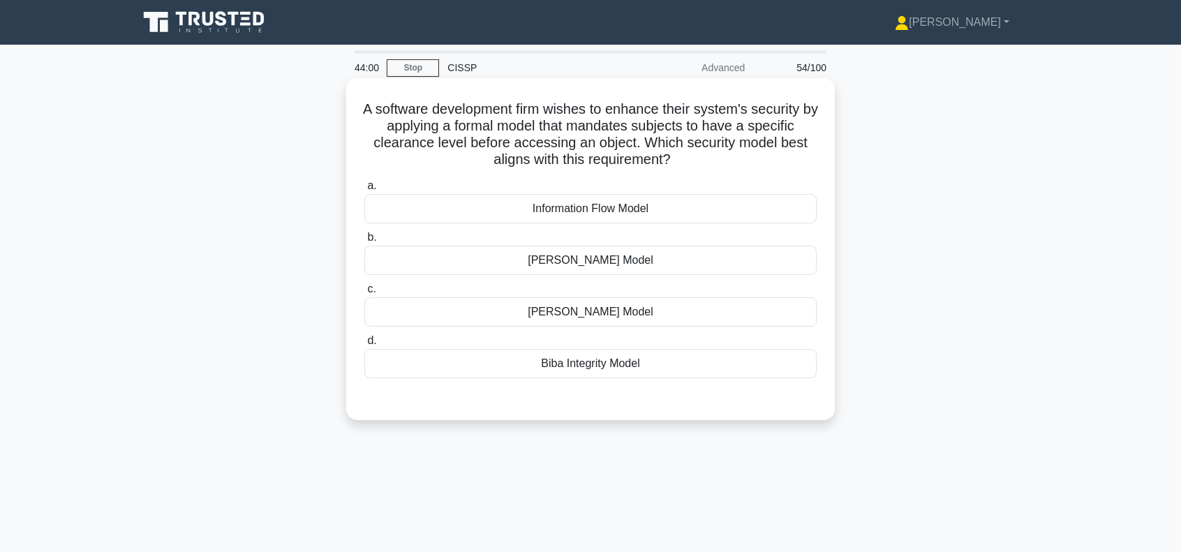
click at [613, 260] on div "Bell-LaPadula Model" at bounding box center [590, 260] width 452 height 29
click at [364, 242] on input "b. Bell-LaPadula Model" at bounding box center [364, 237] width 0 height 9
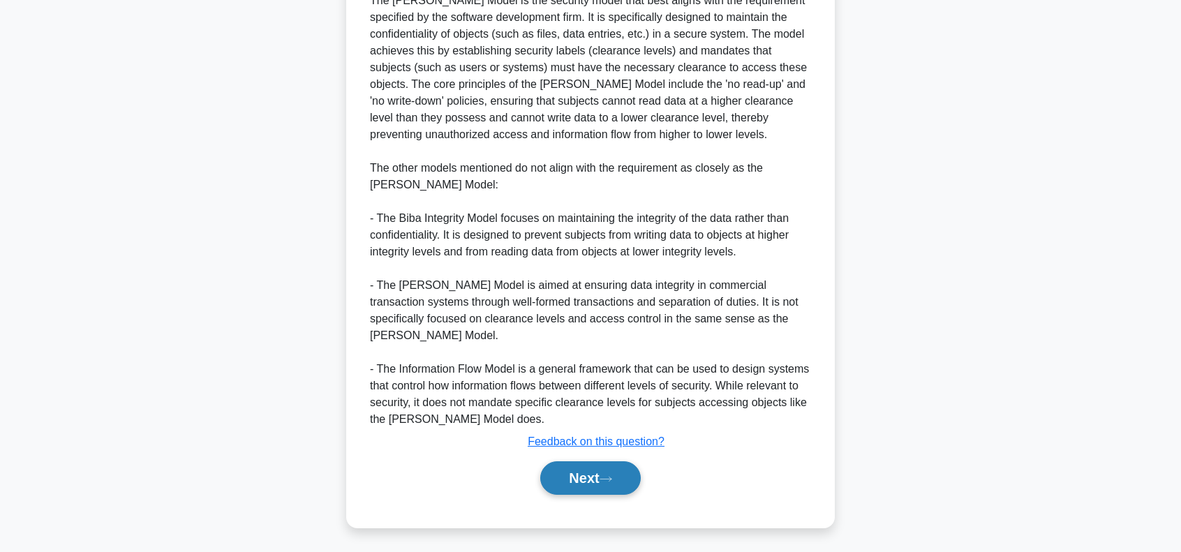
click at [601, 472] on button "Next" at bounding box center [590, 477] width 100 height 33
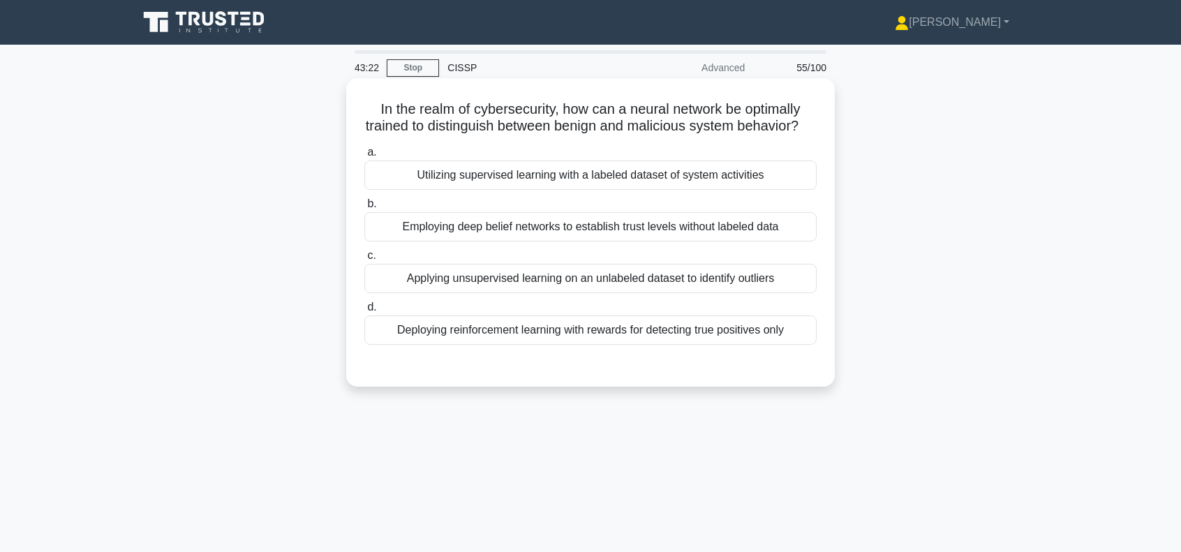
click at [560, 190] on div "Utilizing supervised learning with a labeled dataset of system activities" at bounding box center [590, 174] width 452 height 29
click at [364, 157] on input "a. Utilizing supervised learning with a labeled dataset of system activities" at bounding box center [364, 152] width 0 height 9
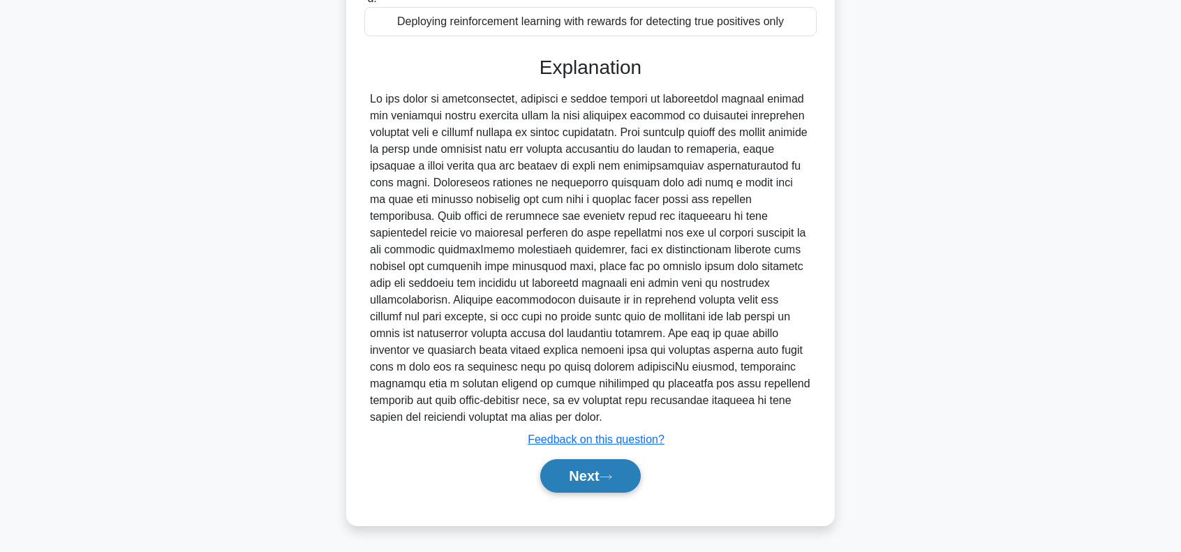
click at [613, 472] on button "Next" at bounding box center [590, 475] width 100 height 33
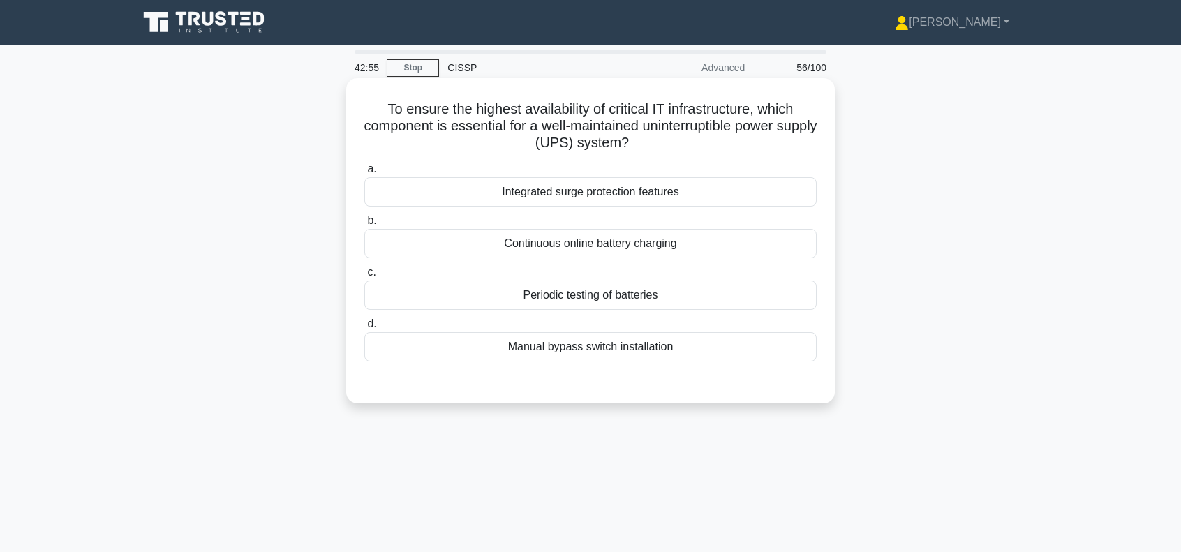
click at [611, 242] on div "Continuous online battery charging" at bounding box center [590, 243] width 452 height 29
click at [364, 225] on input "b. Continuous online battery charging" at bounding box center [364, 220] width 0 height 9
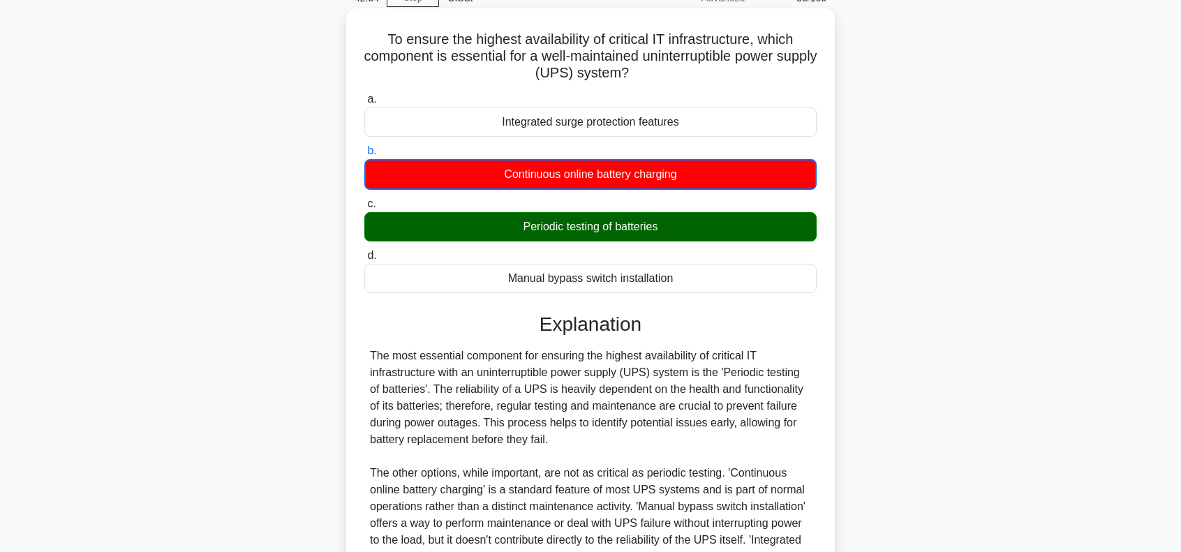
scroll to position [232, 0]
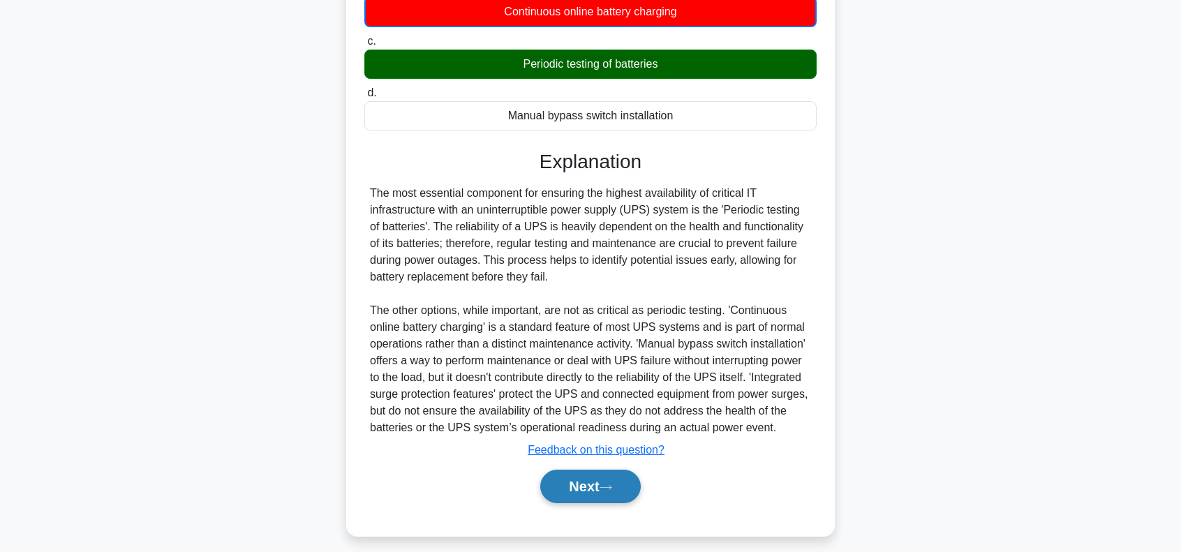
click at [588, 484] on button "Next" at bounding box center [590, 486] width 100 height 33
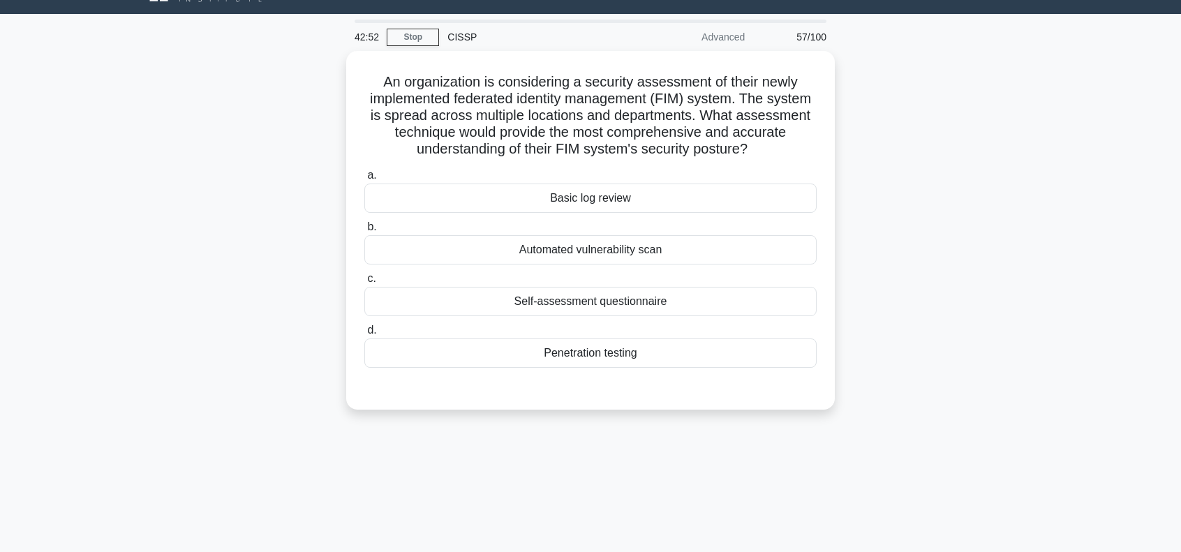
scroll to position [0, 0]
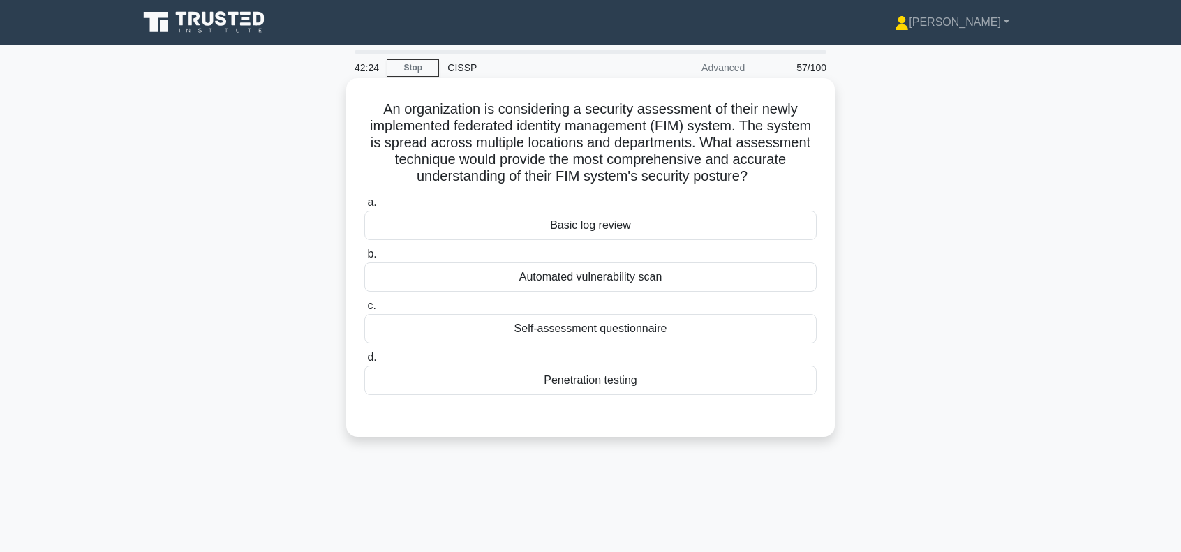
click at [601, 379] on div "Penetration testing" at bounding box center [590, 380] width 452 height 29
click at [364, 362] on input "d. Penetration testing" at bounding box center [364, 357] width 0 height 9
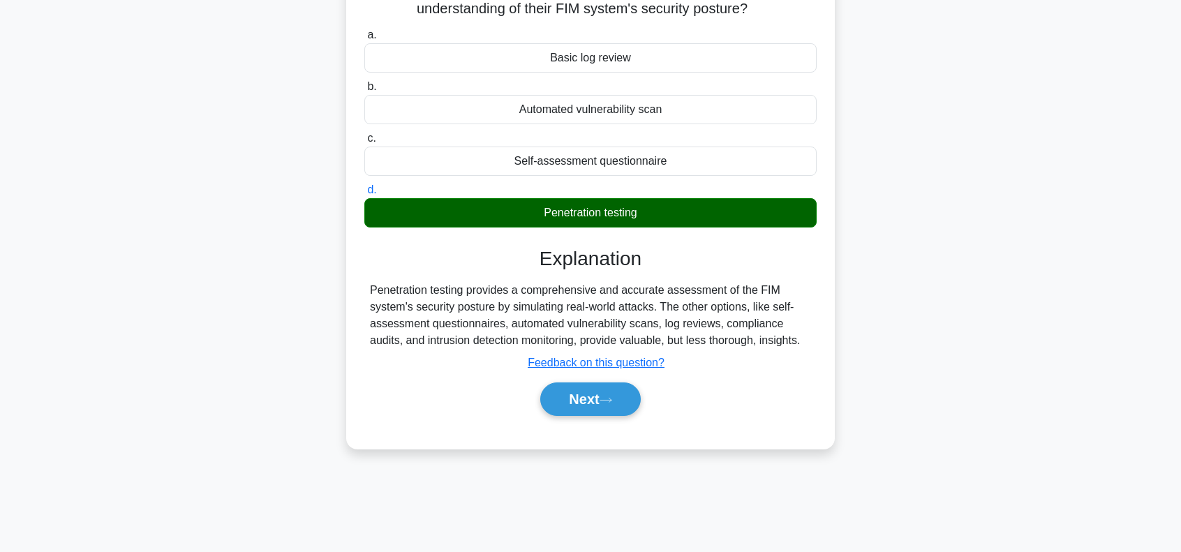
scroll to position [202, 0]
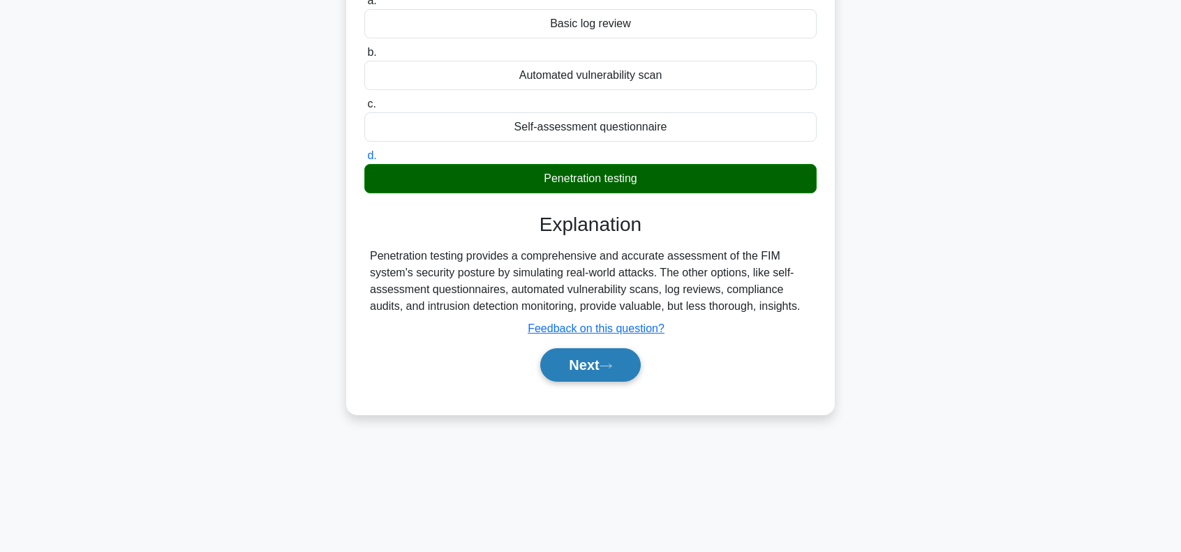
click at [586, 364] on button "Next" at bounding box center [590, 364] width 100 height 33
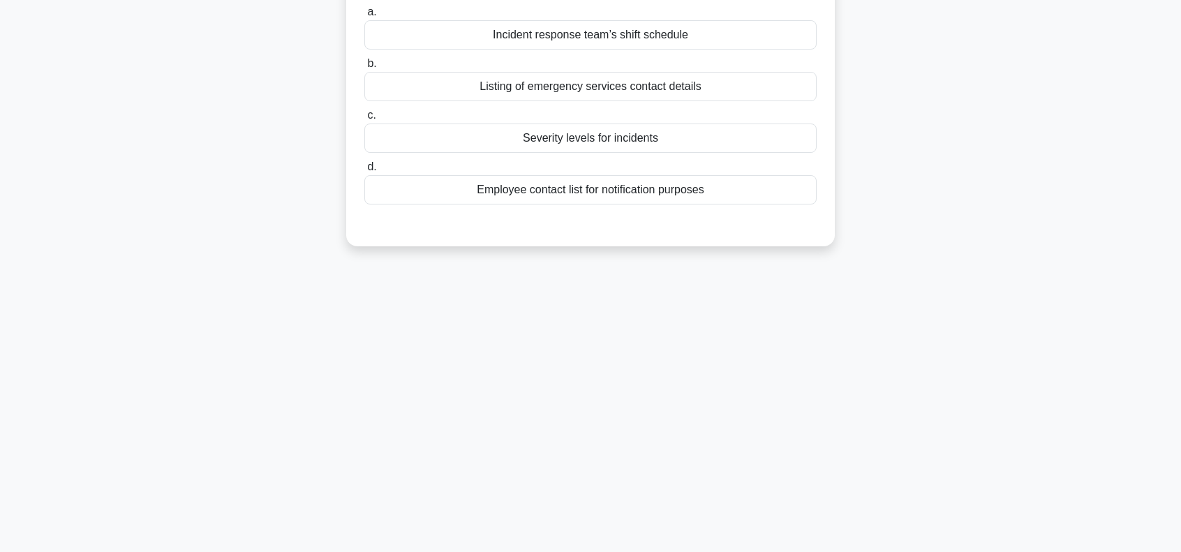
scroll to position [0, 0]
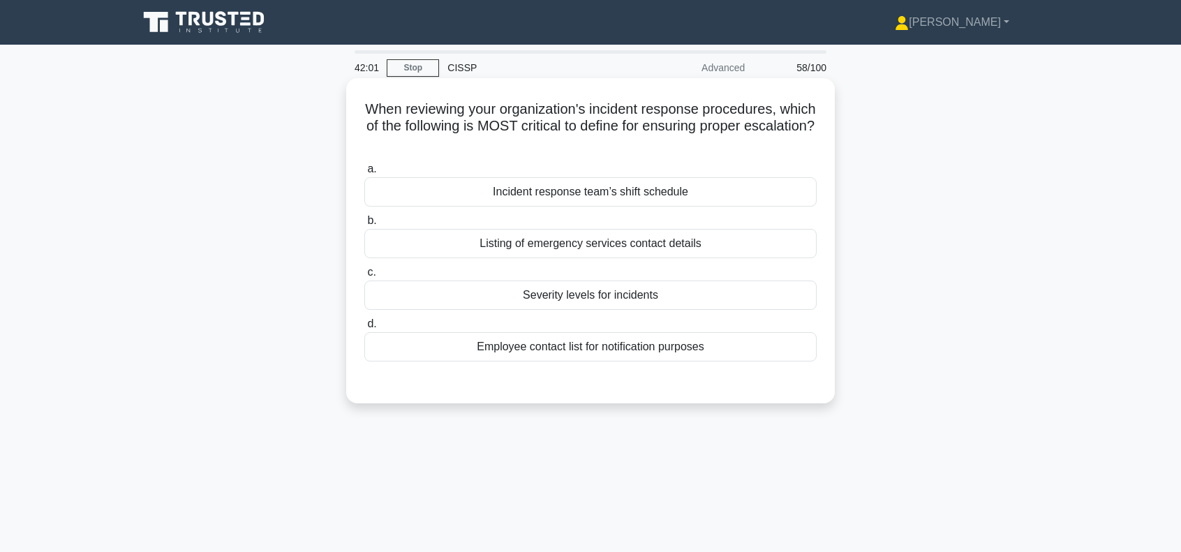
click at [693, 297] on div "Severity levels for incidents" at bounding box center [590, 294] width 452 height 29
click at [364, 277] on input "c. Severity levels for incidents" at bounding box center [364, 272] width 0 height 9
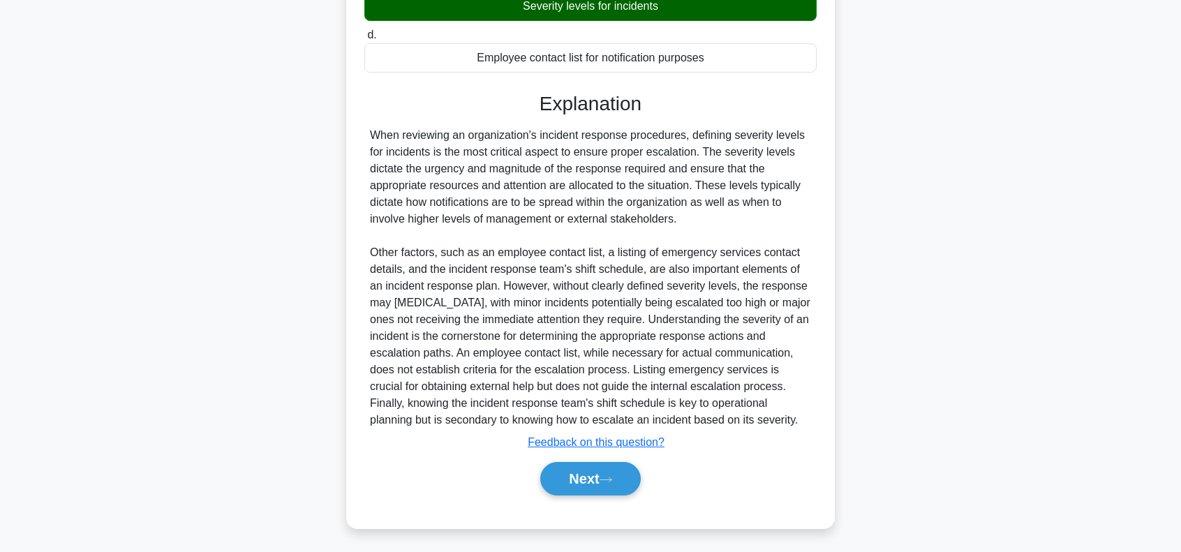
scroll to position [290, 0]
click at [590, 477] on button "Next" at bounding box center [590, 477] width 100 height 33
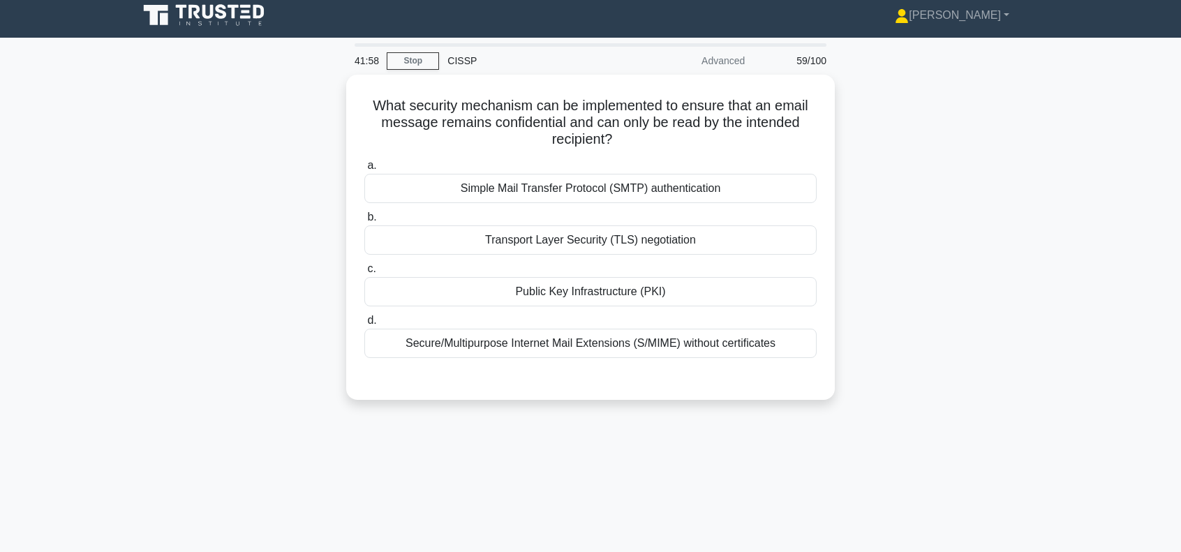
scroll to position [0, 0]
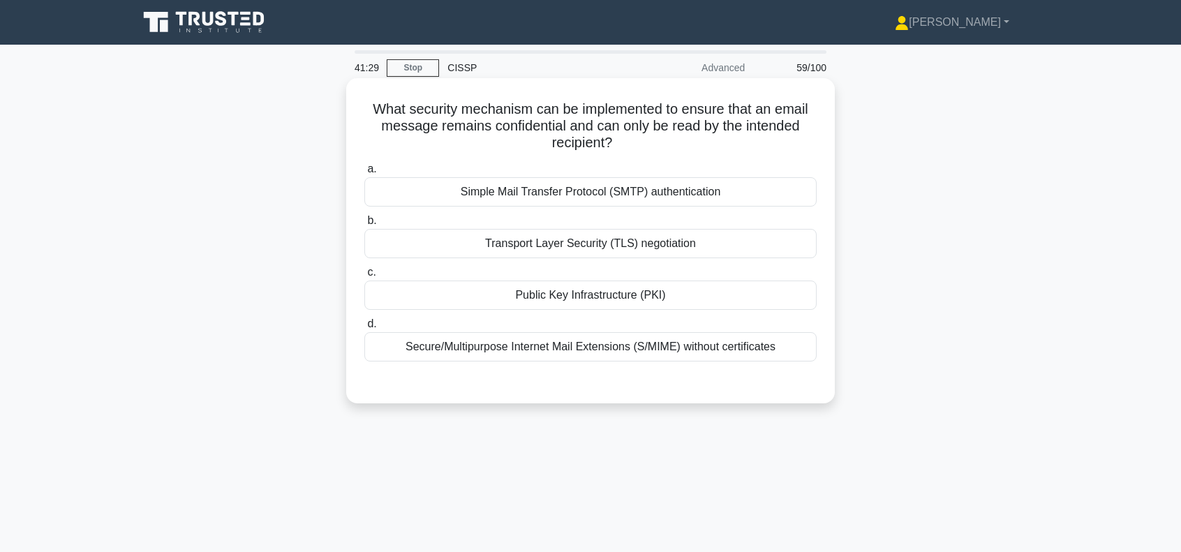
click at [563, 297] on div "Public Key Infrastructure (PKI)" at bounding box center [590, 294] width 452 height 29
click at [364, 277] on input "c. Public Key Infrastructure (PKI)" at bounding box center [364, 272] width 0 height 9
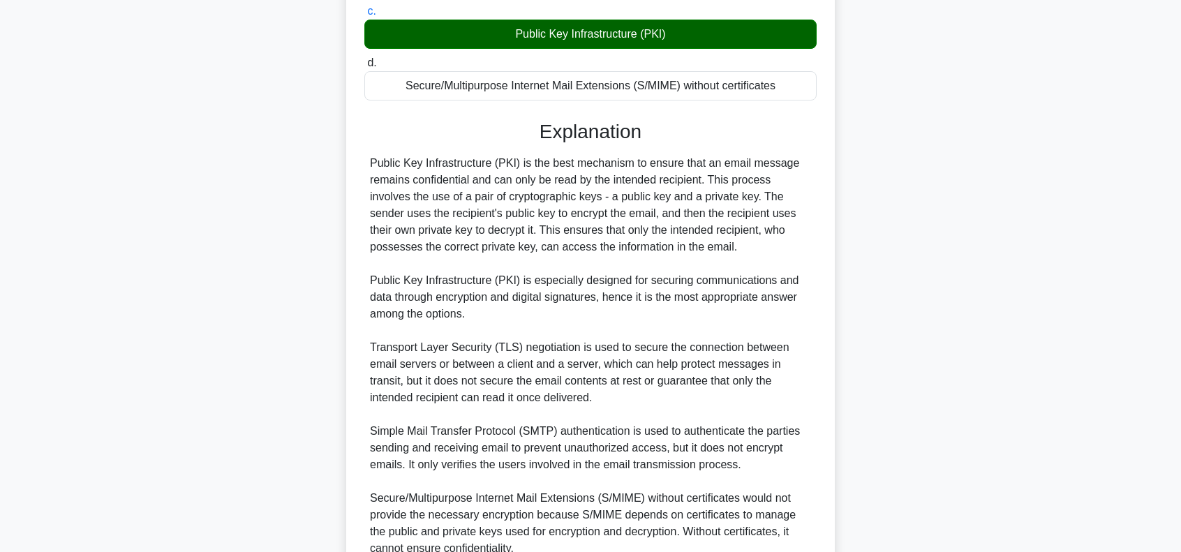
scroll to position [390, 0]
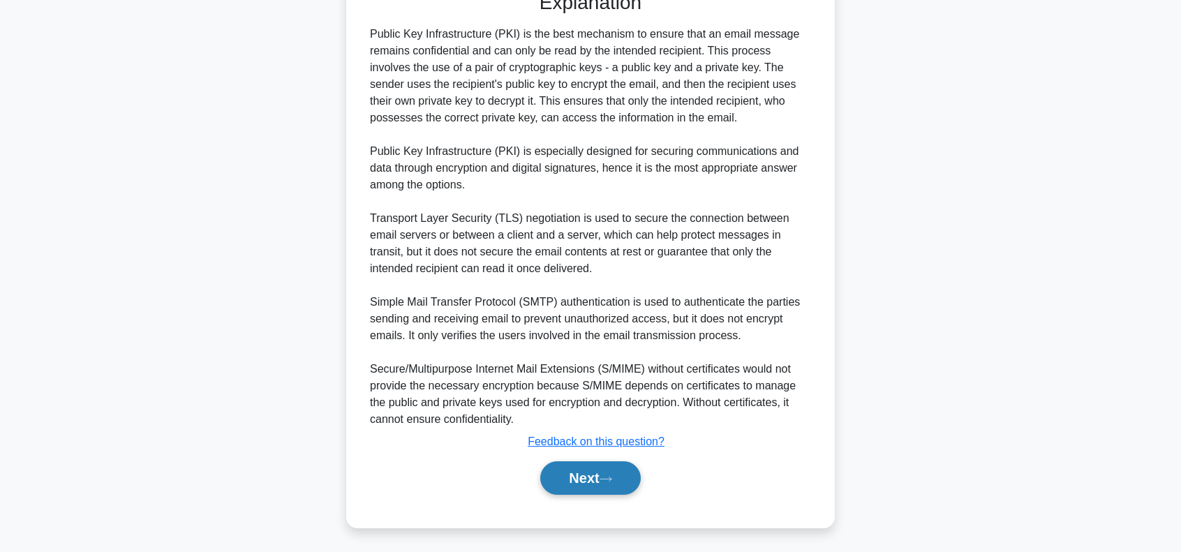
click at [601, 475] on button "Next" at bounding box center [590, 477] width 100 height 33
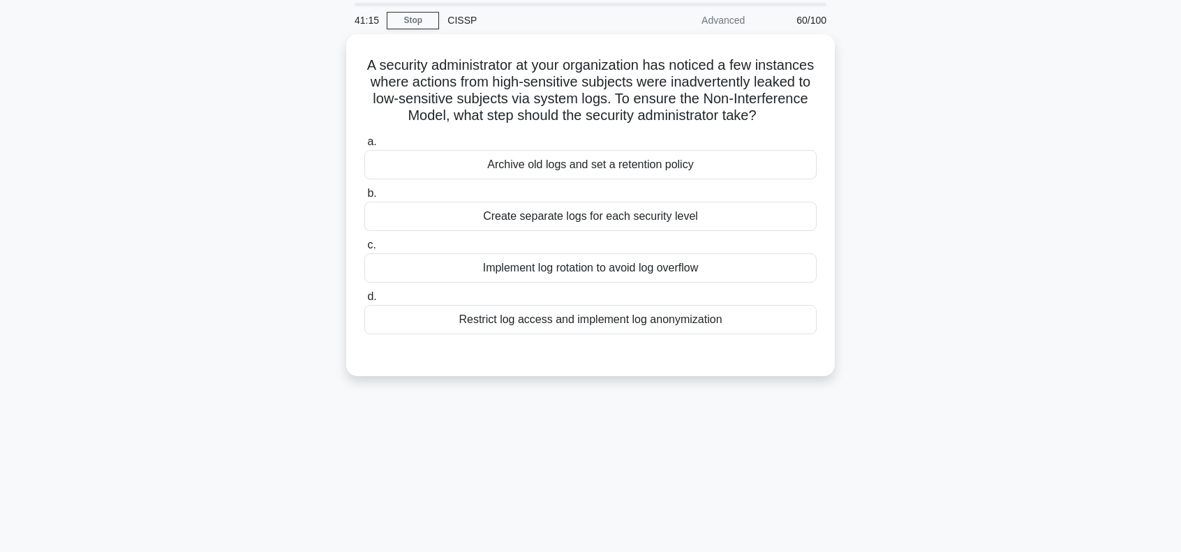
scroll to position [0, 0]
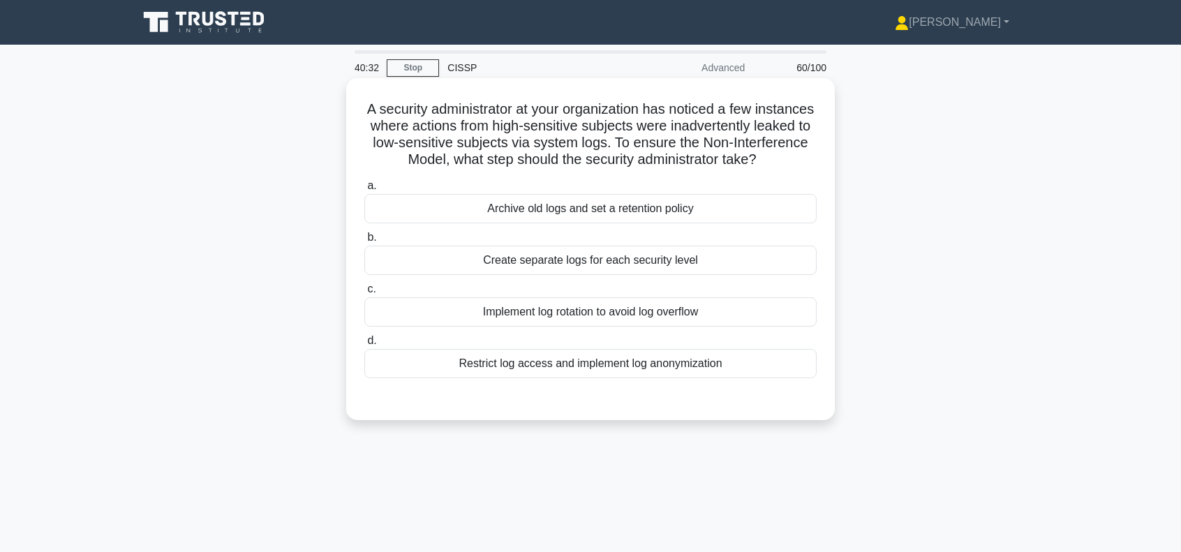
click at [544, 275] on div "Create separate logs for each security level" at bounding box center [590, 260] width 452 height 29
click at [364, 242] on input "b. Create separate logs for each security level" at bounding box center [364, 237] width 0 height 9
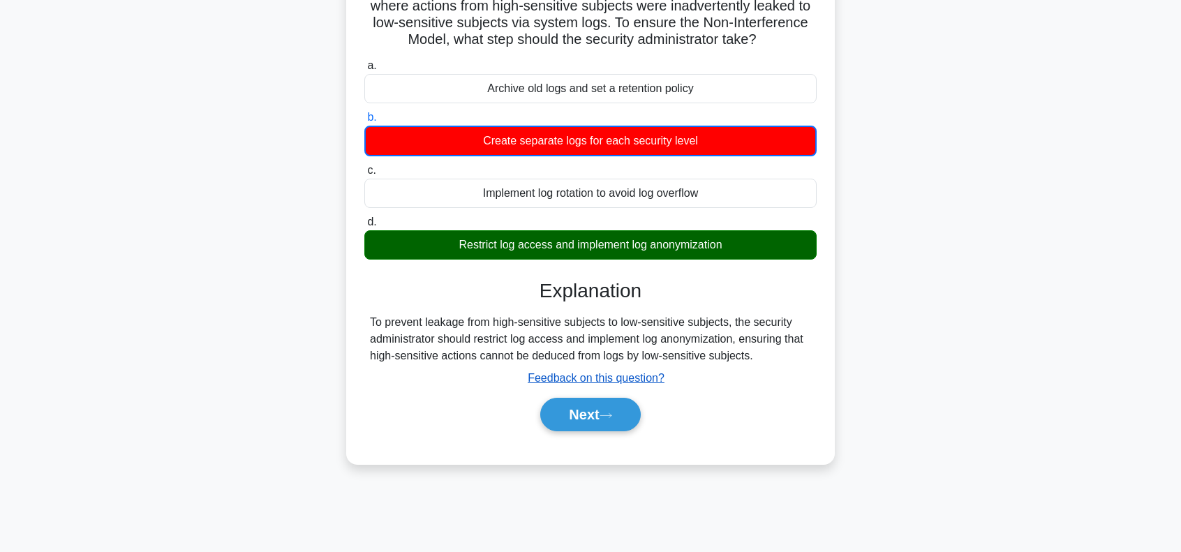
scroll to position [140, 0]
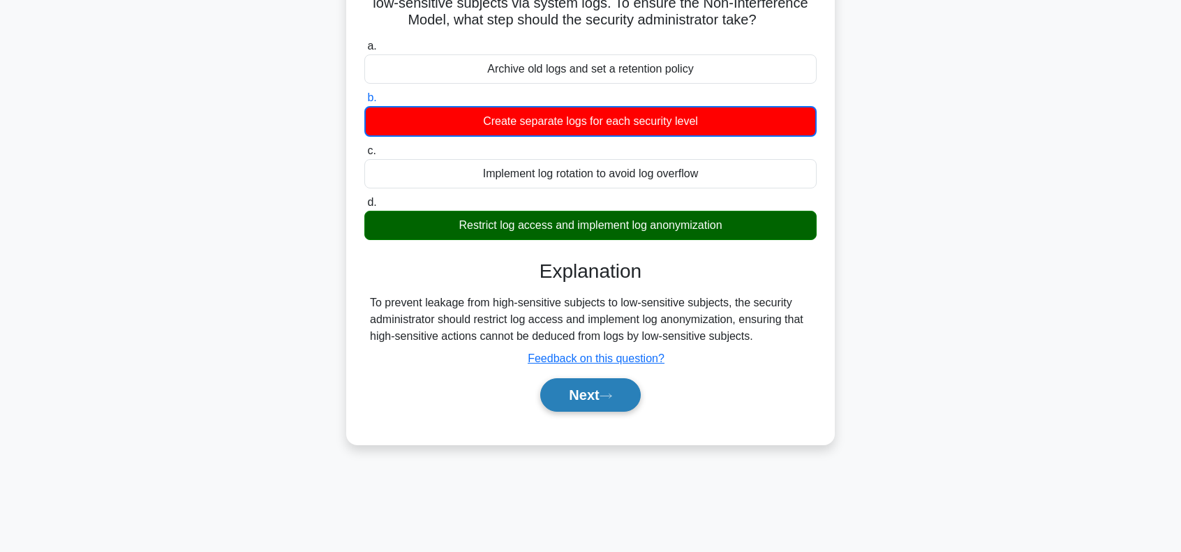
click at [596, 411] on button "Next" at bounding box center [590, 394] width 100 height 33
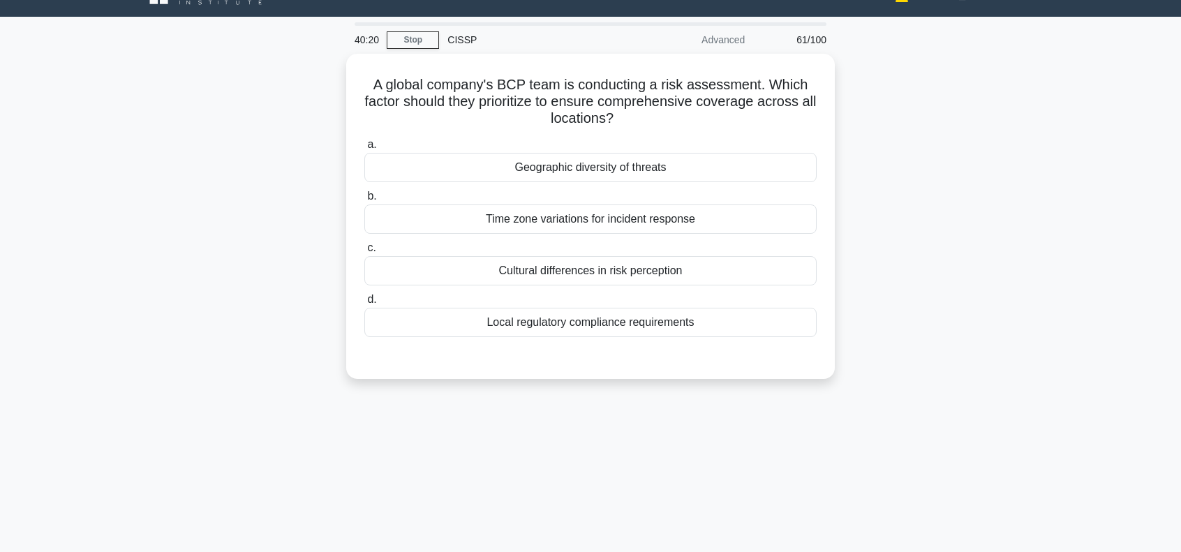
scroll to position [0, 0]
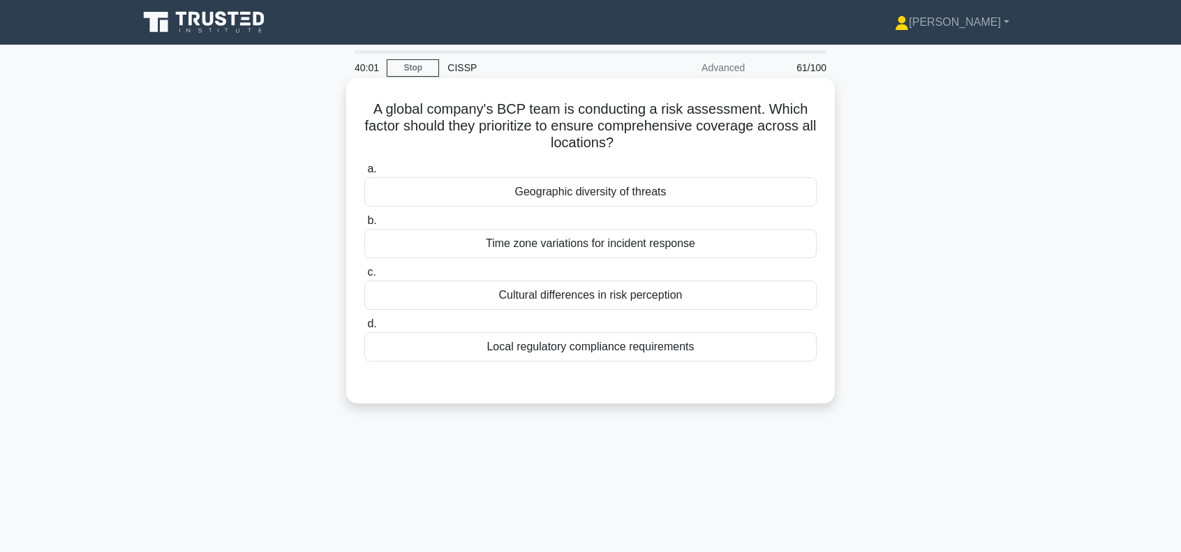
click at [622, 352] on div "Local regulatory compliance requirements" at bounding box center [590, 346] width 452 height 29
click at [364, 329] on input "d. Local regulatory compliance requirements" at bounding box center [364, 324] width 0 height 9
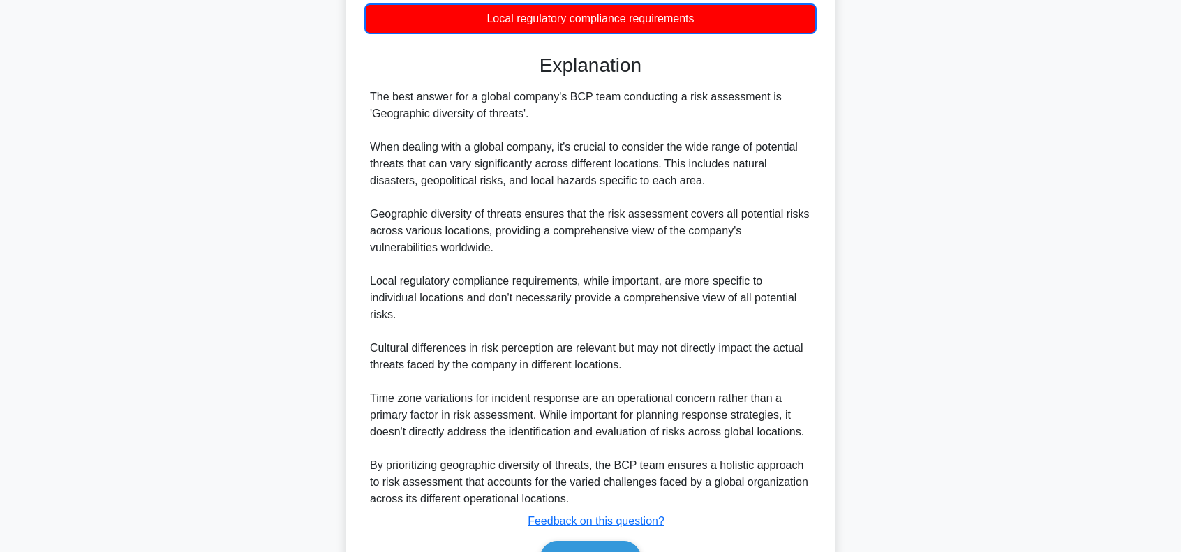
scroll to position [372, 0]
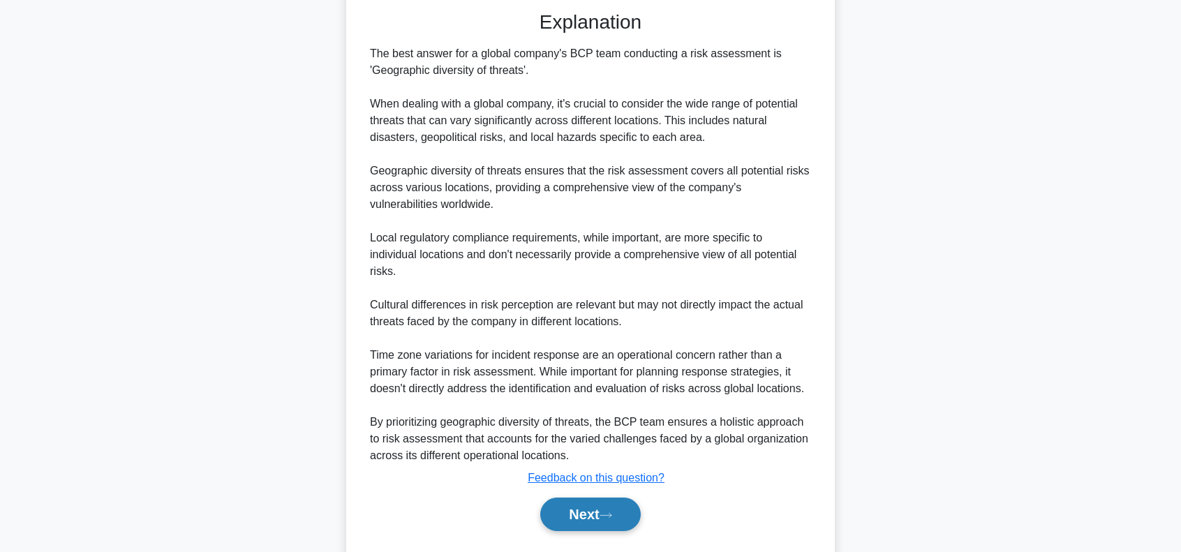
click at [596, 498] on button "Next" at bounding box center [590, 513] width 100 height 33
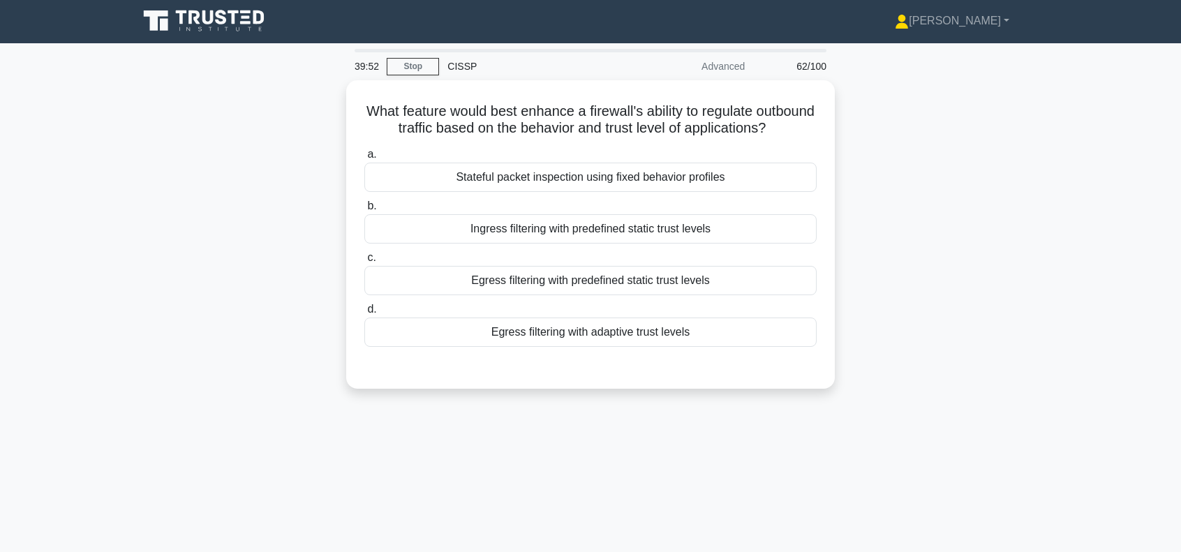
scroll to position [0, 0]
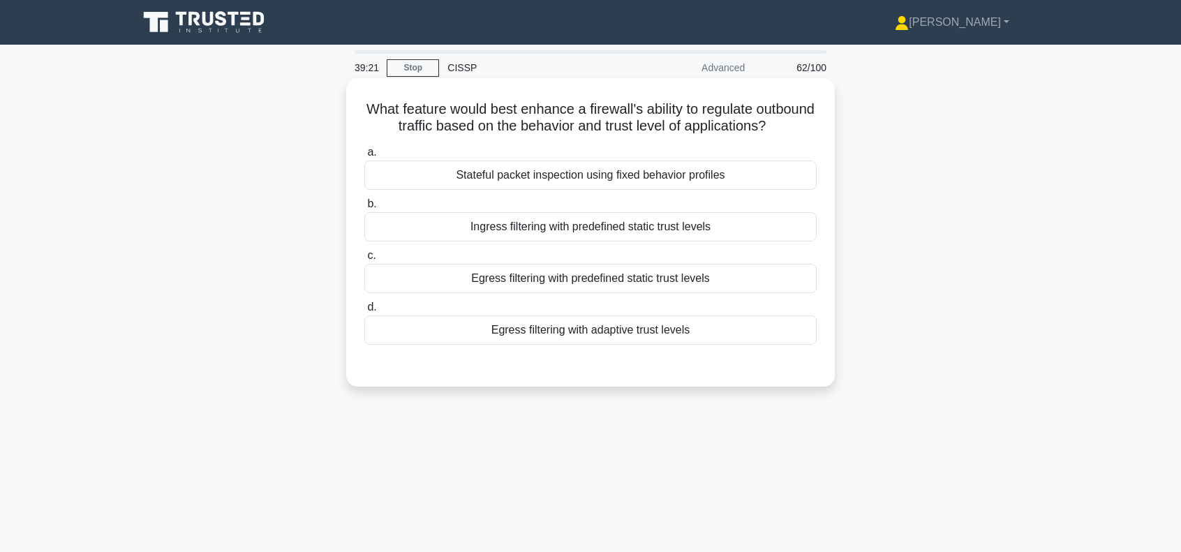
click at [638, 345] on div "Egress filtering with adaptive trust levels" at bounding box center [590, 329] width 452 height 29
click at [364, 312] on input "d. Egress filtering with adaptive trust levels" at bounding box center [364, 307] width 0 height 9
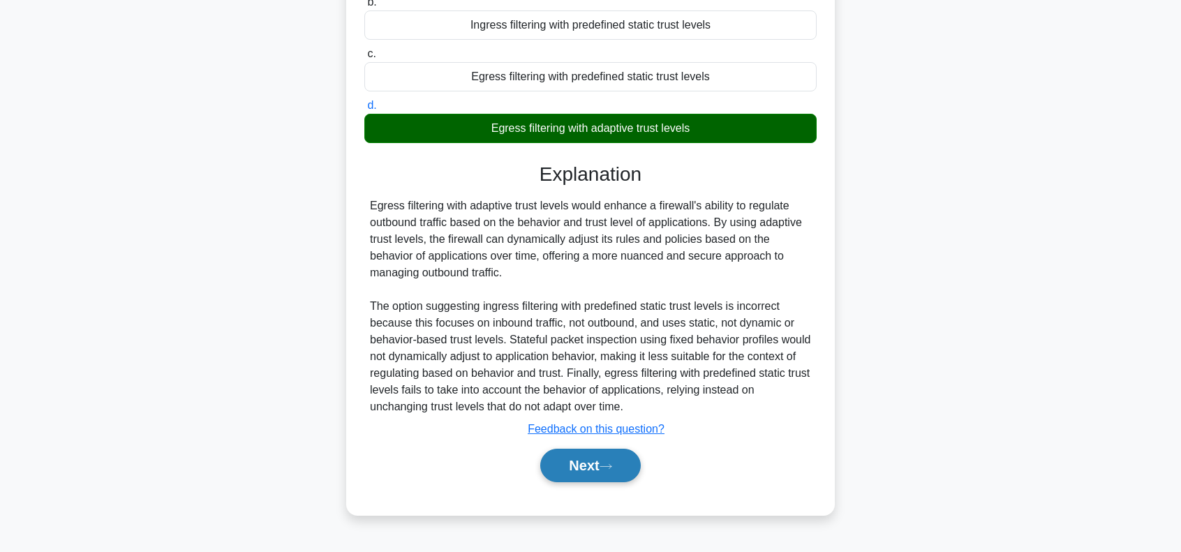
click at [599, 472] on button "Next" at bounding box center [590, 465] width 100 height 33
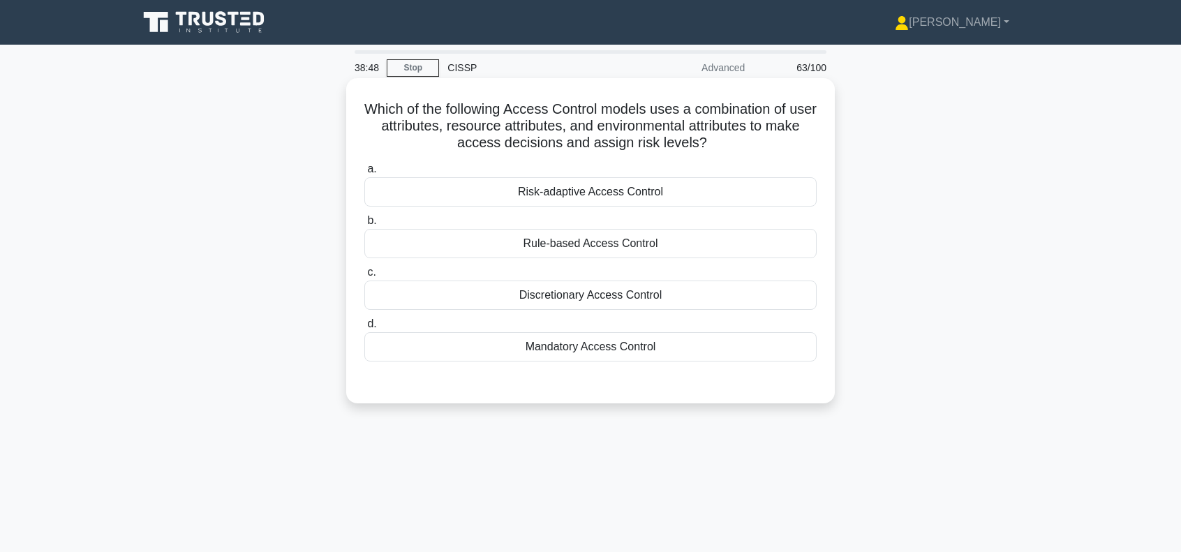
click at [613, 195] on div "Risk-adaptive Access Control" at bounding box center [590, 191] width 452 height 29
click at [364, 174] on input "a. Risk-adaptive Access Control" at bounding box center [364, 169] width 0 height 9
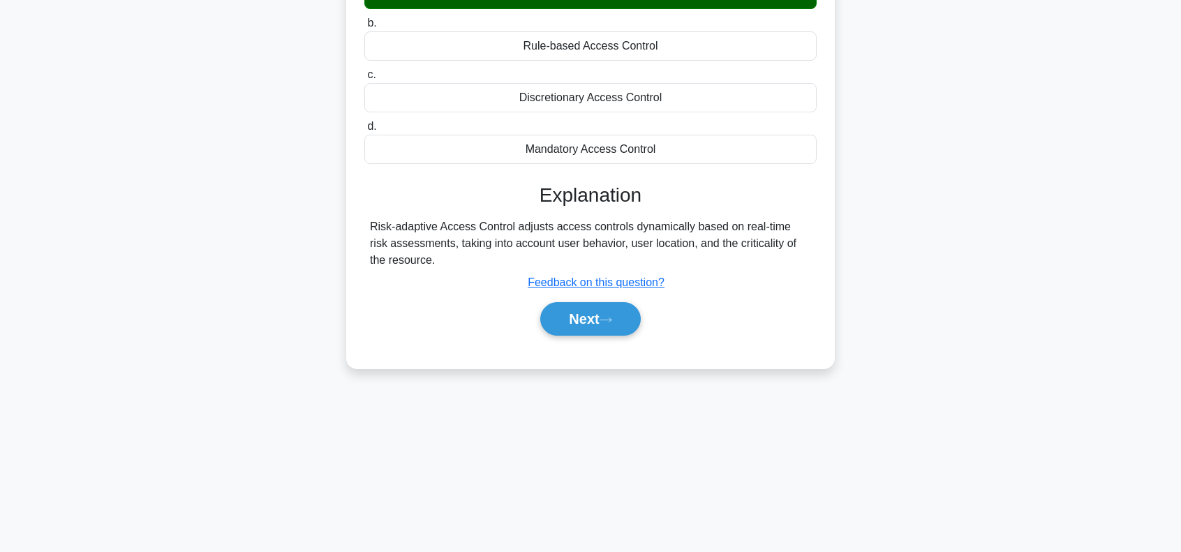
scroll to position [202, 0]
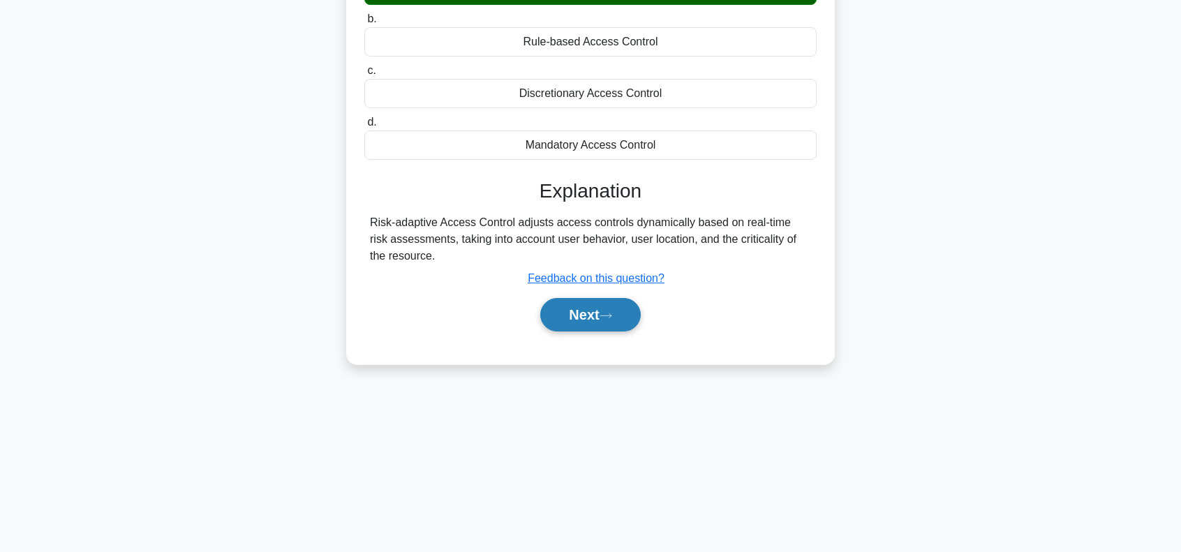
click at [586, 308] on button "Next" at bounding box center [590, 314] width 100 height 33
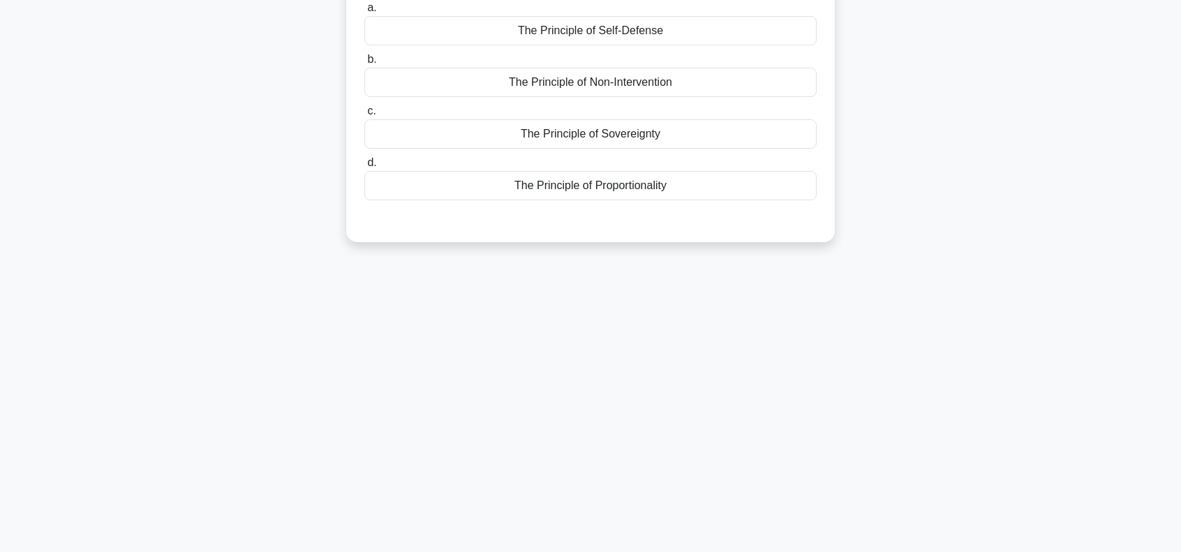
scroll to position [0, 0]
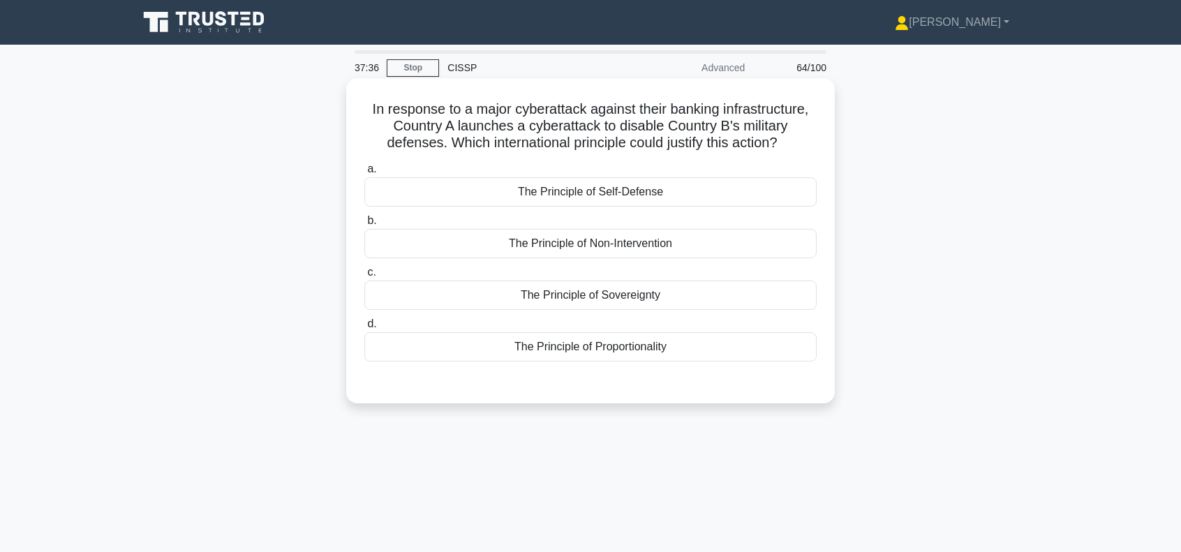
click at [670, 190] on div "The Principle of Self-Defense" at bounding box center [590, 191] width 452 height 29
click at [364, 174] on input "a. The Principle of Self-Defense" at bounding box center [364, 169] width 0 height 9
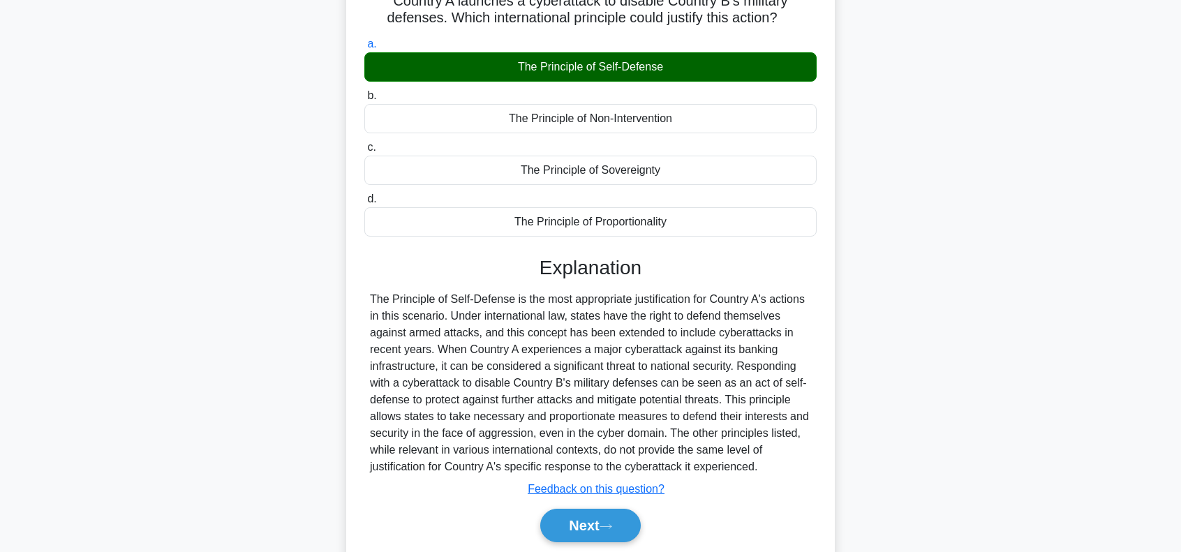
scroll to position [202, 0]
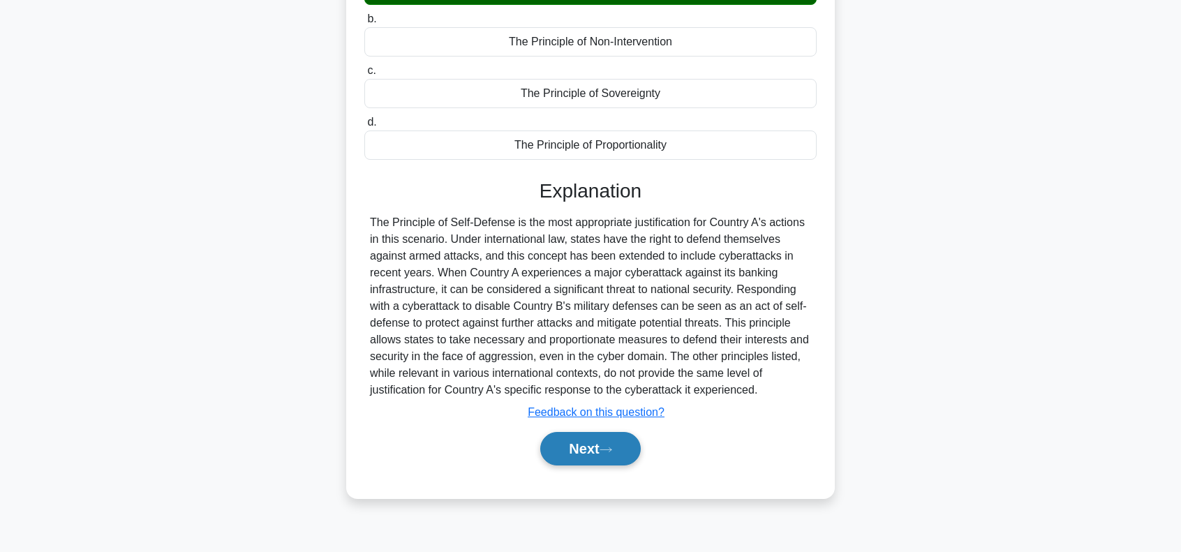
click at [594, 453] on button "Next" at bounding box center [590, 448] width 100 height 33
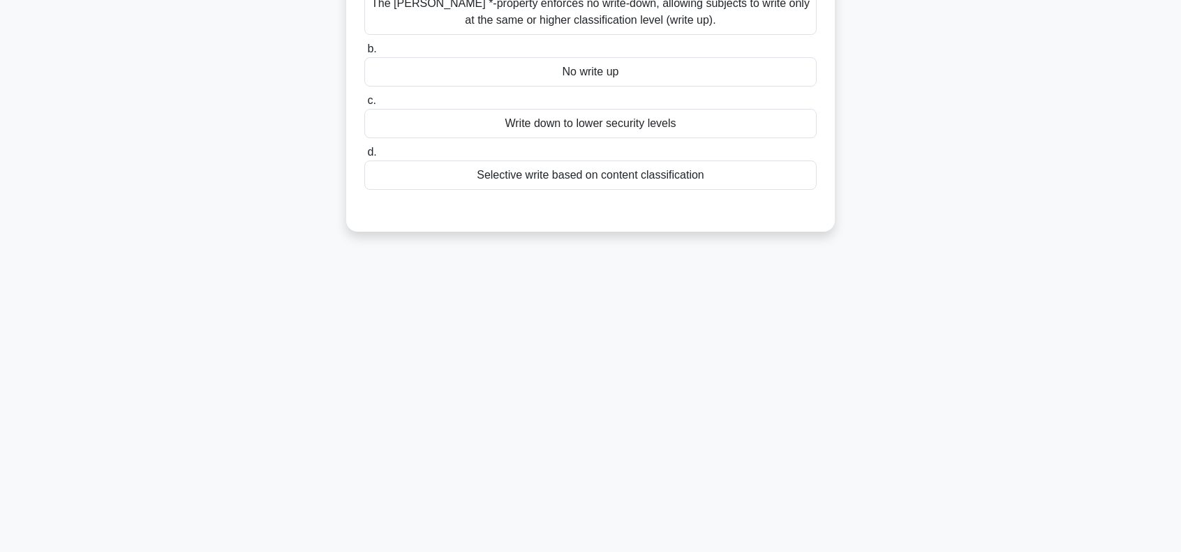
scroll to position [15, 0]
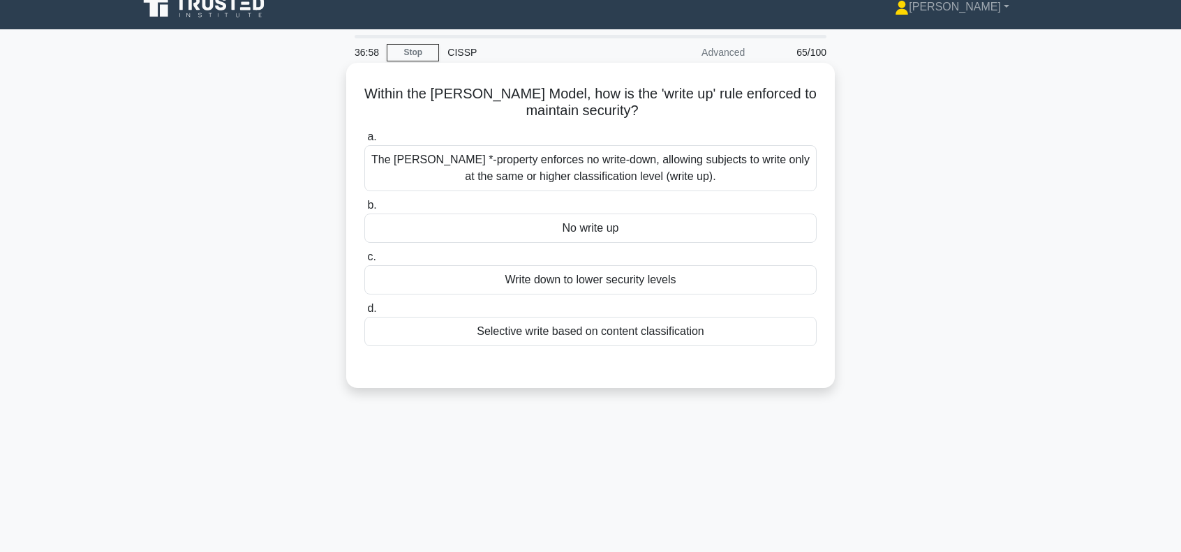
click at [579, 227] on div "No write up" at bounding box center [590, 228] width 452 height 29
click at [364, 210] on input "b. No write up" at bounding box center [364, 205] width 0 height 9
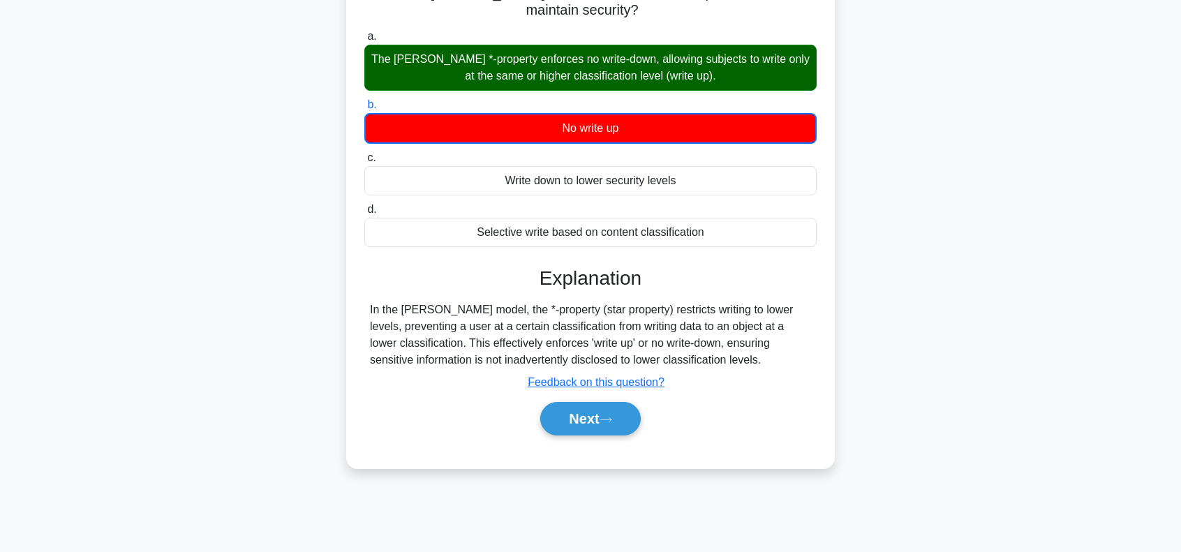
scroll to position [202, 0]
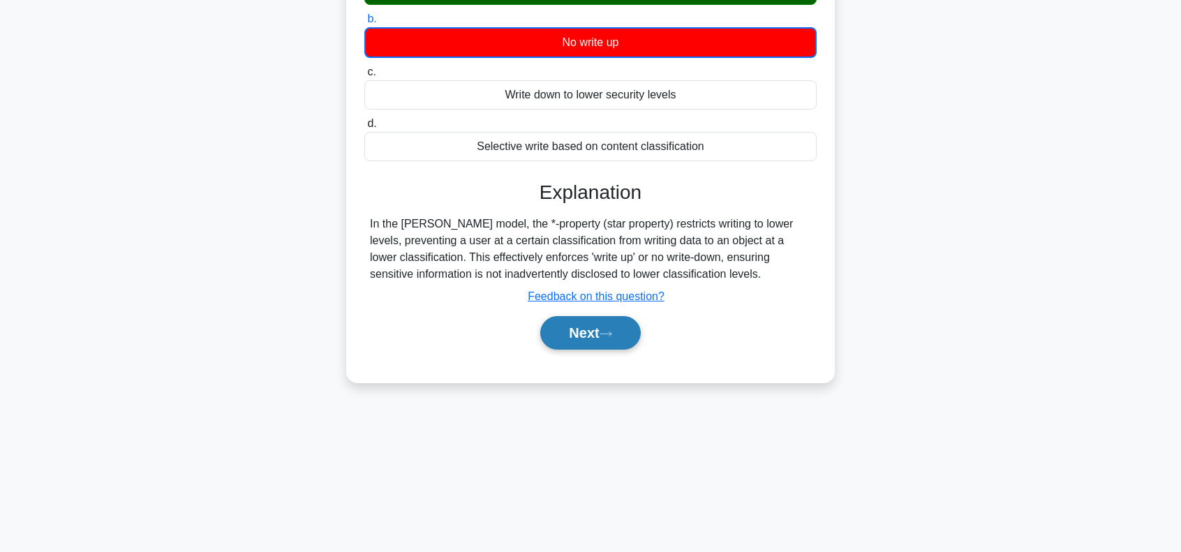
click at [591, 333] on button "Next" at bounding box center [590, 332] width 100 height 33
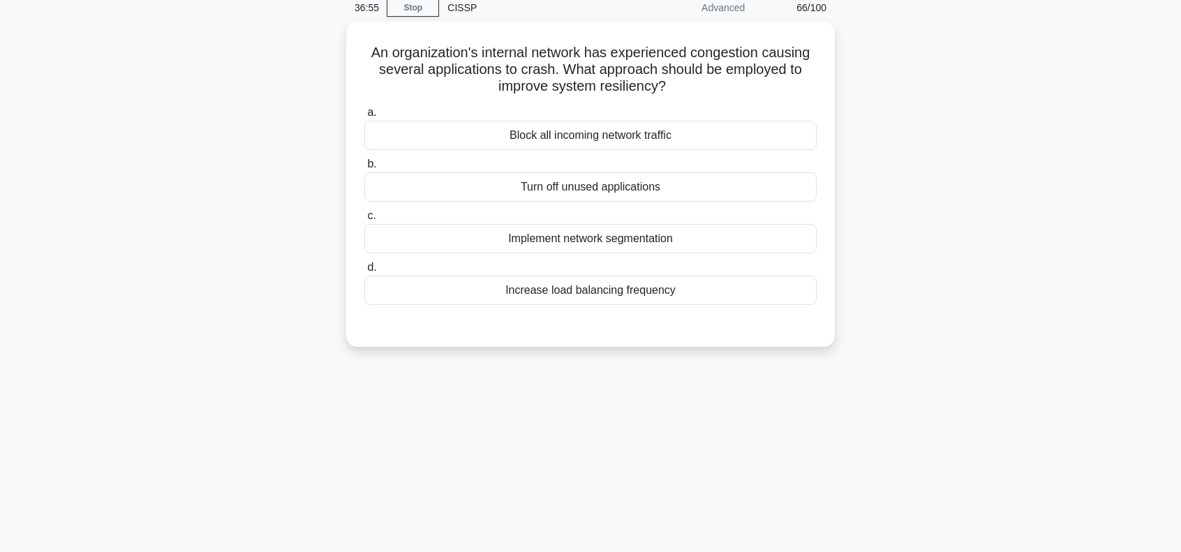
scroll to position [0, 0]
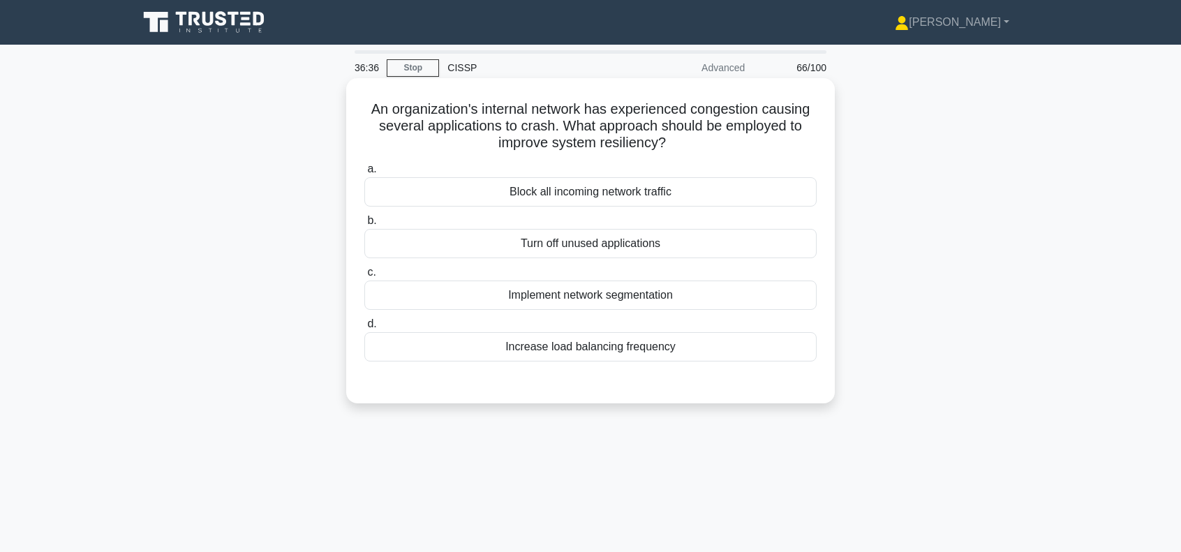
click at [604, 349] on div "Increase load balancing frequency" at bounding box center [590, 346] width 452 height 29
click at [364, 329] on input "d. Increase load balancing frequency" at bounding box center [364, 324] width 0 height 9
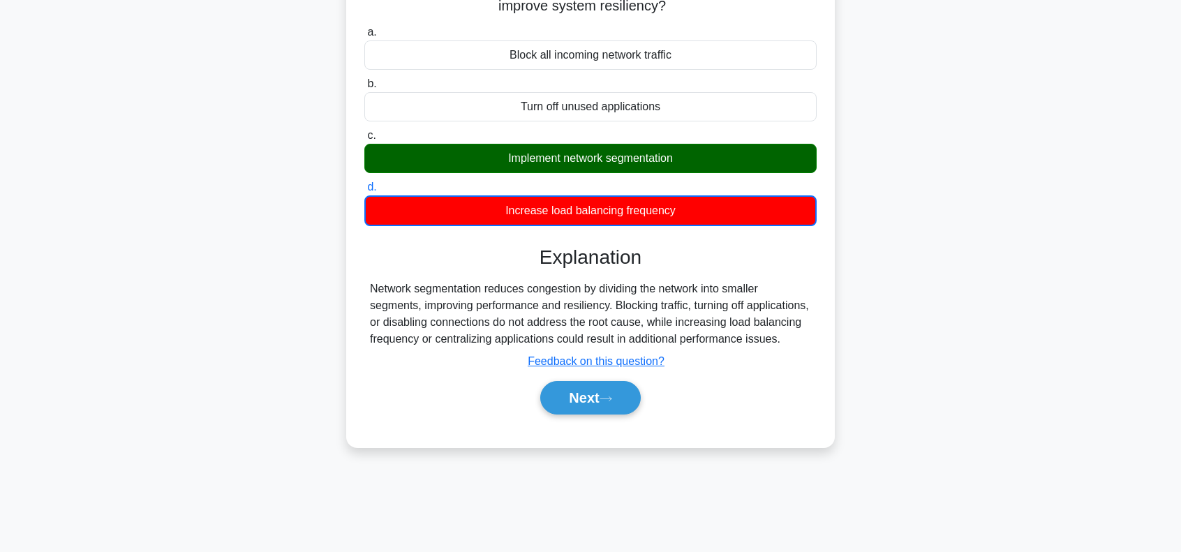
scroll to position [140, 0]
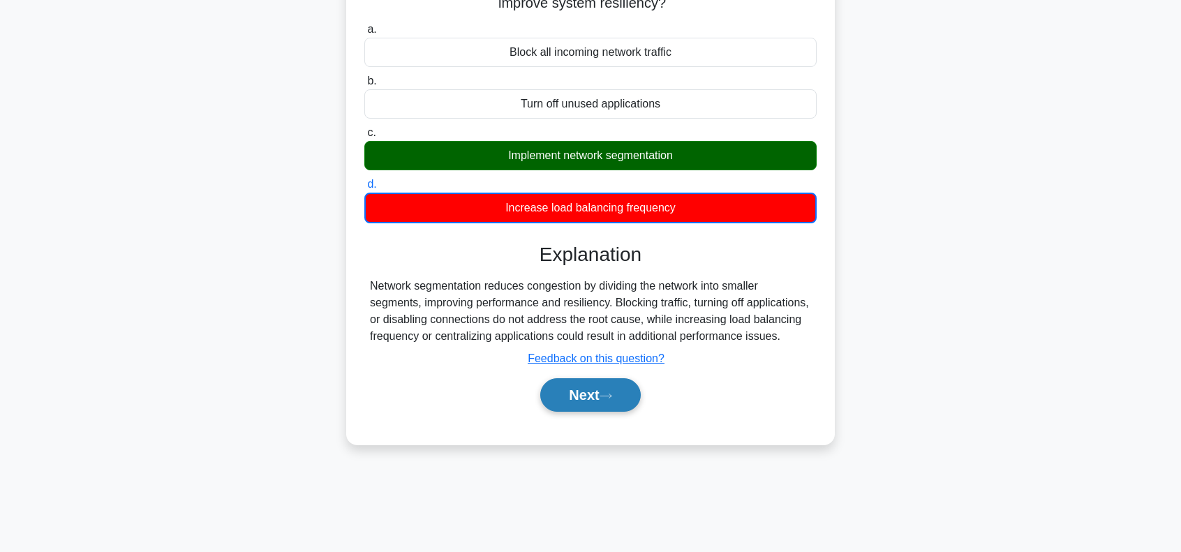
click at [597, 391] on button "Next" at bounding box center [590, 394] width 100 height 33
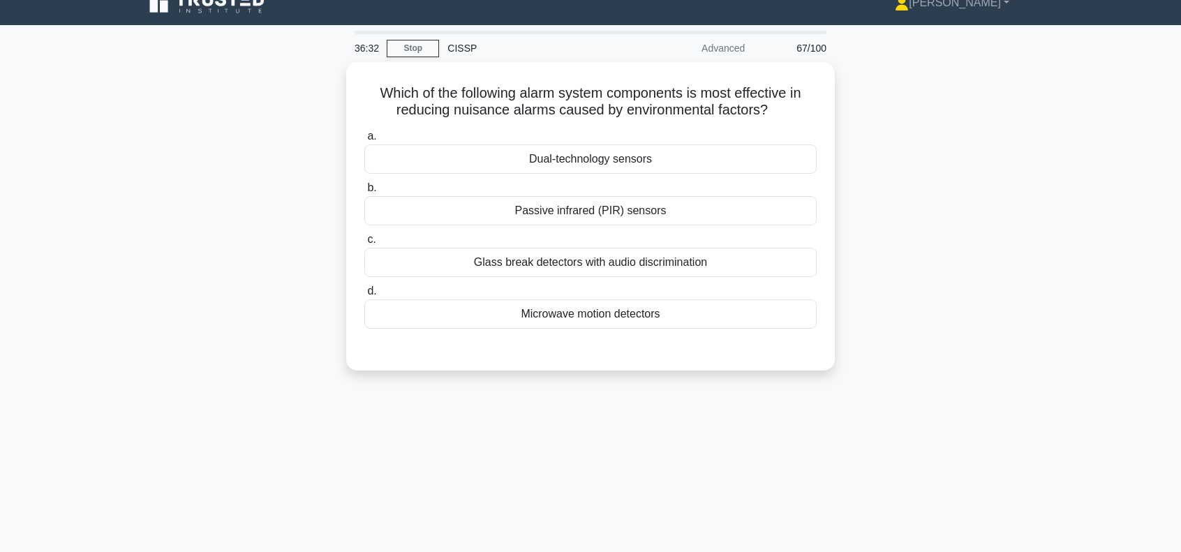
scroll to position [0, 0]
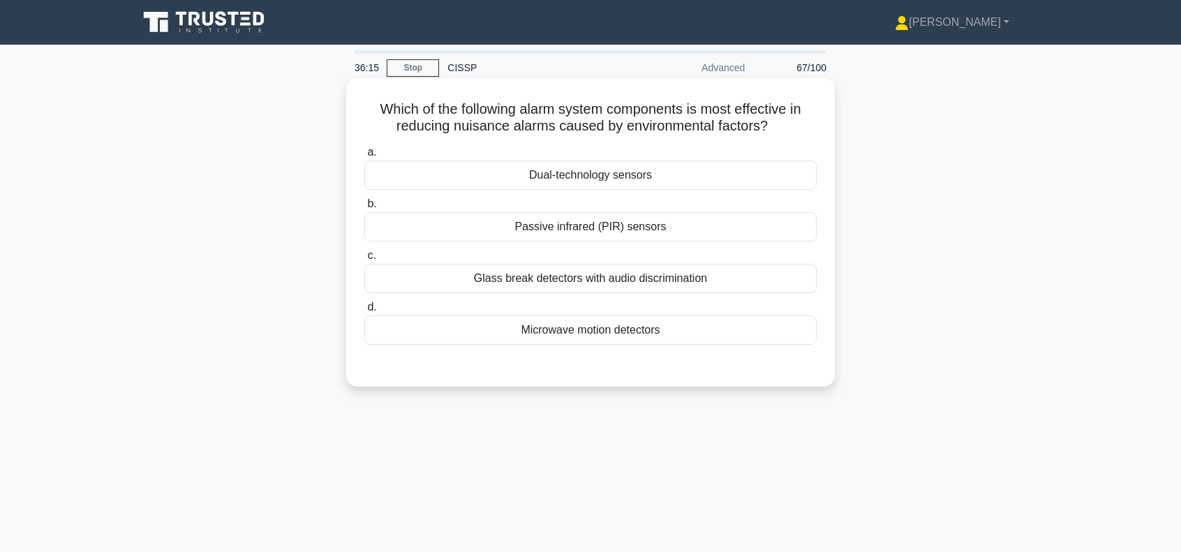
click at [652, 177] on div "Dual-technology sensors" at bounding box center [590, 174] width 452 height 29
click at [364, 157] on input "a. Dual-technology sensors" at bounding box center [364, 152] width 0 height 9
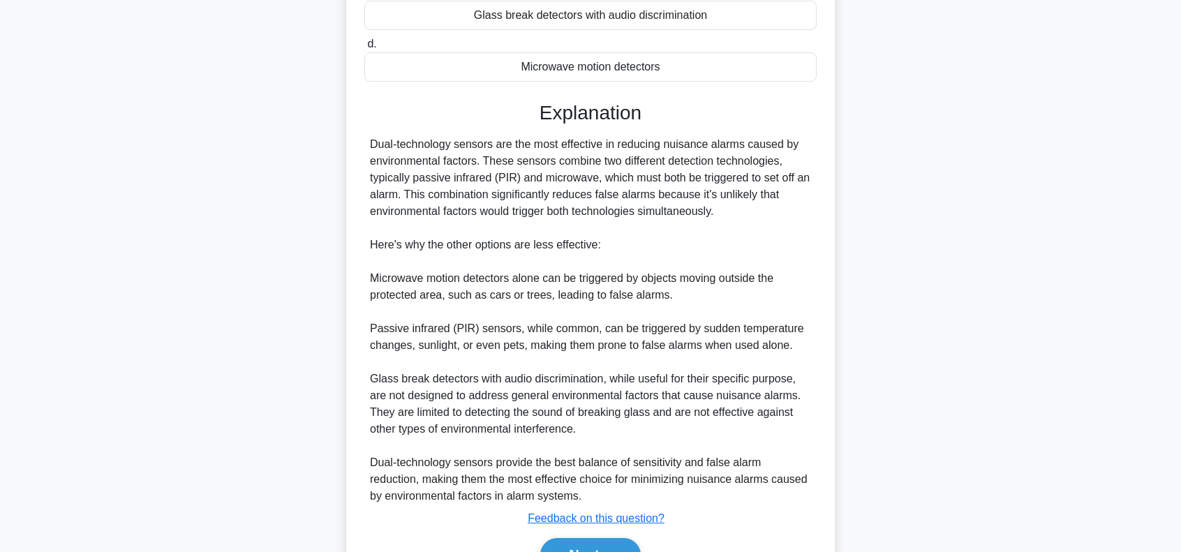
scroll to position [325, 0]
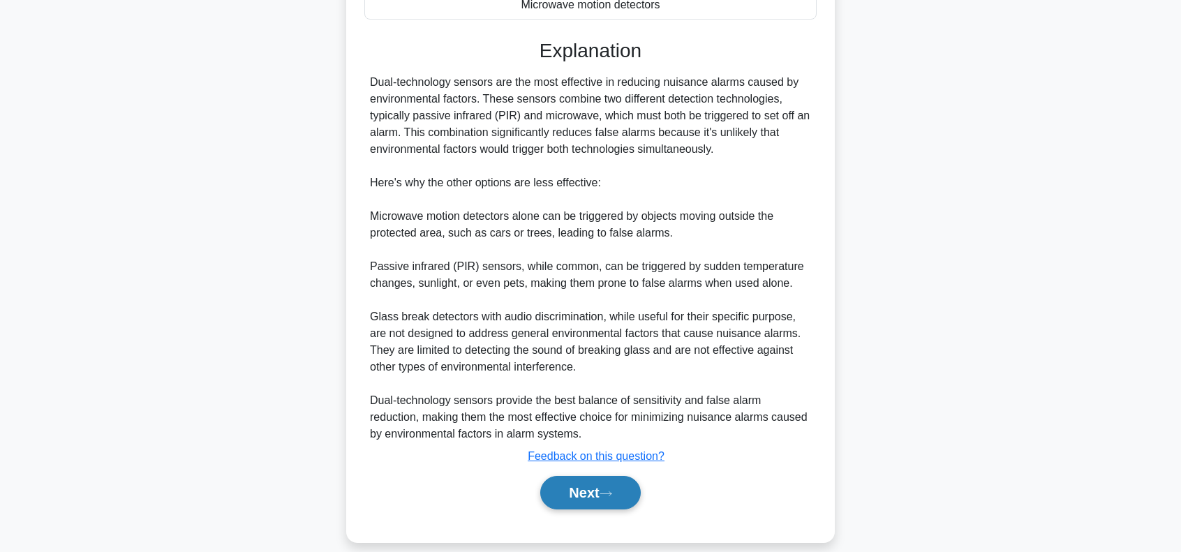
click at [580, 503] on button "Next" at bounding box center [590, 492] width 100 height 33
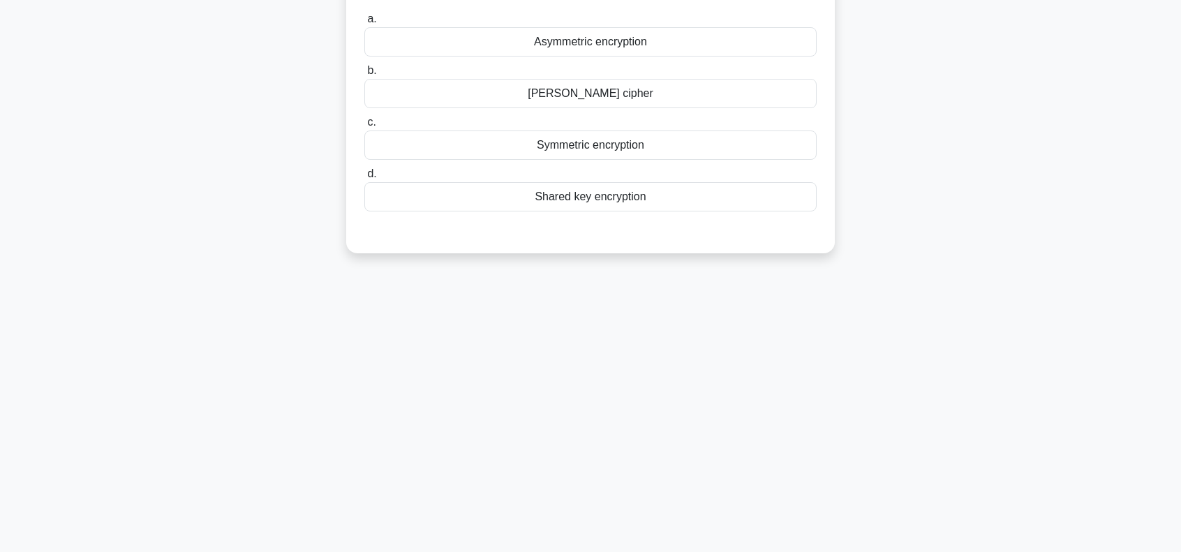
scroll to position [0, 0]
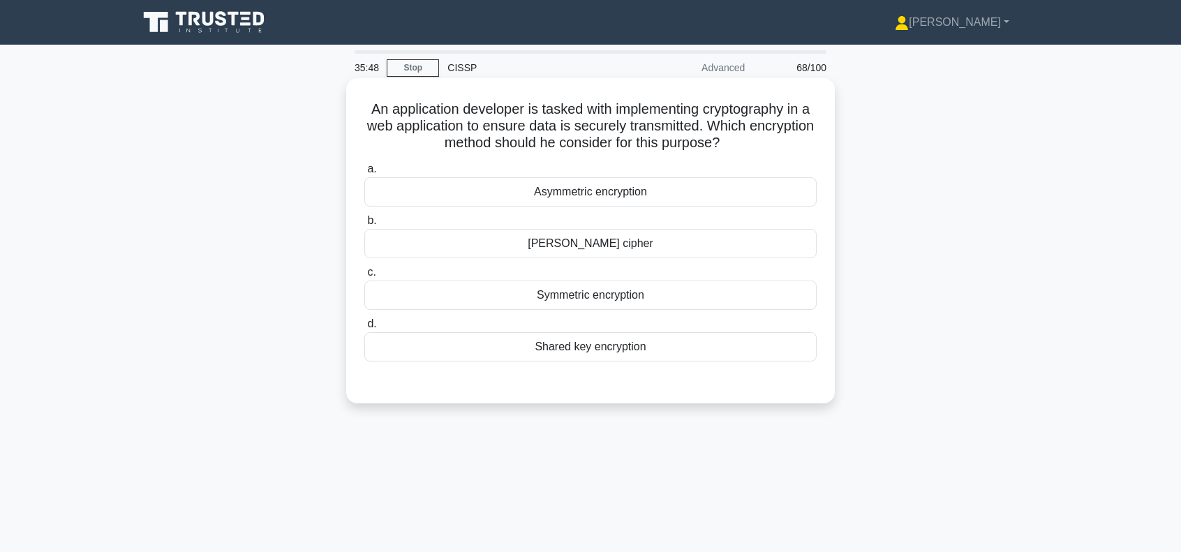
click at [635, 192] on div "Asymmetric encryption" at bounding box center [590, 191] width 452 height 29
click at [364, 174] on input "a. Asymmetric encryption" at bounding box center [364, 169] width 0 height 9
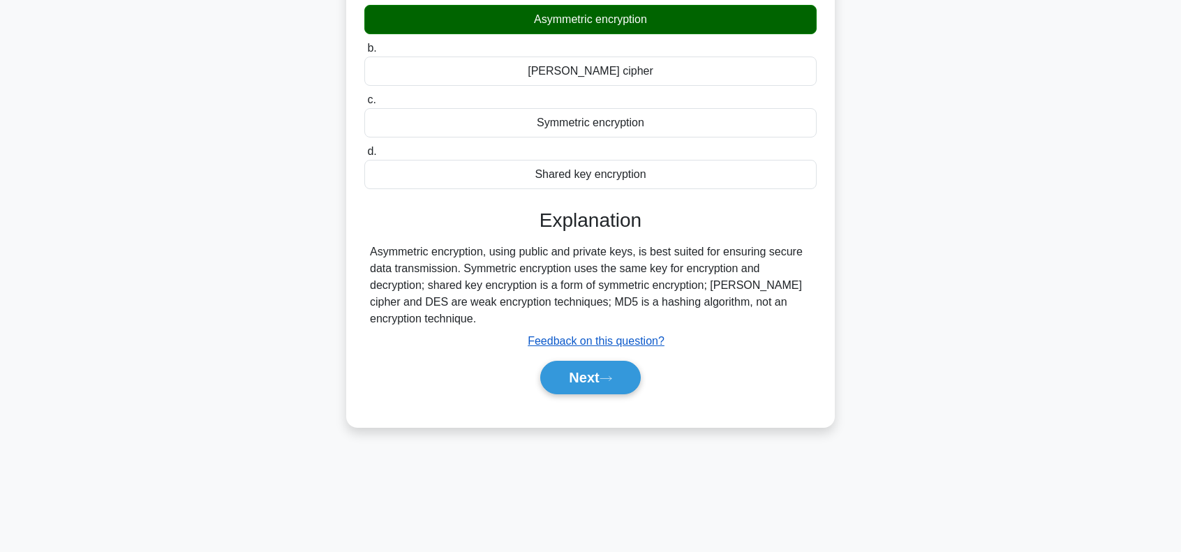
scroll to position [202, 0]
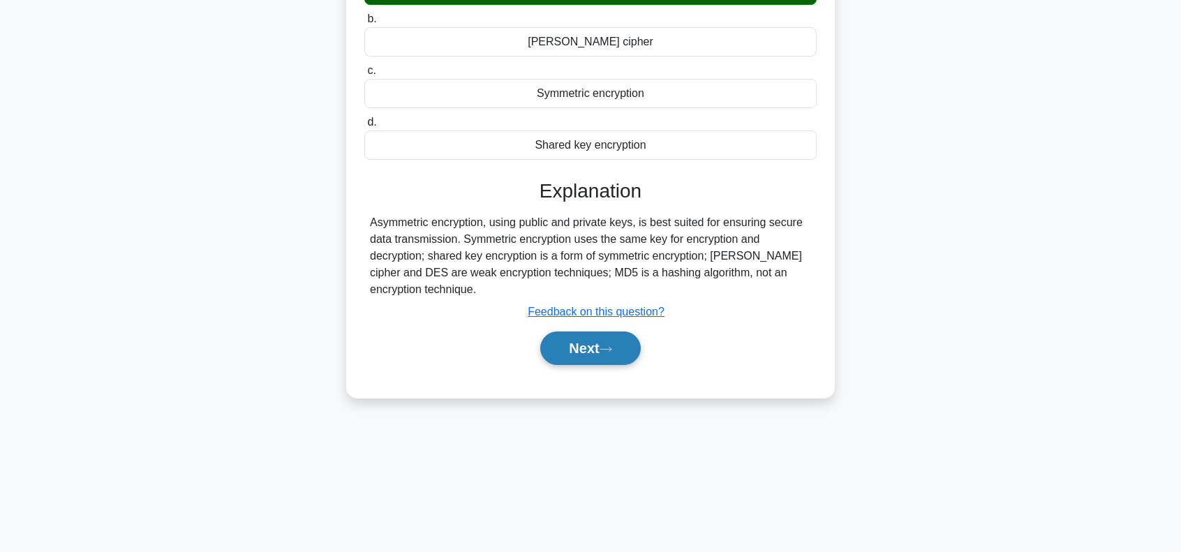
click at [597, 344] on button "Next" at bounding box center [590, 347] width 100 height 33
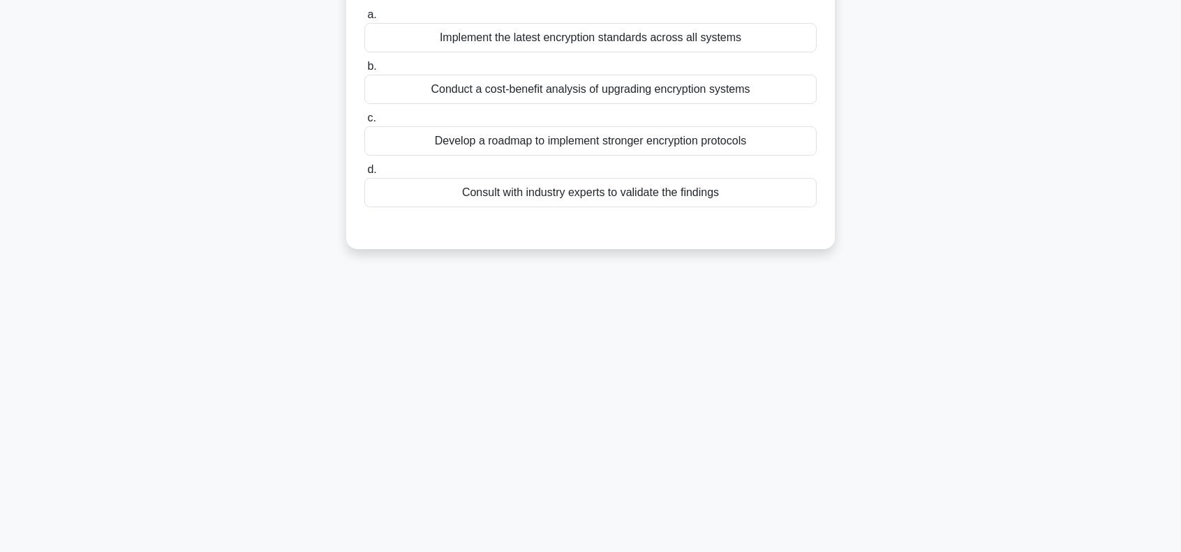
scroll to position [0, 0]
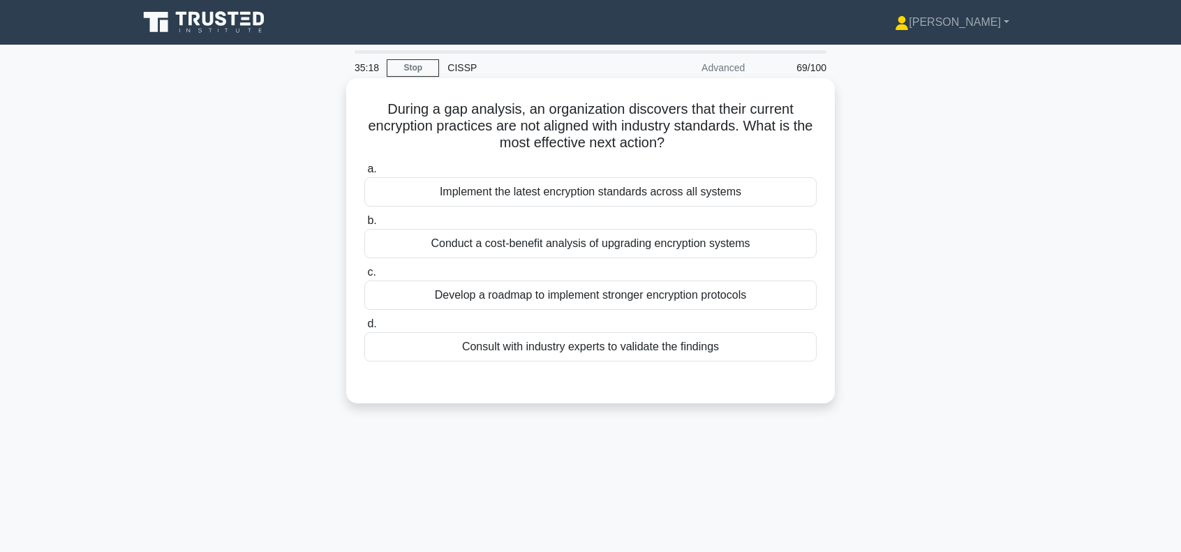
click at [508, 297] on div "Develop a roadmap to implement stronger encryption protocols" at bounding box center [590, 294] width 452 height 29
click at [364, 277] on input "c. Develop a roadmap to implement stronger encryption protocols" at bounding box center [364, 272] width 0 height 9
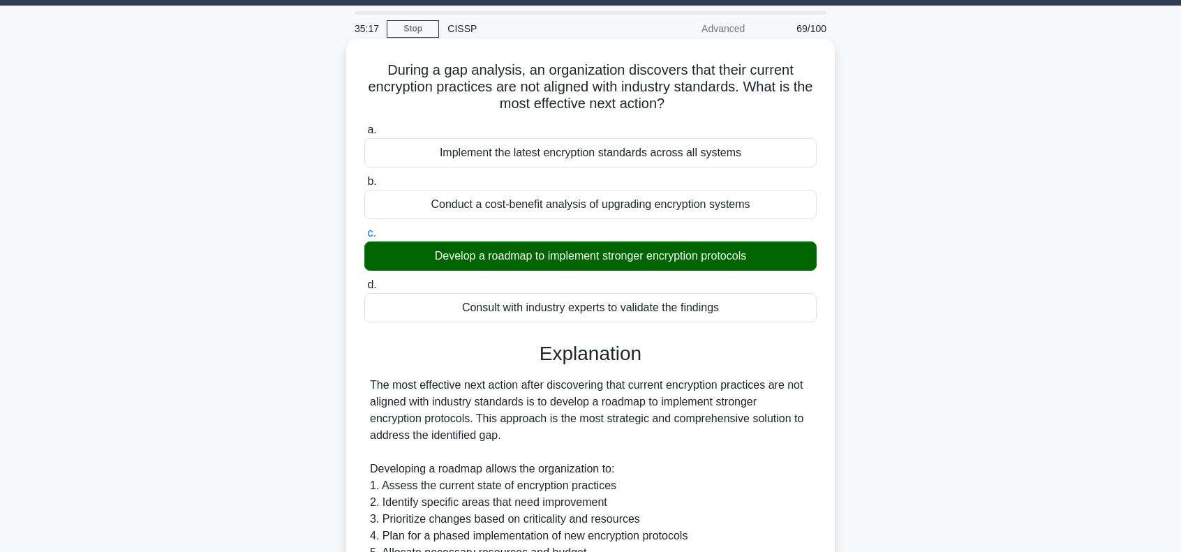
scroll to position [325, 0]
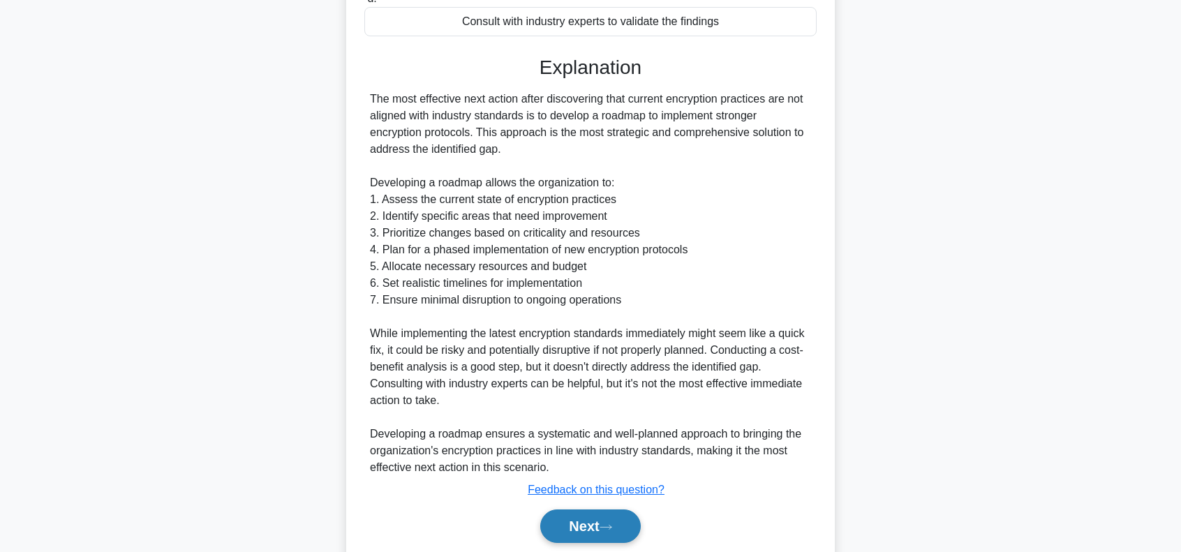
click at [581, 519] on button "Next" at bounding box center [590, 525] width 100 height 33
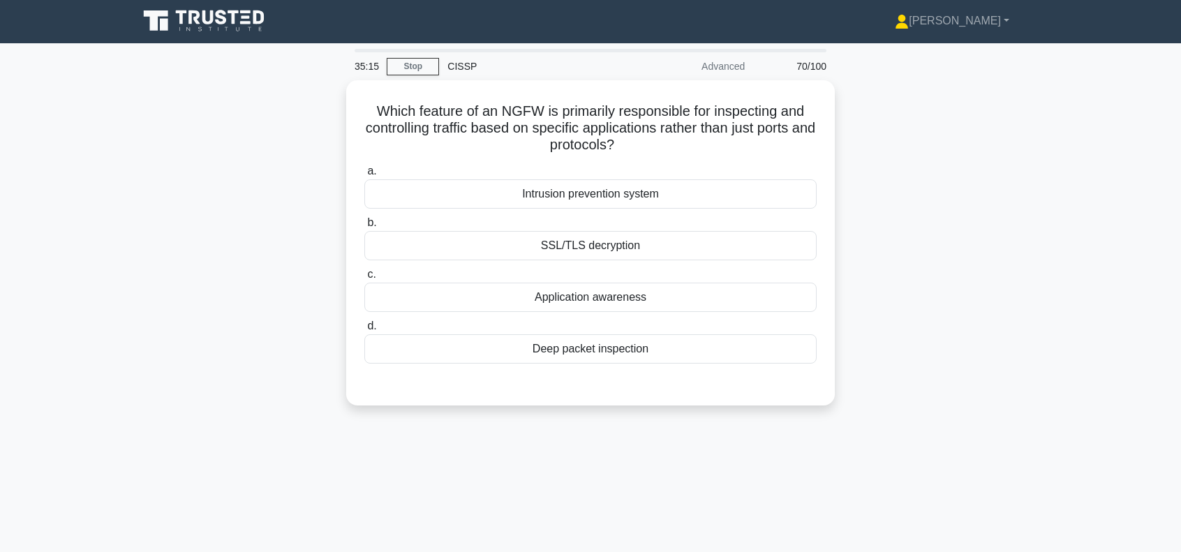
scroll to position [0, 0]
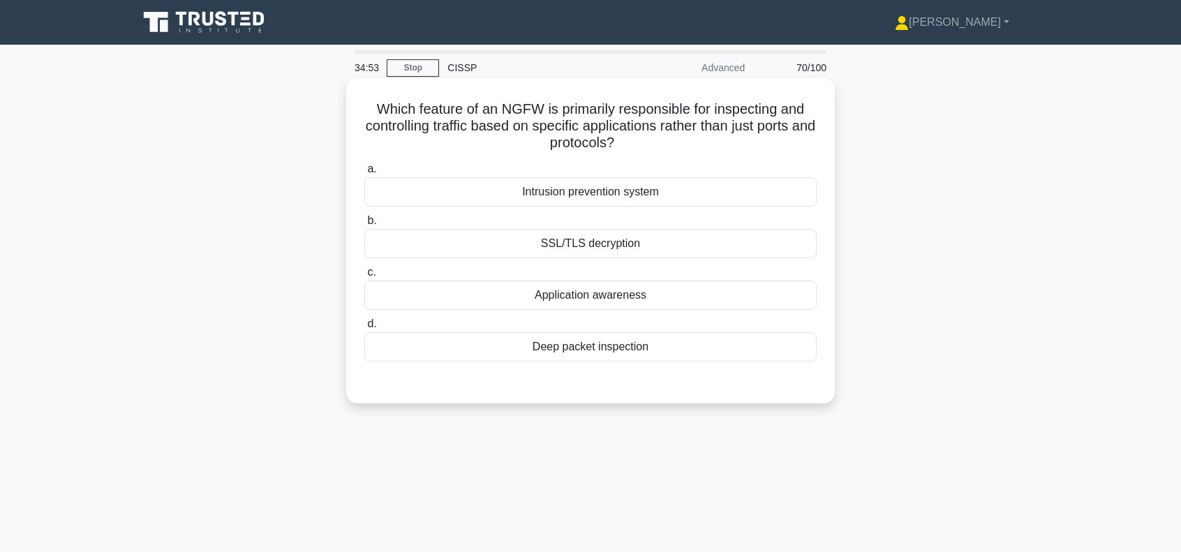
click at [587, 294] on div "Application awareness" at bounding box center [590, 294] width 452 height 29
click at [364, 277] on input "c. Application awareness" at bounding box center [364, 272] width 0 height 9
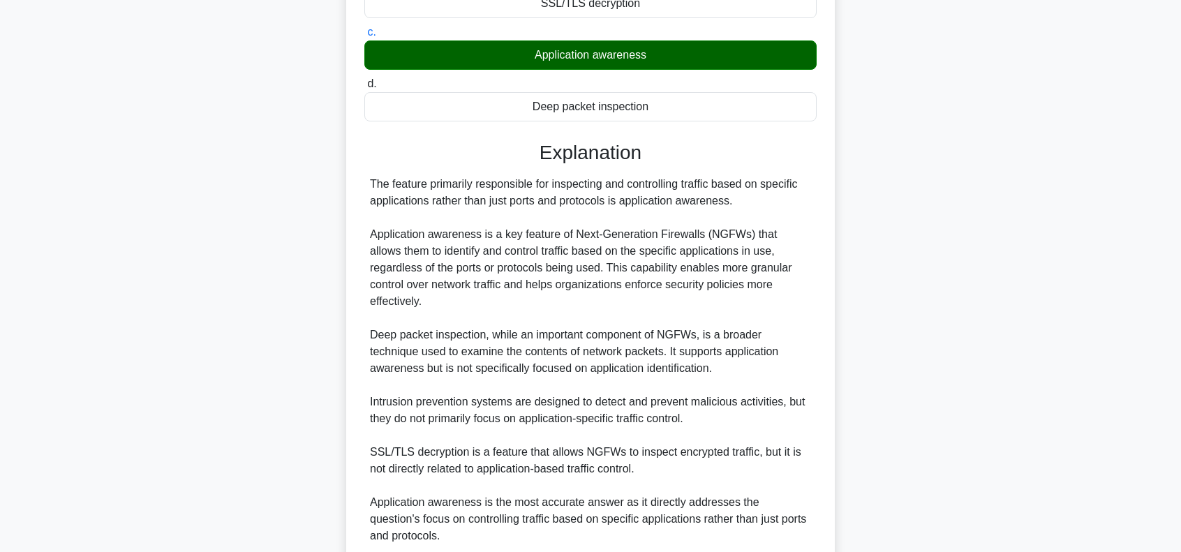
scroll to position [325, 0]
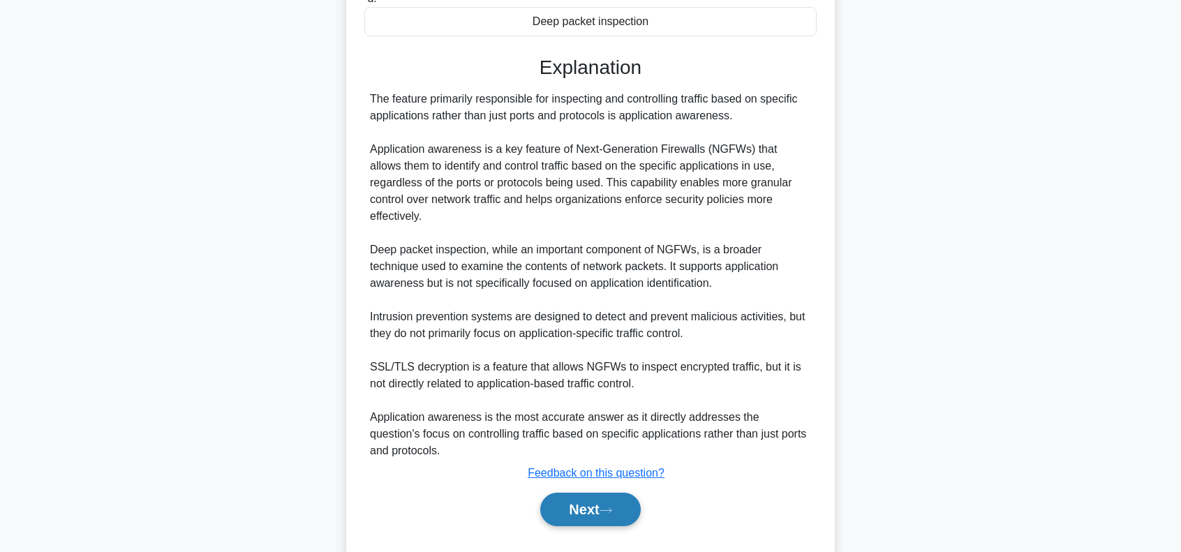
click at [592, 493] on button "Next" at bounding box center [590, 509] width 100 height 33
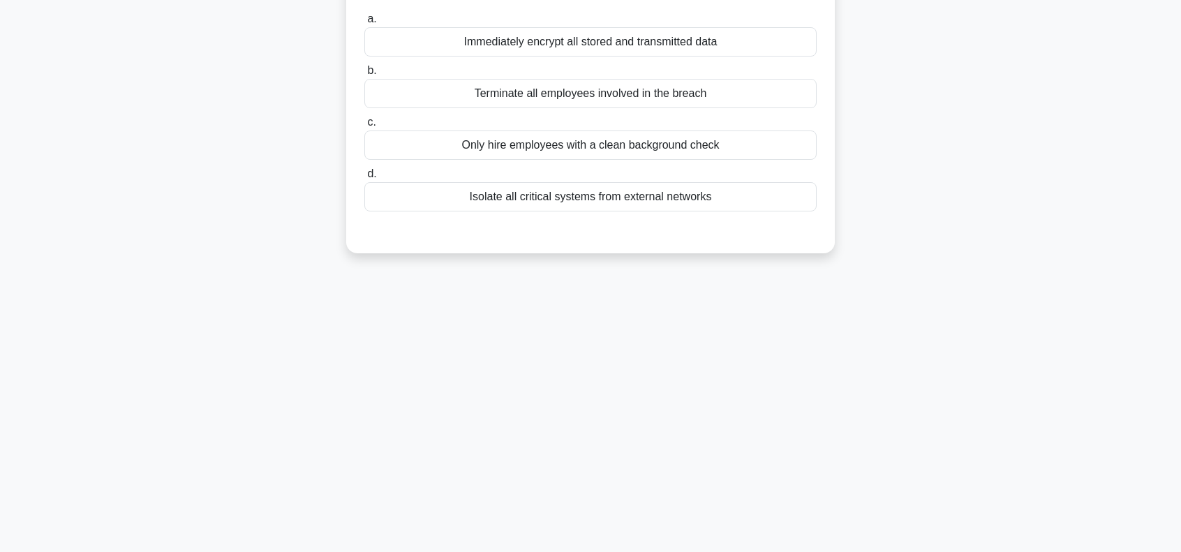
scroll to position [0, 0]
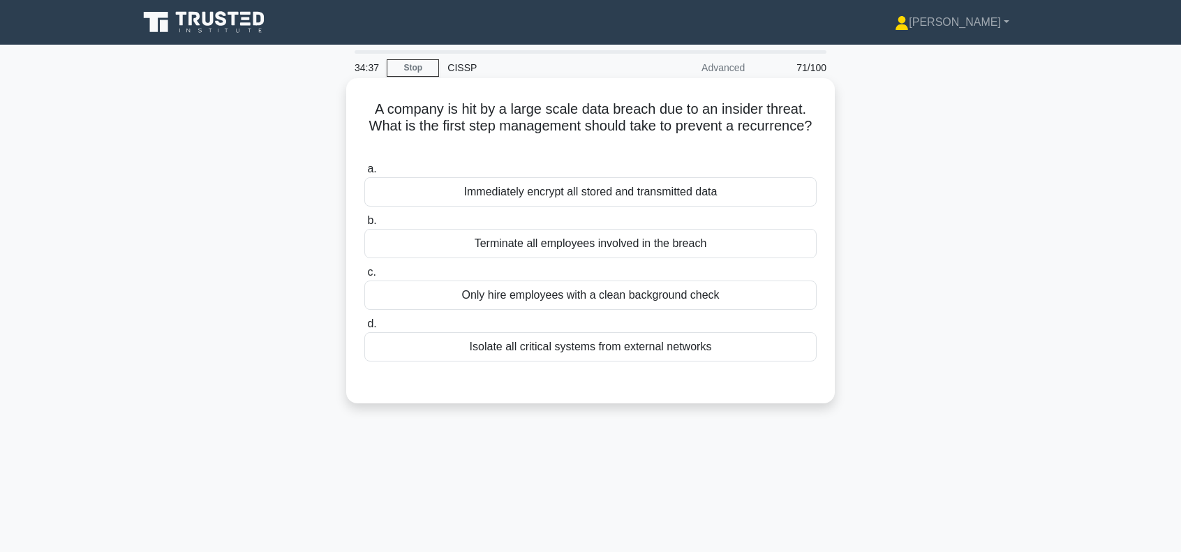
click at [566, 352] on div "Isolate all critical systems from external networks" at bounding box center [590, 346] width 452 height 29
click at [364, 329] on input "d. Isolate all critical systems from external networks" at bounding box center [364, 324] width 0 height 9
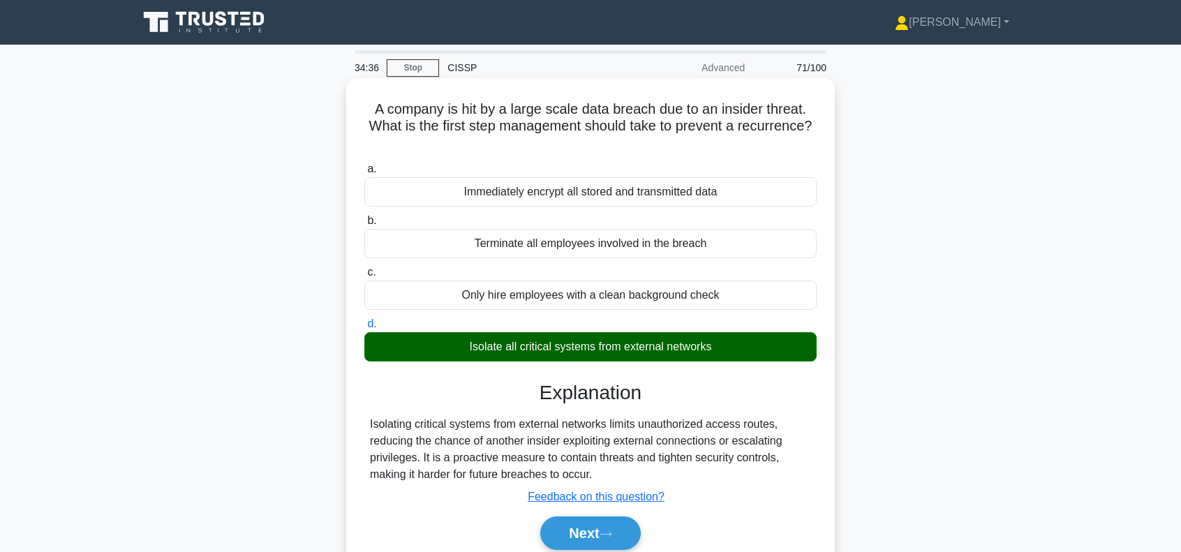
scroll to position [202, 0]
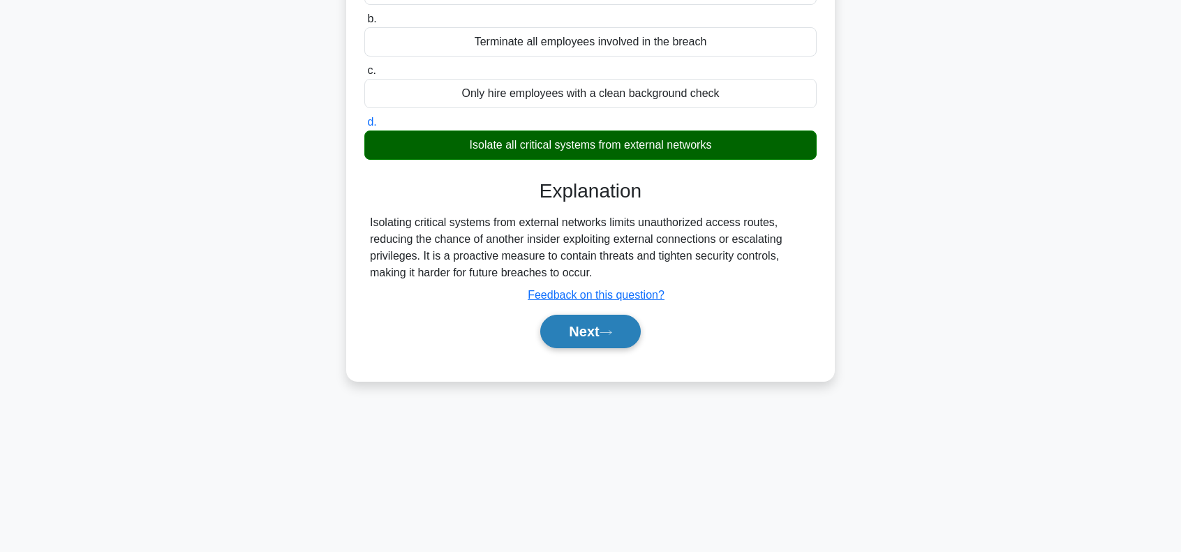
click at [574, 326] on button "Next" at bounding box center [590, 331] width 100 height 33
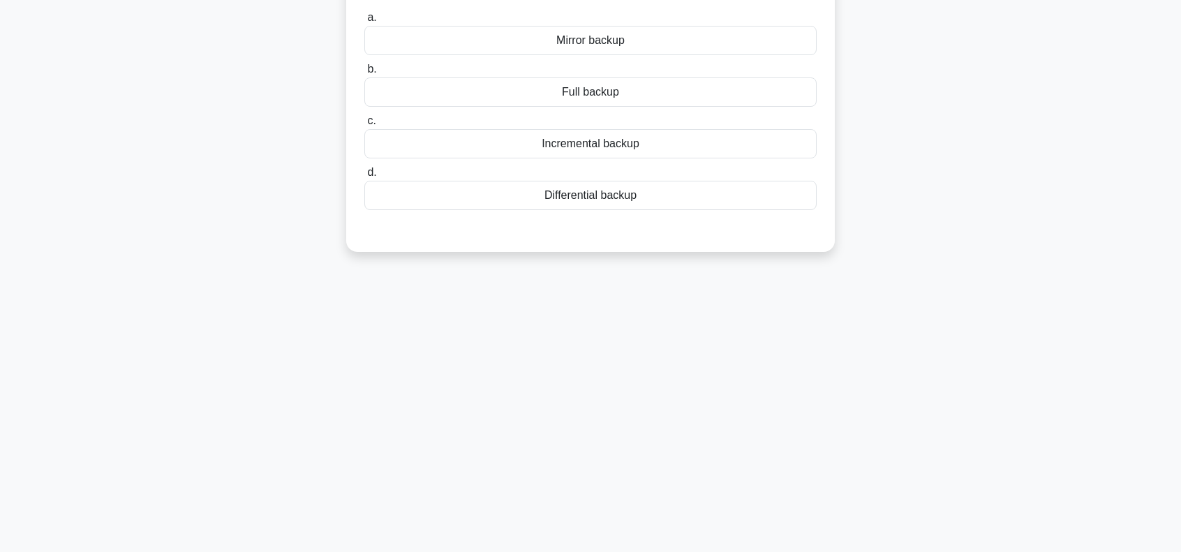
scroll to position [0, 0]
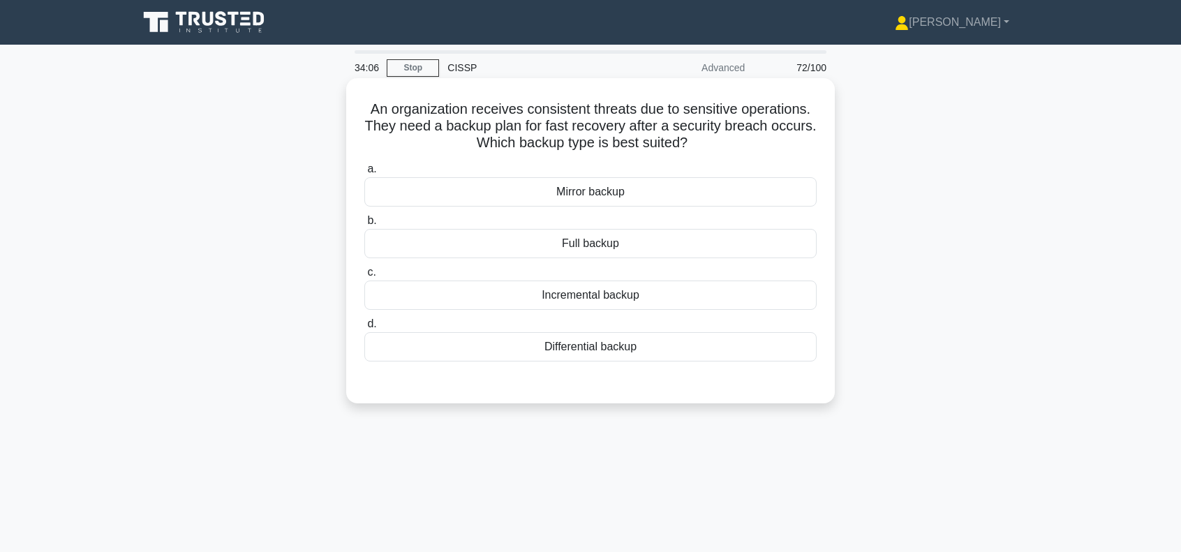
click at [613, 197] on div "Mirror backup" at bounding box center [590, 191] width 452 height 29
click at [364, 174] on input "a. Mirror backup" at bounding box center [364, 169] width 0 height 9
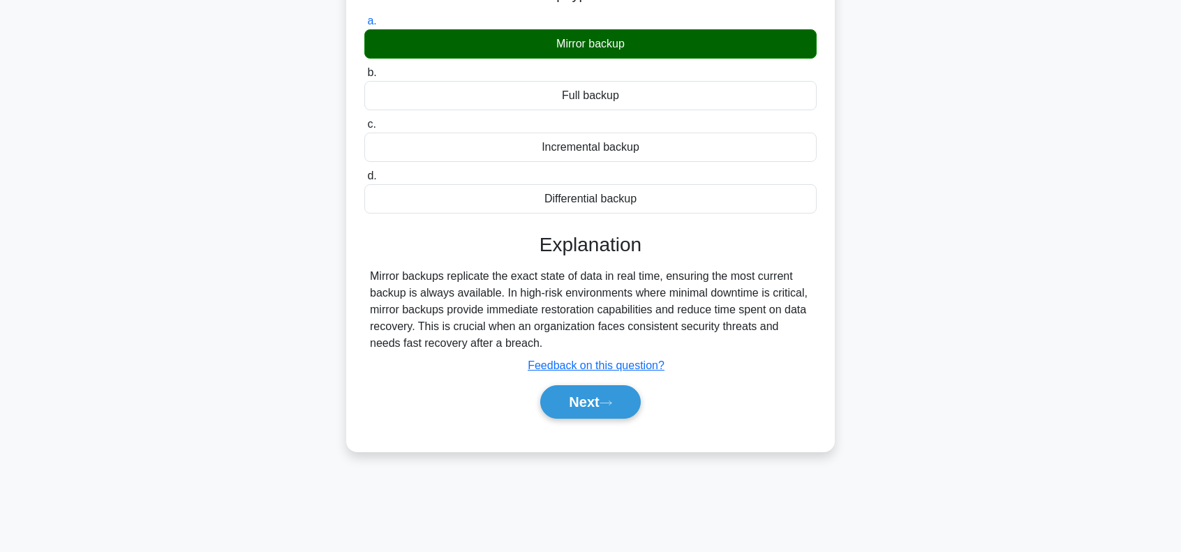
scroll to position [202, 0]
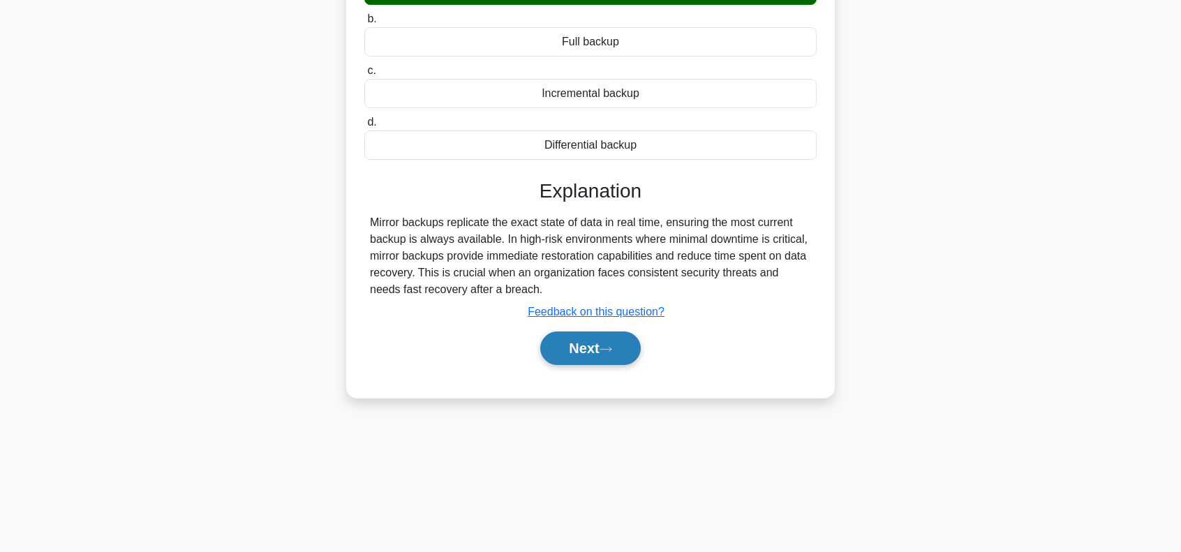
click at [603, 338] on button "Next" at bounding box center [590, 347] width 100 height 33
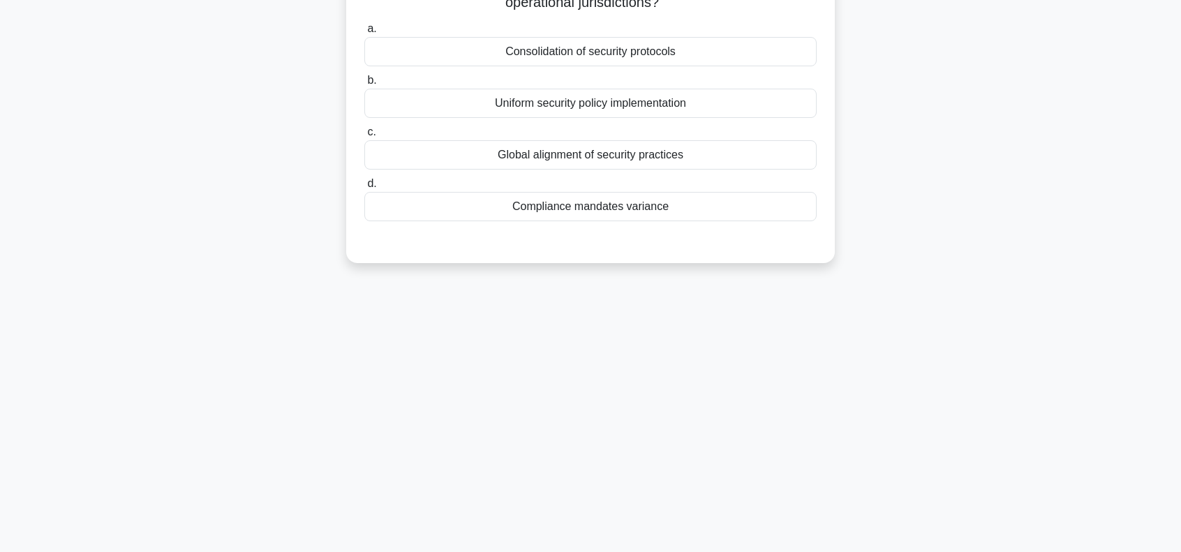
scroll to position [0, 0]
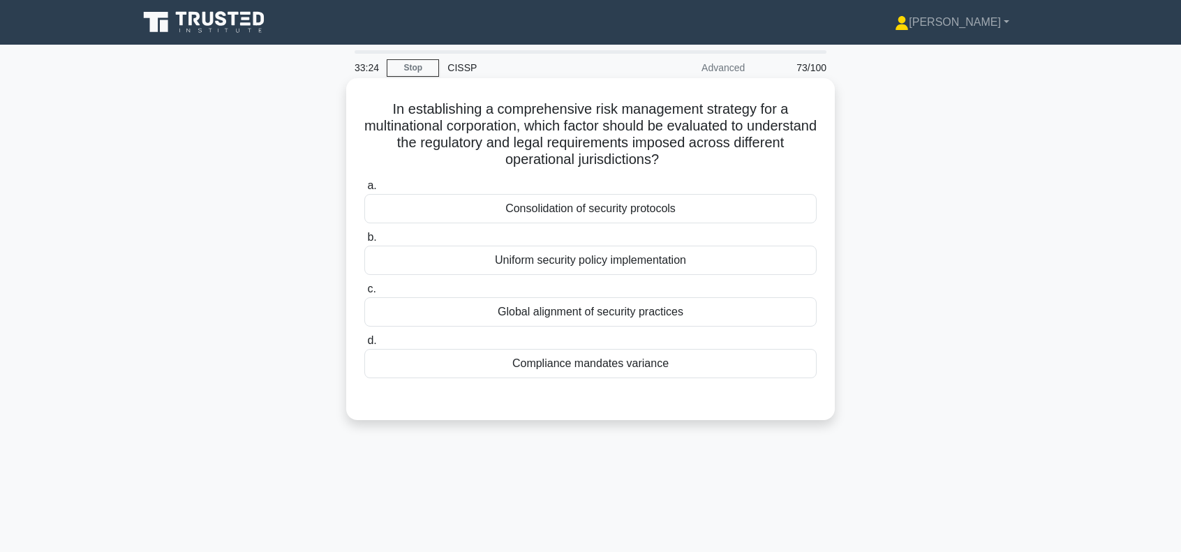
click at [615, 368] on div "Compliance mandates variance" at bounding box center [590, 363] width 452 height 29
click at [364, 345] on input "d. Compliance mandates variance" at bounding box center [364, 340] width 0 height 9
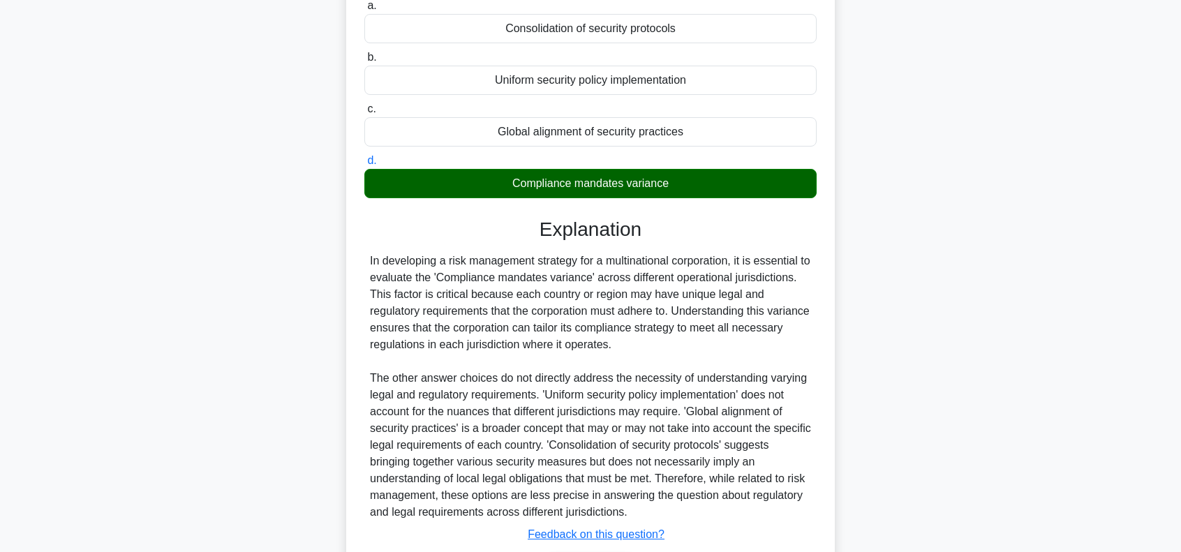
scroll to position [273, 0]
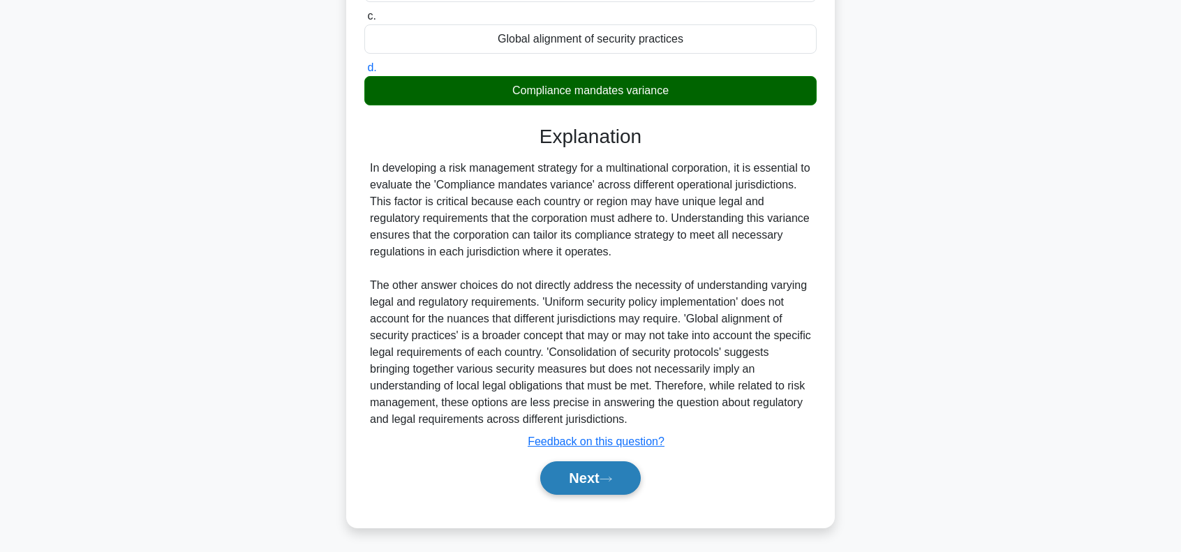
click at [597, 475] on button "Next" at bounding box center [590, 477] width 100 height 33
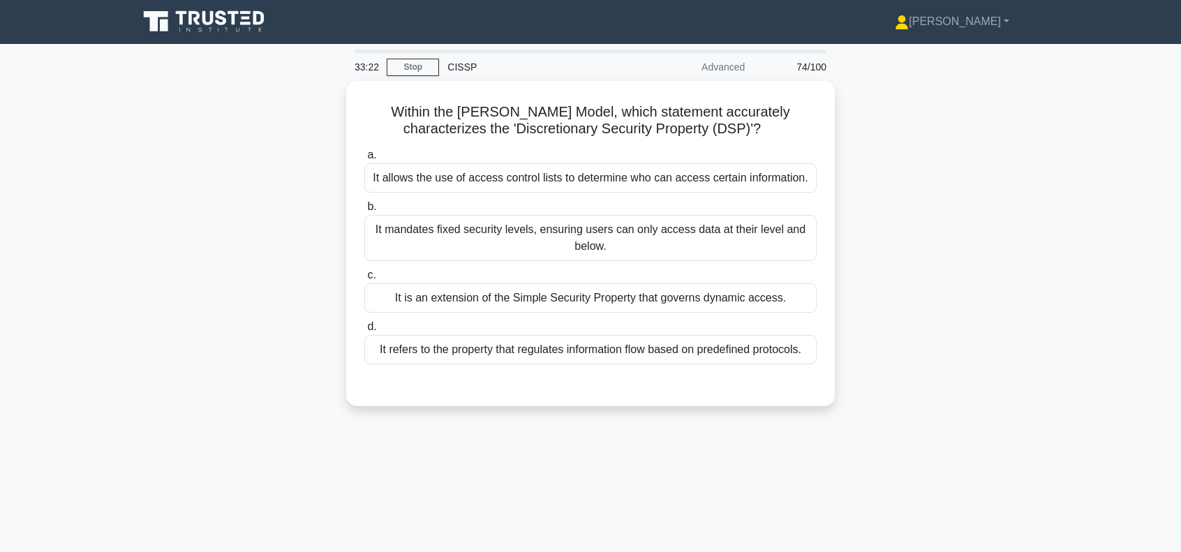
scroll to position [0, 0]
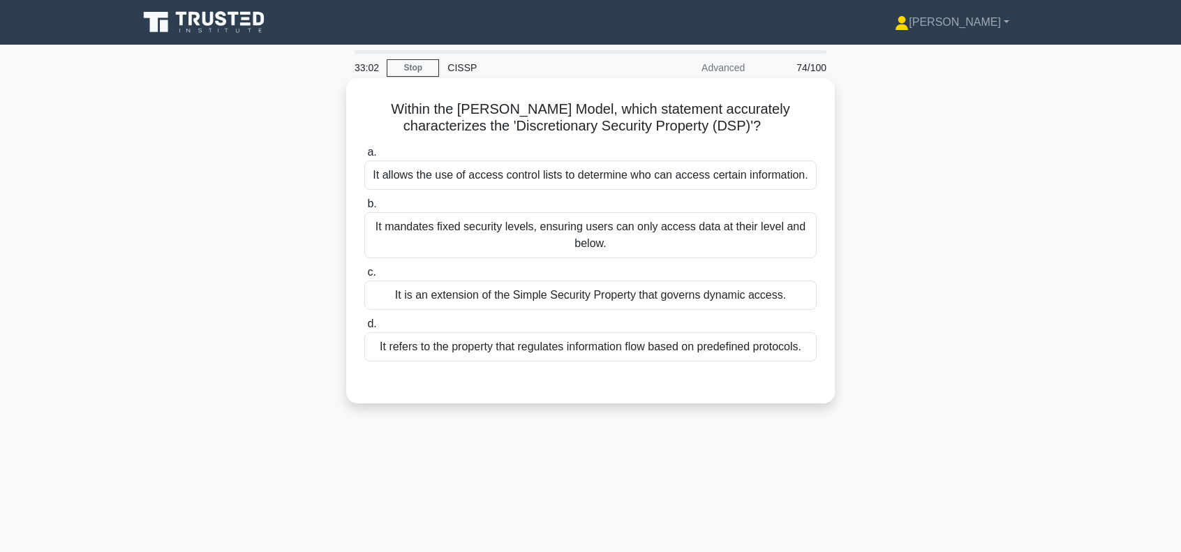
click at [569, 235] on div "It mandates fixed security levels, ensuring users can only access data at their…" at bounding box center [590, 235] width 452 height 46
click at [364, 209] on input "b. It mandates fixed security levels, ensuring users can only access data at th…" at bounding box center [364, 204] width 0 height 9
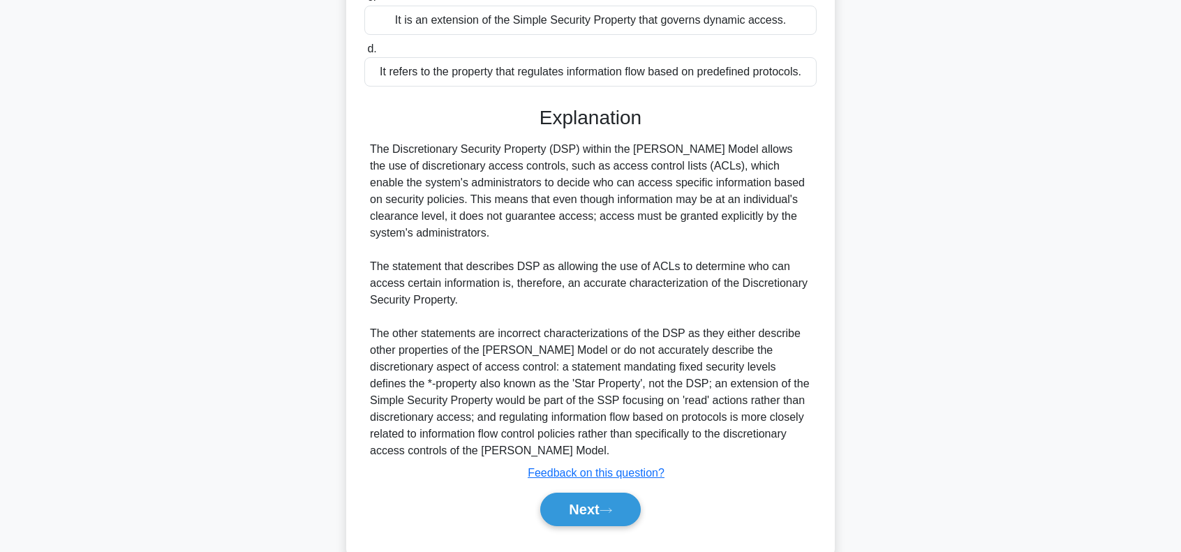
scroll to position [279, 0]
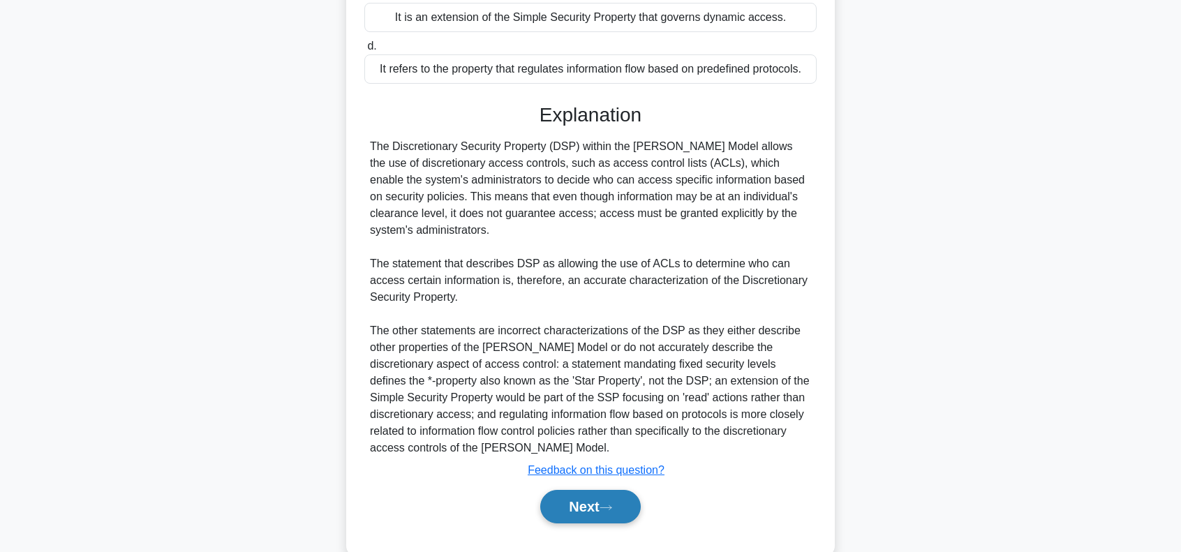
click at [585, 521] on button "Next" at bounding box center [590, 506] width 100 height 33
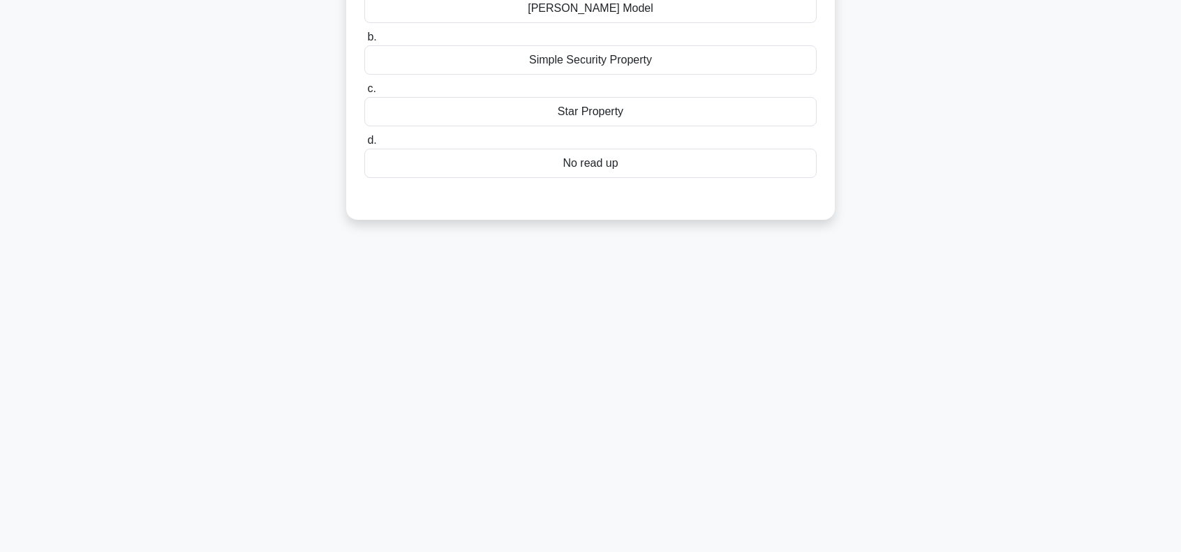
scroll to position [0, 0]
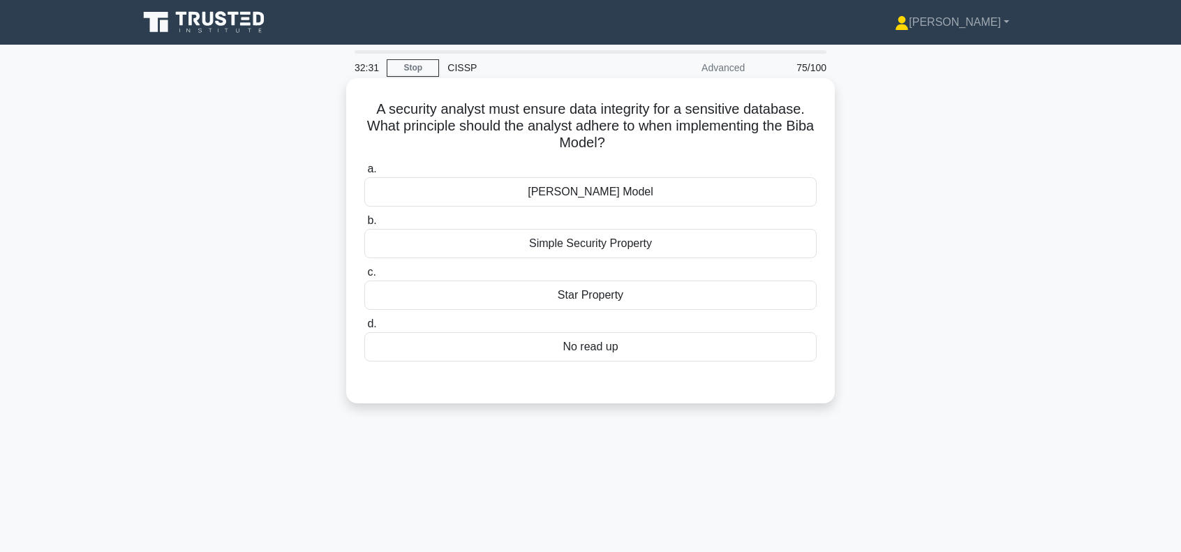
click at [608, 299] on div "Star Property" at bounding box center [590, 294] width 452 height 29
click at [364, 277] on input "c. Star Property" at bounding box center [364, 272] width 0 height 9
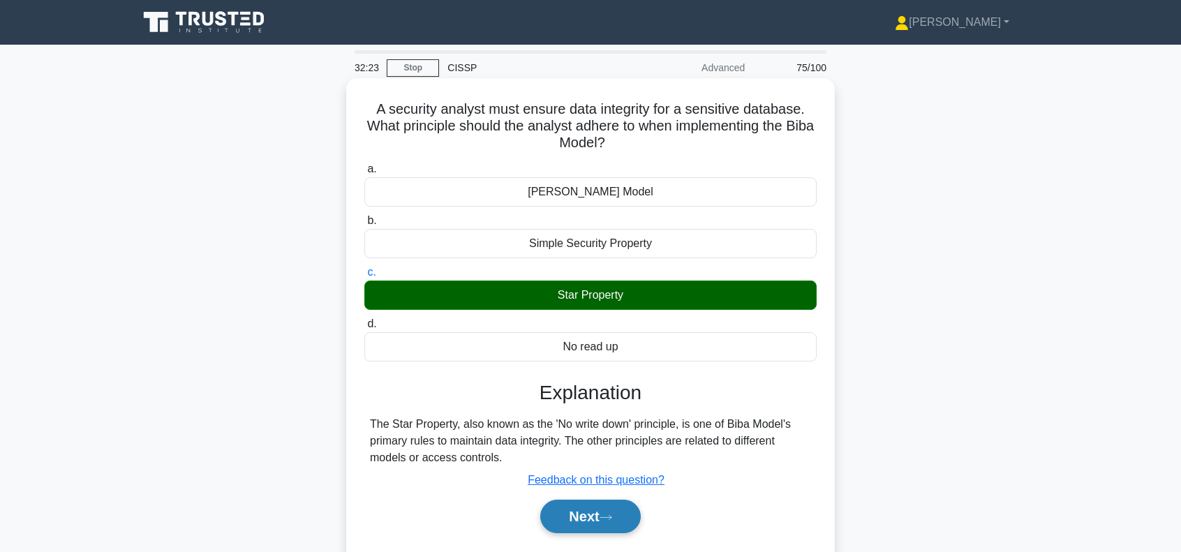
click at [618, 513] on button "Next" at bounding box center [590, 516] width 100 height 33
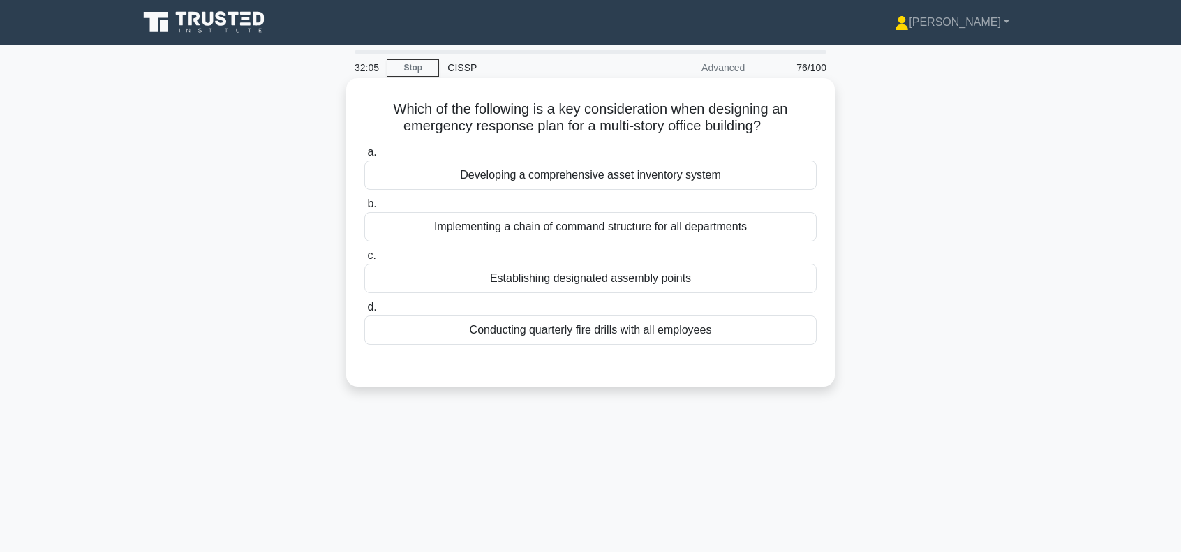
click at [585, 280] on div "Establishing designated assembly points" at bounding box center [590, 278] width 452 height 29
click at [364, 260] on input "c. Establishing designated assembly points" at bounding box center [364, 255] width 0 height 9
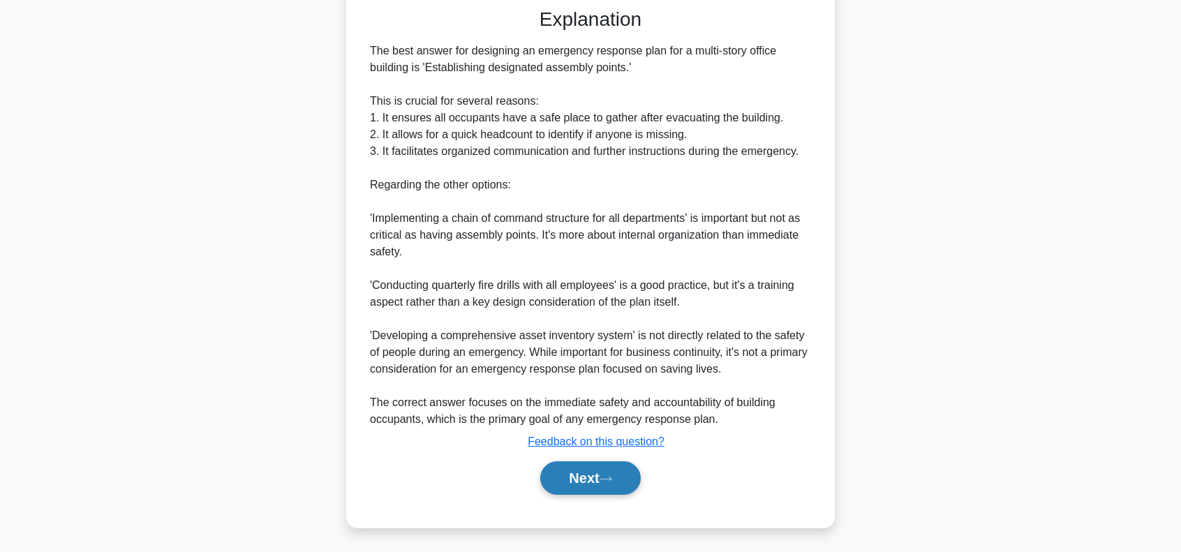
click at [594, 468] on button "Next" at bounding box center [590, 477] width 100 height 33
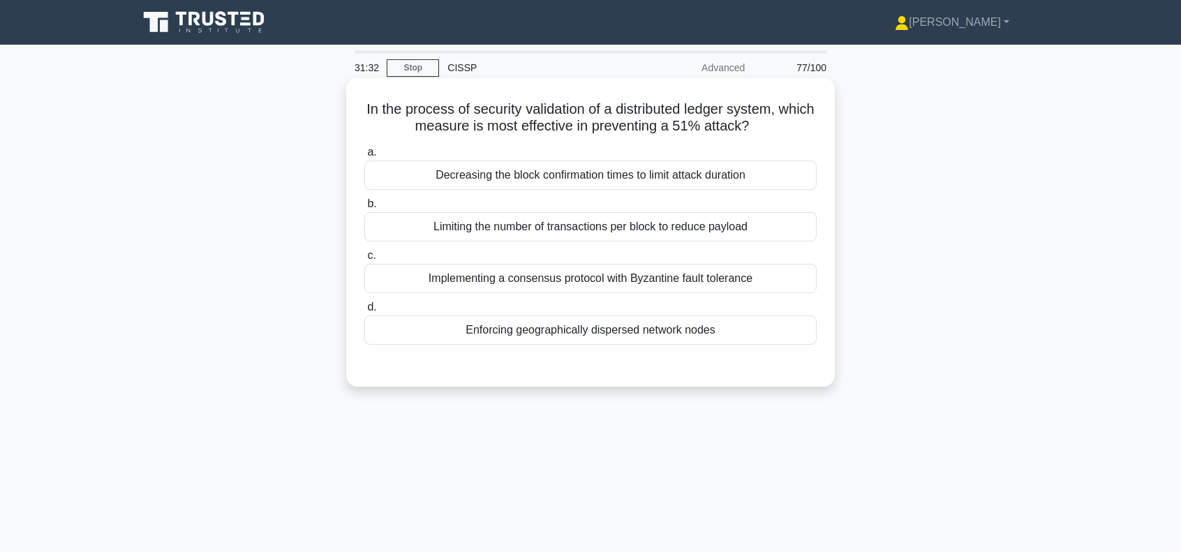
click at [630, 278] on div "Implementing a consensus protocol with Byzantine fault tolerance" at bounding box center [590, 278] width 452 height 29
click at [364, 260] on input "c. Implementing a consensus protocol with Byzantine fault tolerance" at bounding box center [364, 255] width 0 height 9
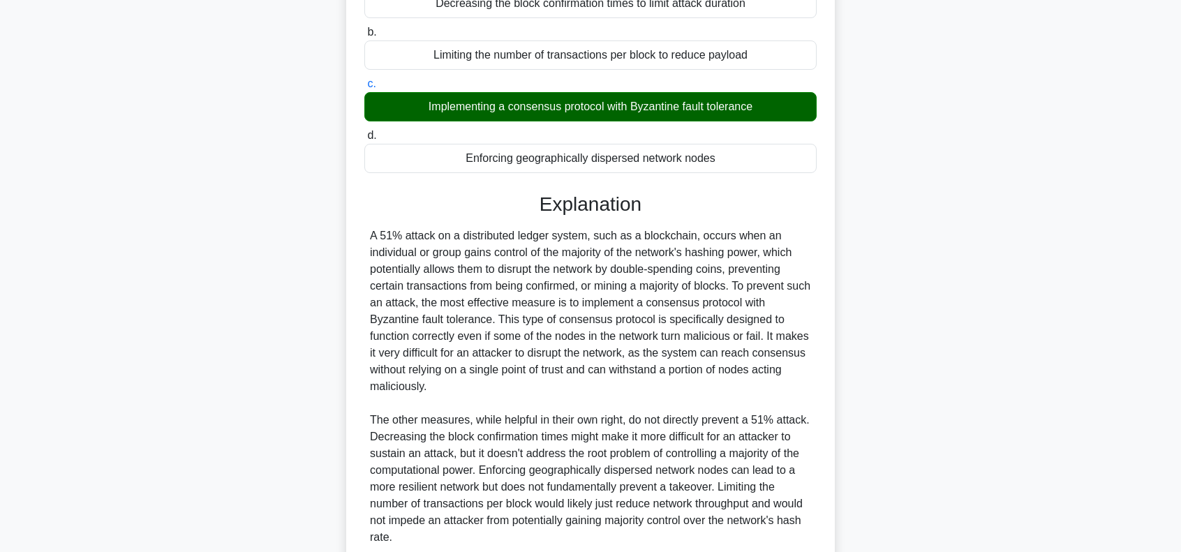
scroll to position [232, 0]
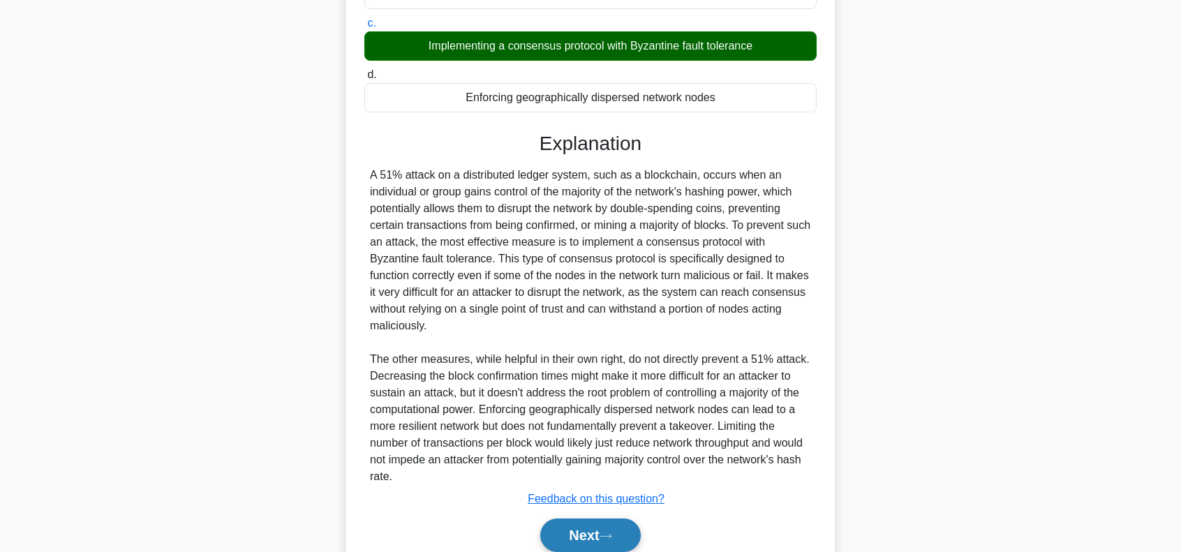
click at [594, 535] on button "Next" at bounding box center [590, 534] width 100 height 33
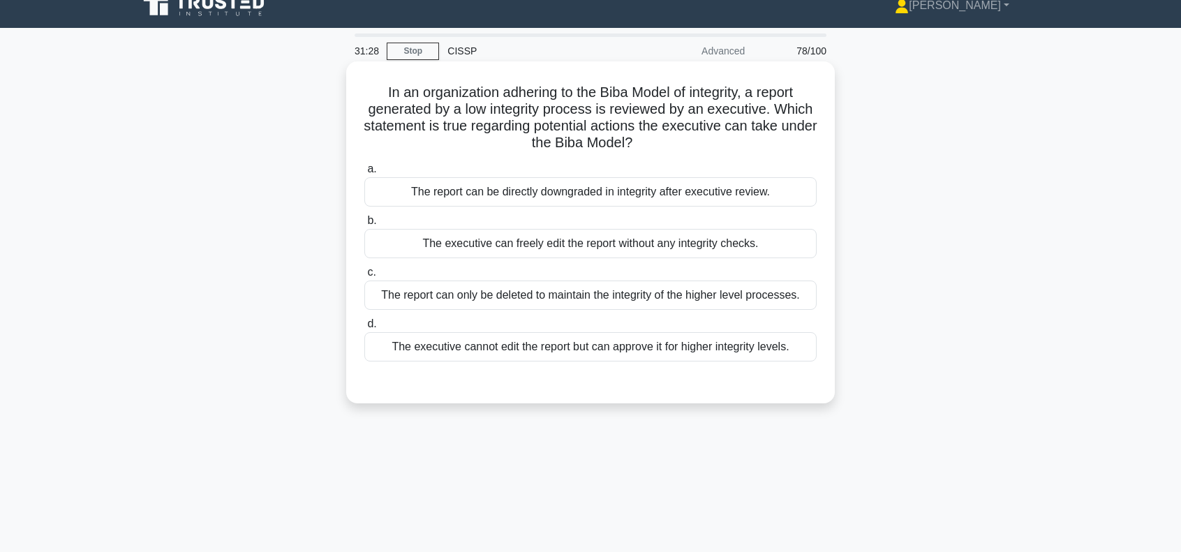
scroll to position [15, 0]
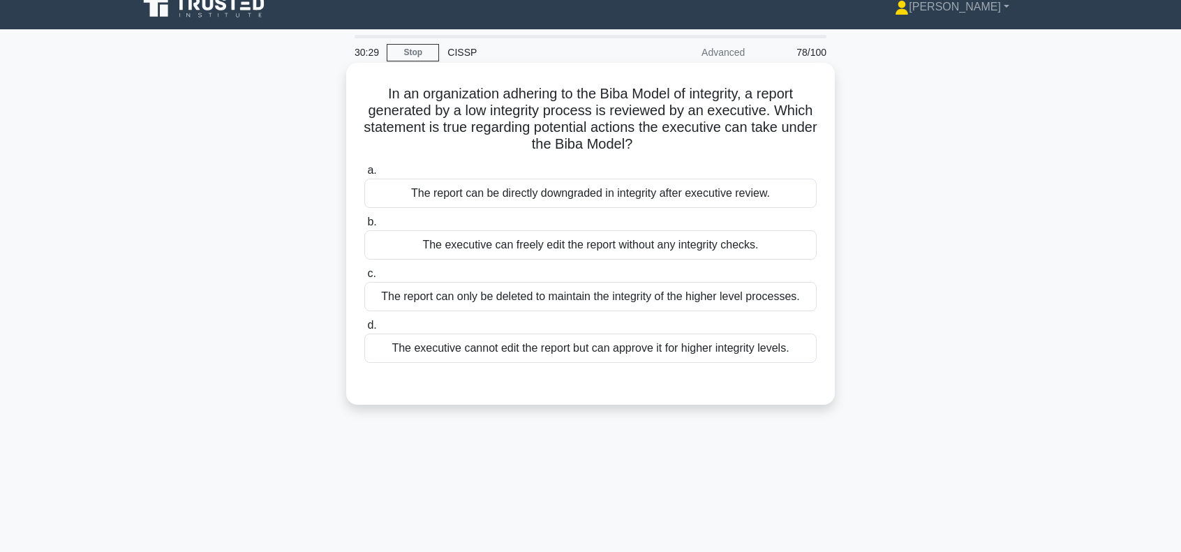
click at [539, 298] on div "The report can only be deleted to maintain the integrity of the higher level pr…" at bounding box center [590, 296] width 452 height 29
click at [364, 278] on input "c. The report can only be deleted to maintain the integrity of the higher level…" at bounding box center [364, 273] width 0 height 9
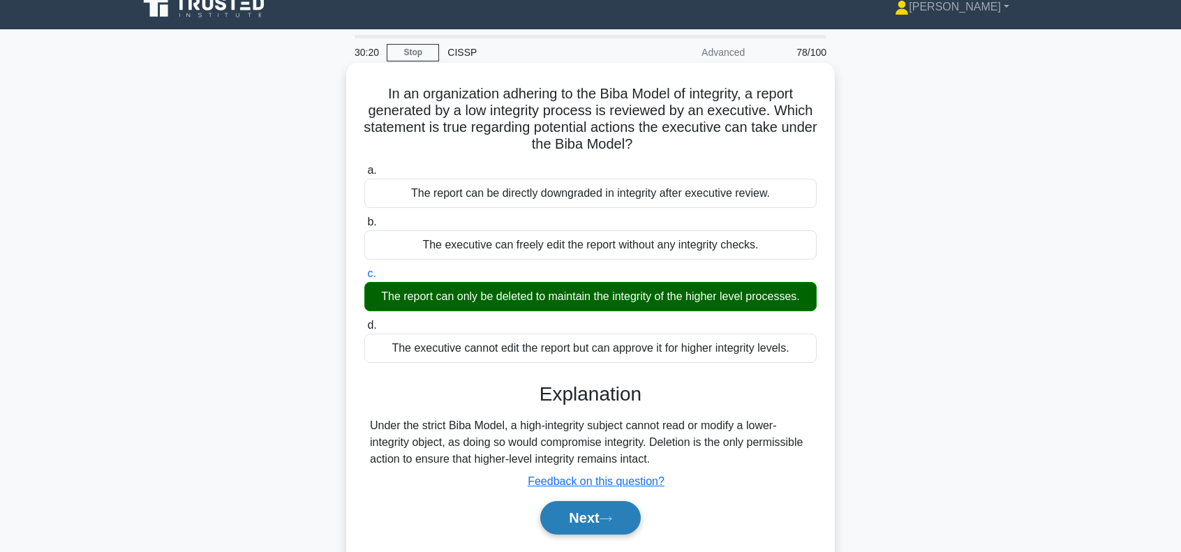
click at [587, 513] on button "Next" at bounding box center [590, 517] width 100 height 33
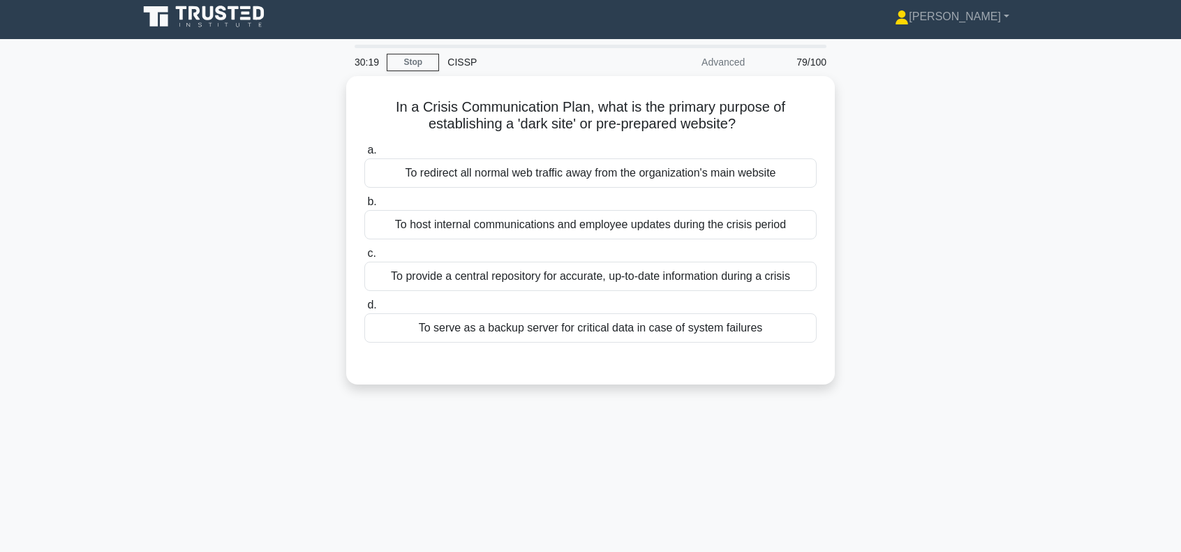
scroll to position [0, 0]
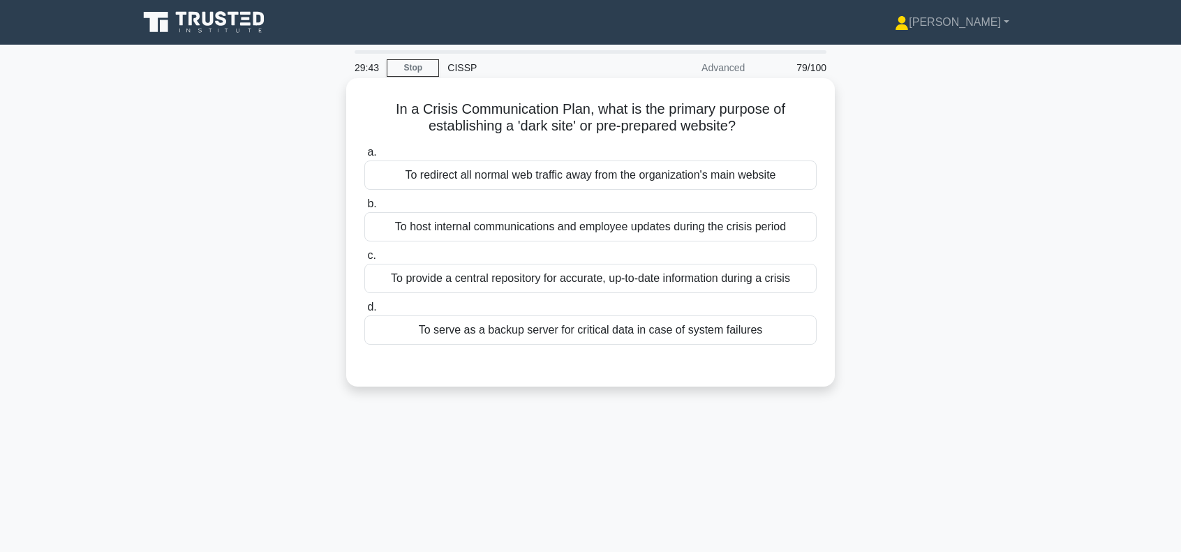
click at [543, 280] on div "To provide a central repository for accurate, up-to-date information during a c…" at bounding box center [590, 278] width 452 height 29
click at [364, 260] on input "c. To provide a central repository for accurate, up-to-date information during …" at bounding box center [364, 255] width 0 height 9
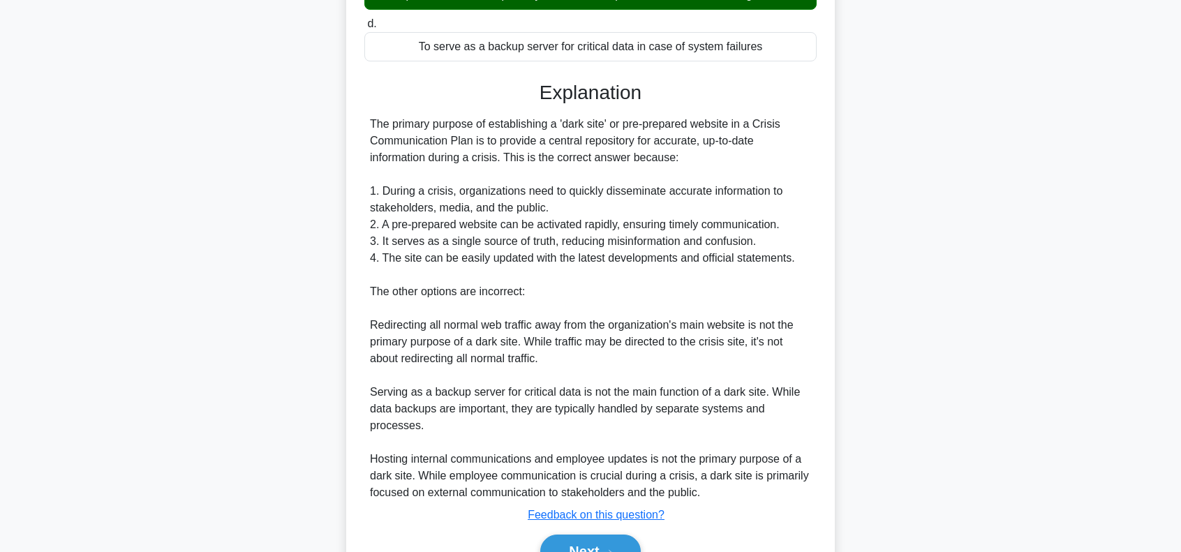
scroll to position [325, 0]
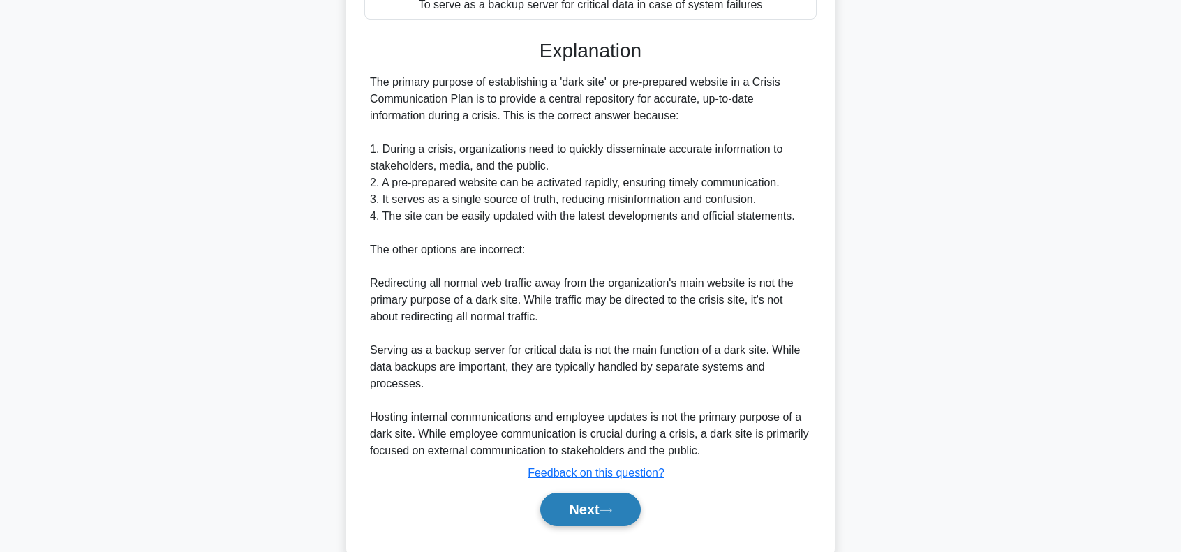
click at [593, 496] on button "Next" at bounding box center [590, 509] width 100 height 33
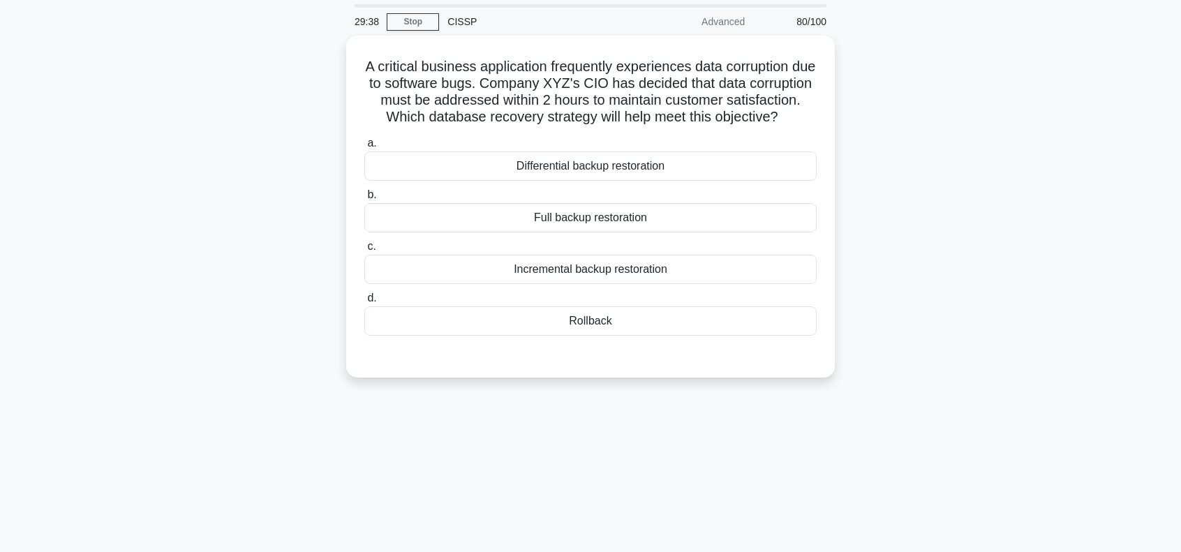
scroll to position [15, 0]
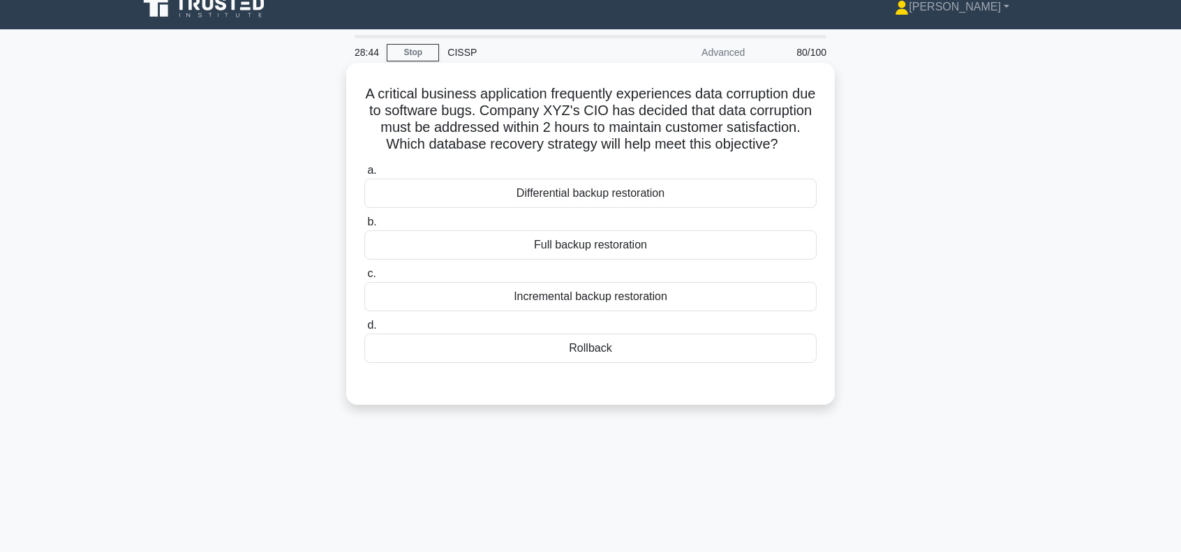
click at [622, 208] on div "Differential backup restoration" at bounding box center [590, 193] width 452 height 29
click at [364, 175] on input "a. Differential backup restoration" at bounding box center [364, 170] width 0 height 9
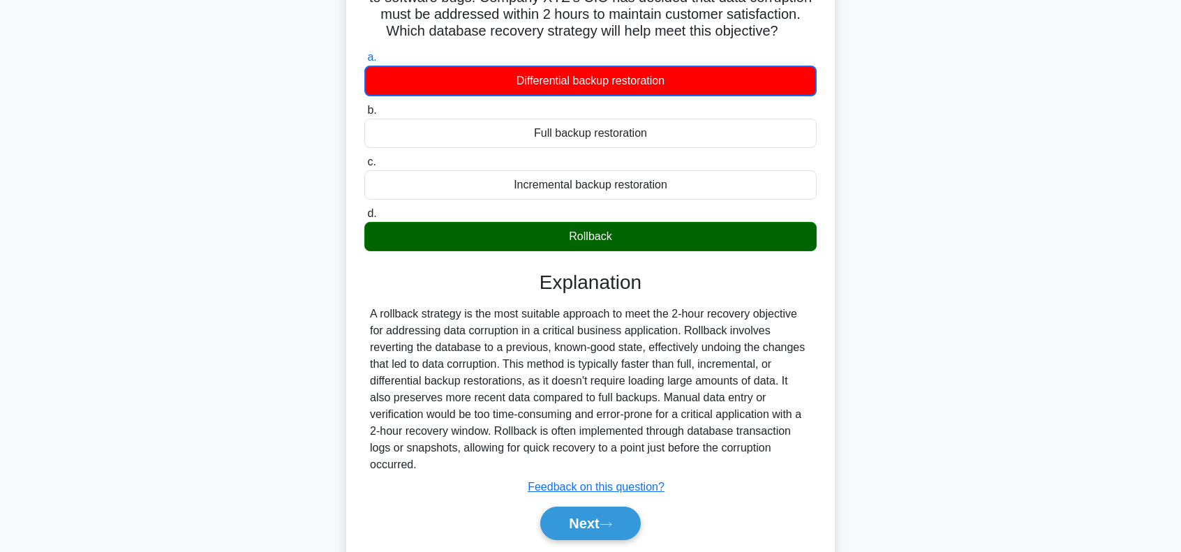
scroll to position [202, 0]
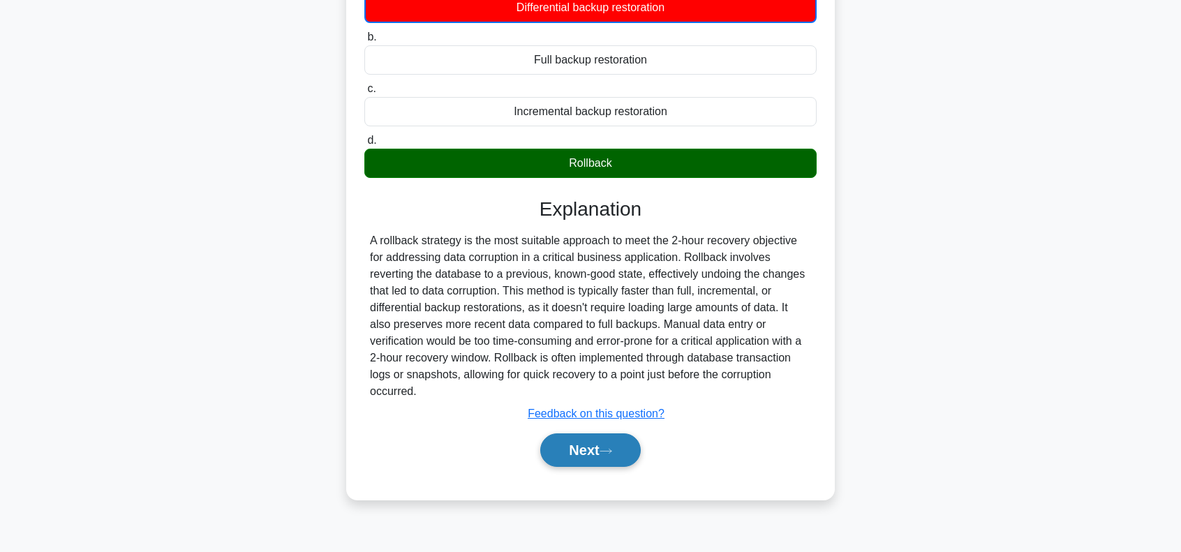
click at [593, 467] on button "Next" at bounding box center [590, 449] width 100 height 33
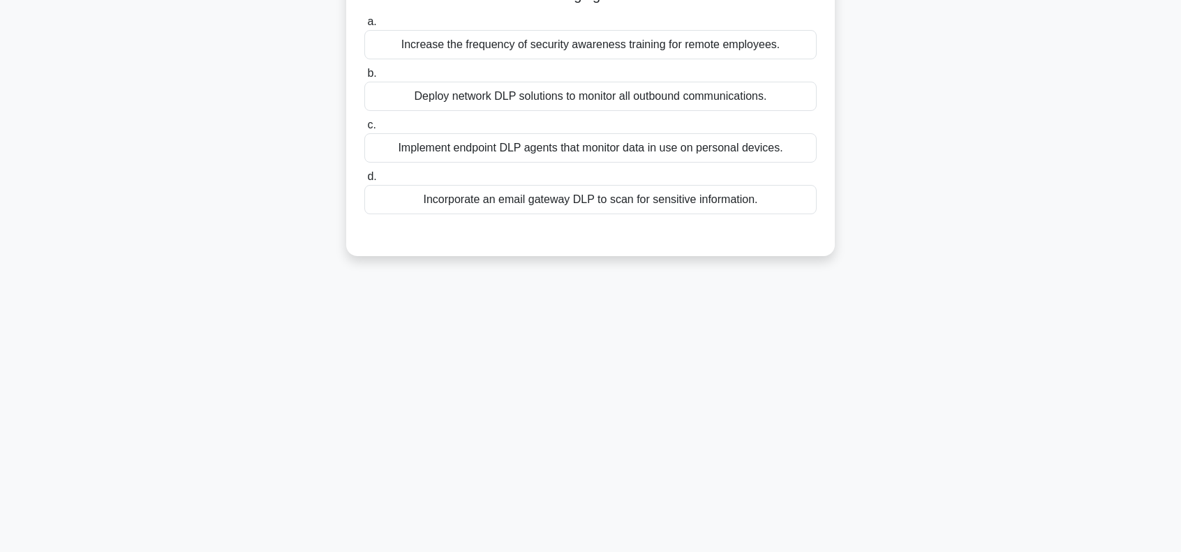
scroll to position [0, 0]
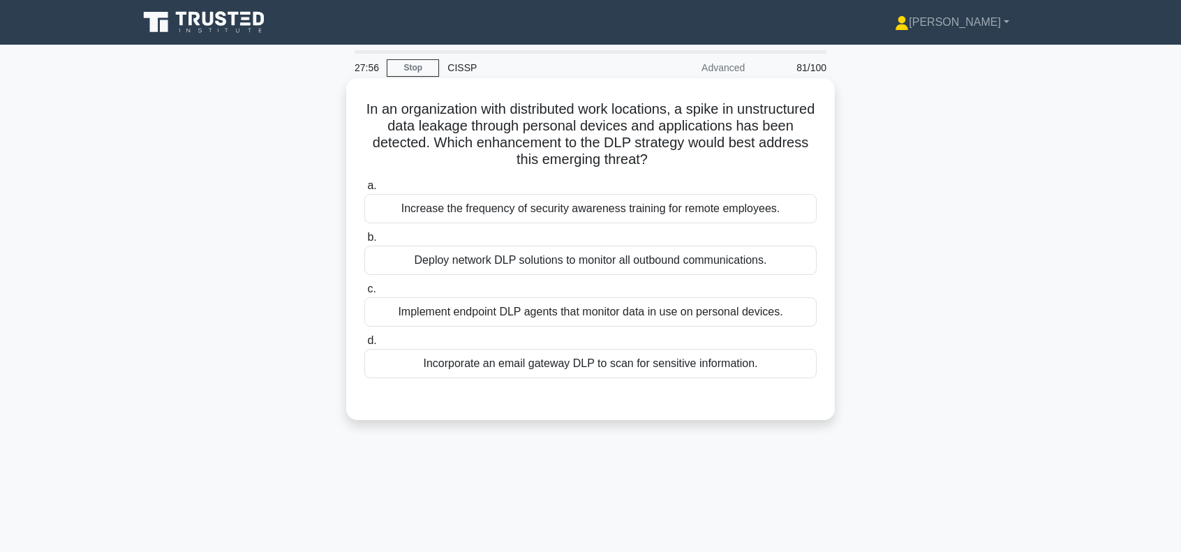
click at [592, 318] on div "Implement endpoint DLP agents that monitor data in use on personal devices." at bounding box center [590, 311] width 452 height 29
click at [364, 294] on input "c. Implement endpoint DLP agents that monitor data in use on personal devices." at bounding box center [364, 289] width 0 height 9
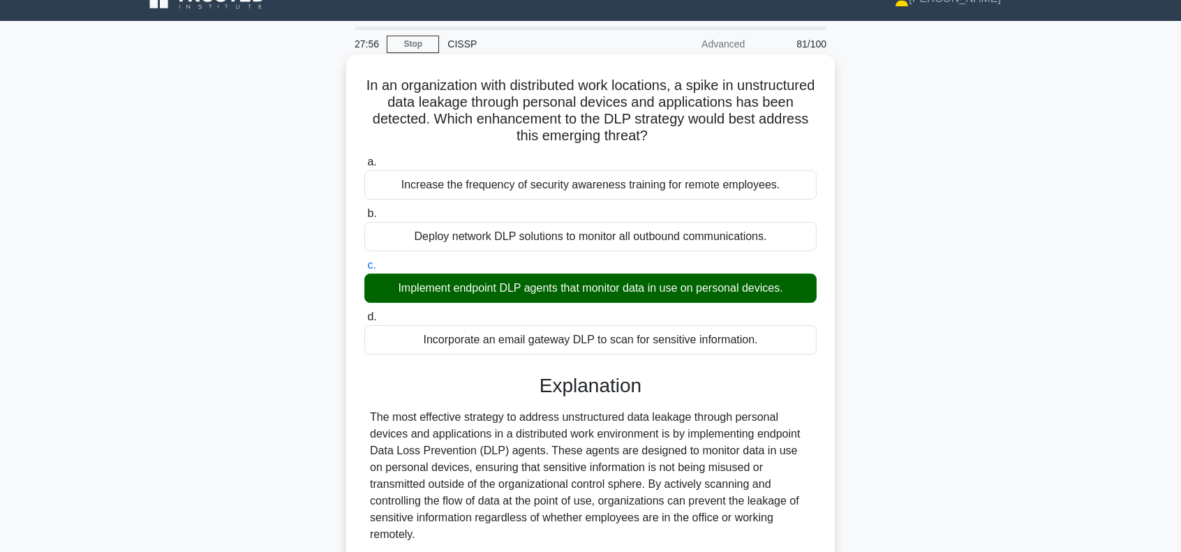
scroll to position [325, 0]
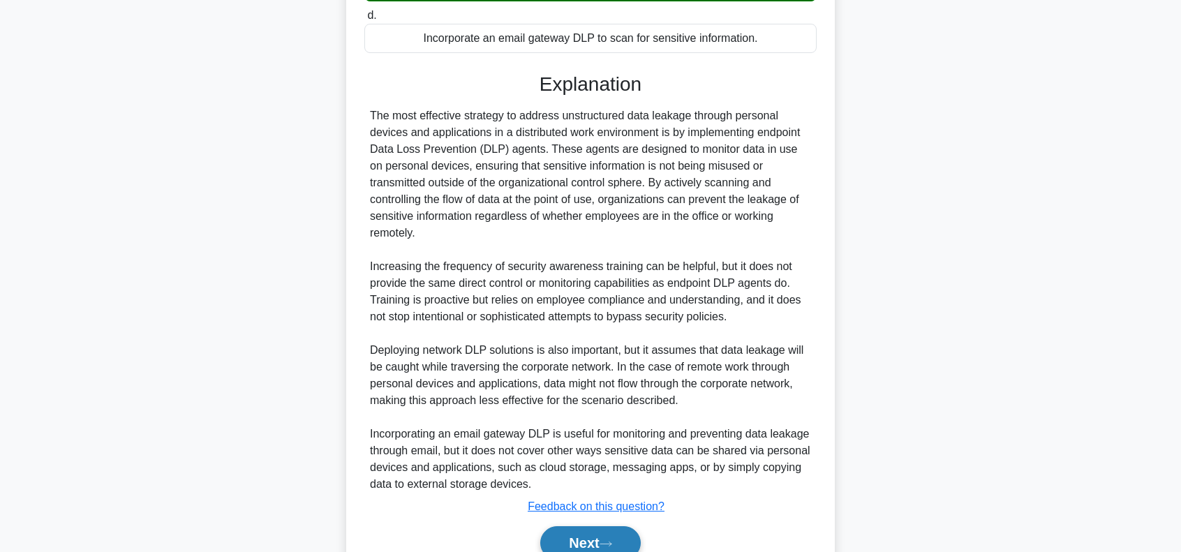
click at [591, 527] on button "Next" at bounding box center [590, 542] width 100 height 33
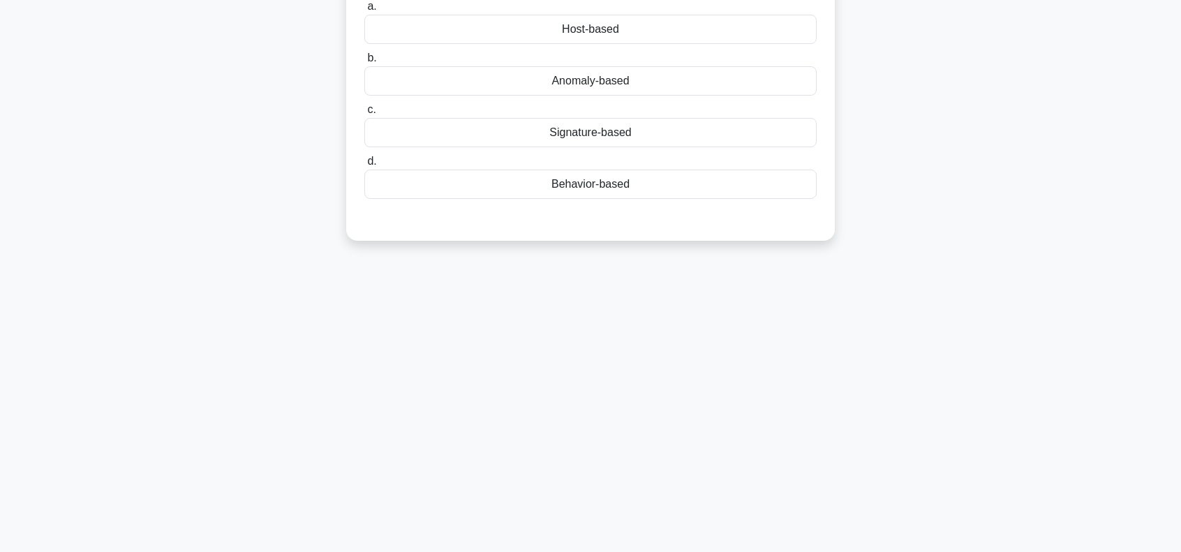
scroll to position [0, 0]
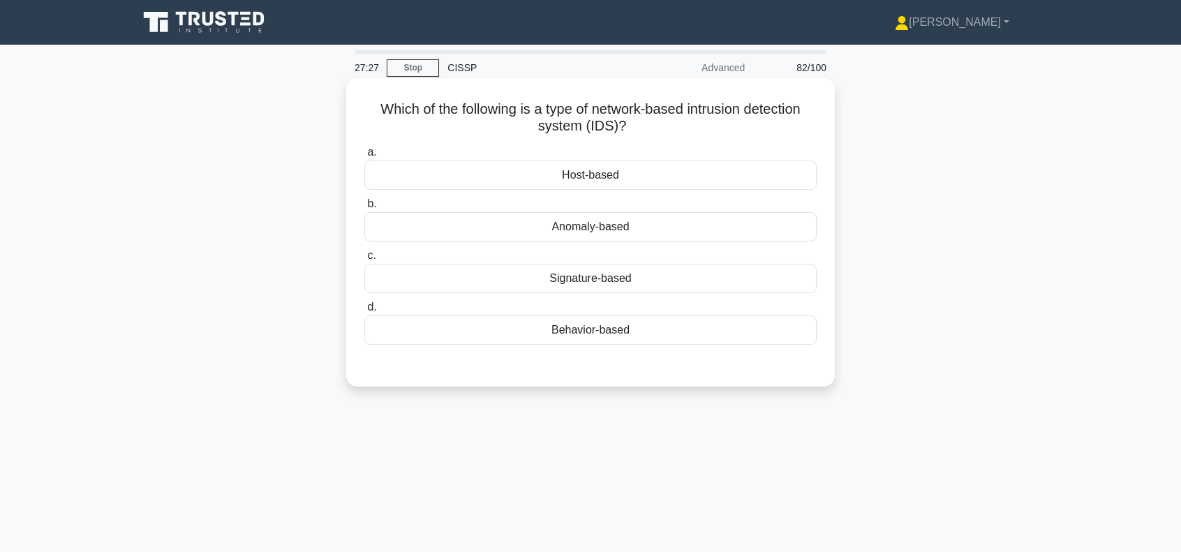
click at [608, 175] on div "Host-based" at bounding box center [590, 174] width 452 height 29
click at [364, 157] on input "a. Host-based" at bounding box center [364, 152] width 0 height 9
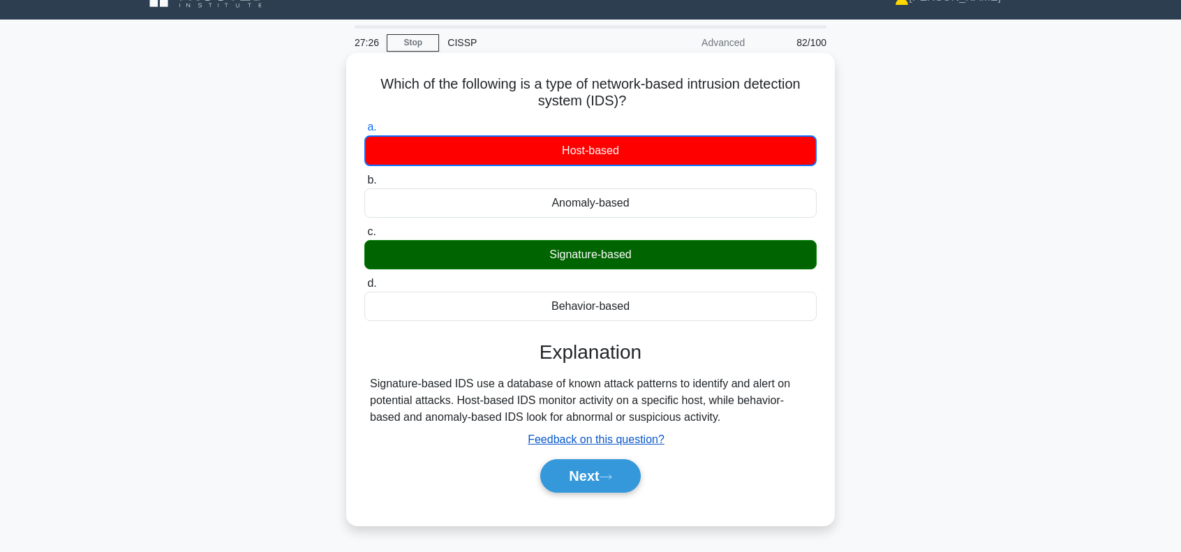
scroll to position [186, 0]
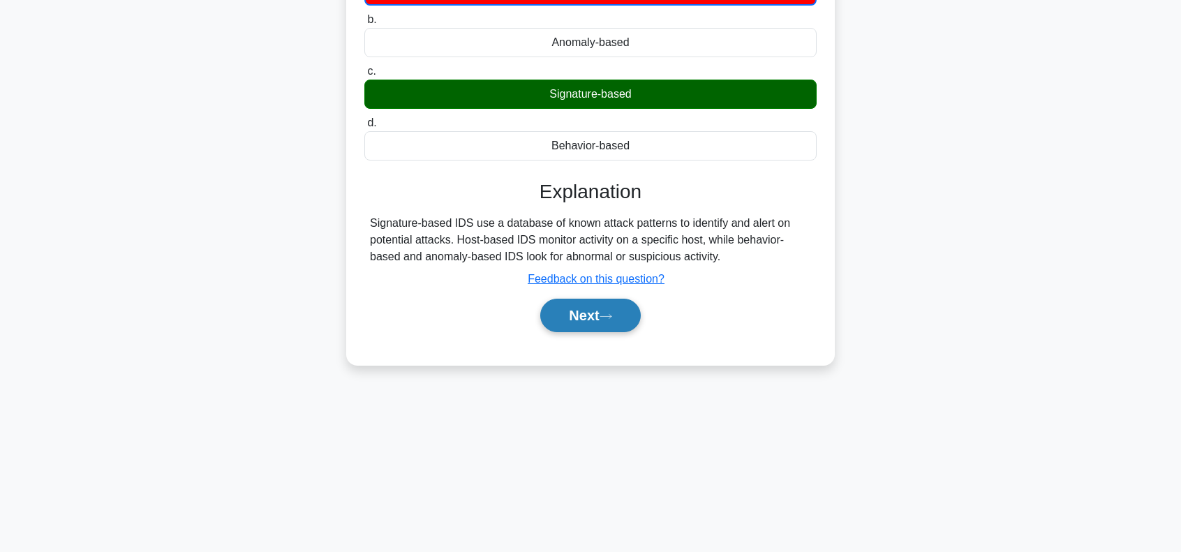
click at [600, 308] on button "Next" at bounding box center [590, 315] width 100 height 33
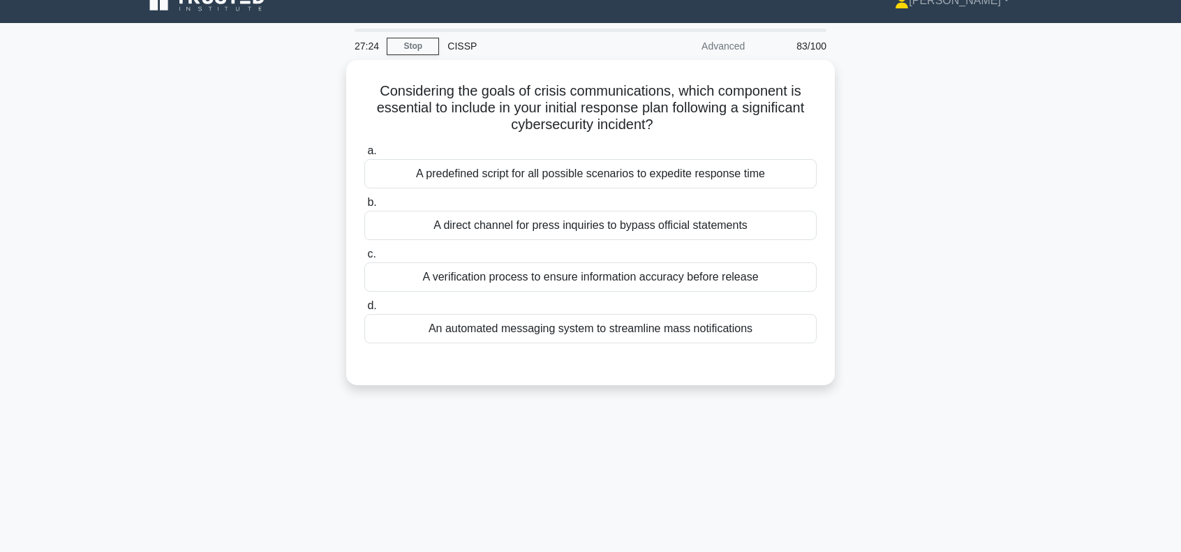
scroll to position [0, 0]
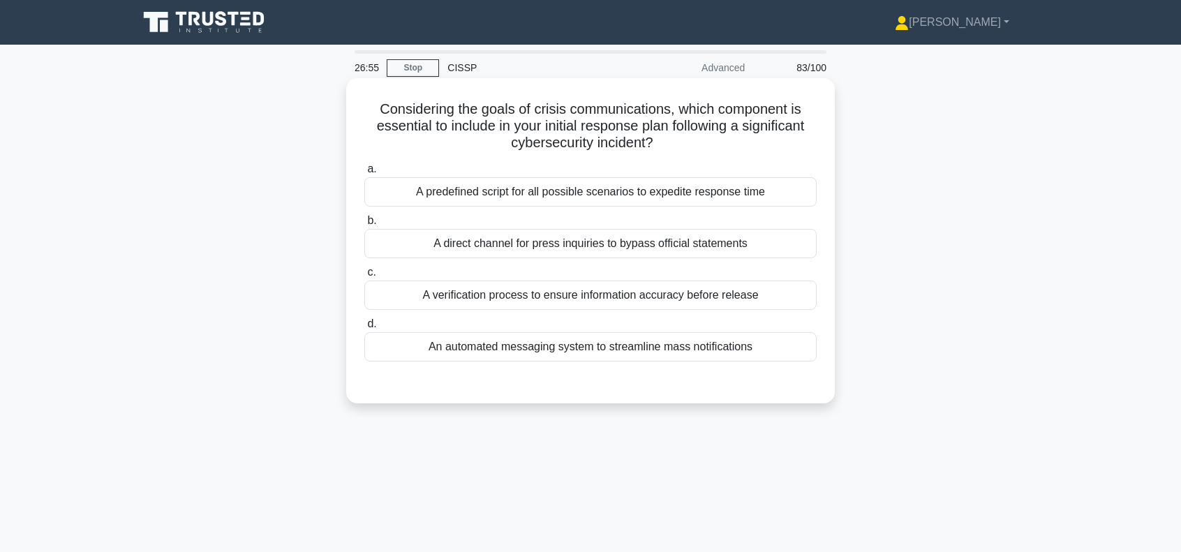
click at [540, 194] on div "A predefined script for all possible scenarios to expedite response time" at bounding box center [590, 191] width 452 height 29
click at [364, 174] on input "a. A predefined script for all possible scenarios to expedite response time" at bounding box center [364, 169] width 0 height 9
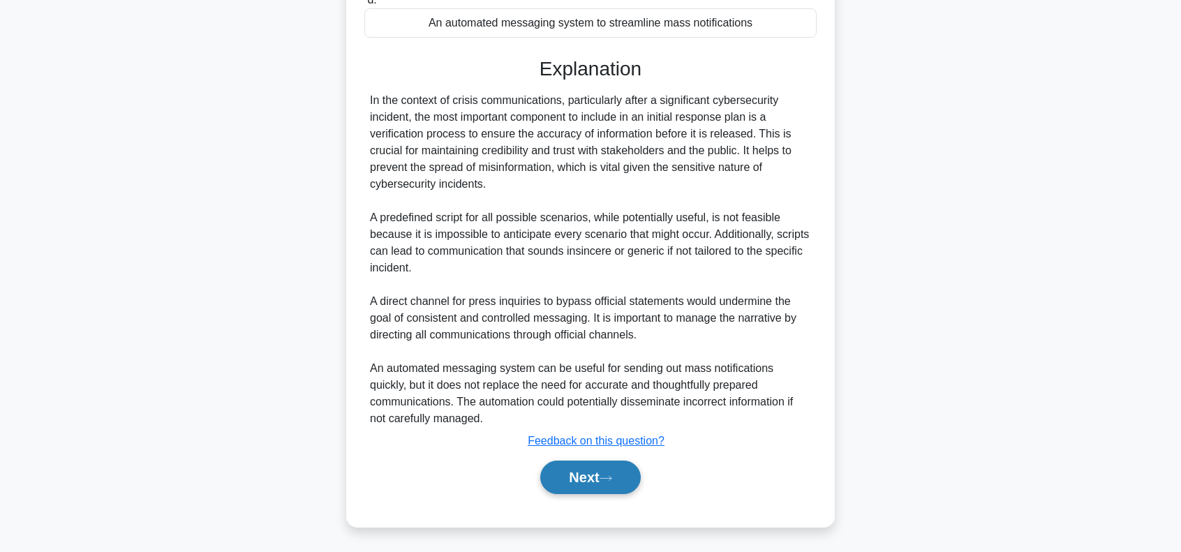
click at [605, 471] on button "Next" at bounding box center [590, 477] width 100 height 33
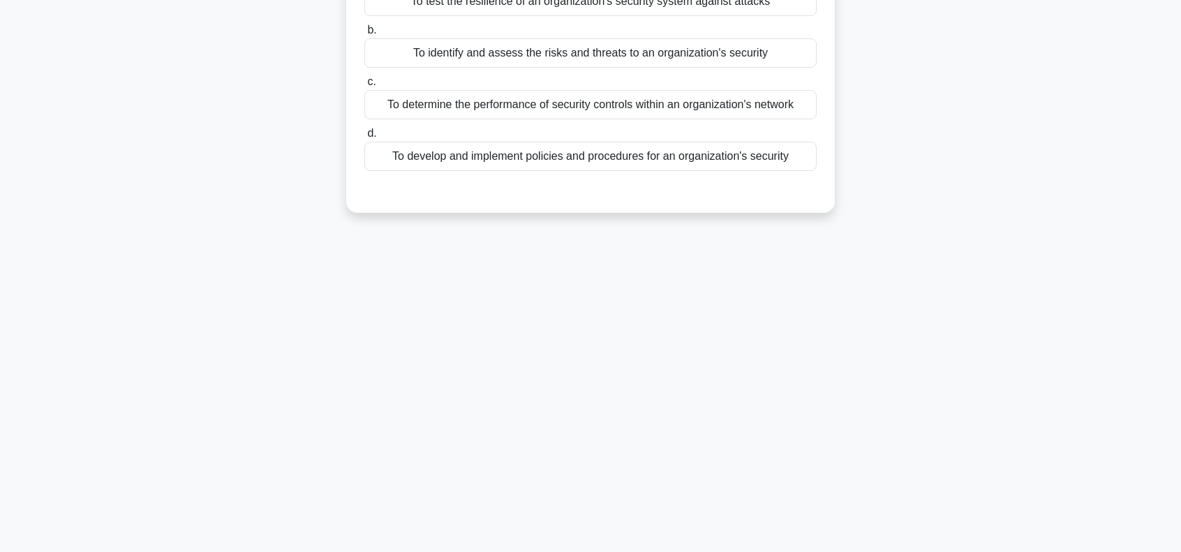
scroll to position [15, 0]
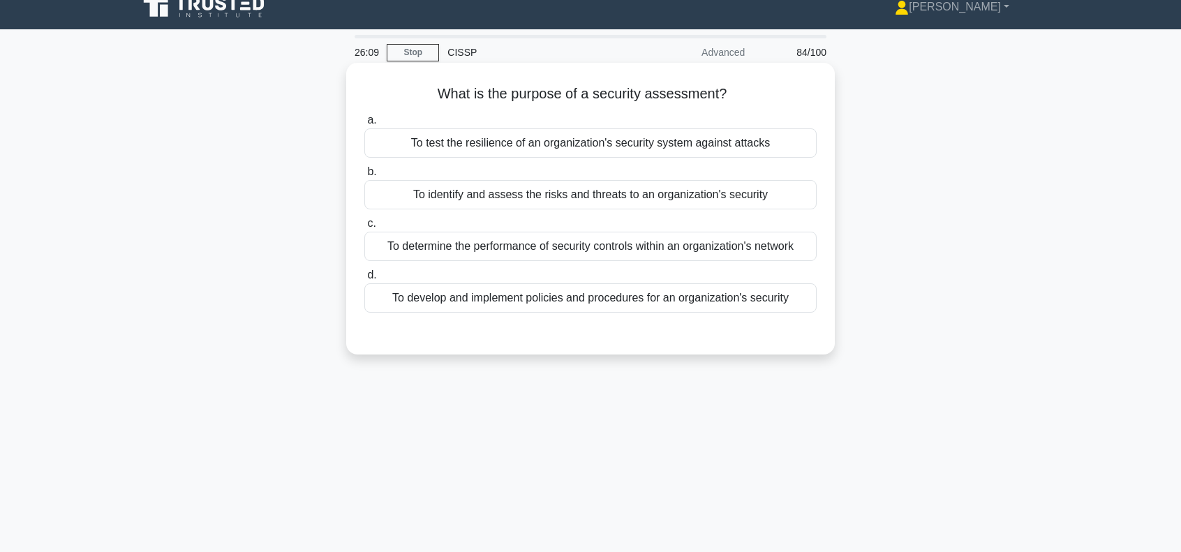
click at [555, 300] on div "To develop and implement policies and procedures for an organization's security" at bounding box center [590, 297] width 452 height 29
click at [364, 280] on input "d. To develop and implement policies and procedures for an organization's secur…" at bounding box center [364, 275] width 0 height 9
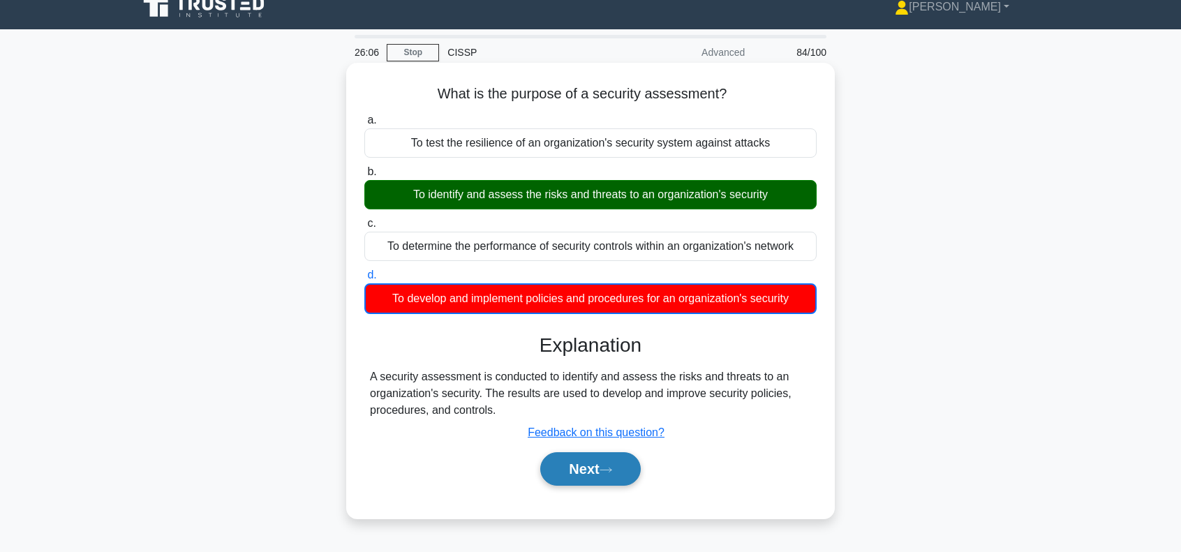
click at [603, 467] on button "Next" at bounding box center [590, 468] width 100 height 33
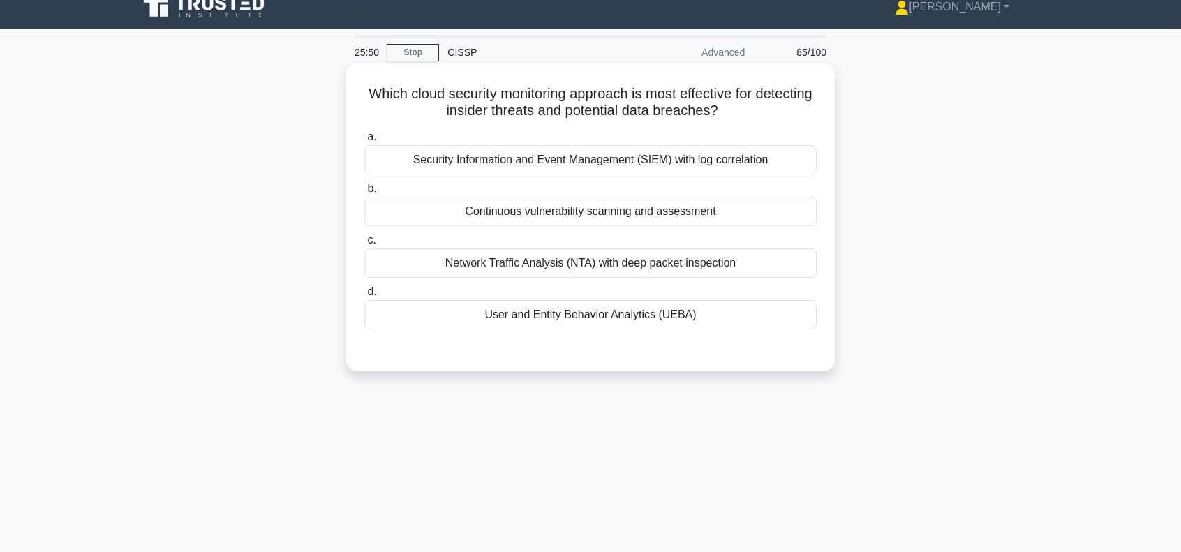
click at [591, 315] on div "User and Entity Behavior Analytics (UEBA)" at bounding box center [590, 314] width 452 height 29
click at [364, 297] on input "d. User and Entity Behavior Analytics (UEBA)" at bounding box center [364, 291] width 0 height 9
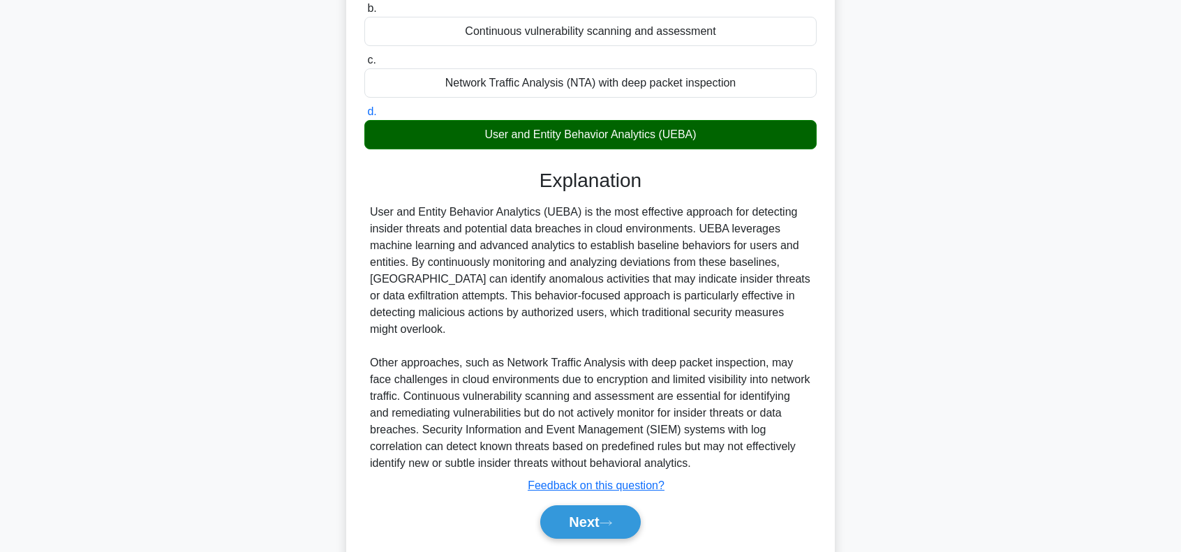
scroll to position [223, 0]
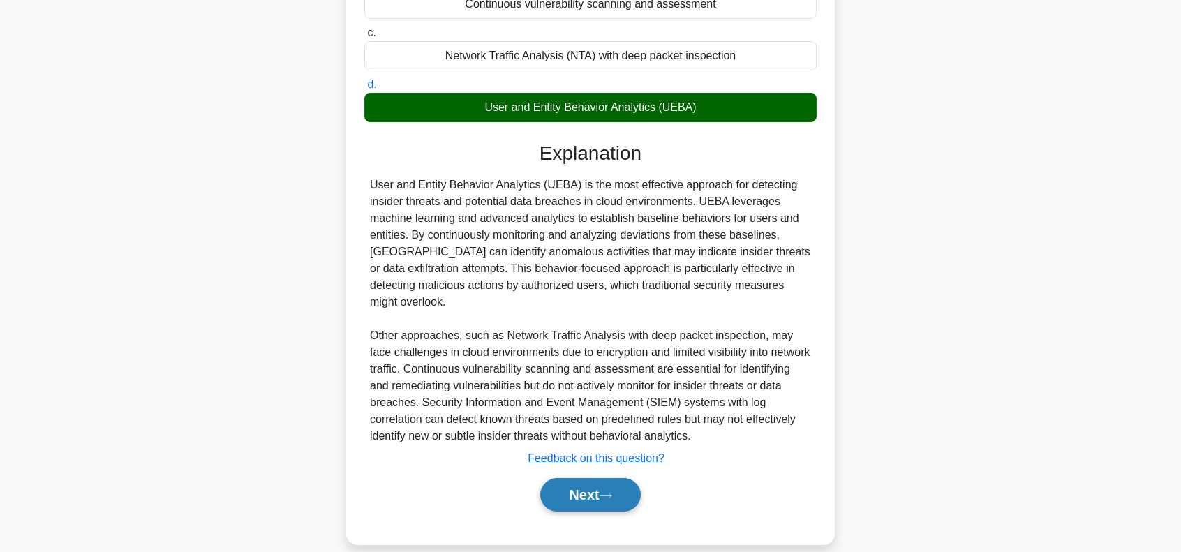
click at [588, 479] on button "Next" at bounding box center [590, 494] width 100 height 33
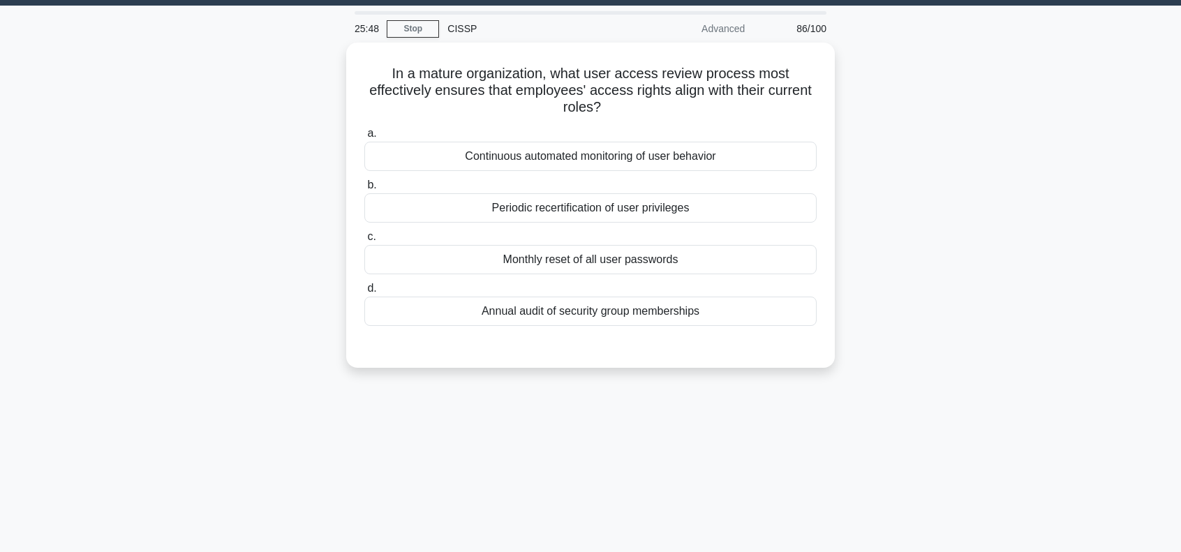
scroll to position [0, 0]
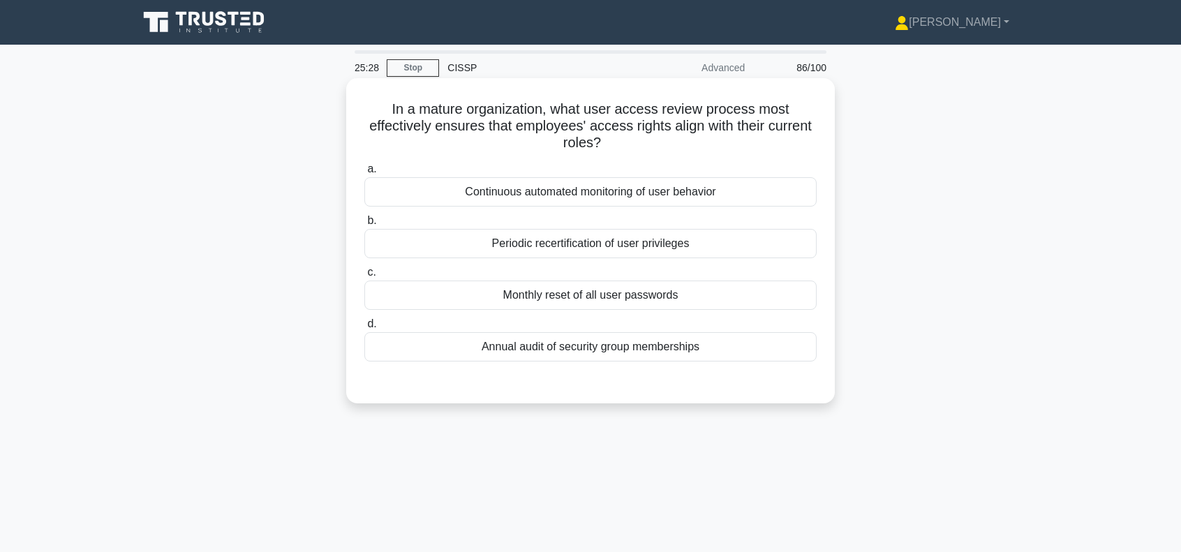
click at [616, 196] on div "Continuous automated monitoring of user behavior" at bounding box center [590, 191] width 452 height 29
click at [364, 174] on input "a. Continuous automated monitoring of user behavior" at bounding box center [364, 169] width 0 height 9
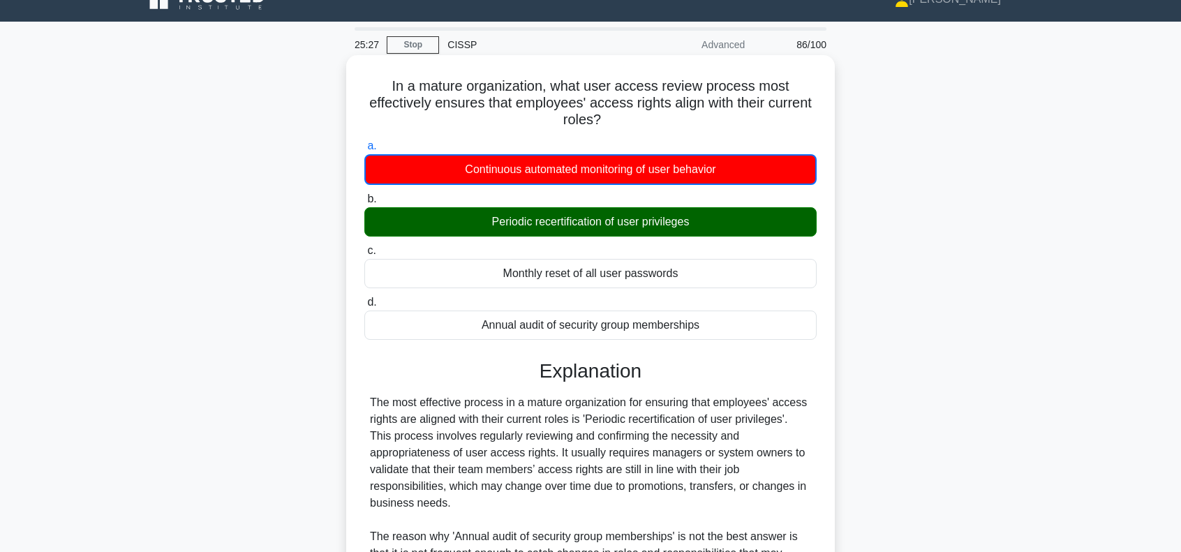
scroll to position [232, 0]
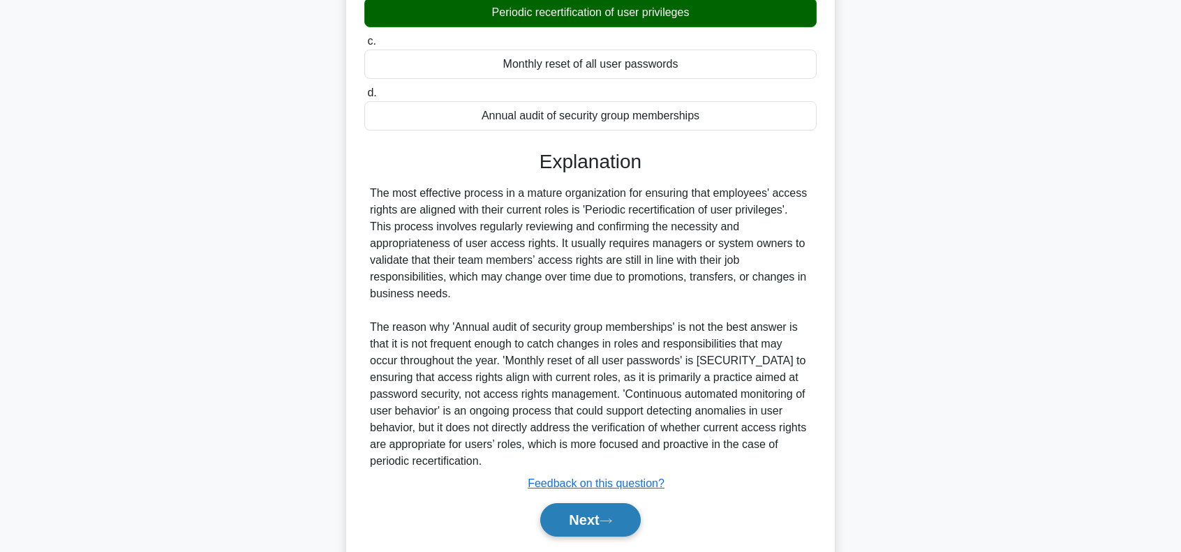
click at [607, 511] on button "Next" at bounding box center [590, 519] width 100 height 33
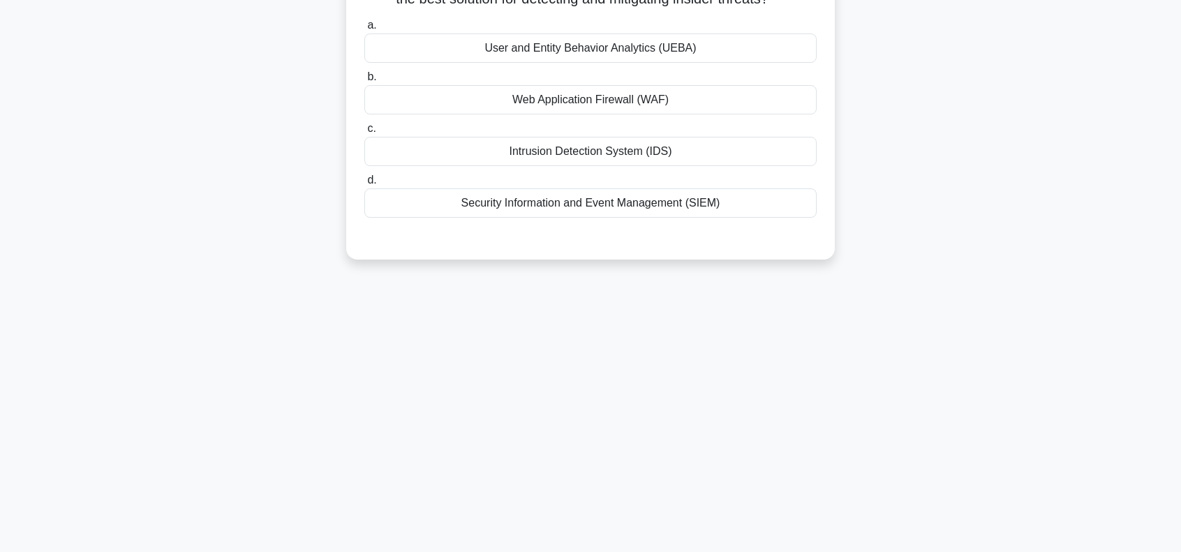
scroll to position [0, 0]
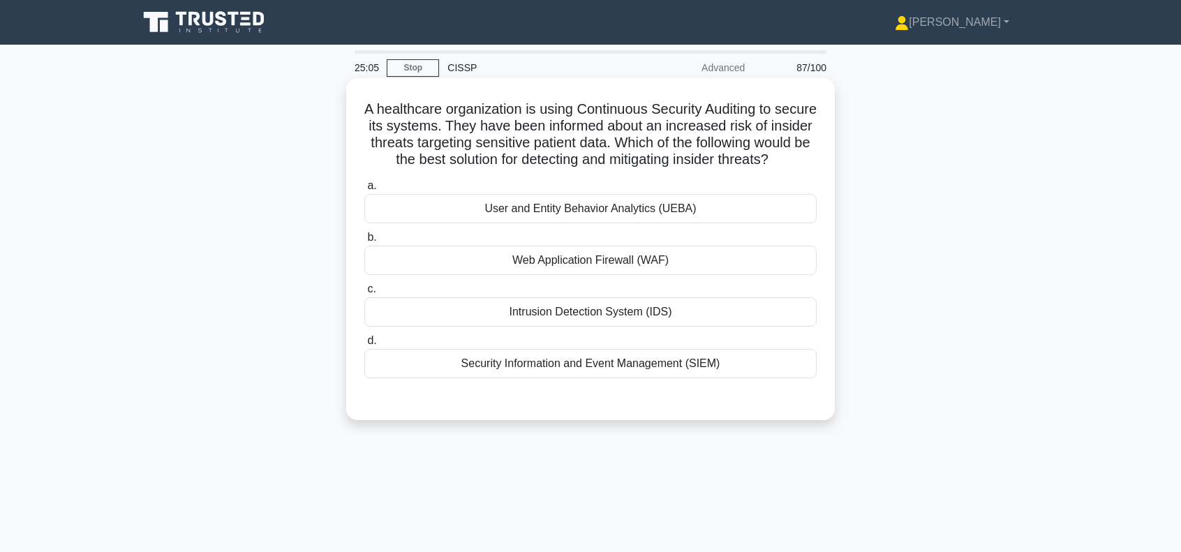
click at [550, 223] on div "User and Entity Behavior Analytics (UEBA)" at bounding box center [590, 208] width 452 height 29
click at [364, 190] on input "a. User and Entity Behavior Analytics (UEBA)" at bounding box center [364, 185] width 0 height 9
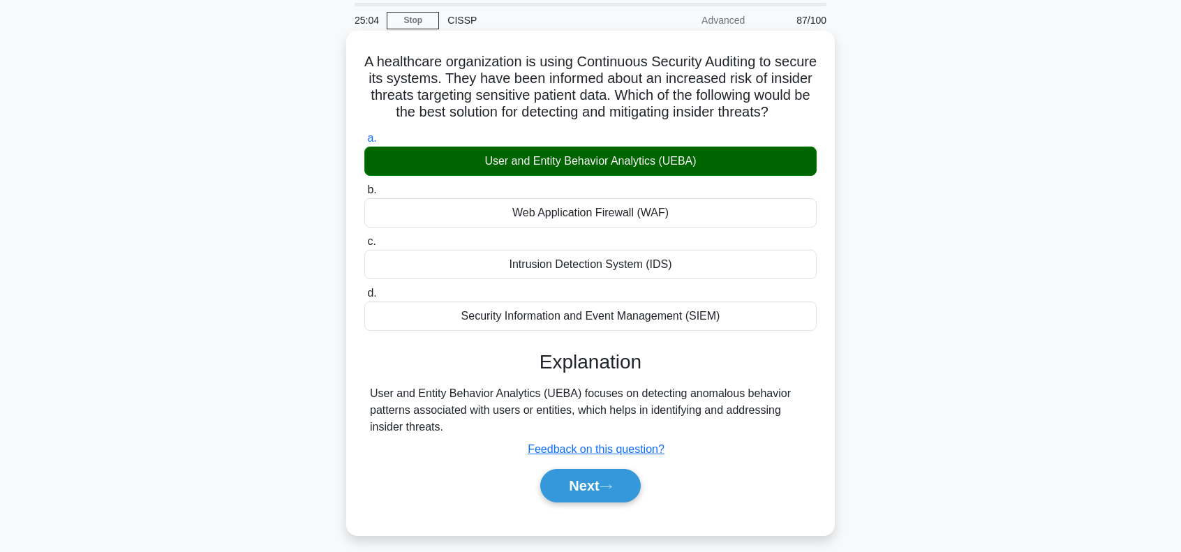
scroll to position [186, 0]
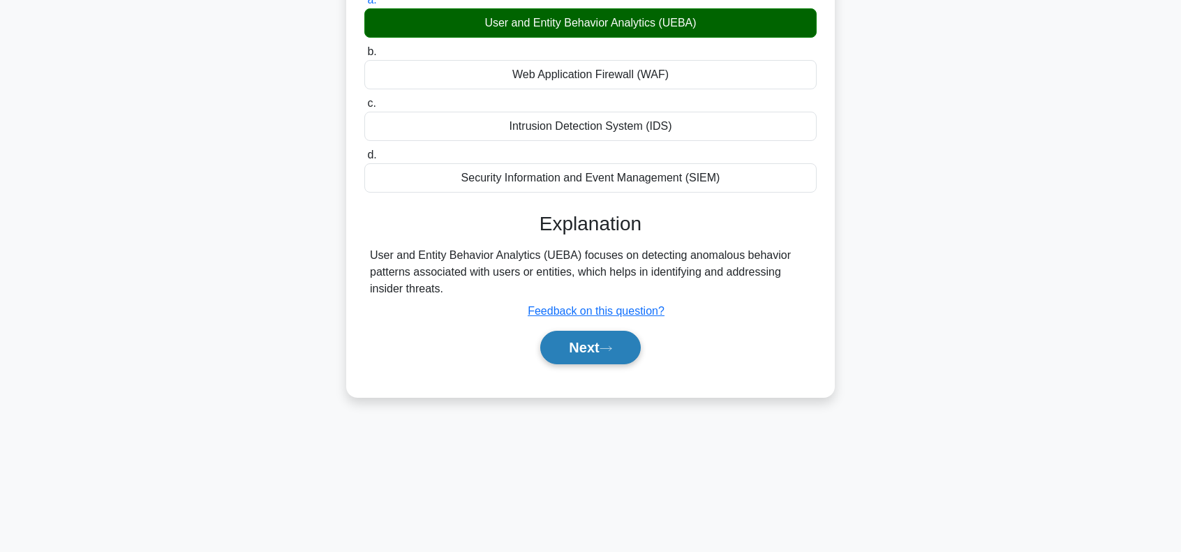
click at [584, 362] on button "Next" at bounding box center [590, 347] width 100 height 33
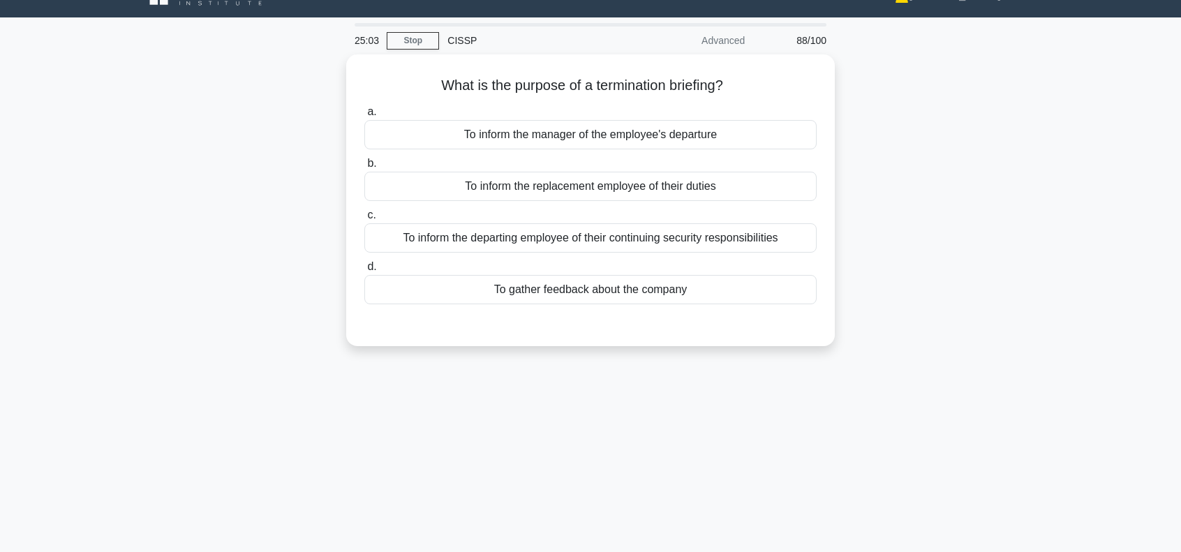
scroll to position [0, 0]
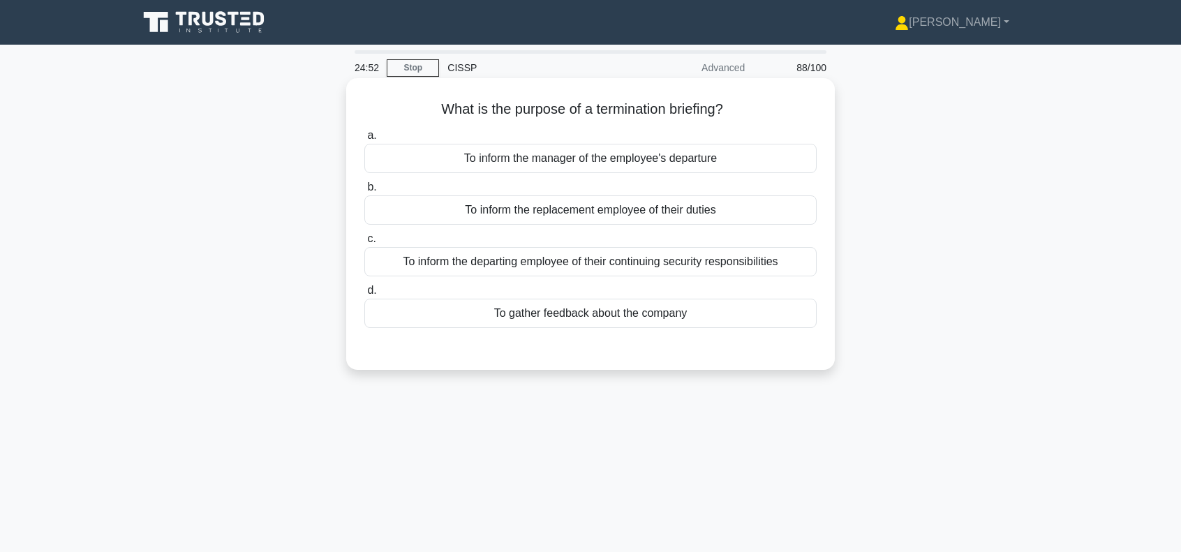
click at [541, 264] on div "To inform the departing employee of their continuing security responsibilities" at bounding box center [590, 261] width 452 height 29
click at [364, 244] on input "c. To inform the departing employee of their continuing security responsibiliti…" at bounding box center [364, 238] width 0 height 9
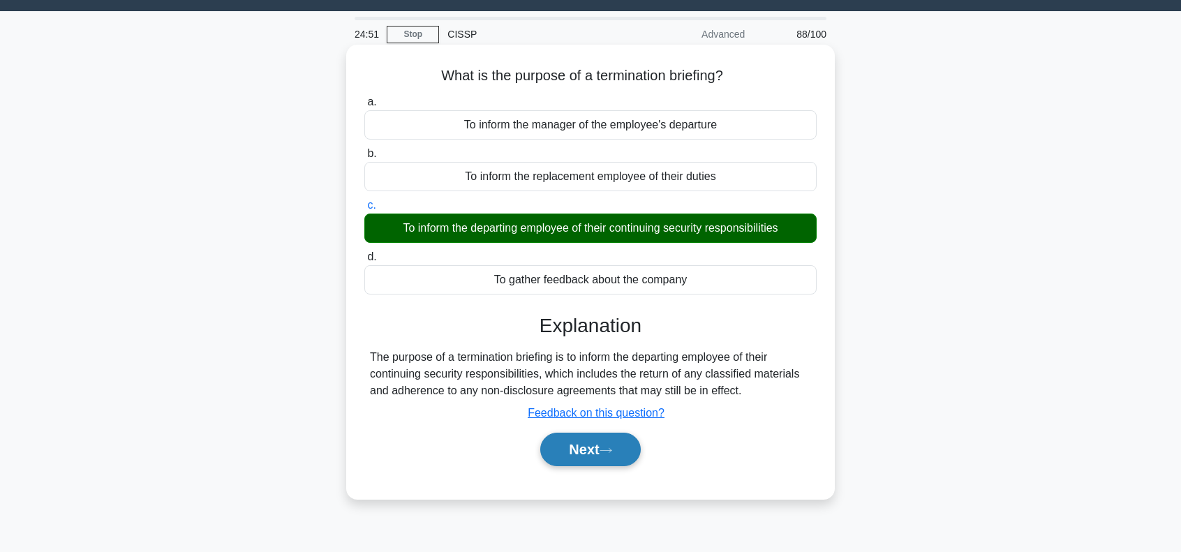
scroll to position [186, 0]
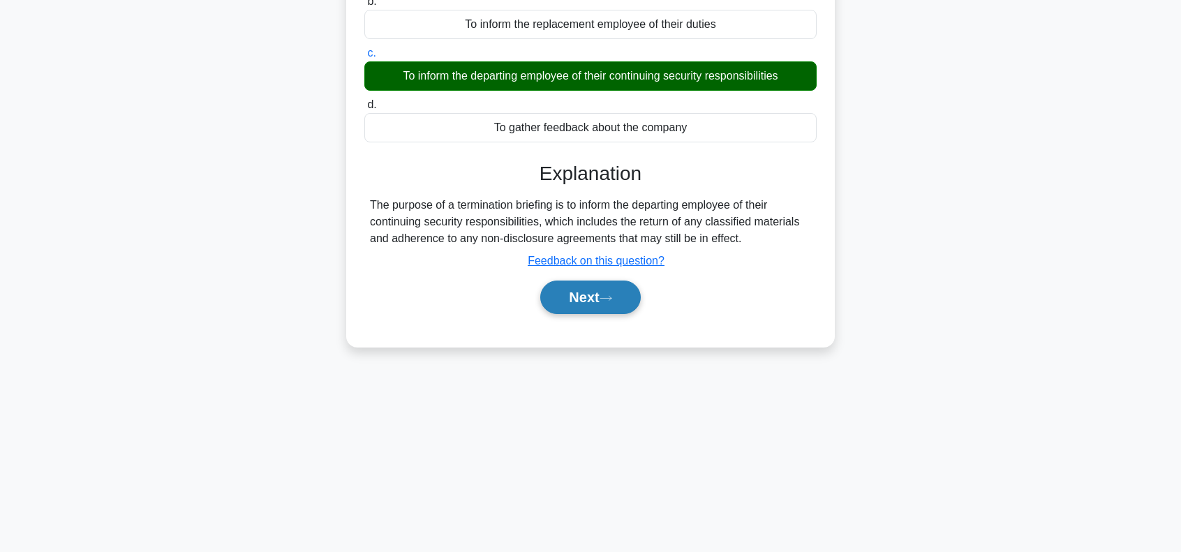
click at [594, 306] on button "Next" at bounding box center [590, 296] width 100 height 33
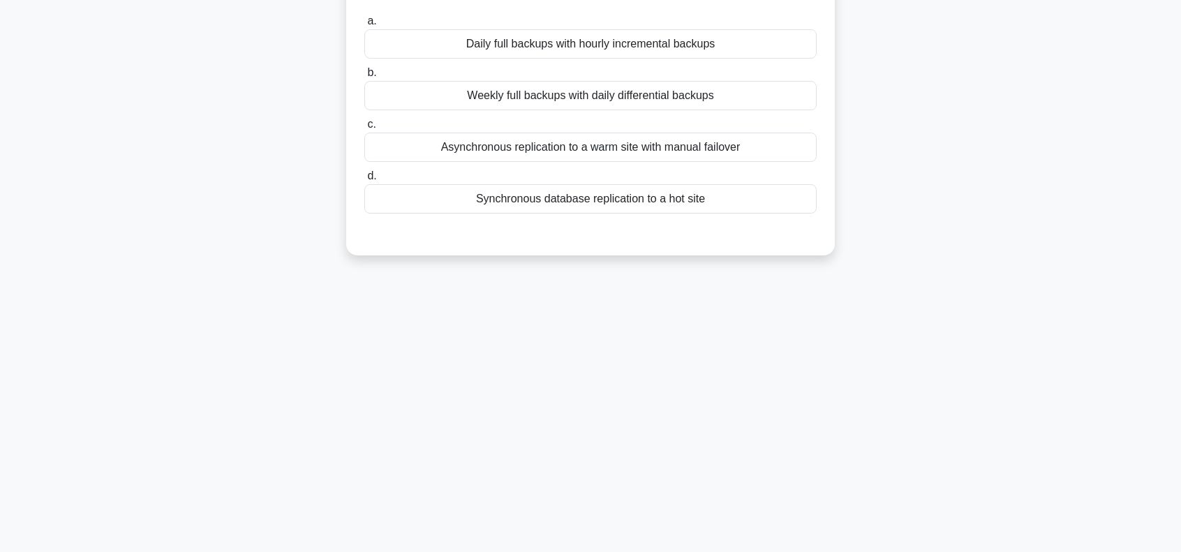
scroll to position [0, 0]
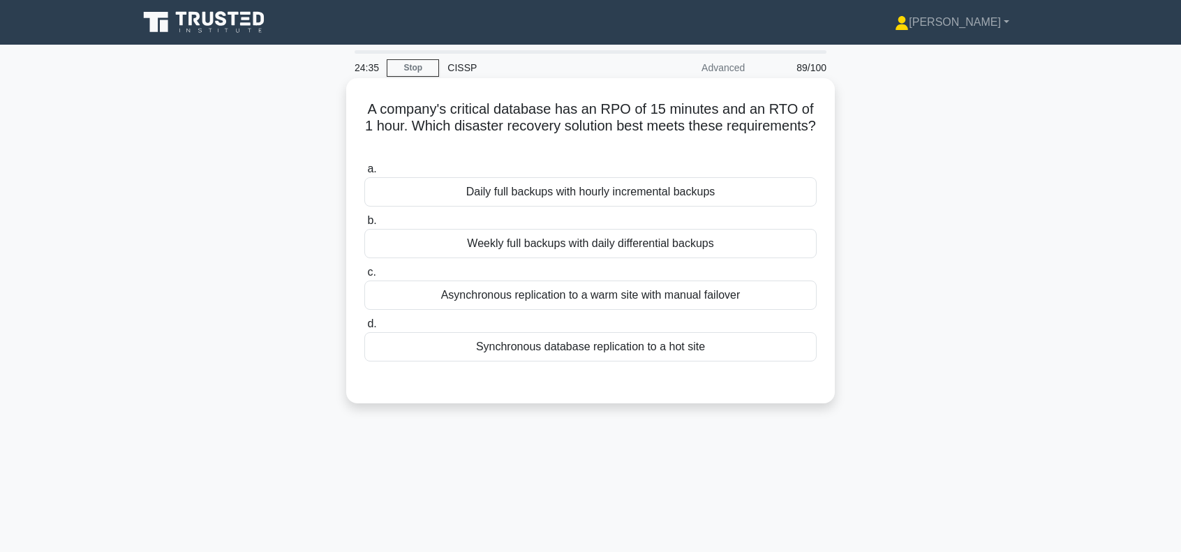
click at [564, 347] on div "Synchronous database replication to a hot site" at bounding box center [590, 346] width 452 height 29
click at [364, 329] on input "d. Synchronous database replication to a hot site" at bounding box center [364, 324] width 0 height 9
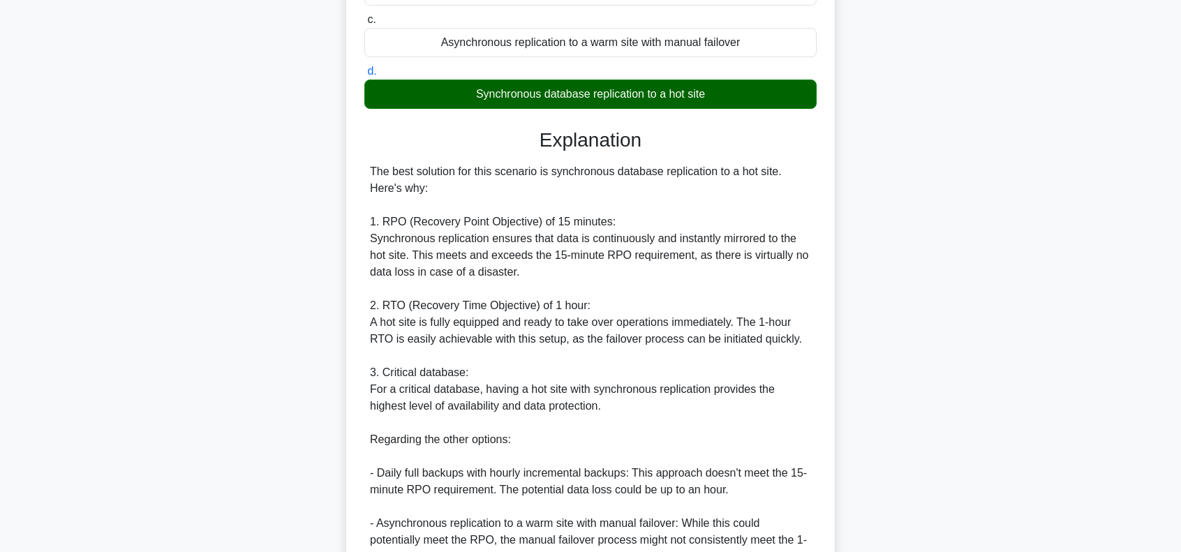
scroll to position [465, 0]
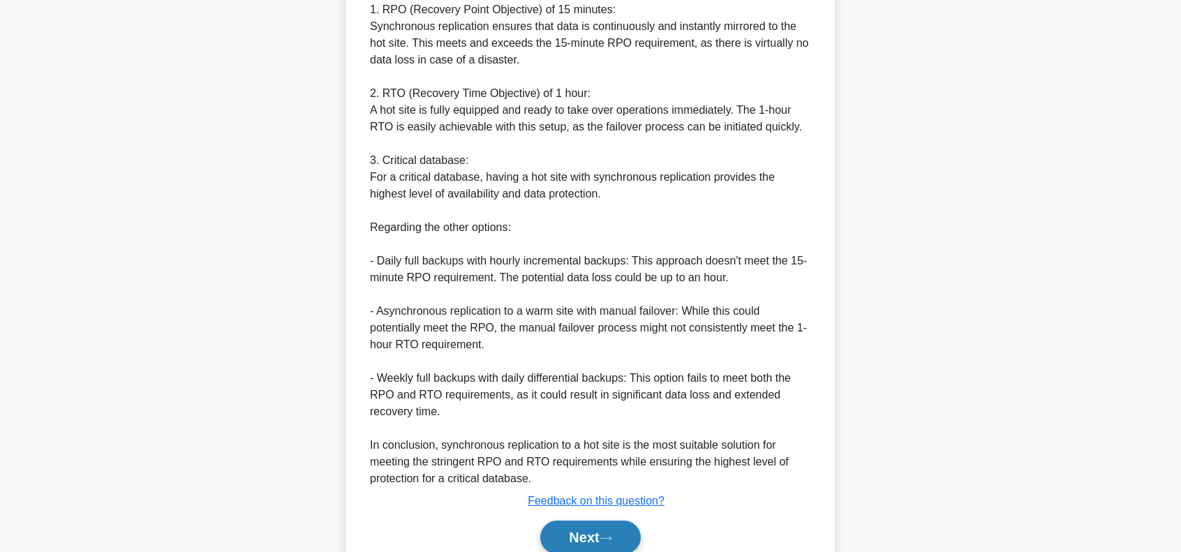
click at [588, 528] on button "Next" at bounding box center [590, 537] width 100 height 33
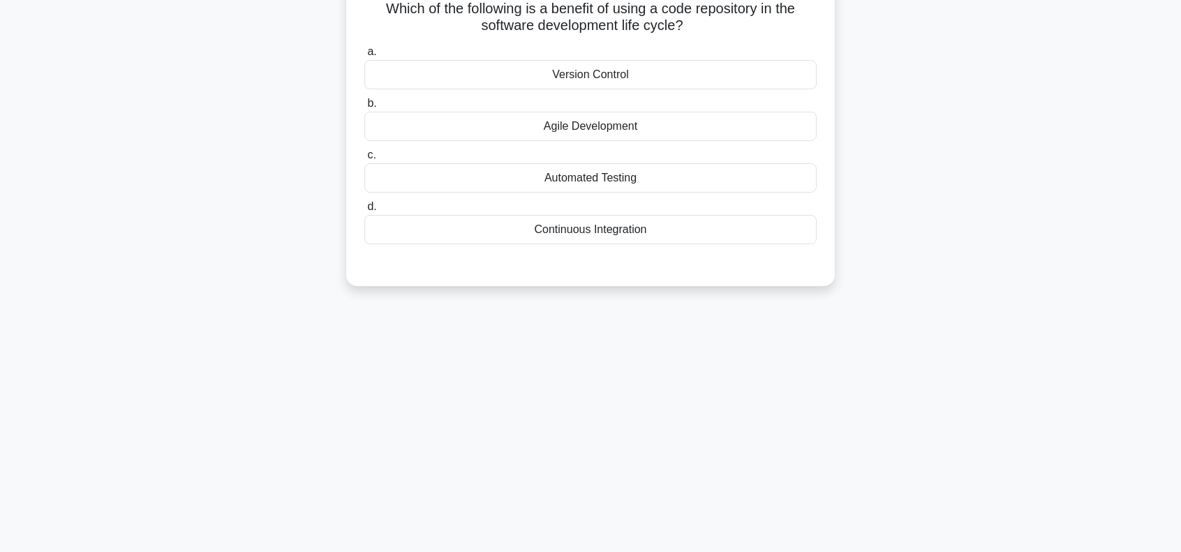
scroll to position [15, 0]
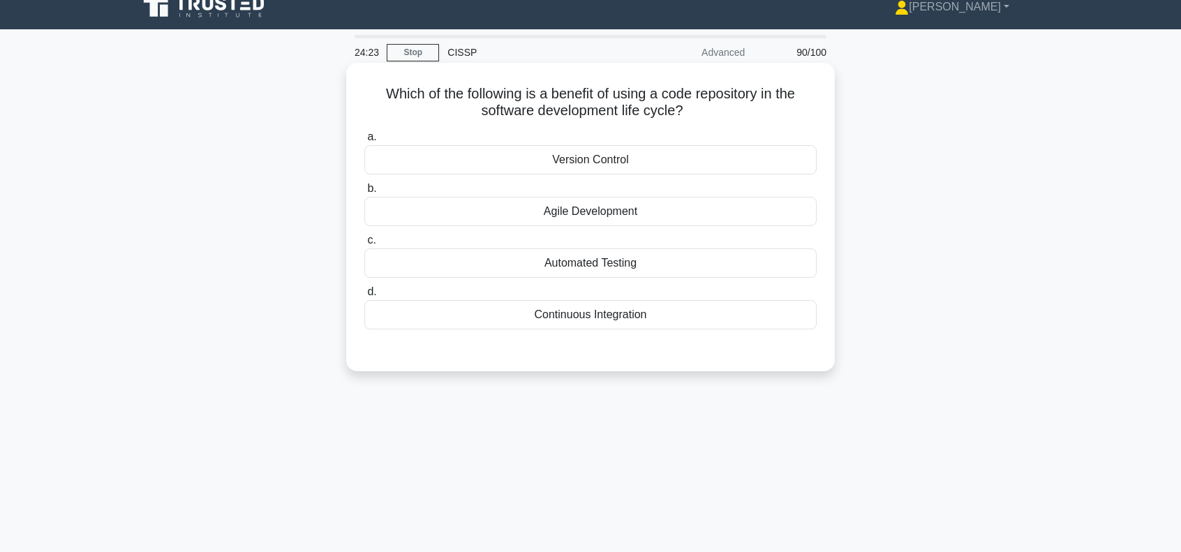
click at [648, 158] on div "Version Control" at bounding box center [590, 159] width 452 height 29
click at [364, 142] on input "a. Version Control" at bounding box center [364, 137] width 0 height 9
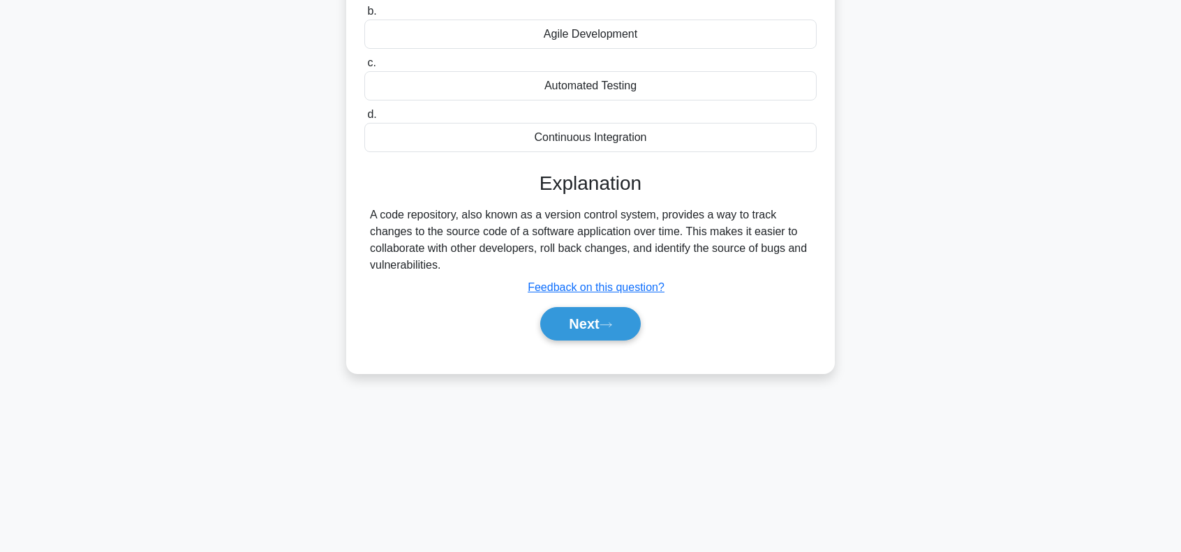
scroll to position [202, 0]
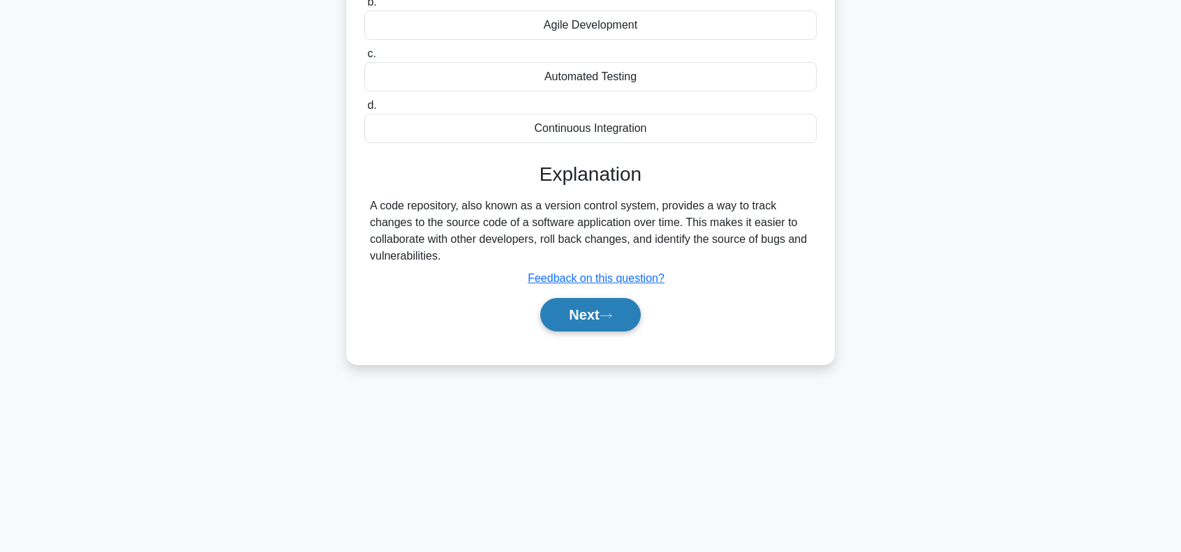
click at [588, 317] on button "Next" at bounding box center [590, 314] width 100 height 33
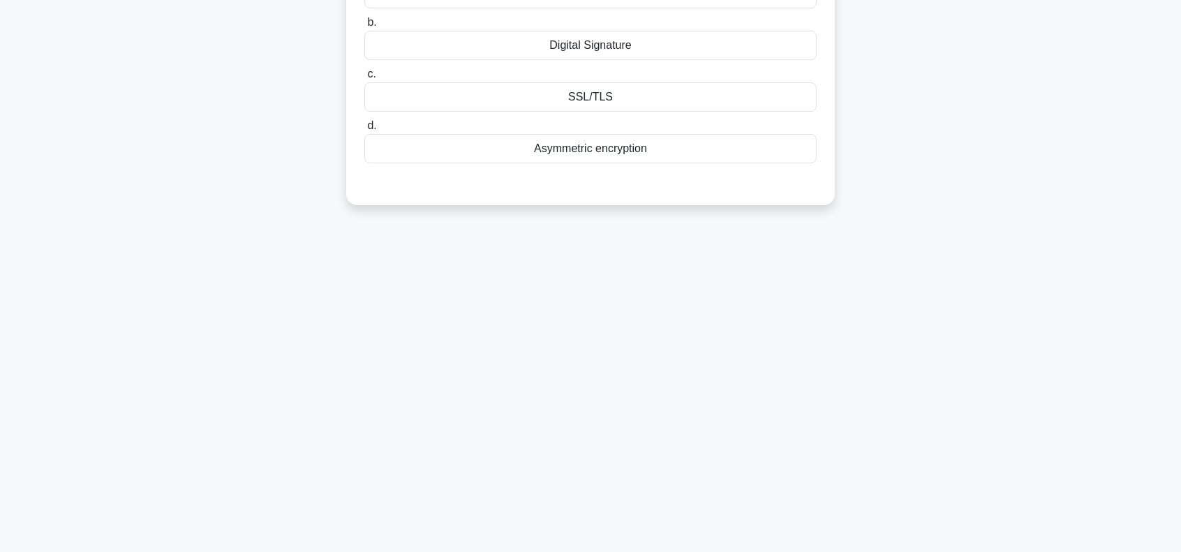
scroll to position [15, 0]
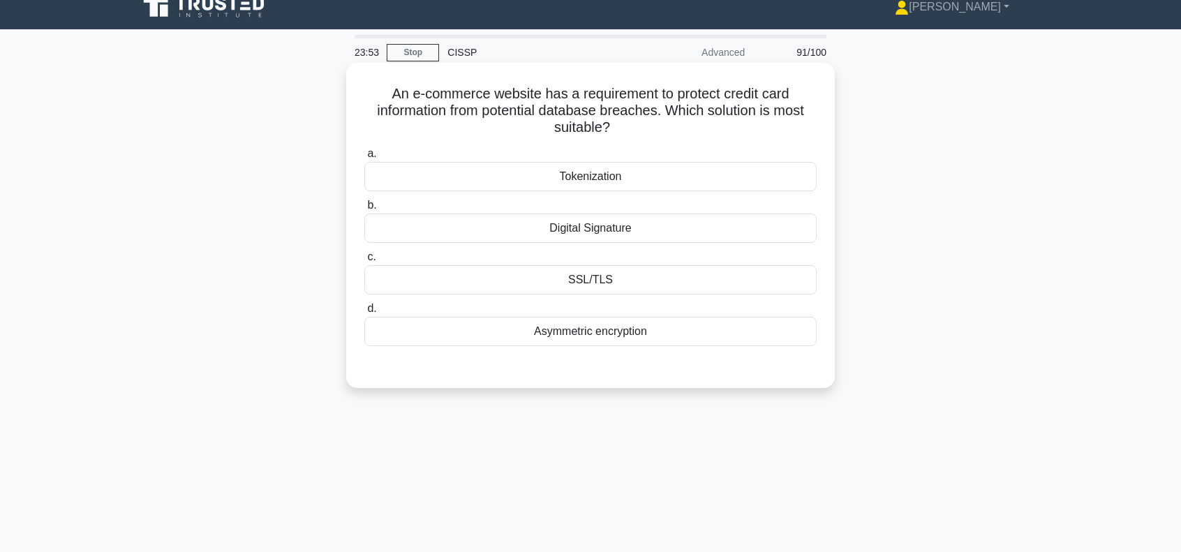
click at [590, 178] on div "Tokenization" at bounding box center [590, 176] width 452 height 29
click at [364, 158] on input "a. Tokenization" at bounding box center [364, 153] width 0 height 9
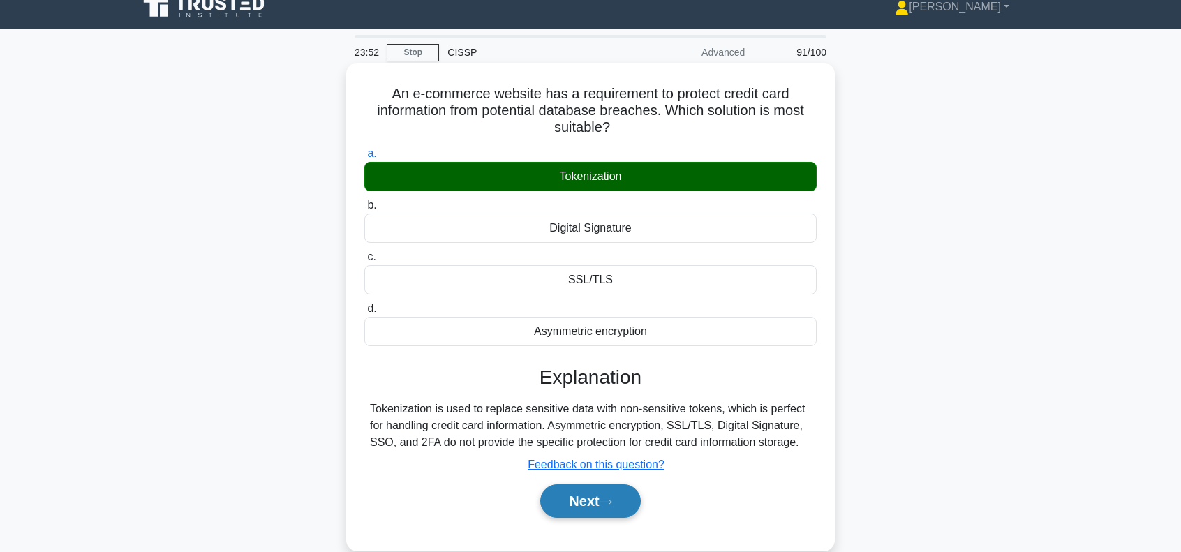
click at [570, 494] on button "Next" at bounding box center [590, 500] width 100 height 33
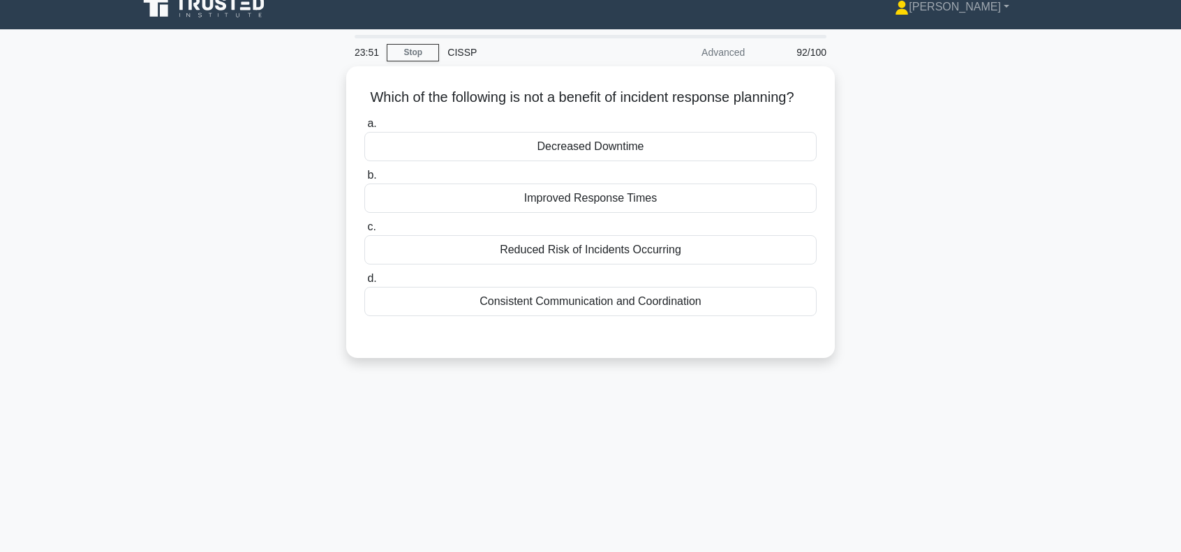
scroll to position [0, 0]
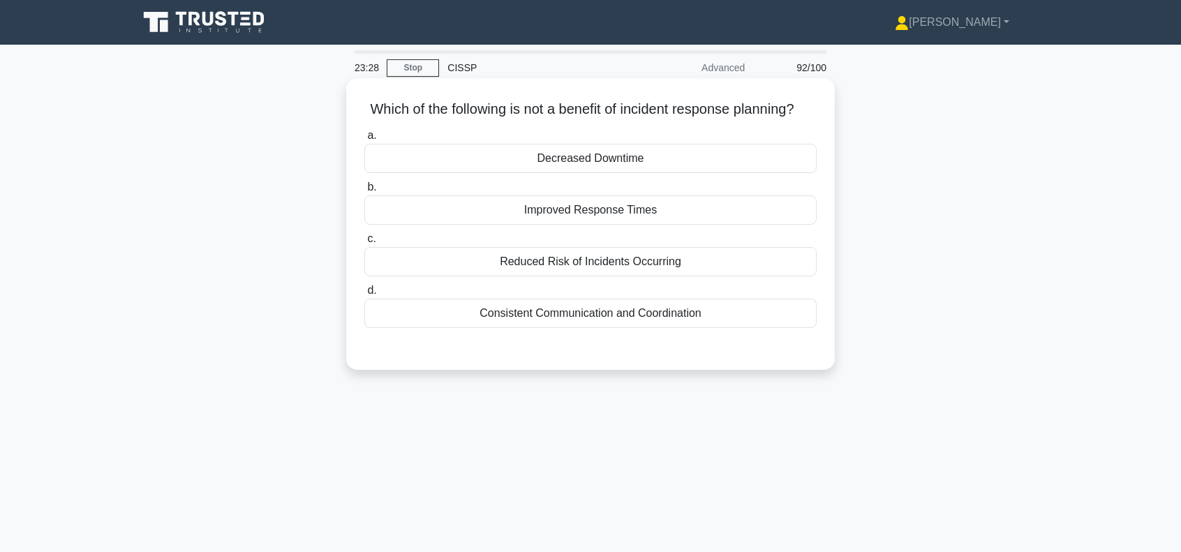
click at [582, 328] on div "Consistent Communication and Coordination" at bounding box center [590, 313] width 452 height 29
click at [364, 295] on input "d. Consistent Communication and Coordination" at bounding box center [364, 290] width 0 height 9
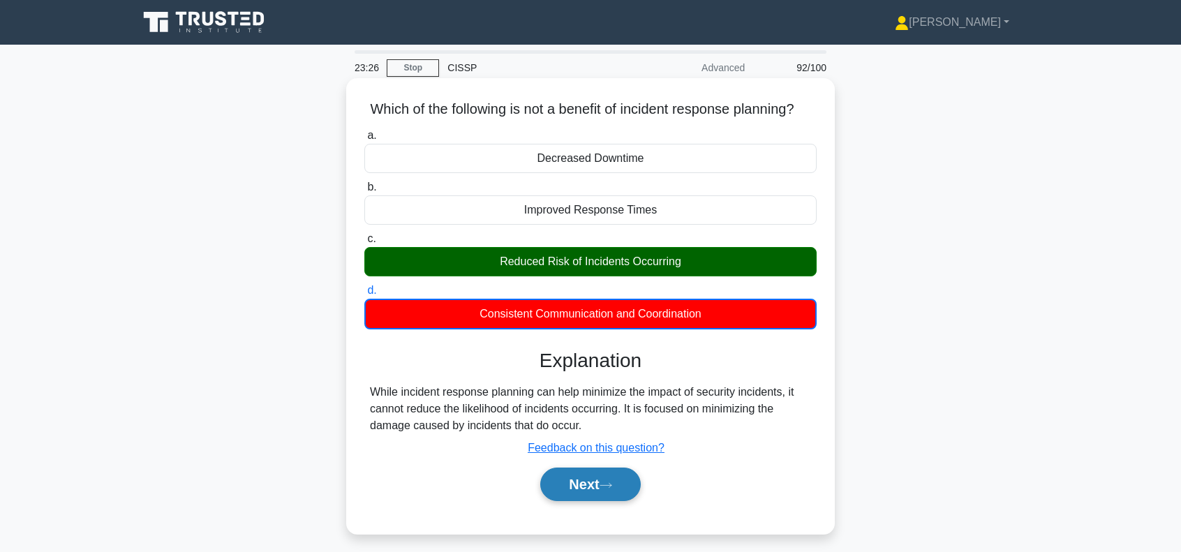
click at [606, 501] on button "Next" at bounding box center [590, 483] width 100 height 33
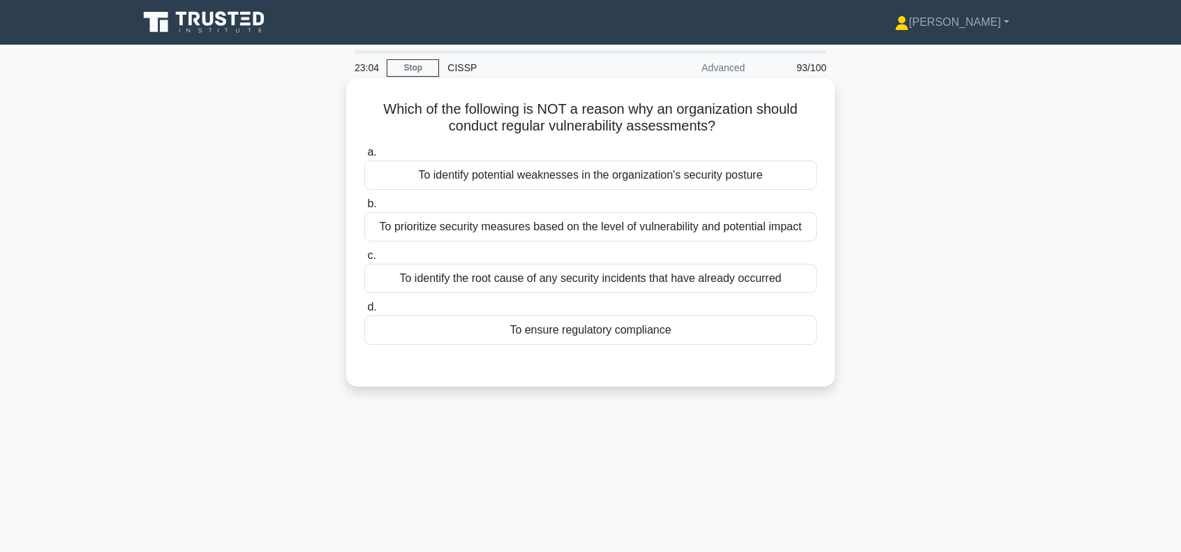
click at [611, 329] on div "To ensure regulatory compliance" at bounding box center [590, 329] width 452 height 29
click at [364, 312] on input "d. To ensure regulatory compliance" at bounding box center [364, 307] width 0 height 9
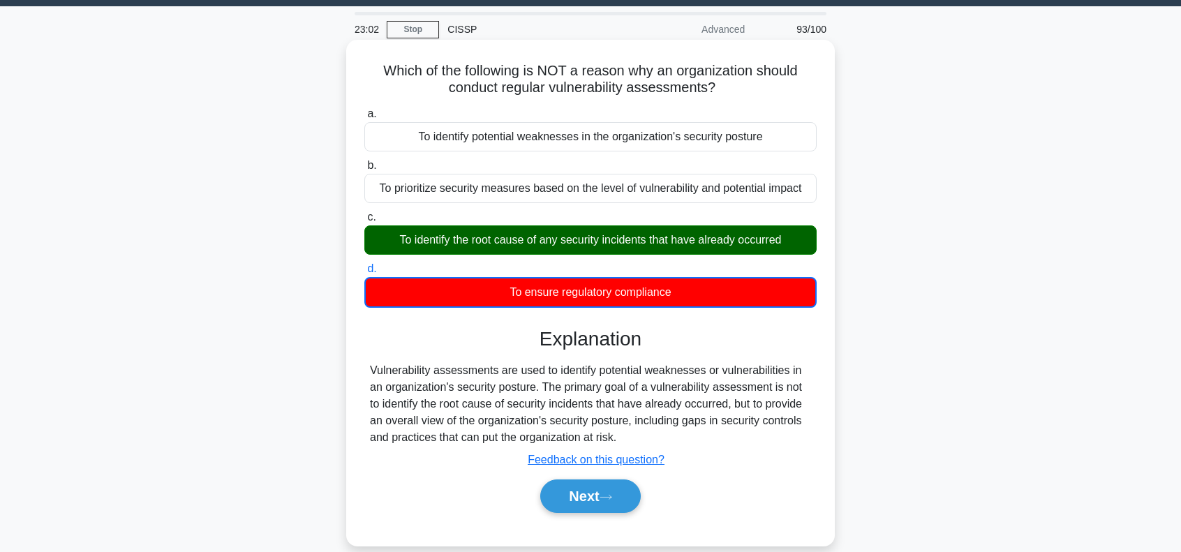
scroll to position [46, 0]
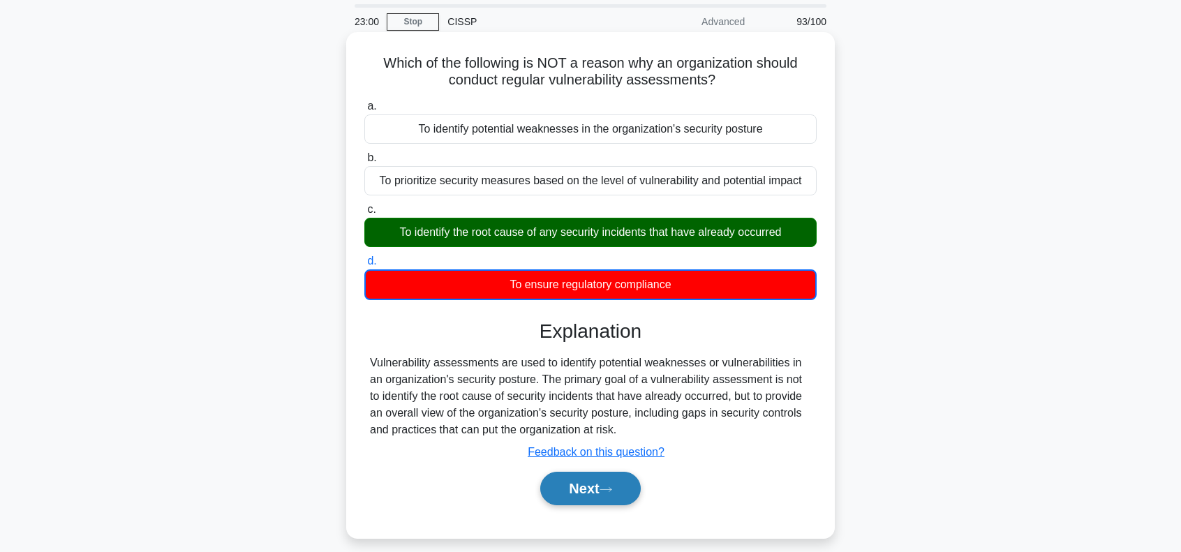
click at [592, 487] on button "Next" at bounding box center [590, 488] width 100 height 33
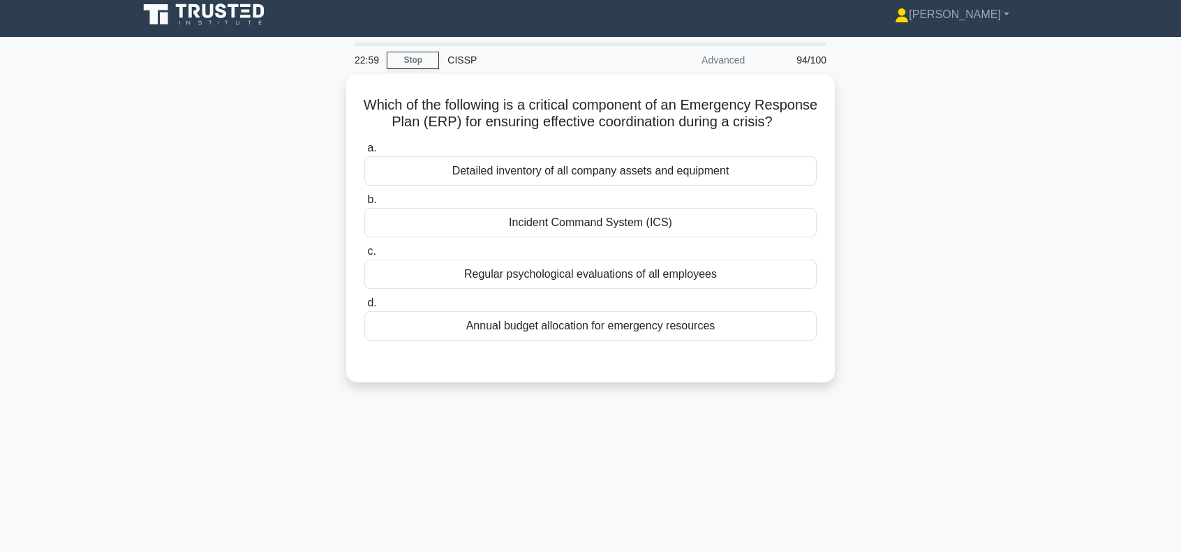
scroll to position [0, 0]
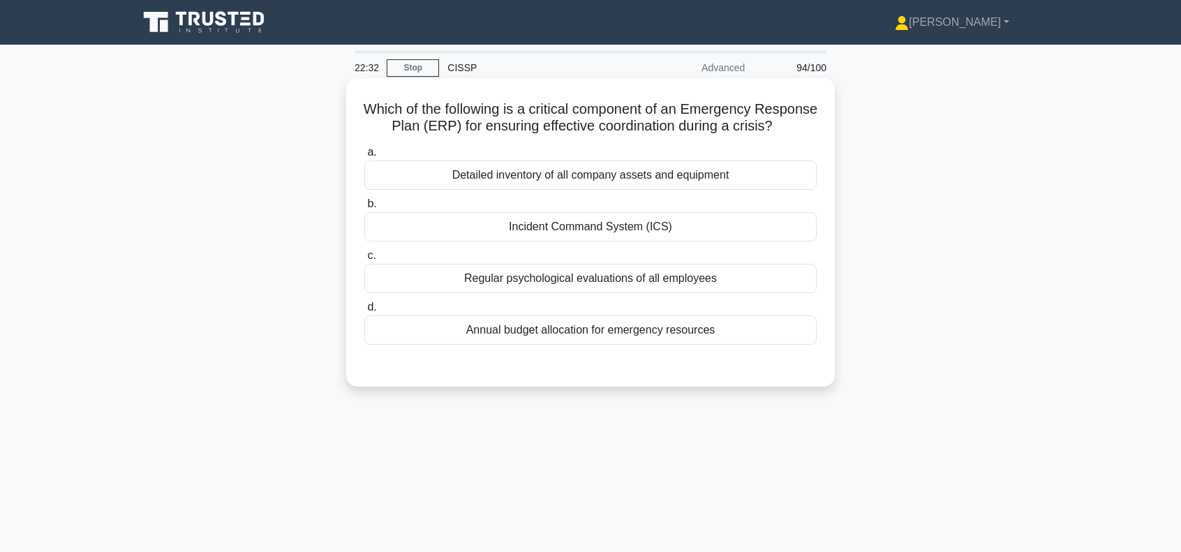
click at [641, 241] on div "Incident Command System (ICS)" at bounding box center [590, 226] width 452 height 29
click at [364, 209] on input "b. Incident Command System (ICS)" at bounding box center [364, 204] width 0 height 9
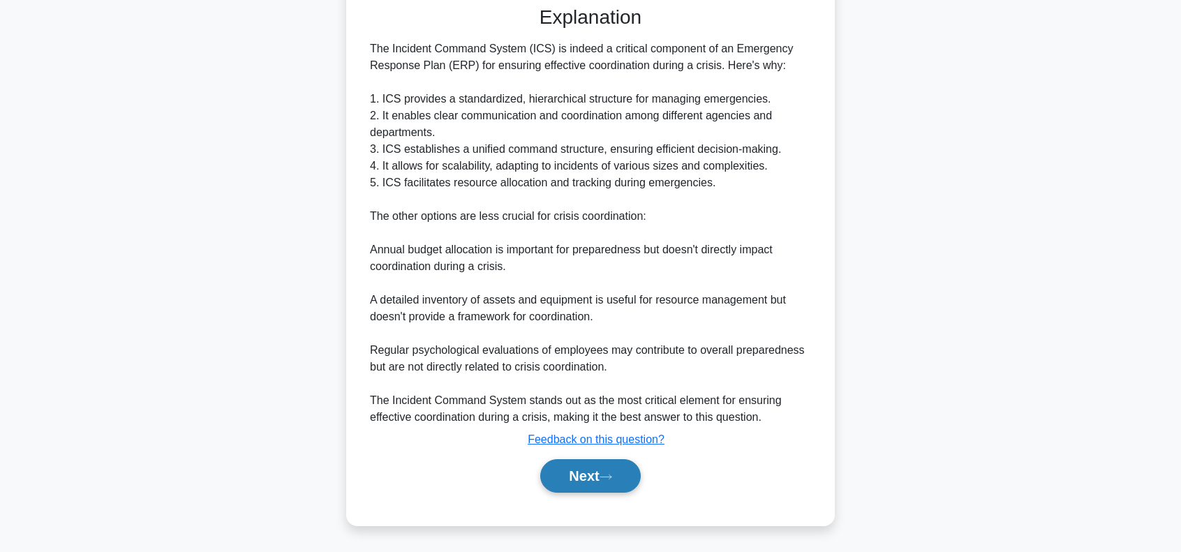
click at [588, 467] on button "Next" at bounding box center [590, 475] width 100 height 33
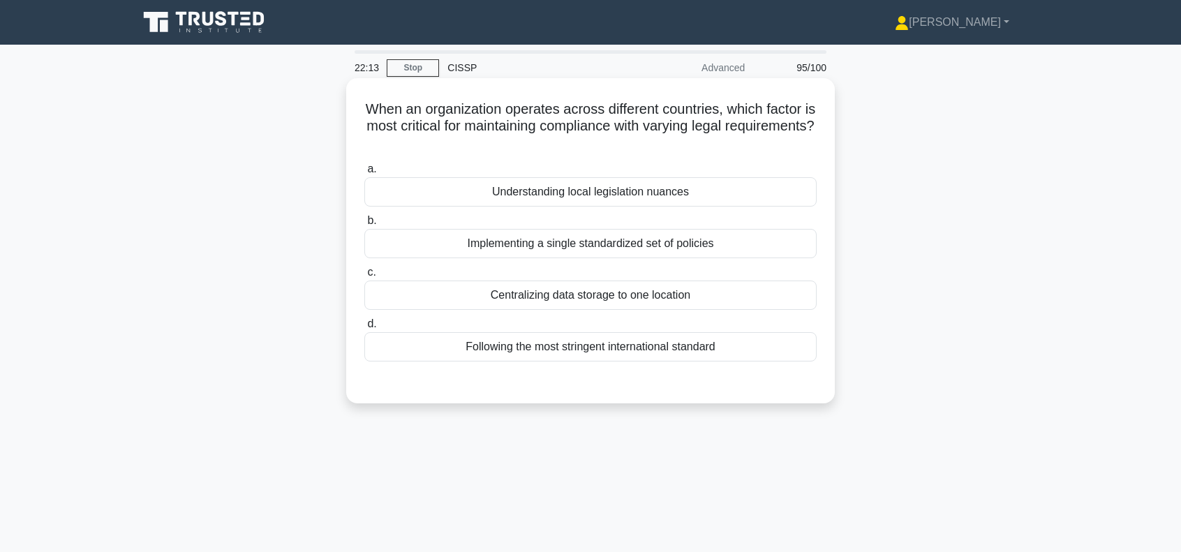
click at [634, 191] on div "Understanding local legislation nuances" at bounding box center [590, 191] width 452 height 29
click at [364, 174] on input "a. Understanding local legislation nuances" at bounding box center [364, 169] width 0 height 9
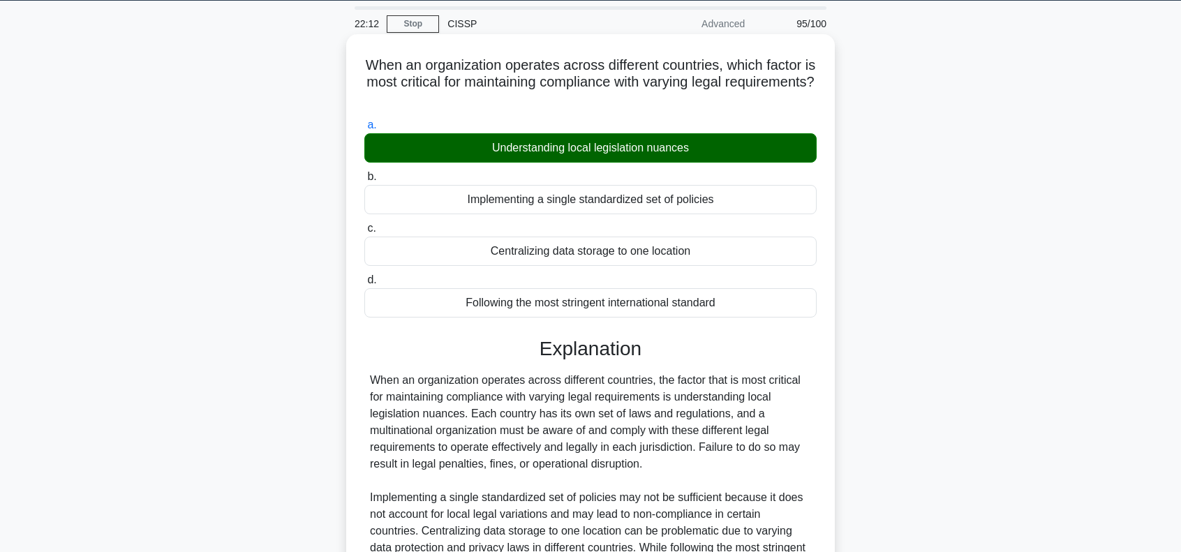
scroll to position [223, 0]
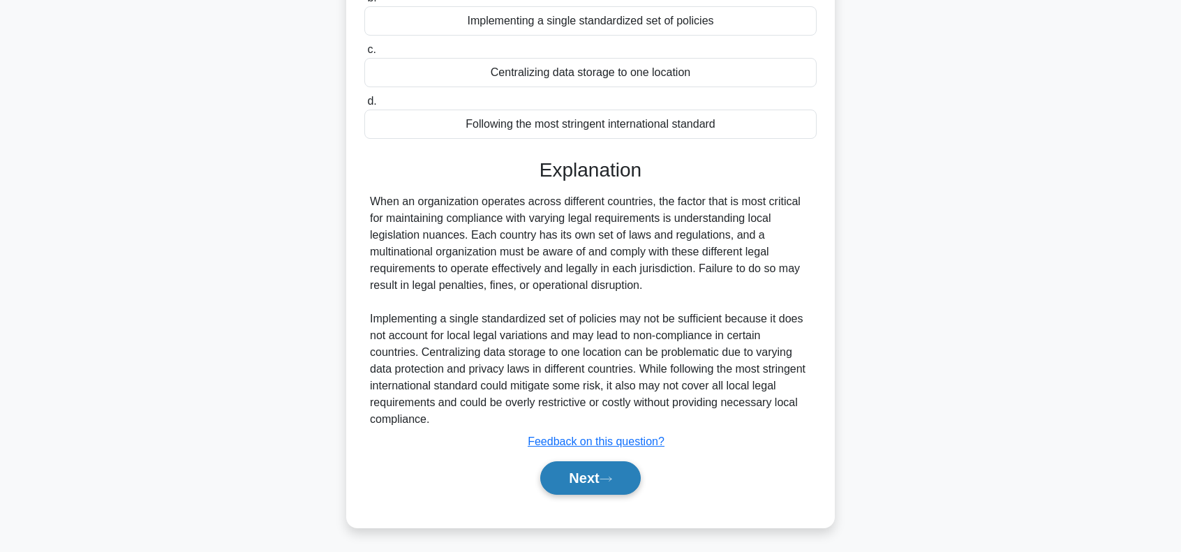
click at [589, 468] on button "Next" at bounding box center [590, 477] width 100 height 33
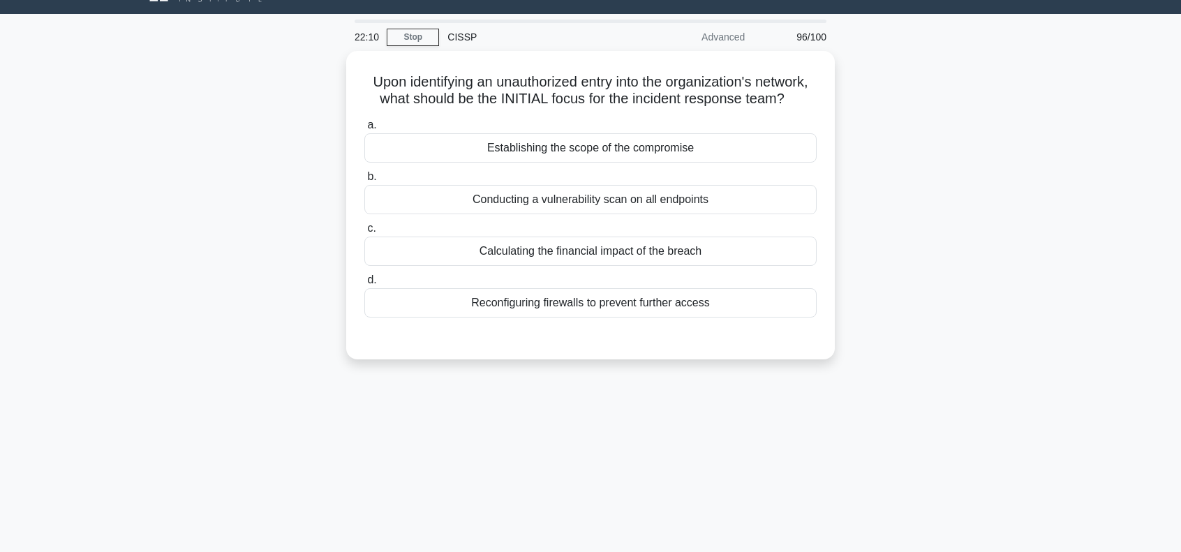
scroll to position [0, 0]
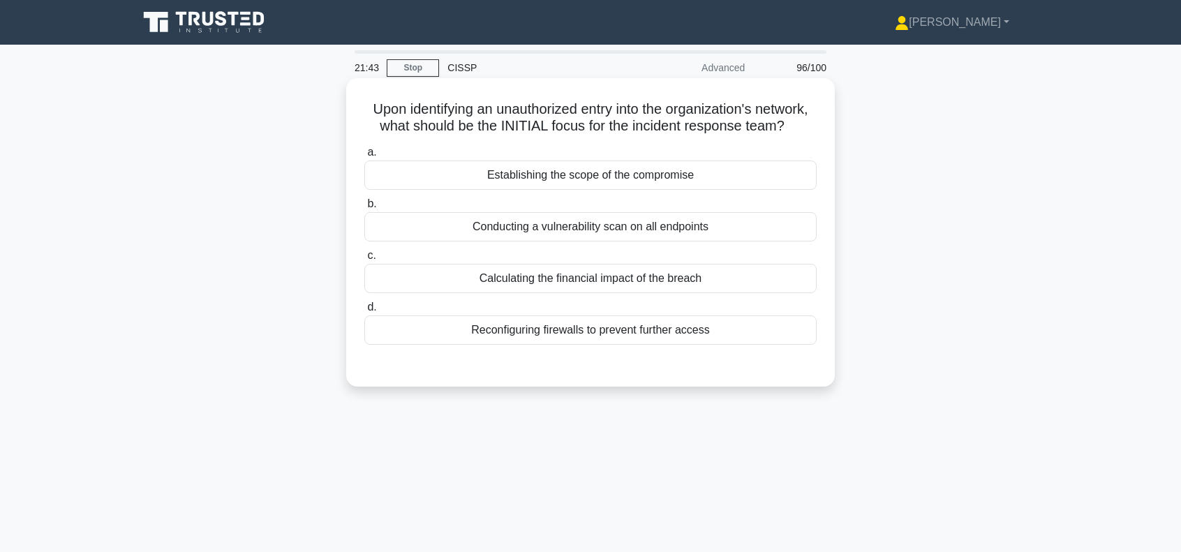
click at [600, 190] on div "Establishing the scope of the compromise" at bounding box center [590, 174] width 452 height 29
click at [364, 157] on input "a. Establishing the scope of the compromise" at bounding box center [364, 152] width 0 height 9
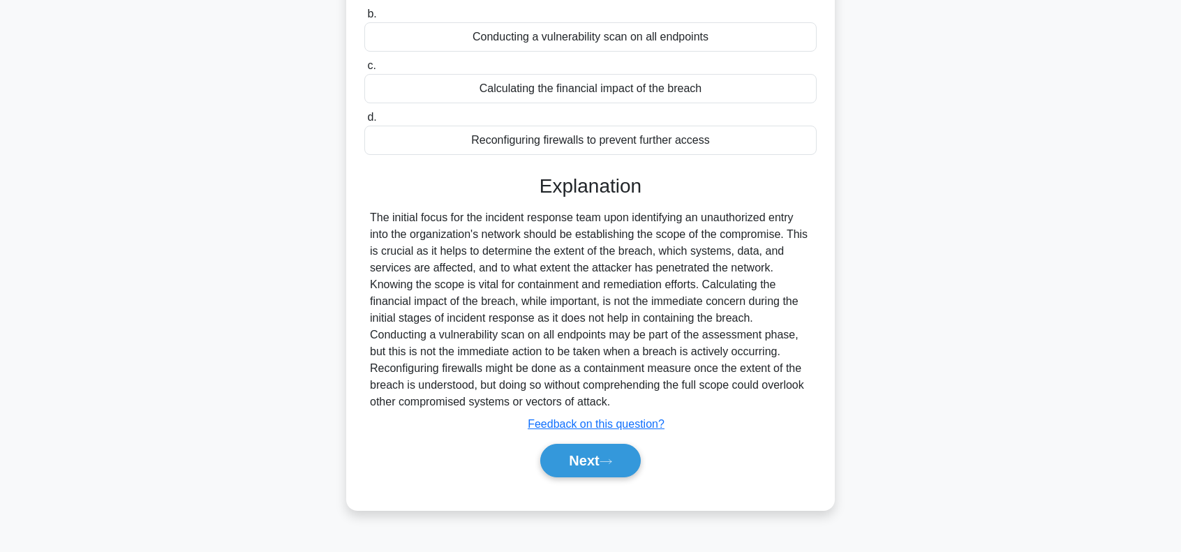
scroll to position [202, 0]
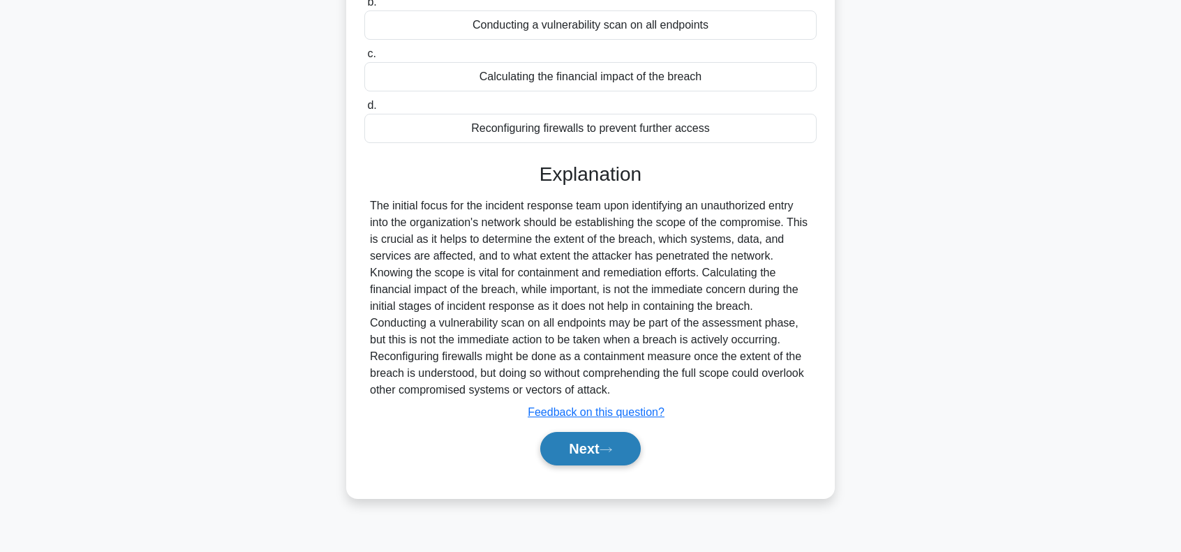
drag, startPoint x: 556, startPoint y: 453, endPoint x: 563, endPoint y: 457, distance: 8.1
click at [558, 454] on button "Next" at bounding box center [590, 448] width 100 height 33
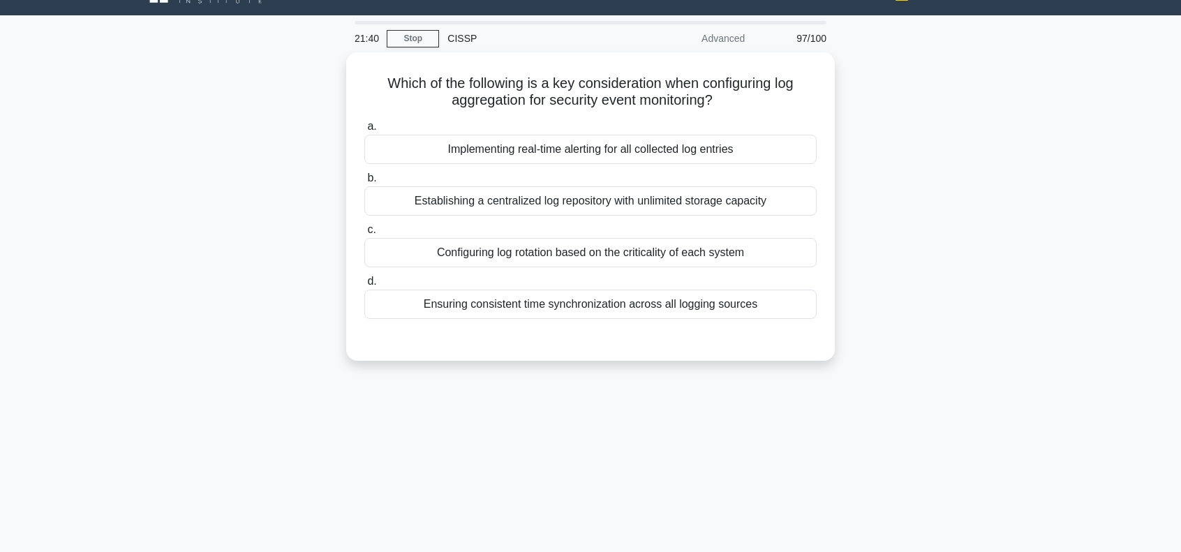
scroll to position [0, 0]
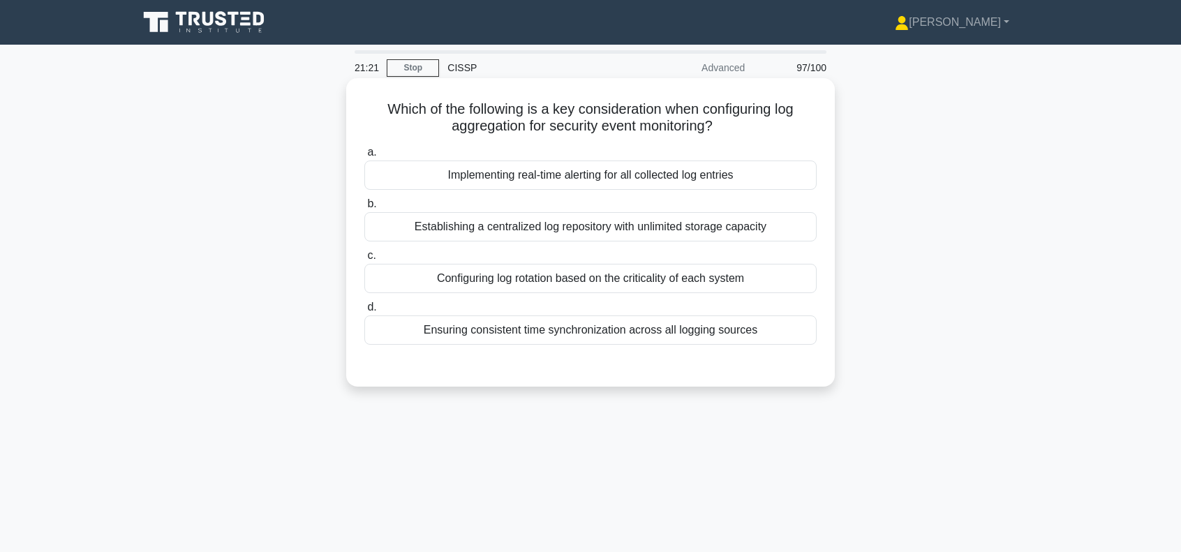
click at [589, 329] on div "Ensuring consistent time synchronization across all logging sources" at bounding box center [590, 329] width 452 height 29
click at [364, 312] on input "d. Ensuring consistent time synchronization across all logging sources" at bounding box center [364, 307] width 0 height 9
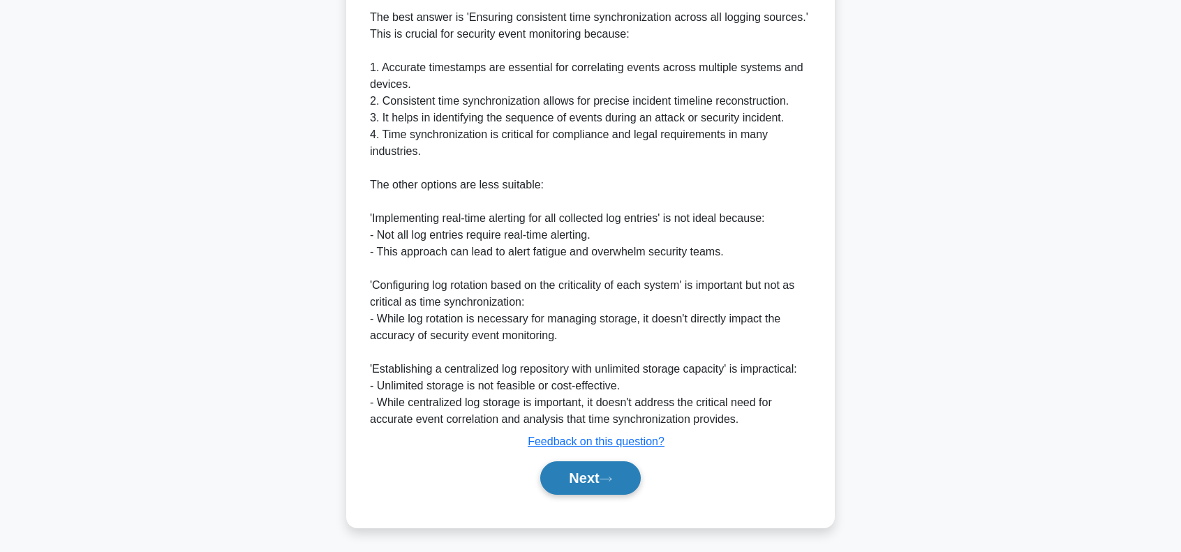
click at [583, 475] on button "Next" at bounding box center [590, 477] width 100 height 33
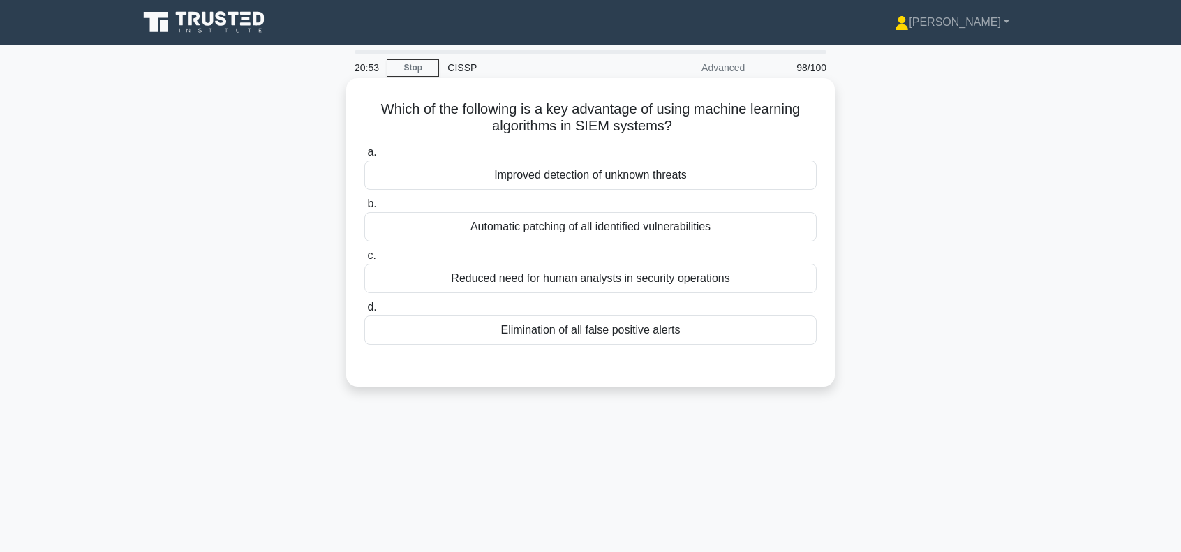
click at [586, 280] on div "Reduced need for human analysts in security operations" at bounding box center [590, 278] width 452 height 29
click at [364, 260] on input "c. Reduced need for human analysts in security operations" at bounding box center [364, 255] width 0 height 9
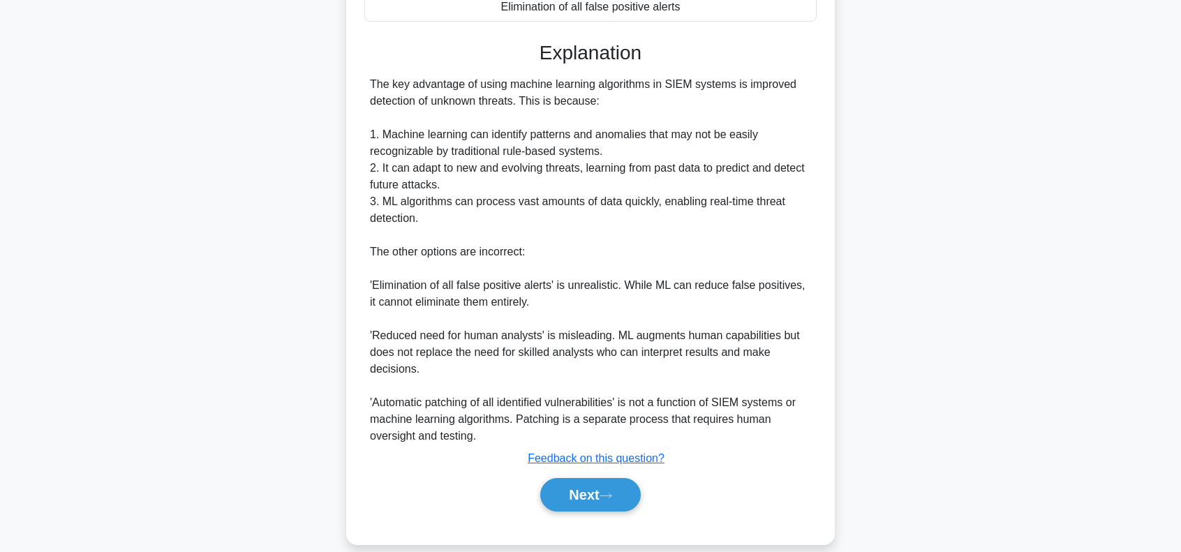
scroll to position [325, 0]
click at [618, 491] on button "Next" at bounding box center [590, 493] width 100 height 33
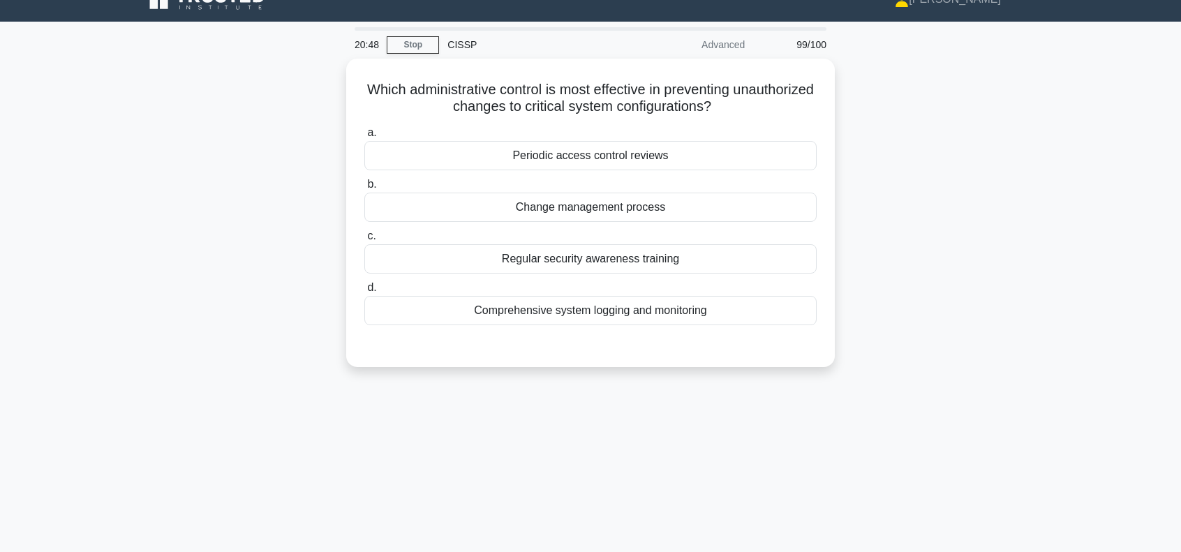
scroll to position [15, 0]
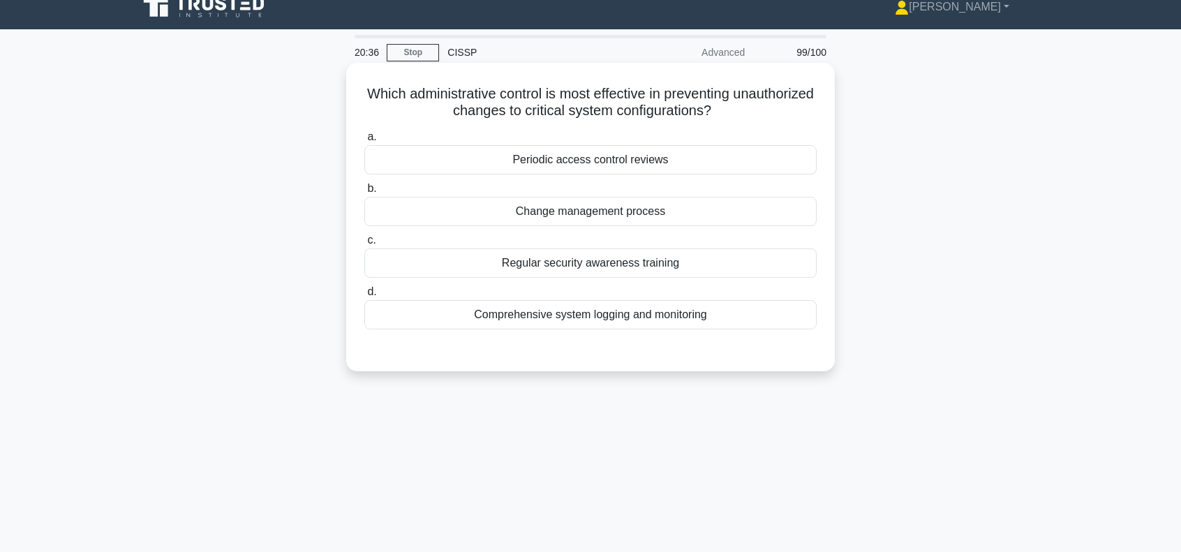
click at [592, 209] on div "Change management process" at bounding box center [590, 211] width 452 height 29
click at [364, 193] on input "b. Change management process" at bounding box center [364, 188] width 0 height 9
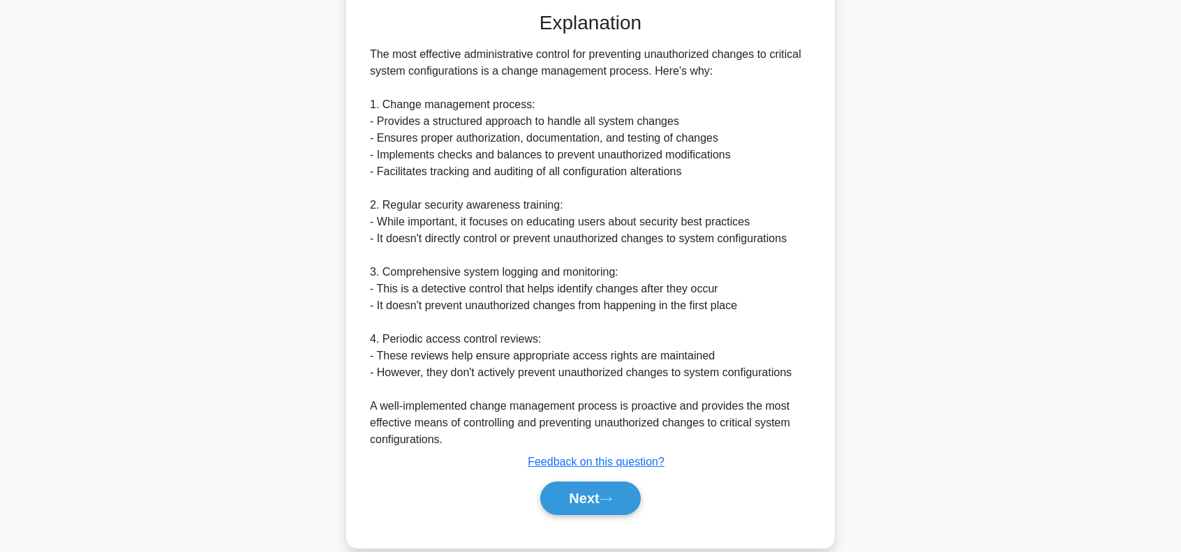
scroll to position [373, 0]
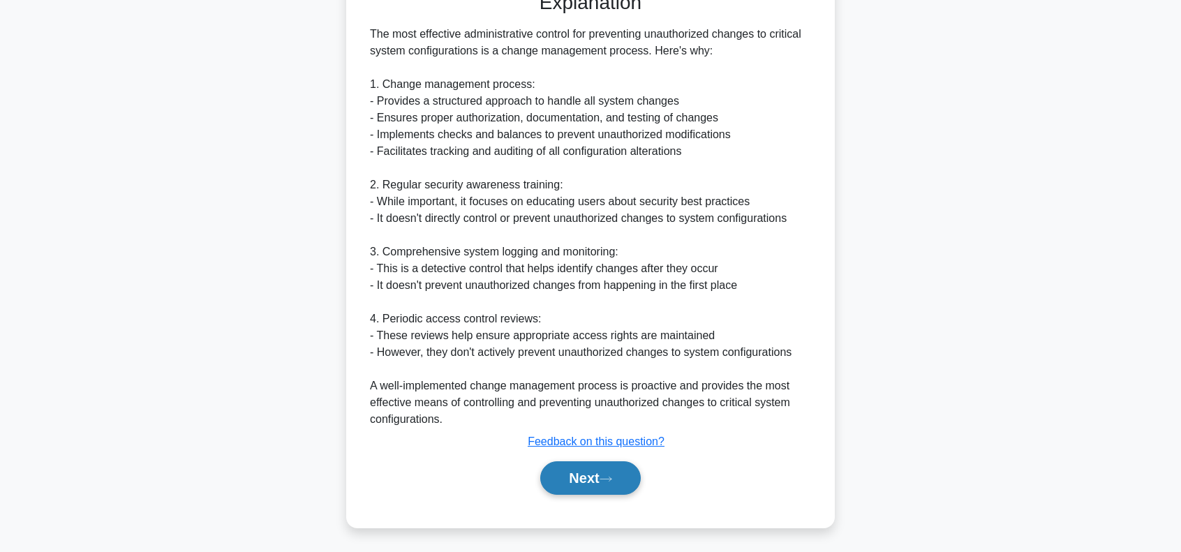
click at [578, 477] on button "Next" at bounding box center [590, 477] width 100 height 33
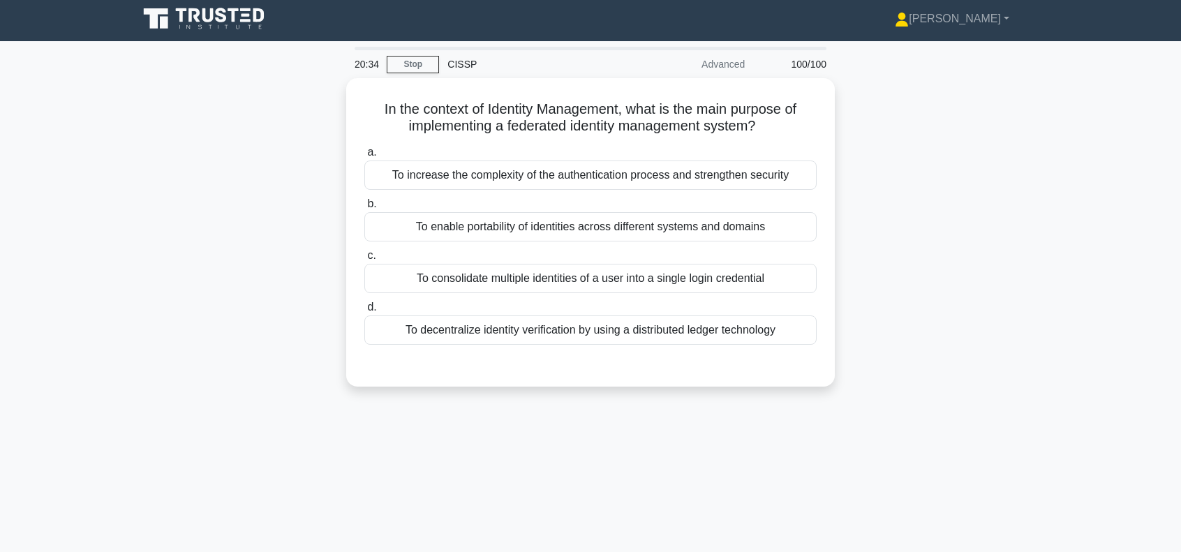
scroll to position [0, 0]
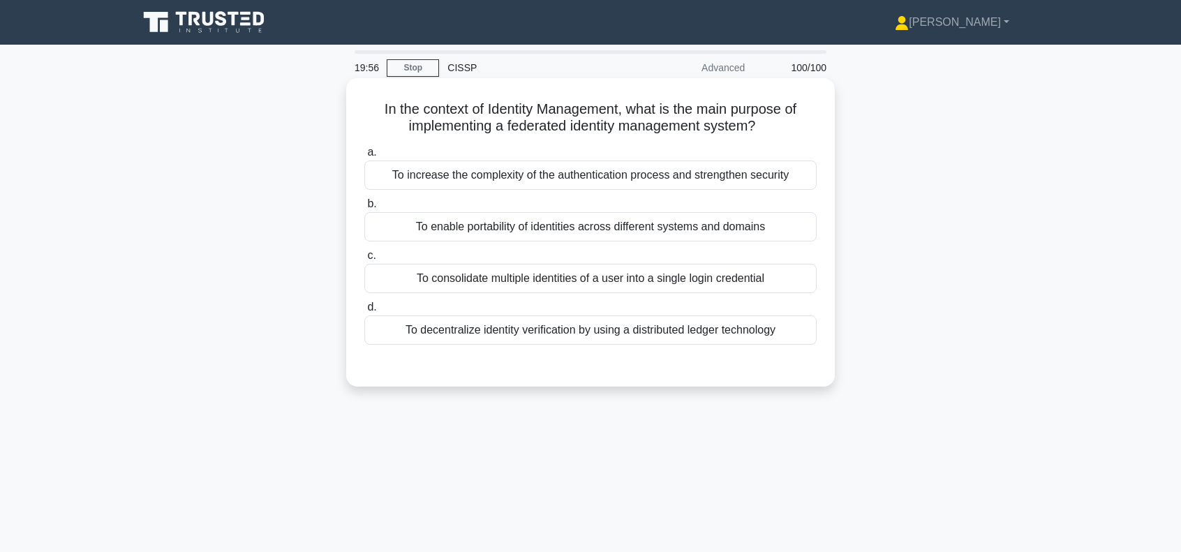
click at [546, 278] on div "To consolidate multiple identities of a user into a single login credential" at bounding box center [590, 278] width 452 height 29
click at [364, 260] on input "c. To consolidate multiple identities of a user into a single login credential" at bounding box center [364, 255] width 0 height 9
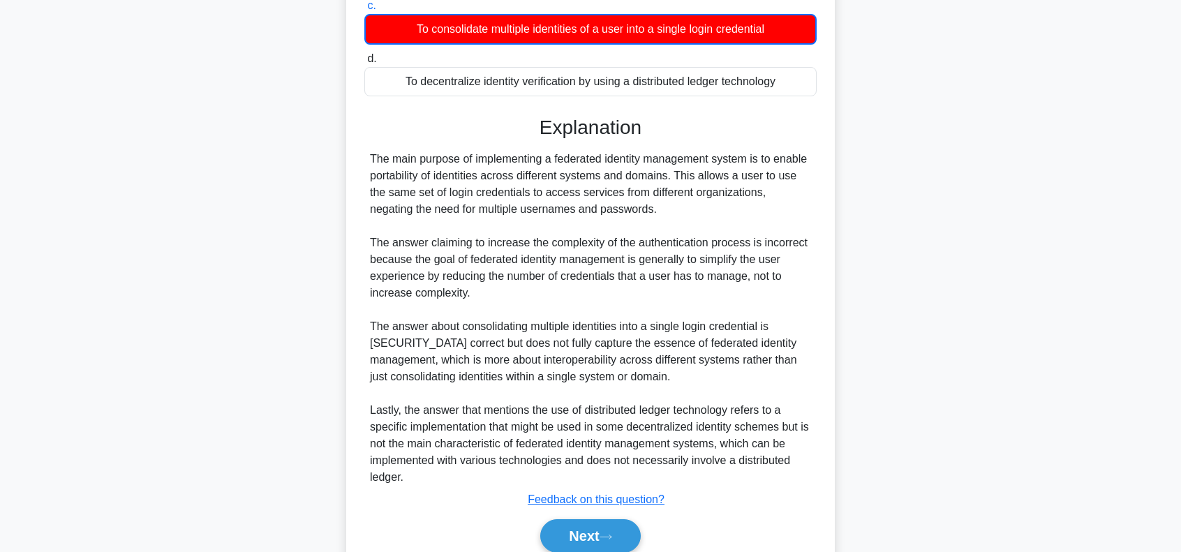
scroll to position [279, 0]
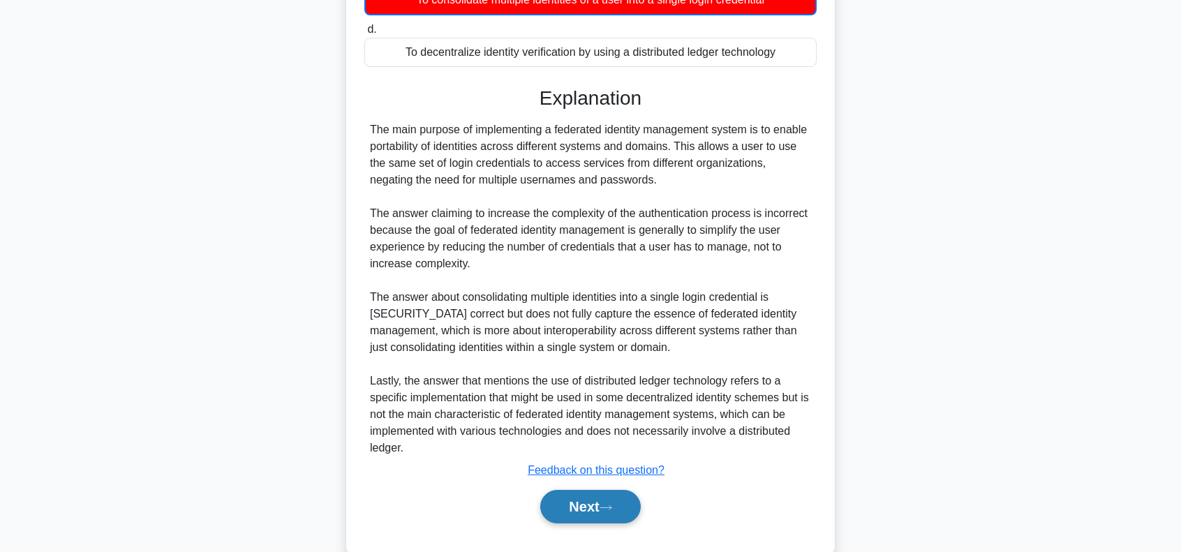
click at [592, 507] on button "Next" at bounding box center [590, 506] width 100 height 33
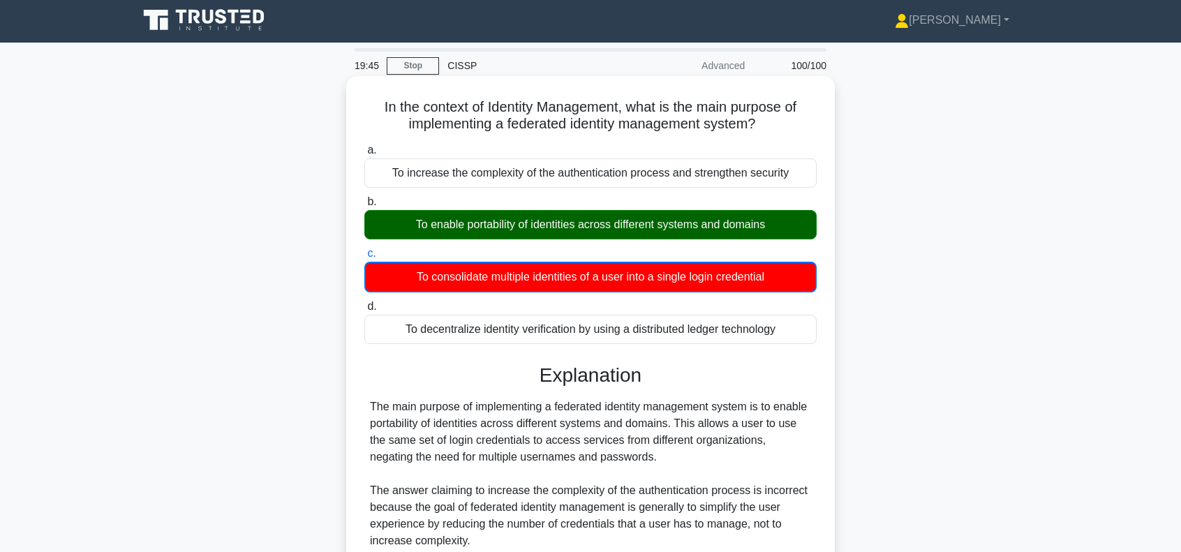
scroll to position [0, 0]
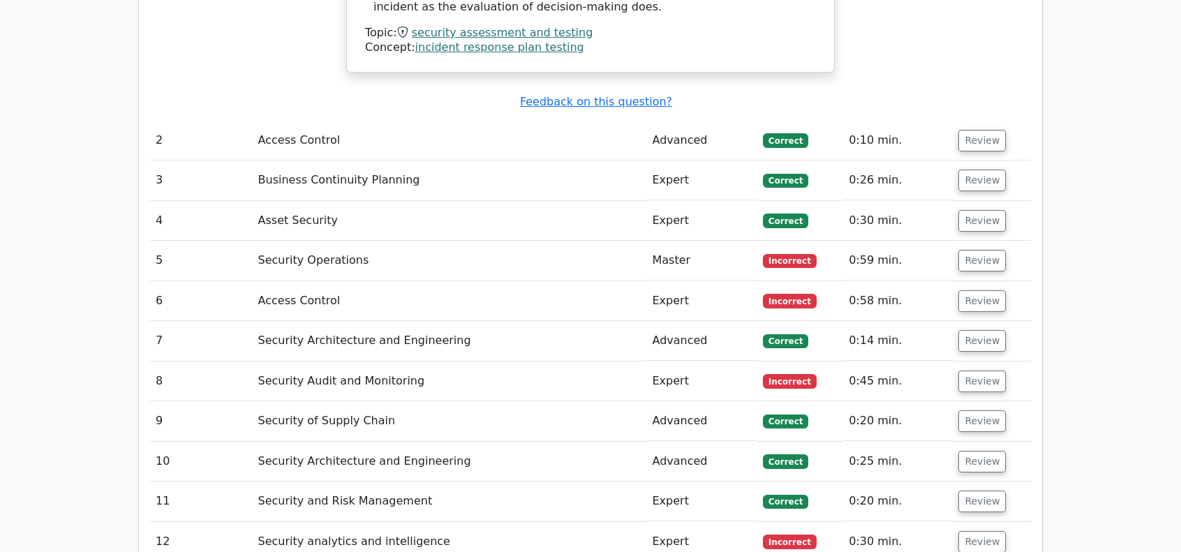
scroll to position [2372, 0]
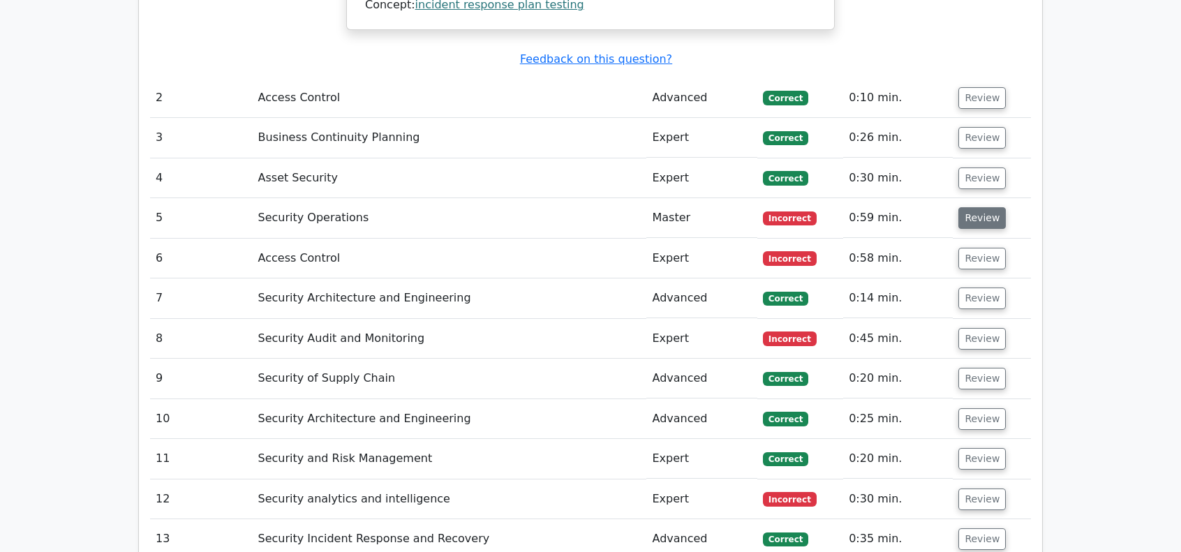
click at [982, 207] on button "Review" at bounding box center [981, 218] width 47 height 22
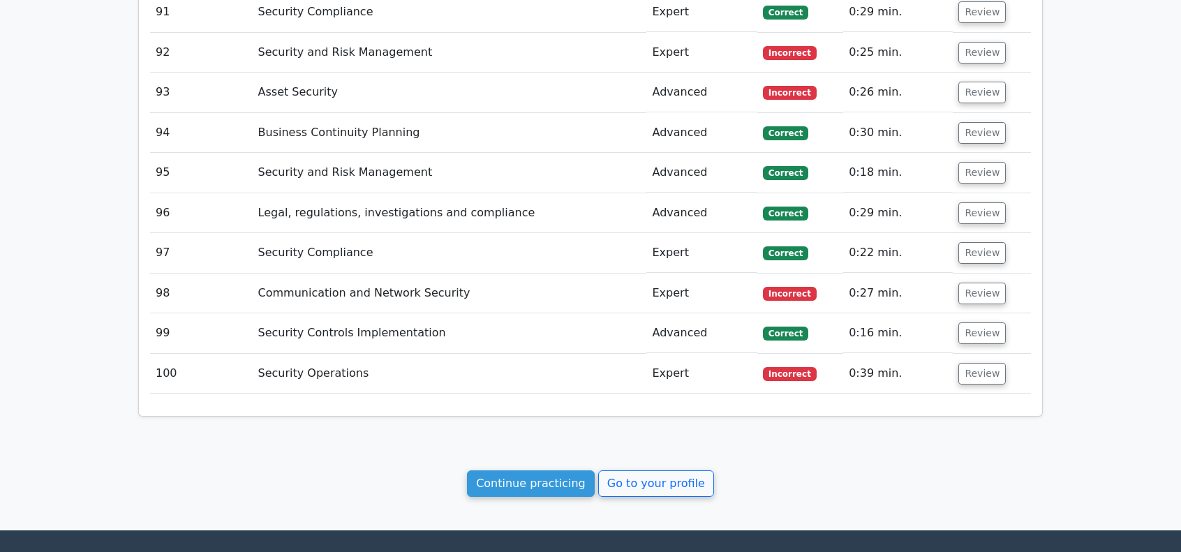
scroll to position [6837, 0]
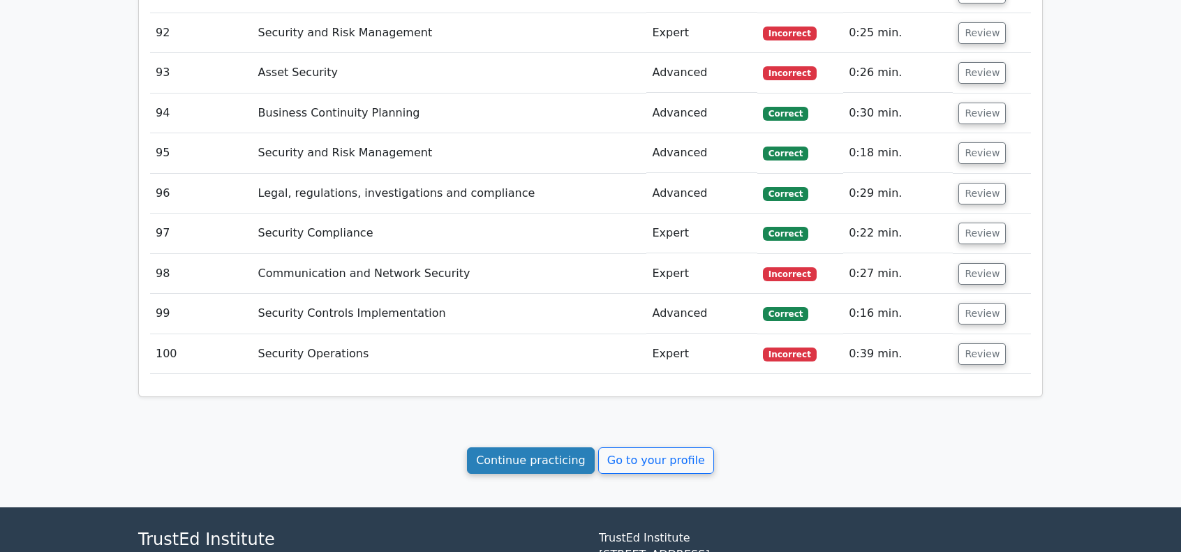
click at [566, 447] on link "Continue practicing" at bounding box center [531, 460] width 128 height 27
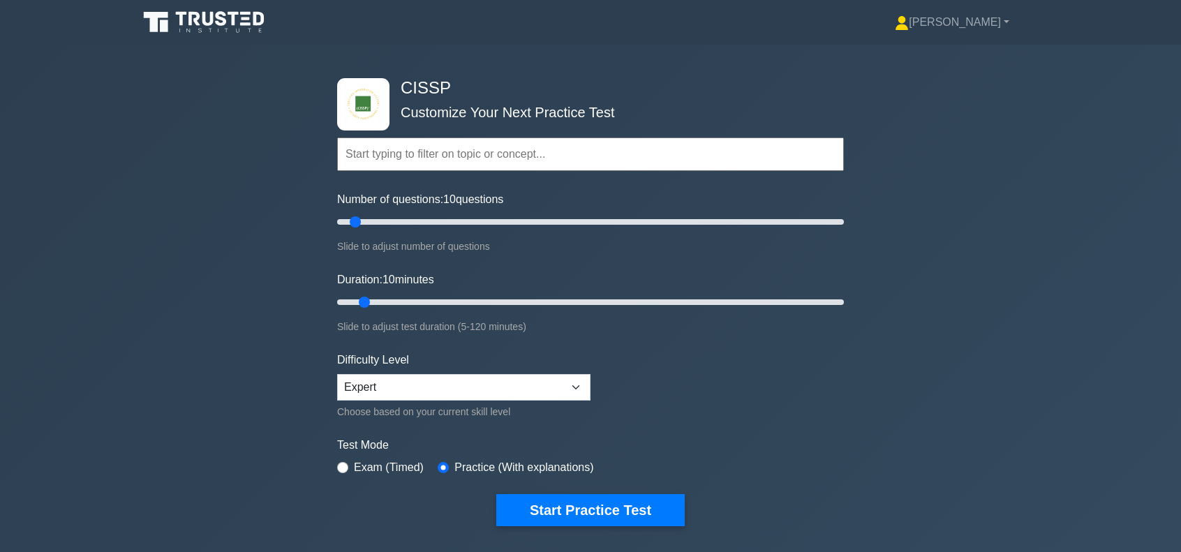
click at [176, 19] on icon at bounding box center [205, 22] width 134 height 27
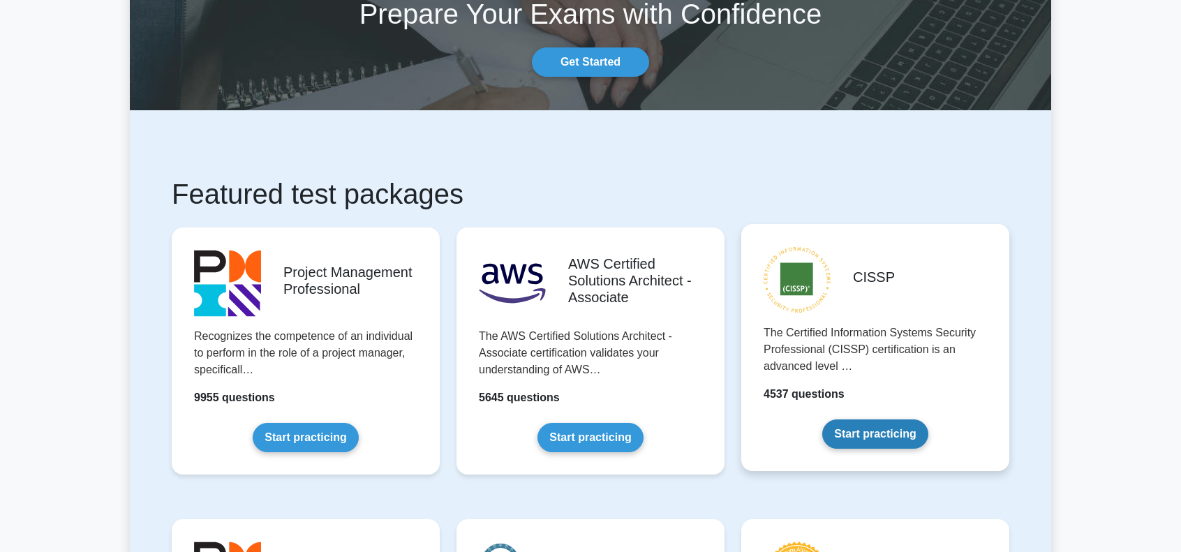
scroll to position [140, 0]
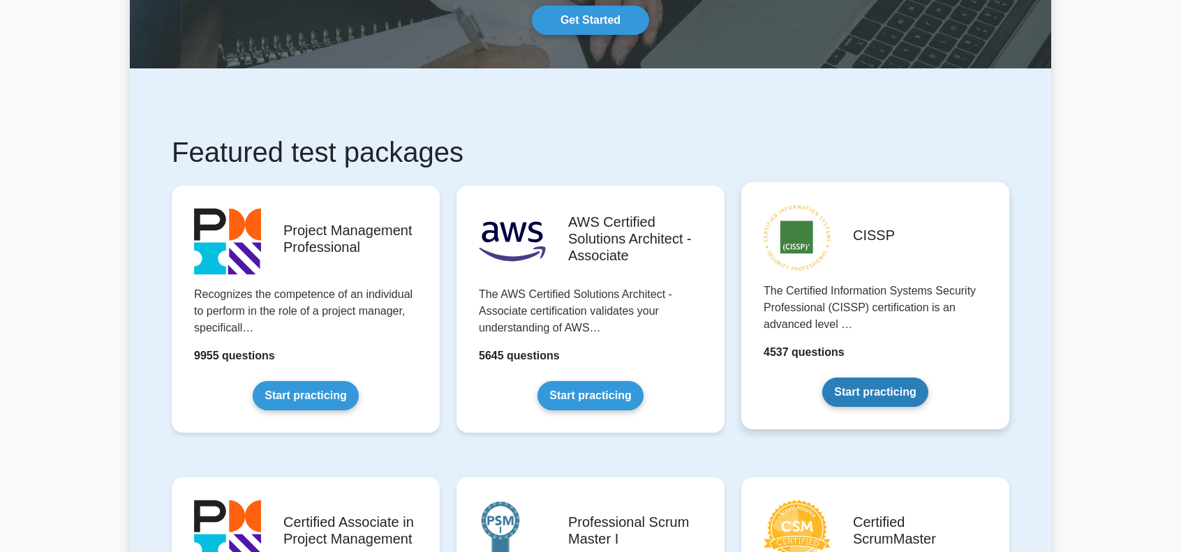
click at [822, 377] on link "Start practicing" at bounding box center [874, 391] width 105 height 29
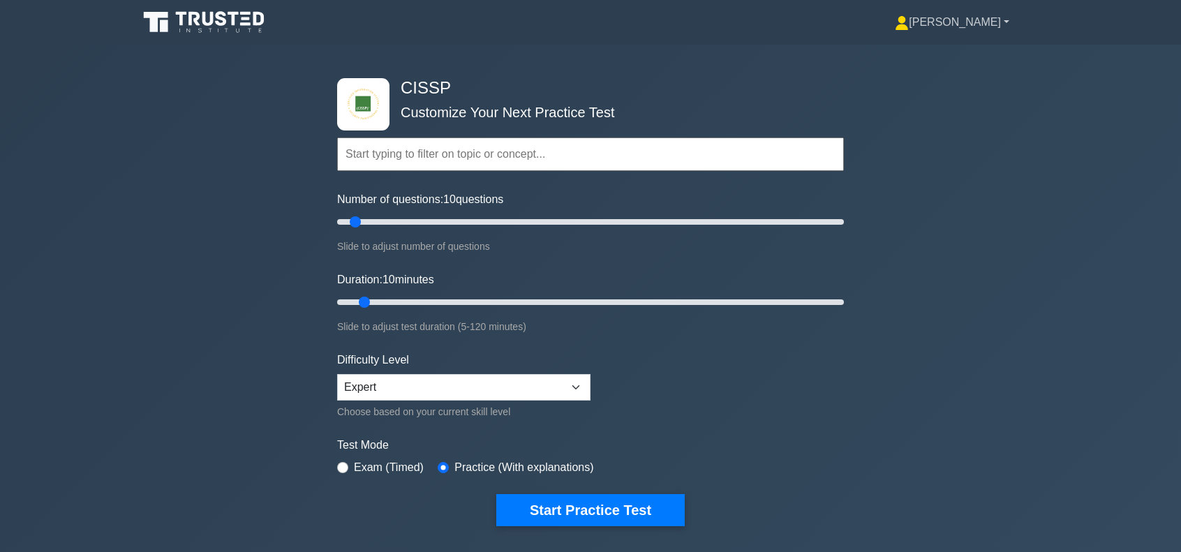
click at [971, 23] on link "[PERSON_NAME]" at bounding box center [951, 22] width 181 height 28
click at [970, 60] on link "Profile" at bounding box center [917, 55] width 110 height 22
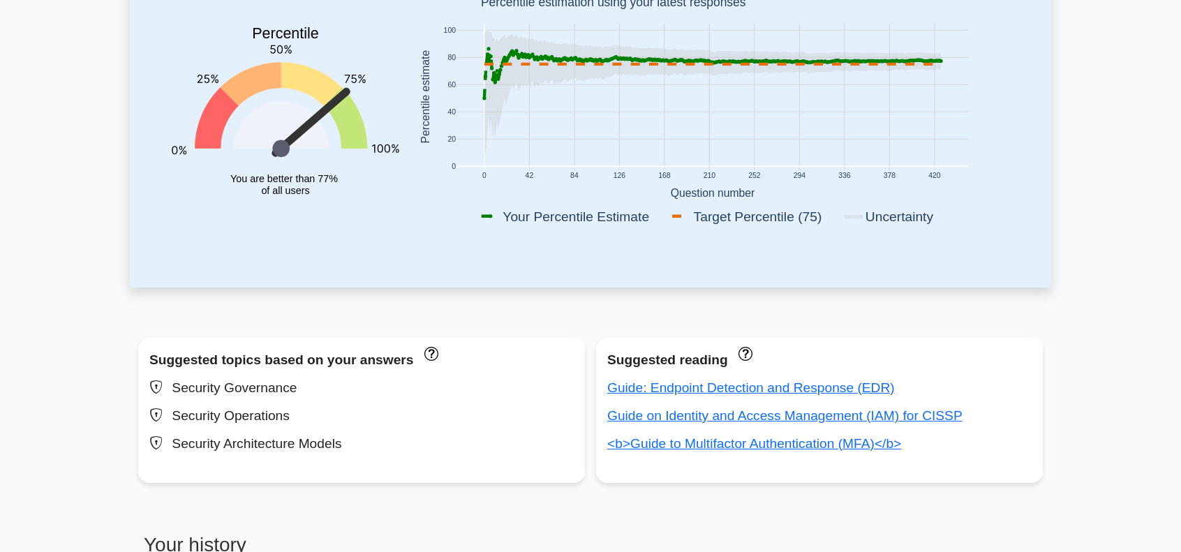
scroll to position [232, 0]
